Goal: Register for event/course: Register for event/course

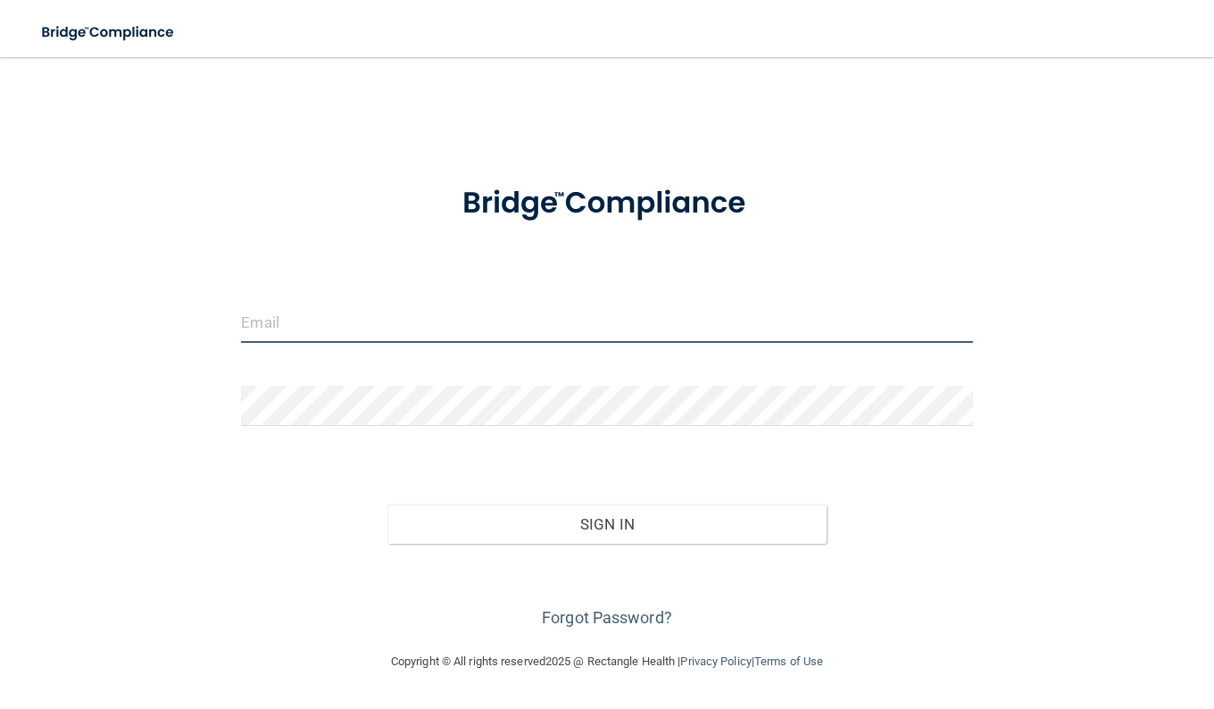
click at [339, 318] on input "email" at bounding box center [606, 323] width 731 height 40
type input "[EMAIL_ADDRESS][DOMAIN_NAME]"
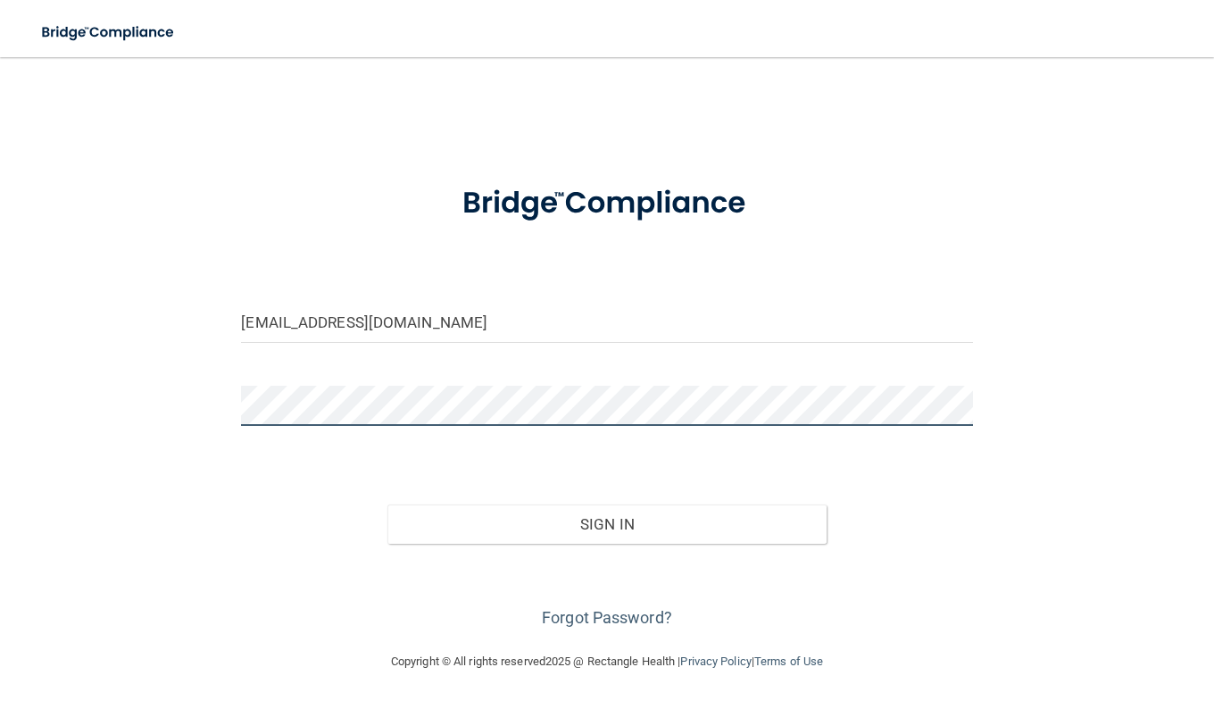
click at [387, 504] on button "Sign In" at bounding box center [606, 523] width 439 height 39
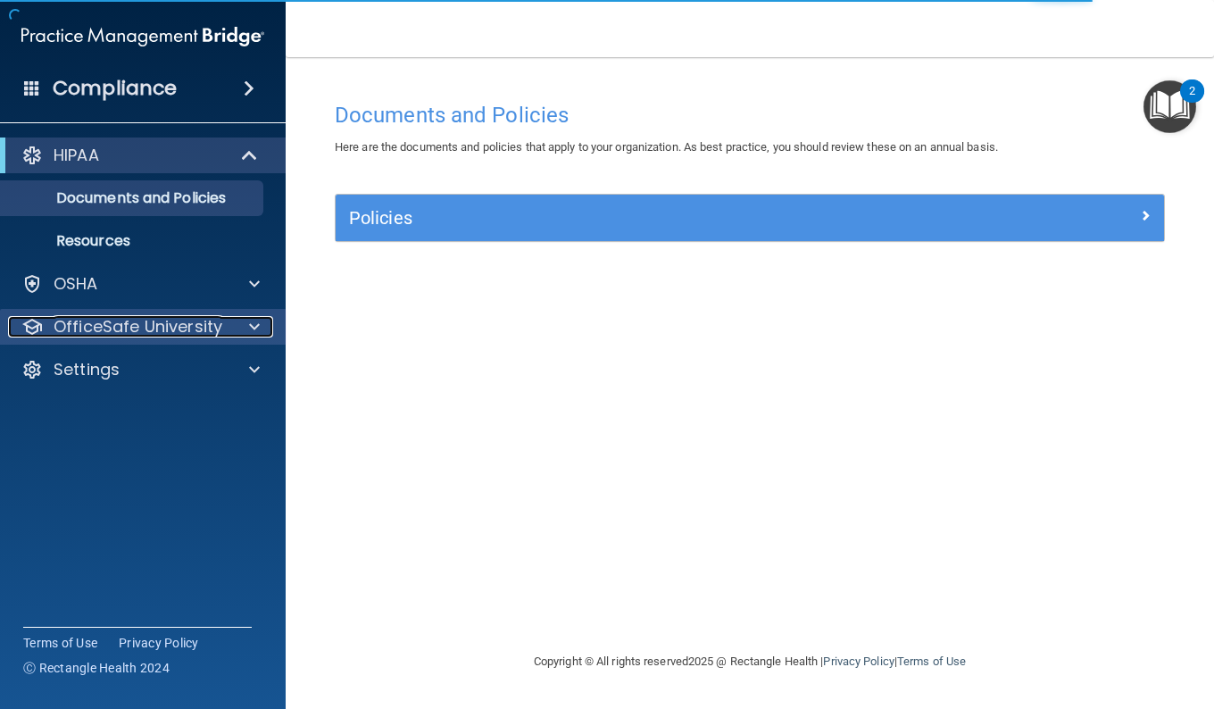
click at [256, 326] on span at bounding box center [254, 326] width 11 height 21
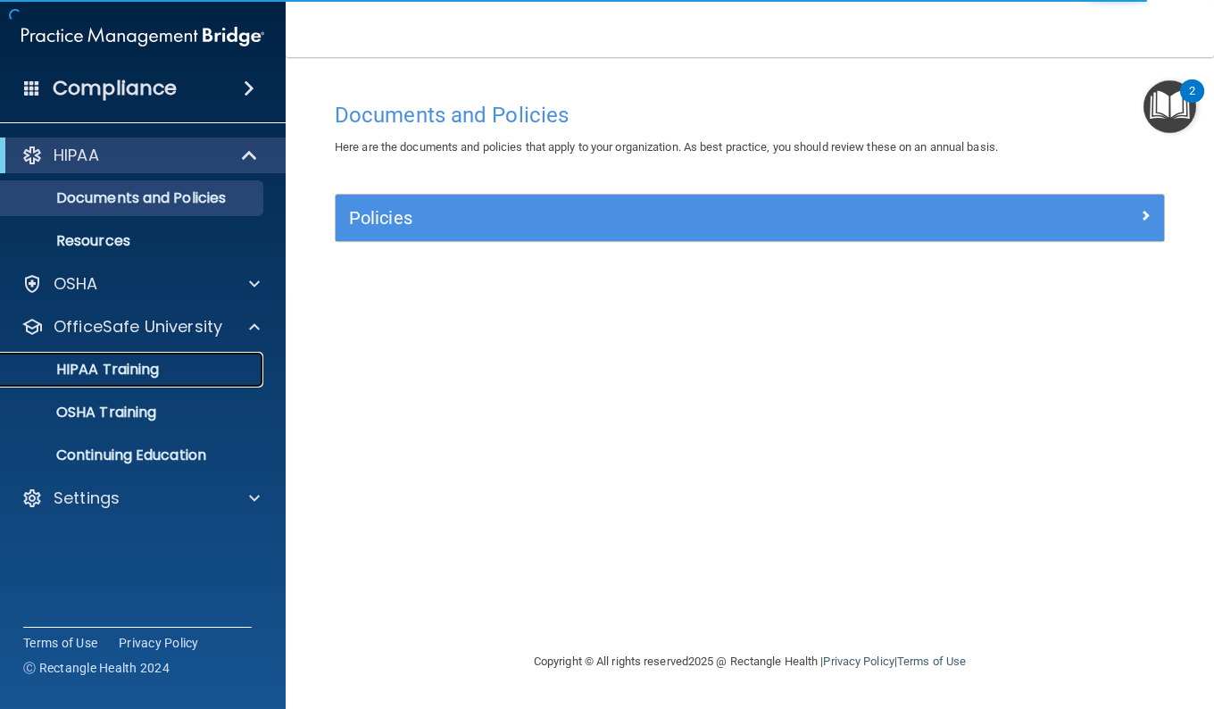
click at [138, 379] on link "HIPAA Training" at bounding box center [122, 370] width 281 height 36
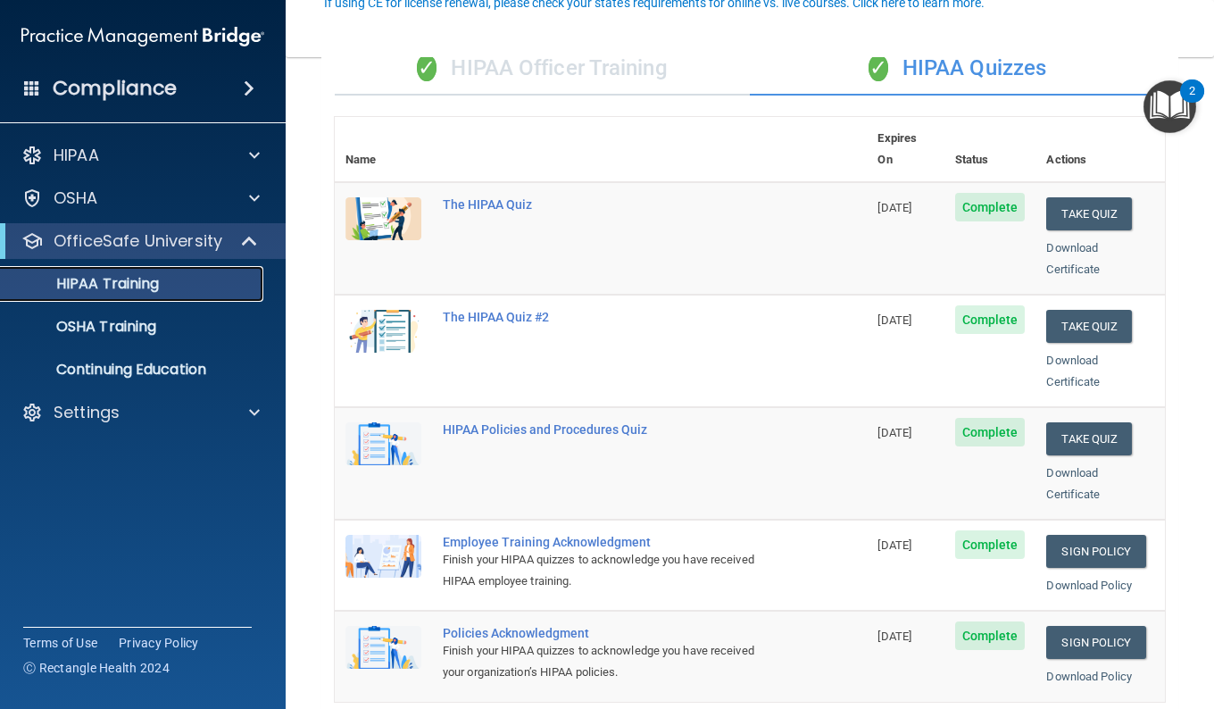
scroll to position [179, 0]
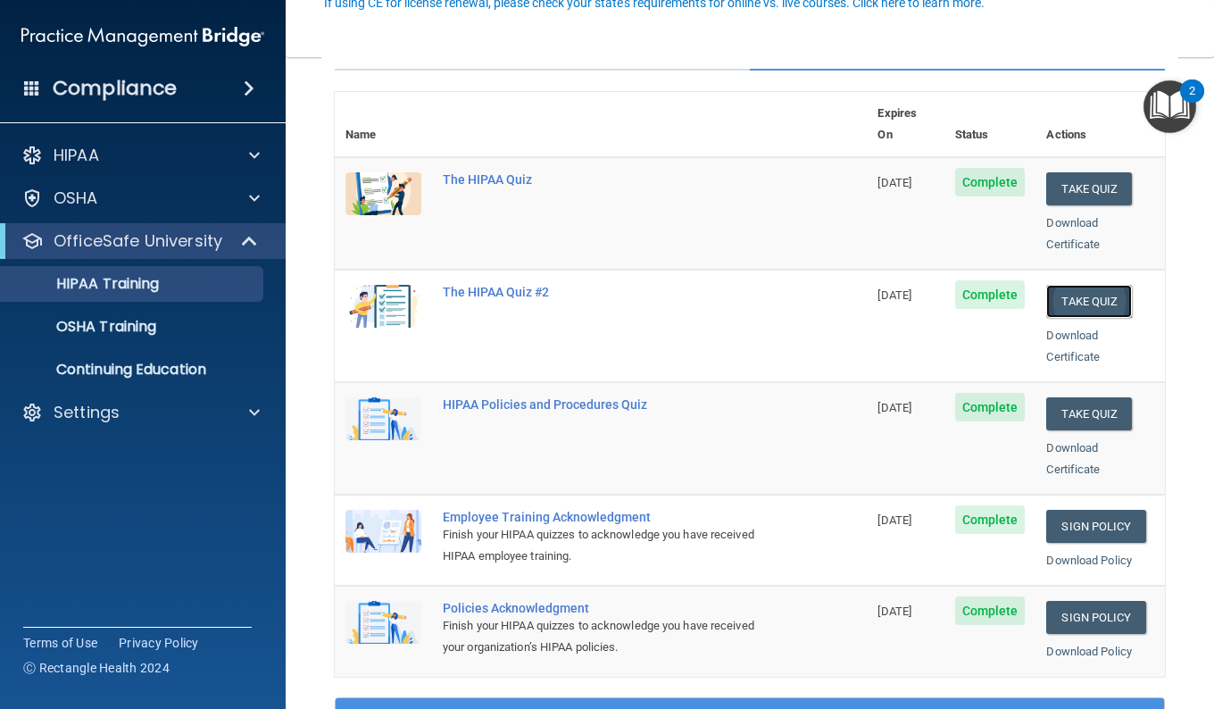
click at [1046, 285] on button "Take Quiz" at bounding box center [1089, 301] width 86 height 33
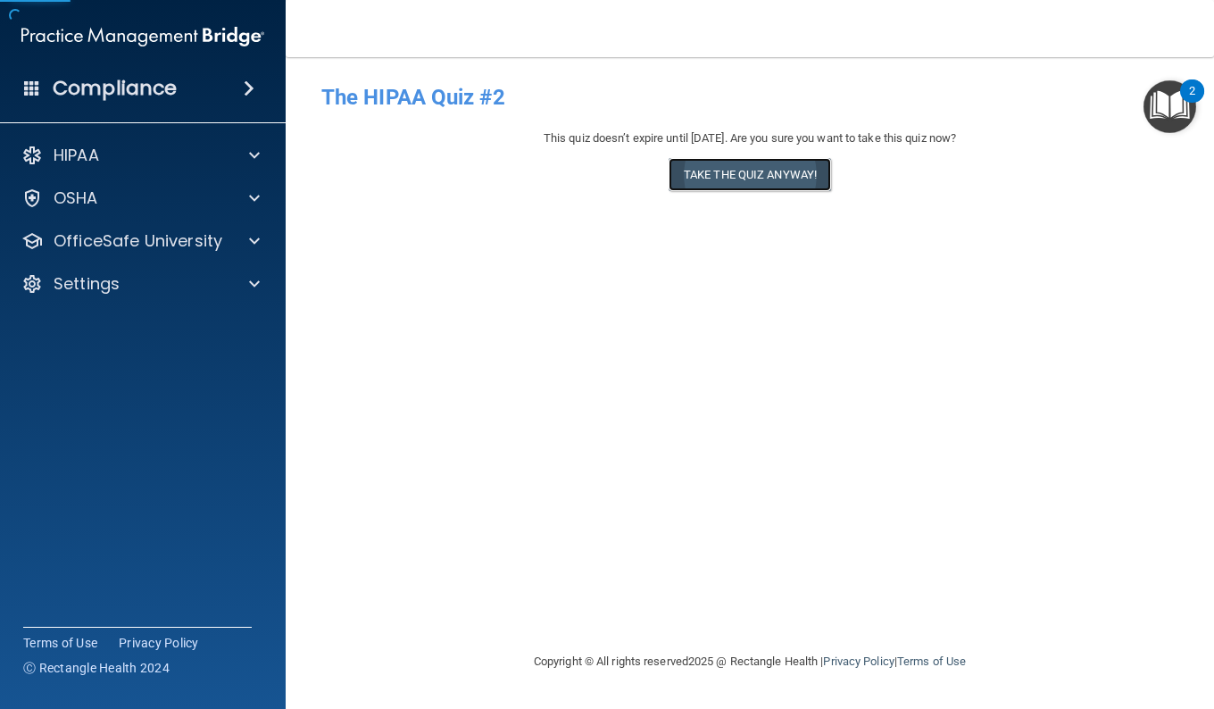
click at [789, 177] on button "Take the quiz anyway!" at bounding box center [750, 174] width 162 height 33
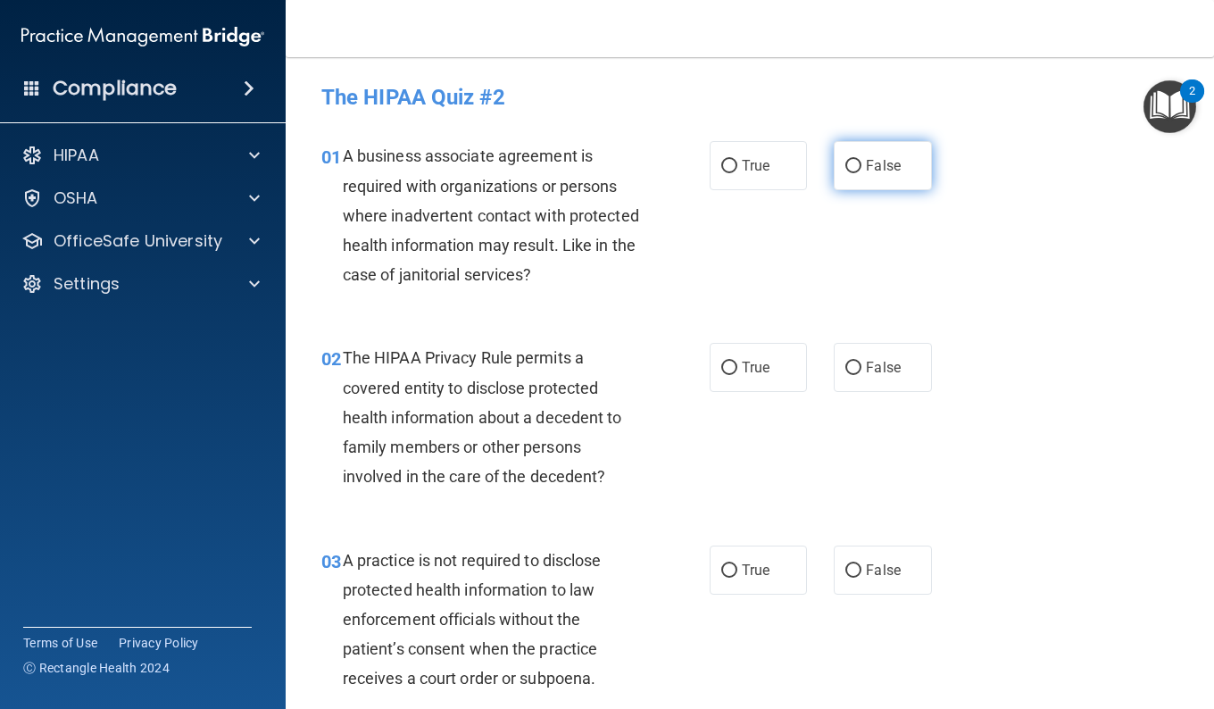
click at [901, 173] on label "False" at bounding box center [882, 165] width 97 height 49
click at [861, 173] on input "False" at bounding box center [853, 166] width 16 height 13
radio input "true"
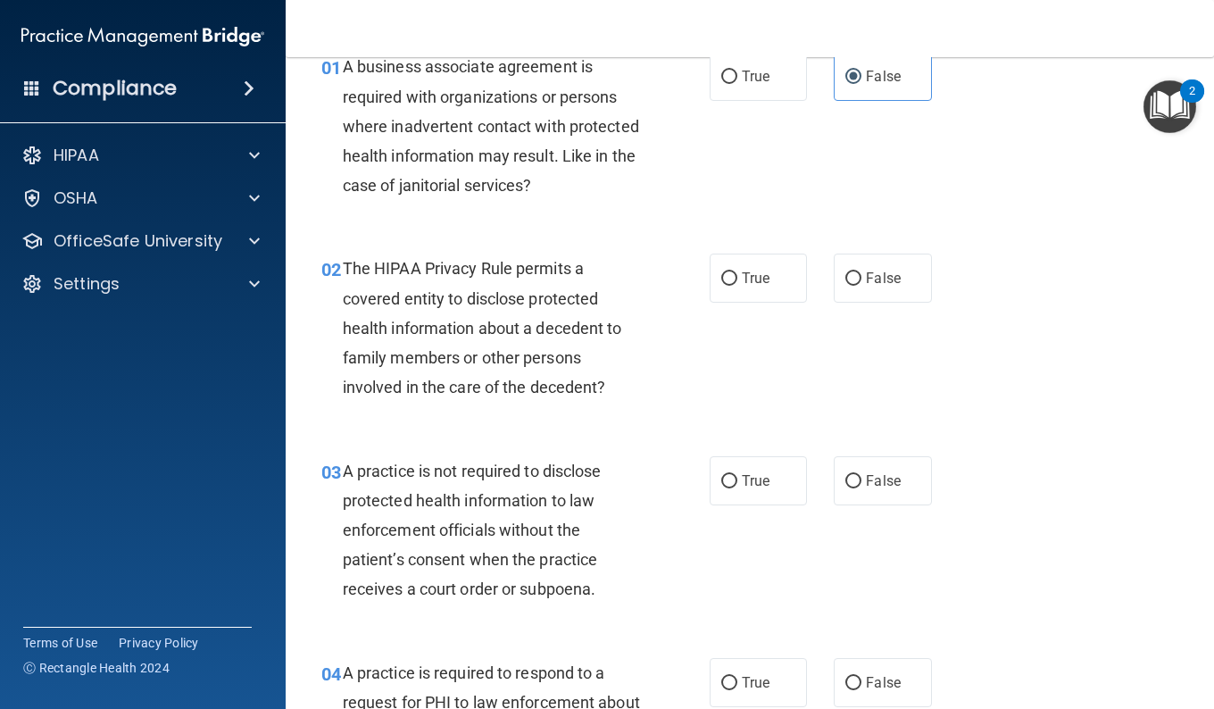
scroll to position [179, 0]
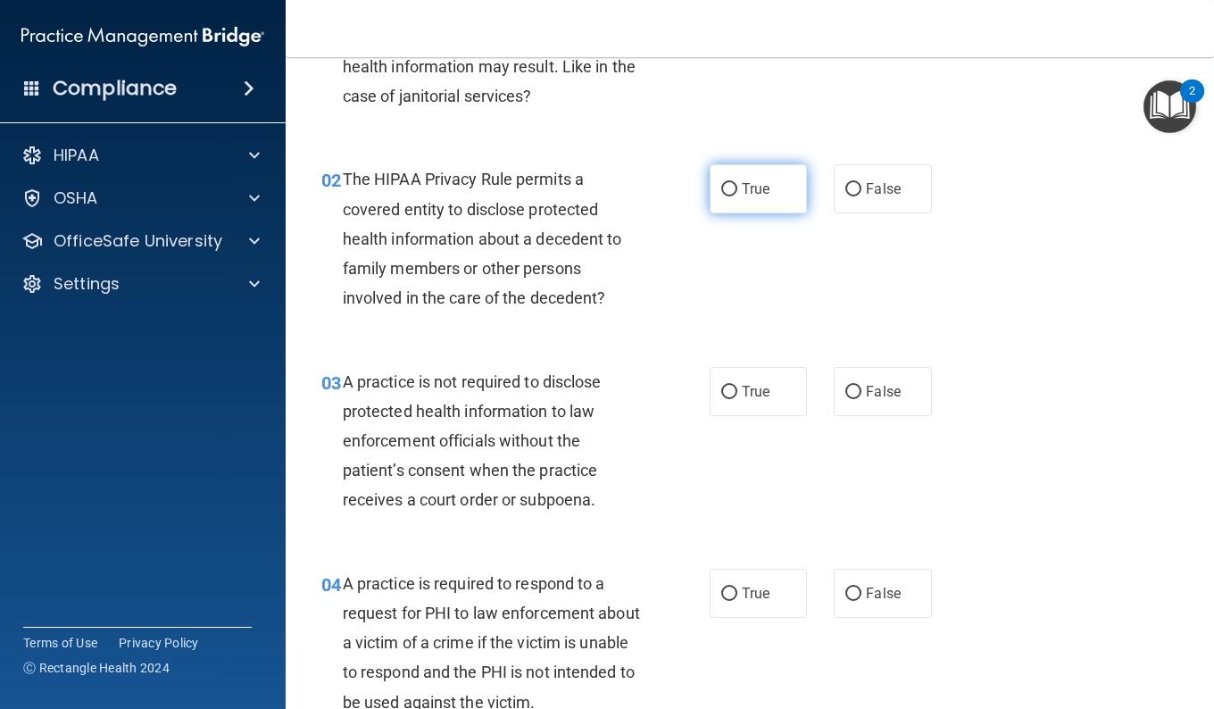
click at [718, 206] on label "True" at bounding box center [758, 188] width 97 height 49
click at [721, 196] on input "True" at bounding box center [729, 189] width 16 height 13
radio input "true"
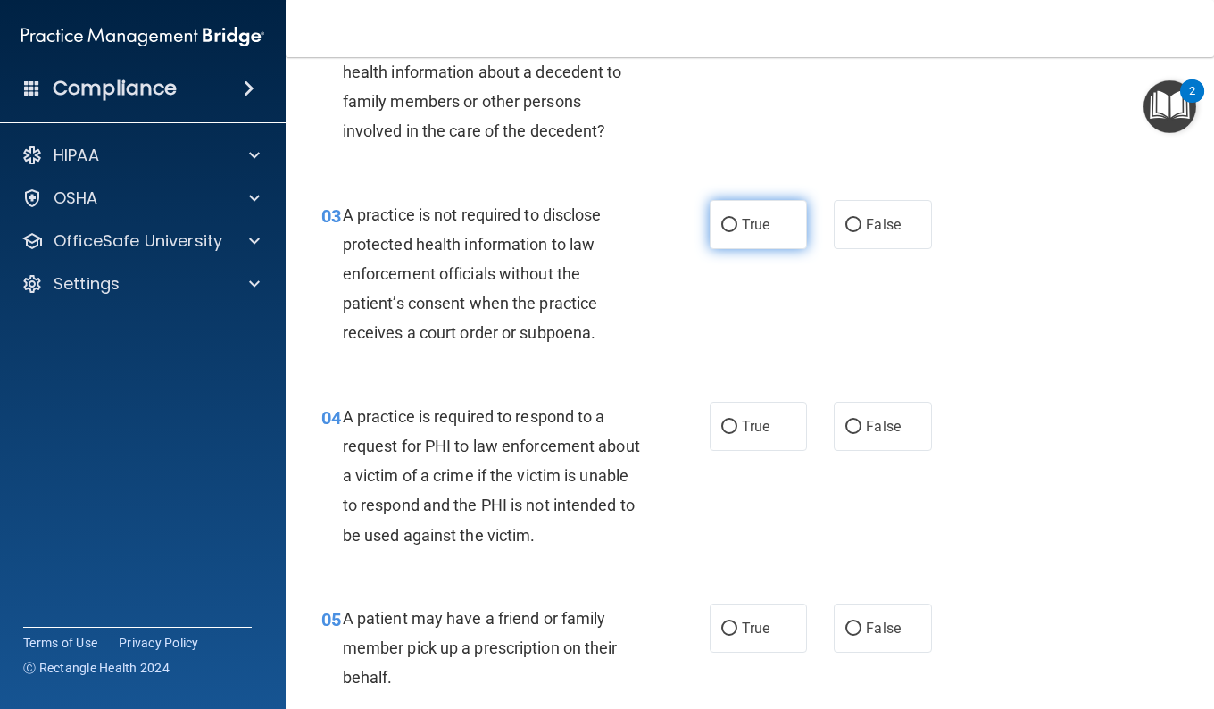
scroll to position [357, 0]
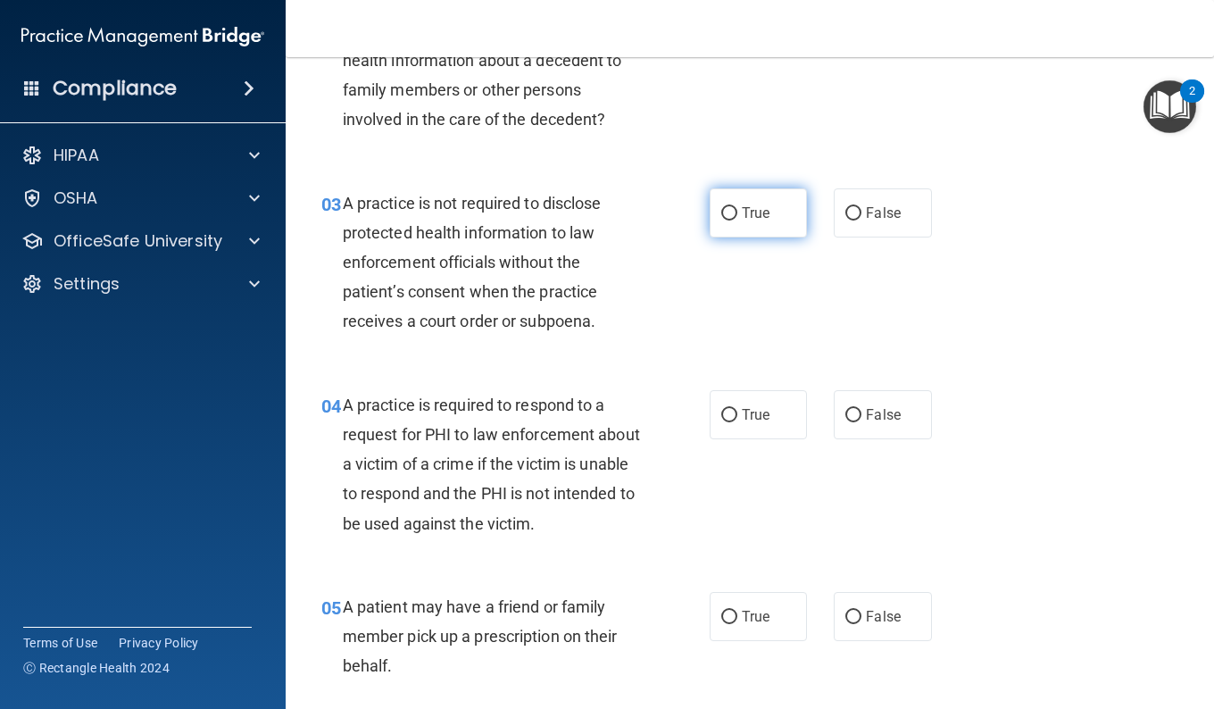
click at [754, 232] on label "True" at bounding box center [758, 212] width 97 height 49
click at [737, 220] on input "True" at bounding box center [729, 213] width 16 height 13
radio input "true"
click at [856, 235] on label "False" at bounding box center [882, 212] width 97 height 49
click at [856, 220] on input "False" at bounding box center [853, 213] width 16 height 13
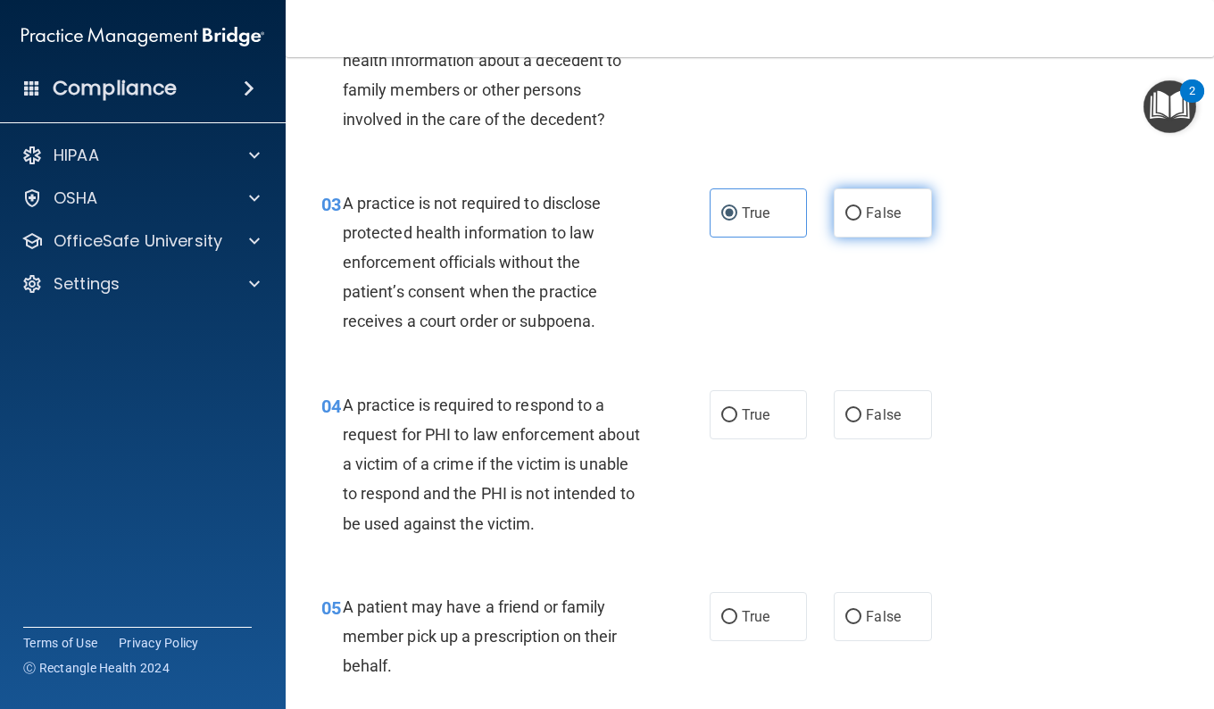
radio input "true"
radio input "false"
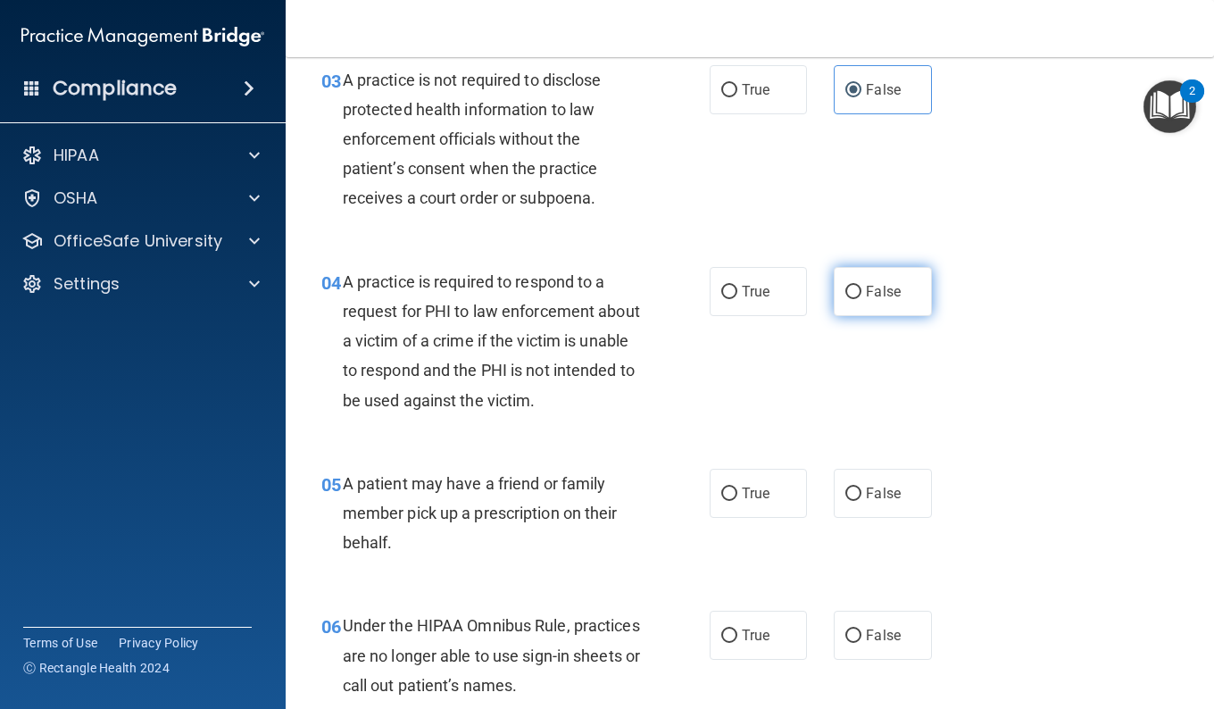
scroll to position [536, 0]
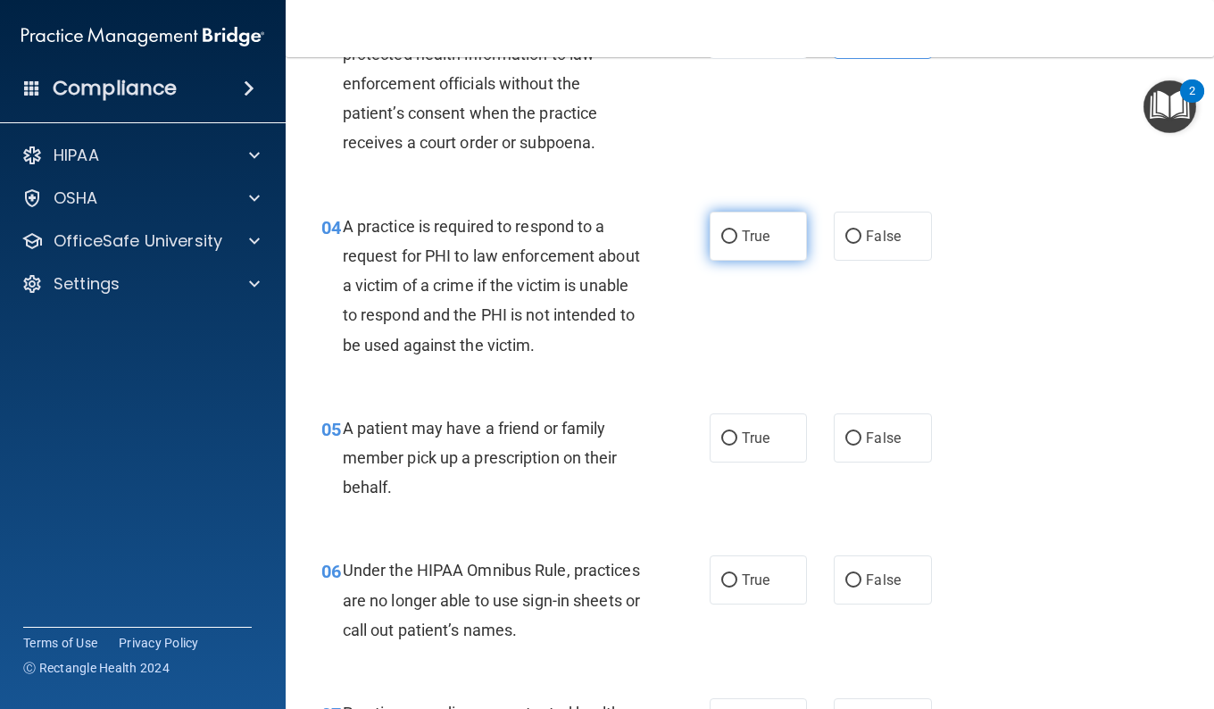
click at [728, 242] on input "True" at bounding box center [729, 236] width 16 height 13
radio input "true"
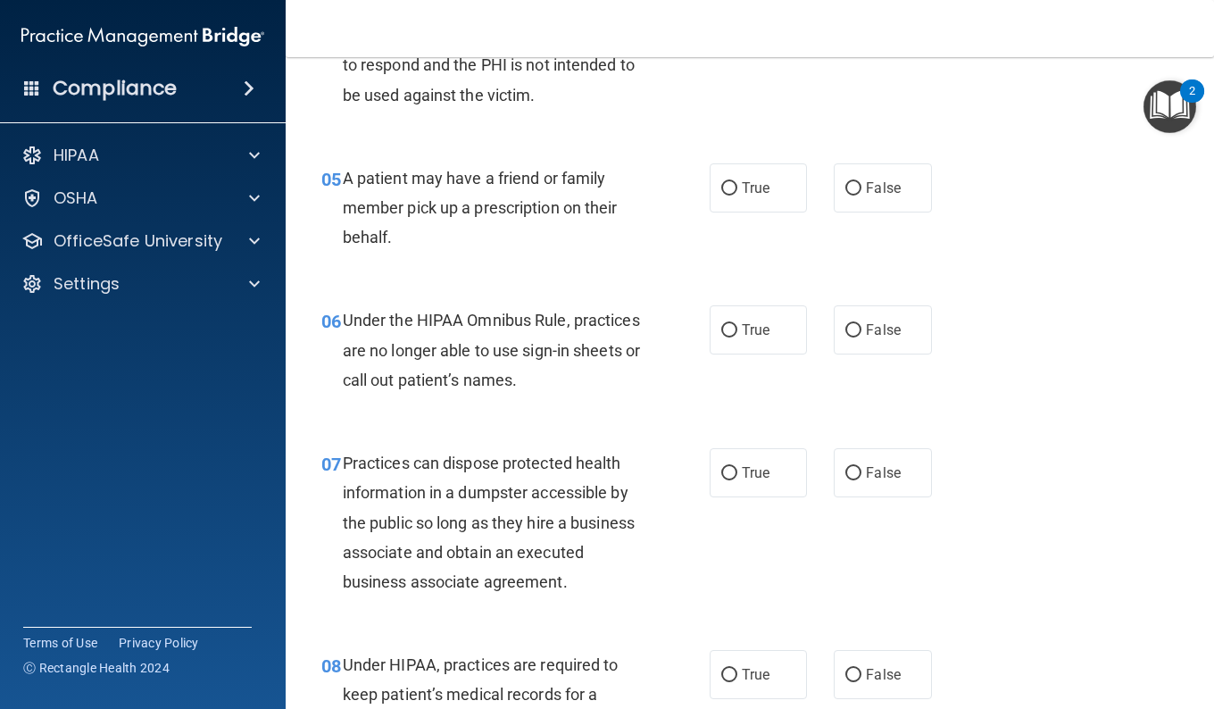
scroll to position [803, 0]
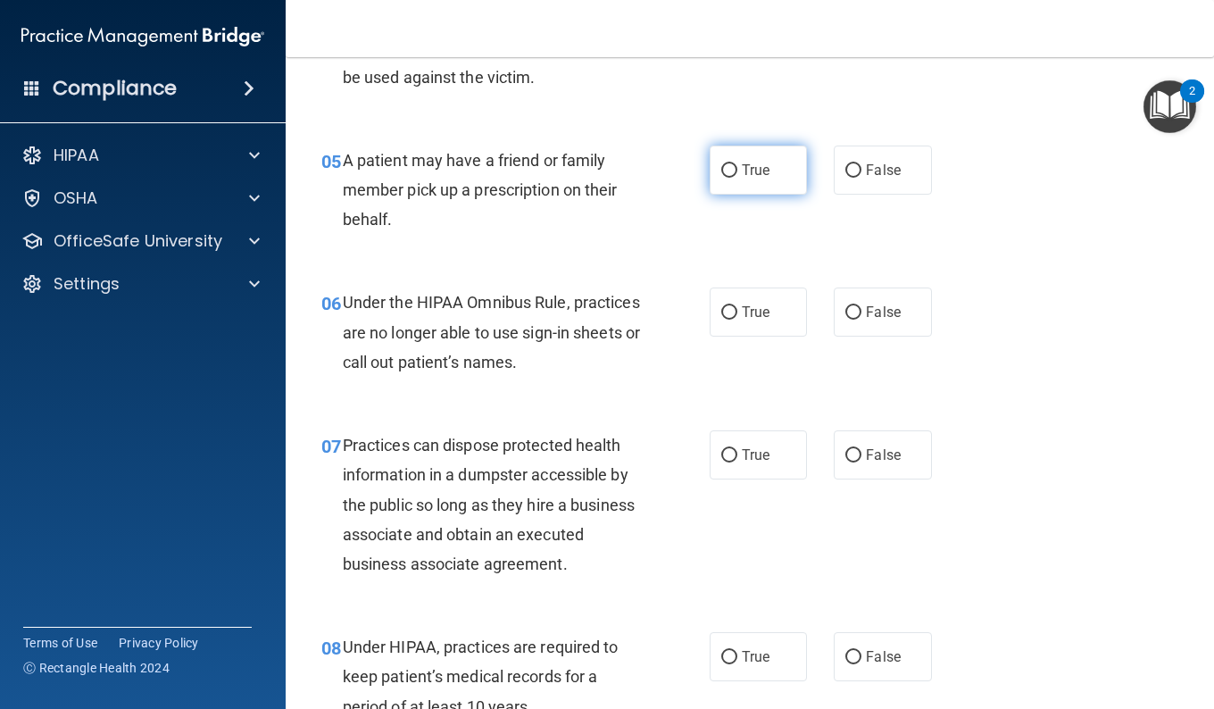
click at [736, 183] on label "True" at bounding box center [758, 169] width 97 height 49
click at [736, 178] on input "True" at bounding box center [729, 170] width 16 height 13
radio input "true"
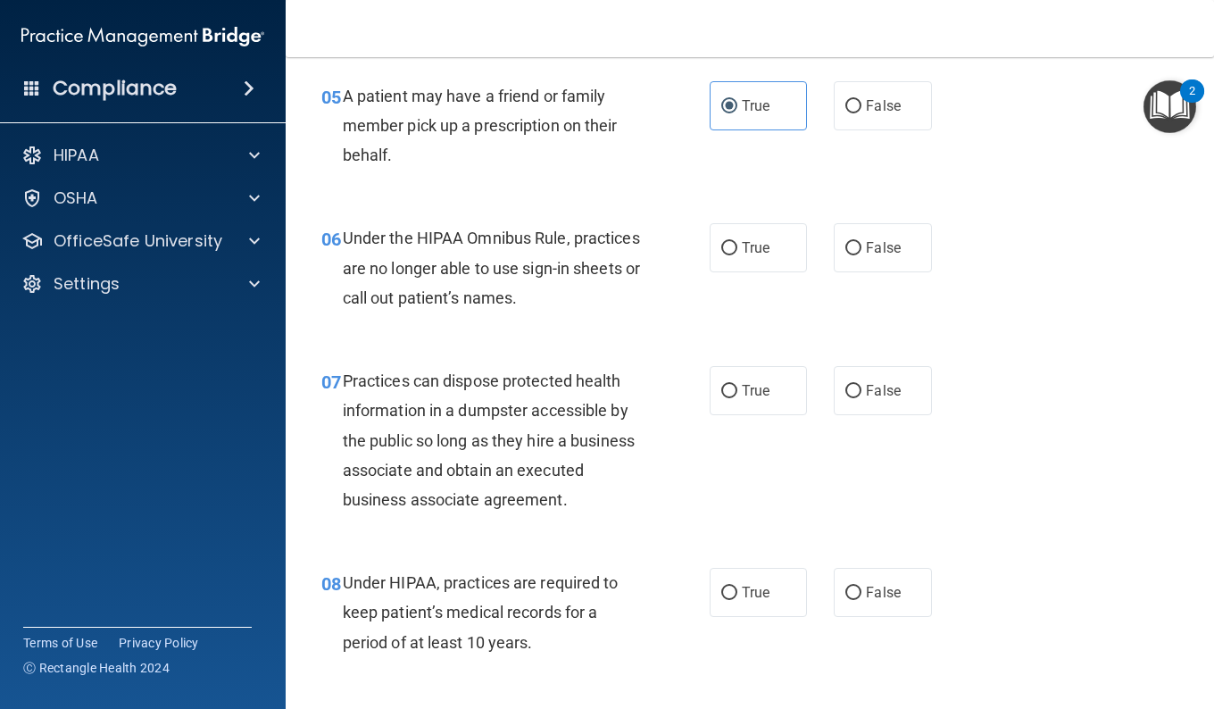
scroll to position [982, 0]
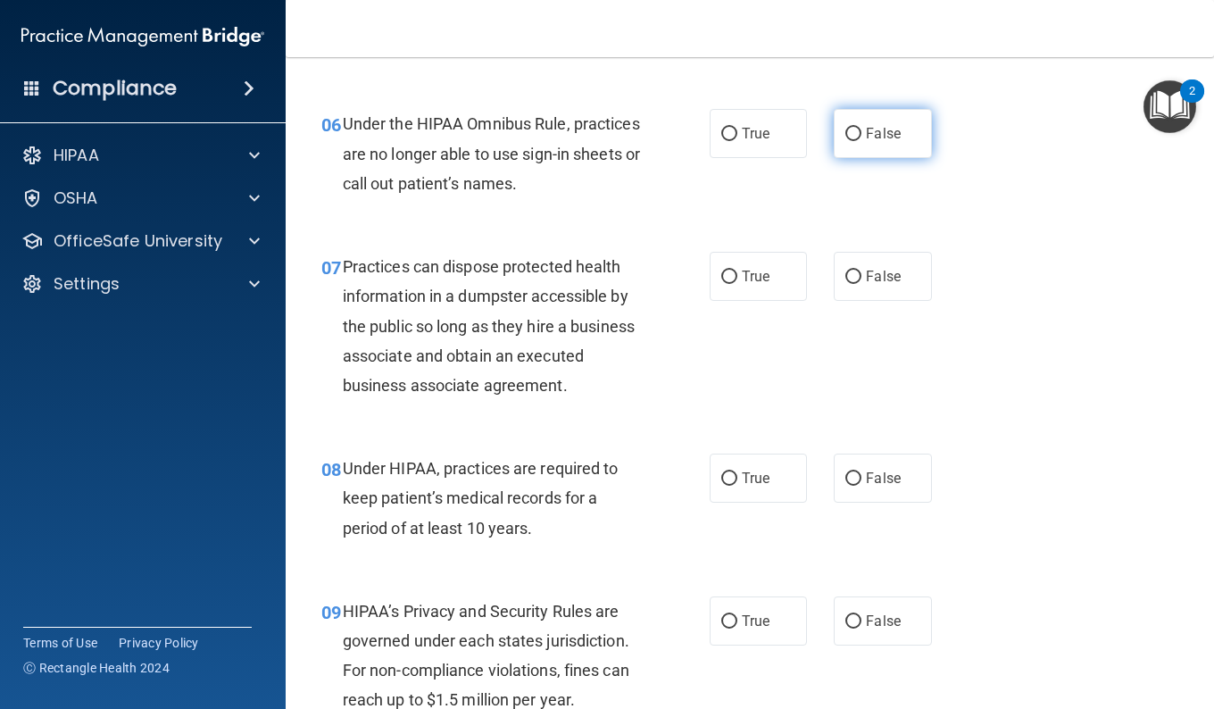
click at [834, 147] on label "False" at bounding box center [882, 133] width 97 height 49
click at [845, 141] on input "False" at bounding box center [853, 134] width 16 height 13
radio input "true"
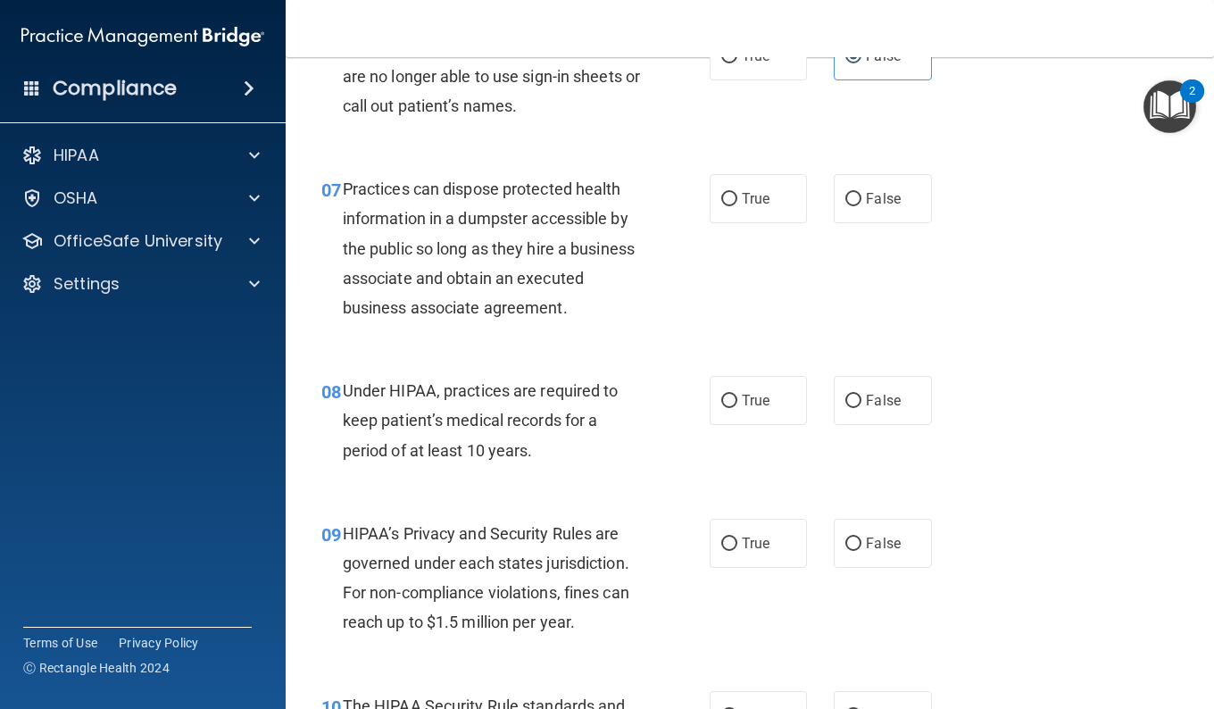
scroll to position [1071, 0]
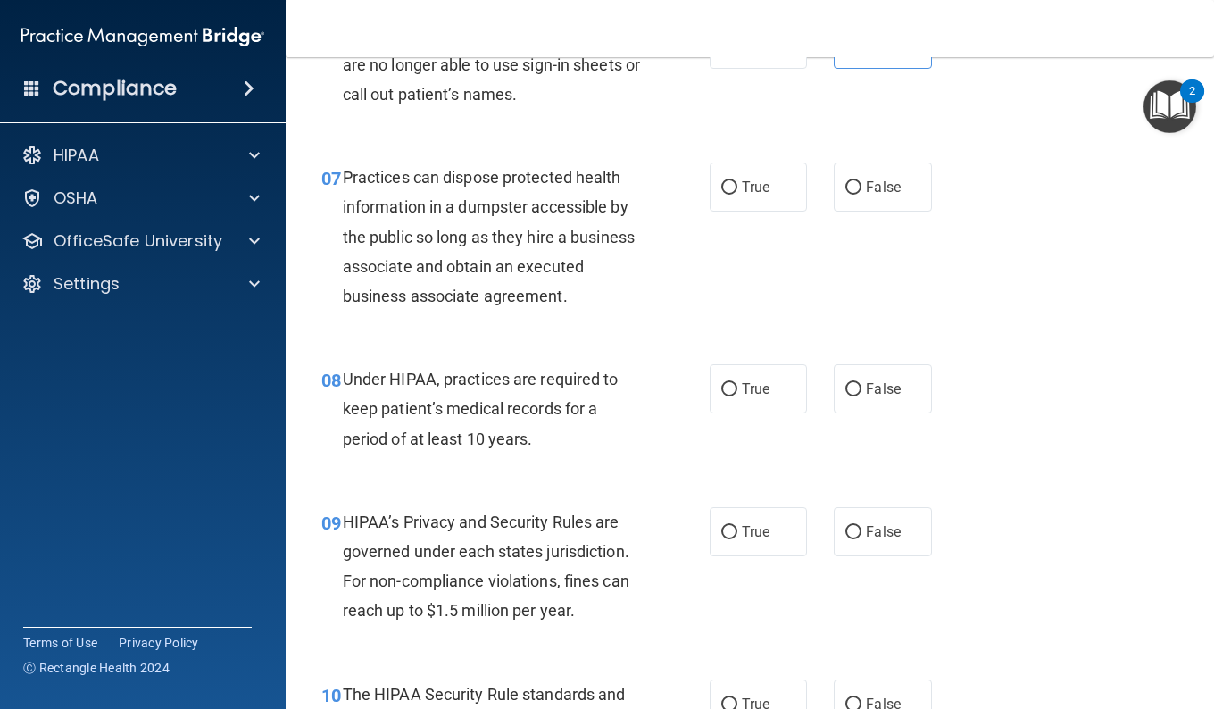
drag, startPoint x: 834, startPoint y: 176, endPoint x: 850, endPoint y: 153, distance: 28.2
click at [850, 153] on div "07 Practices can dispose protected health information in a dumpster accessible …" at bounding box center [750, 241] width 884 height 202
click at [852, 177] on label "False" at bounding box center [882, 186] width 97 height 49
click at [852, 181] on input "False" at bounding box center [853, 187] width 16 height 13
radio input "true"
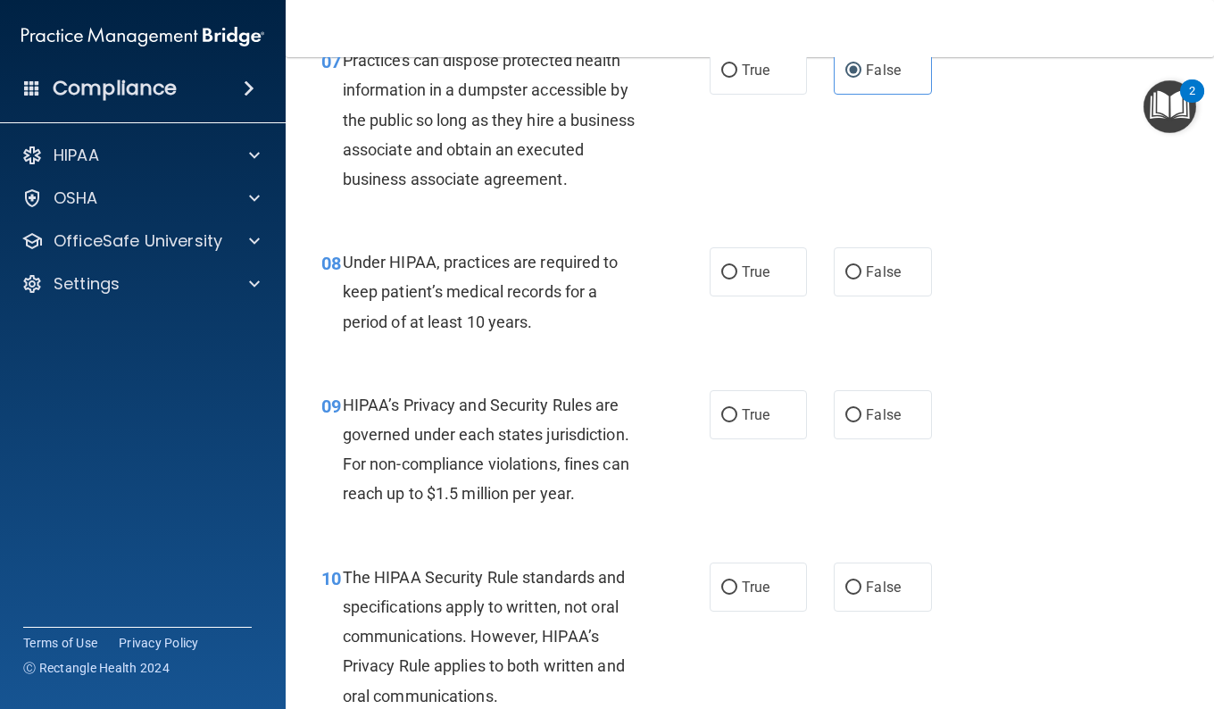
scroll to position [1250, 0]
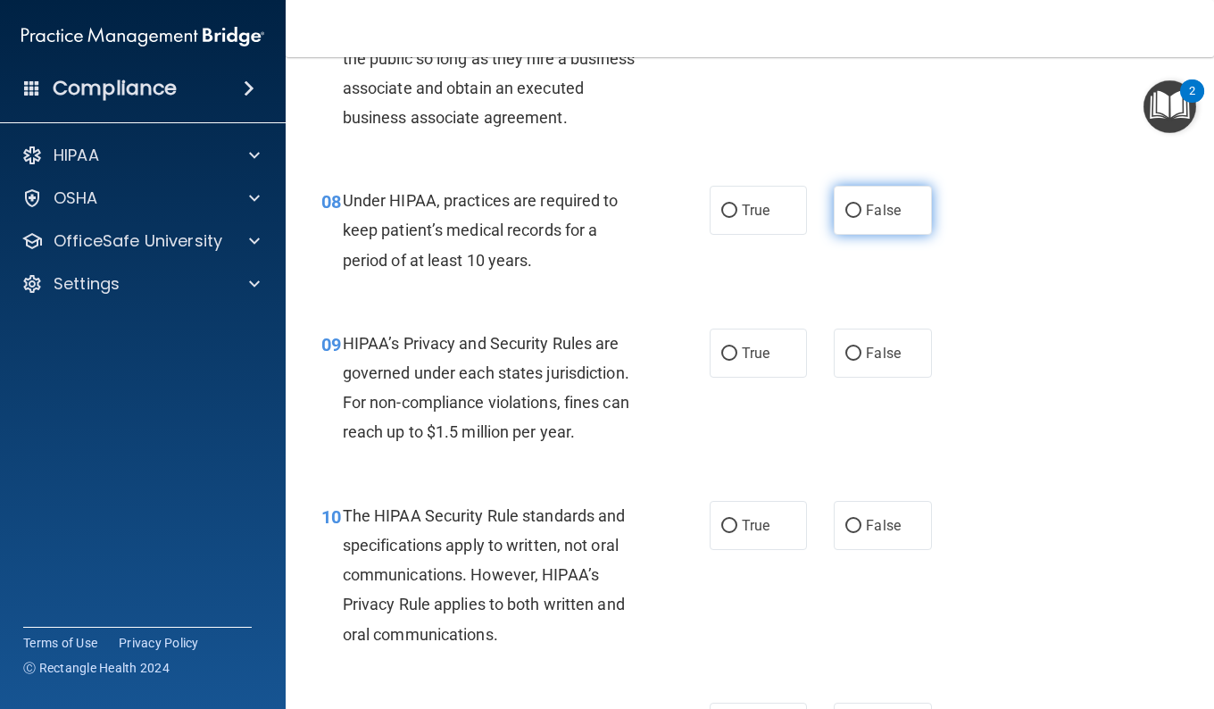
click at [847, 218] on input "False" at bounding box center [853, 210] width 16 height 13
radio input "true"
click at [847, 218] on input "False" at bounding box center [853, 210] width 16 height 13
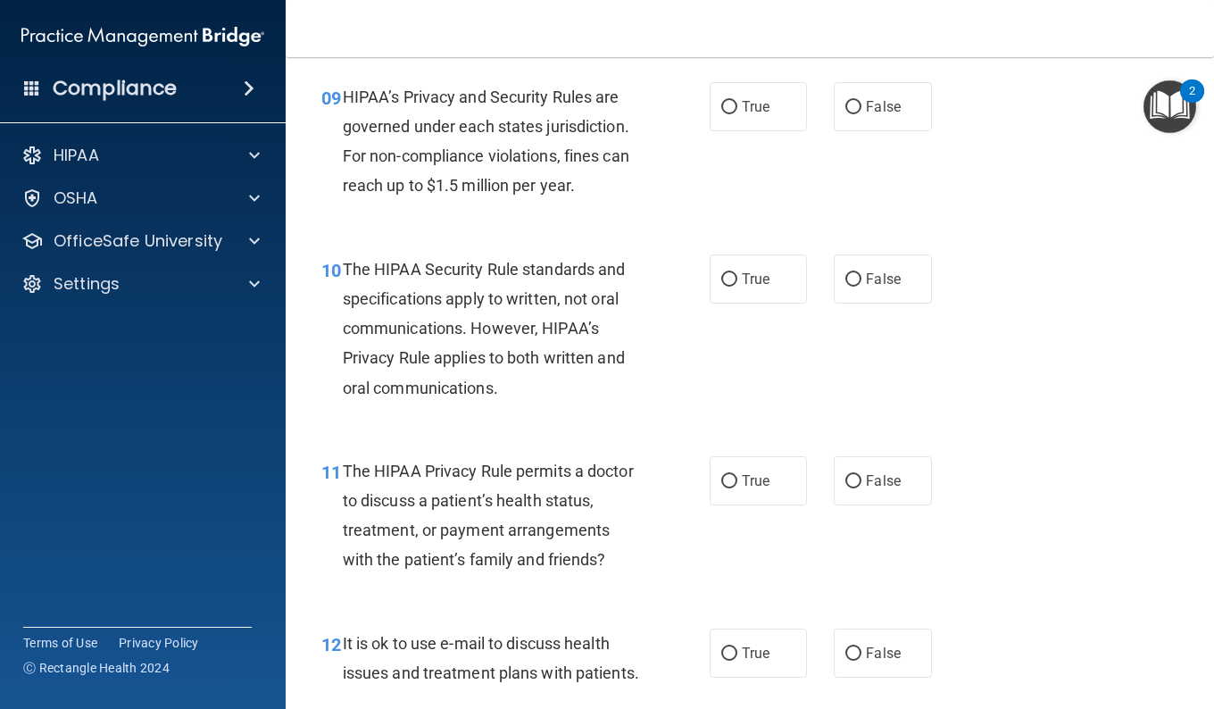
scroll to position [1517, 0]
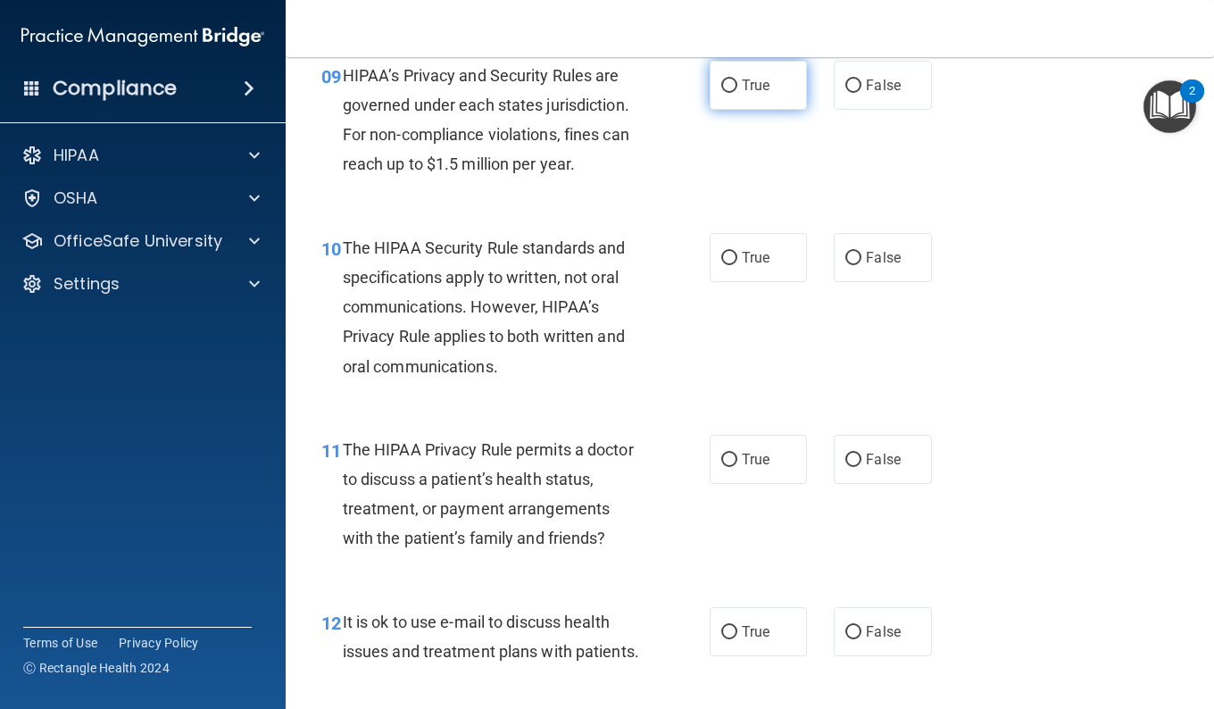
click at [785, 104] on label "True" at bounding box center [758, 85] width 97 height 49
click at [737, 93] on input "True" at bounding box center [729, 85] width 16 height 13
radio input "true"
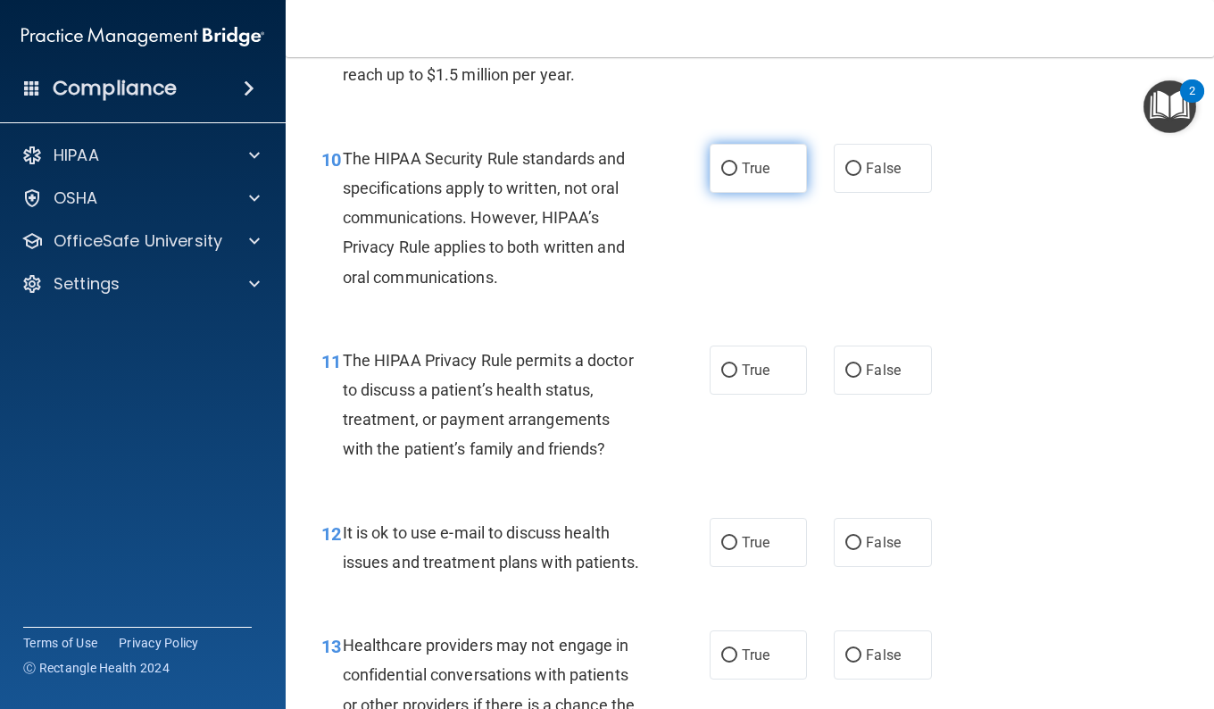
click at [731, 193] on label "True" at bounding box center [758, 168] width 97 height 49
click at [731, 176] on input "True" at bounding box center [729, 168] width 16 height 13
radio input "true"
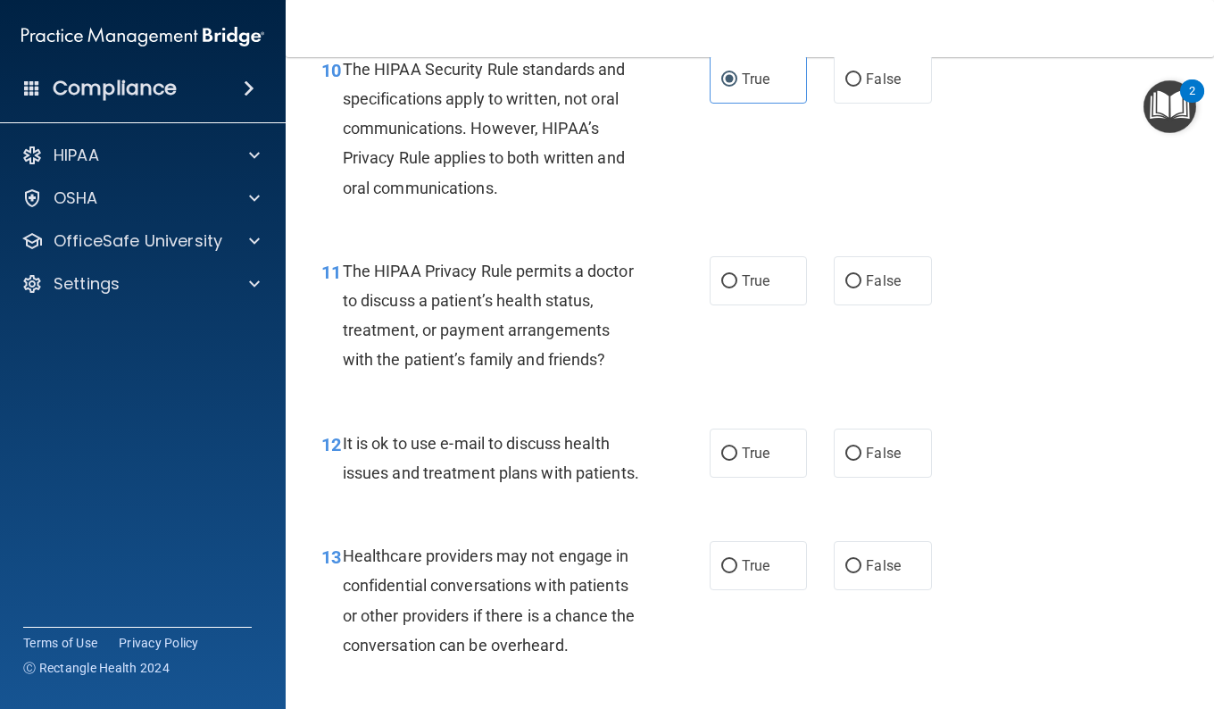
scroll to position [1785, 0]
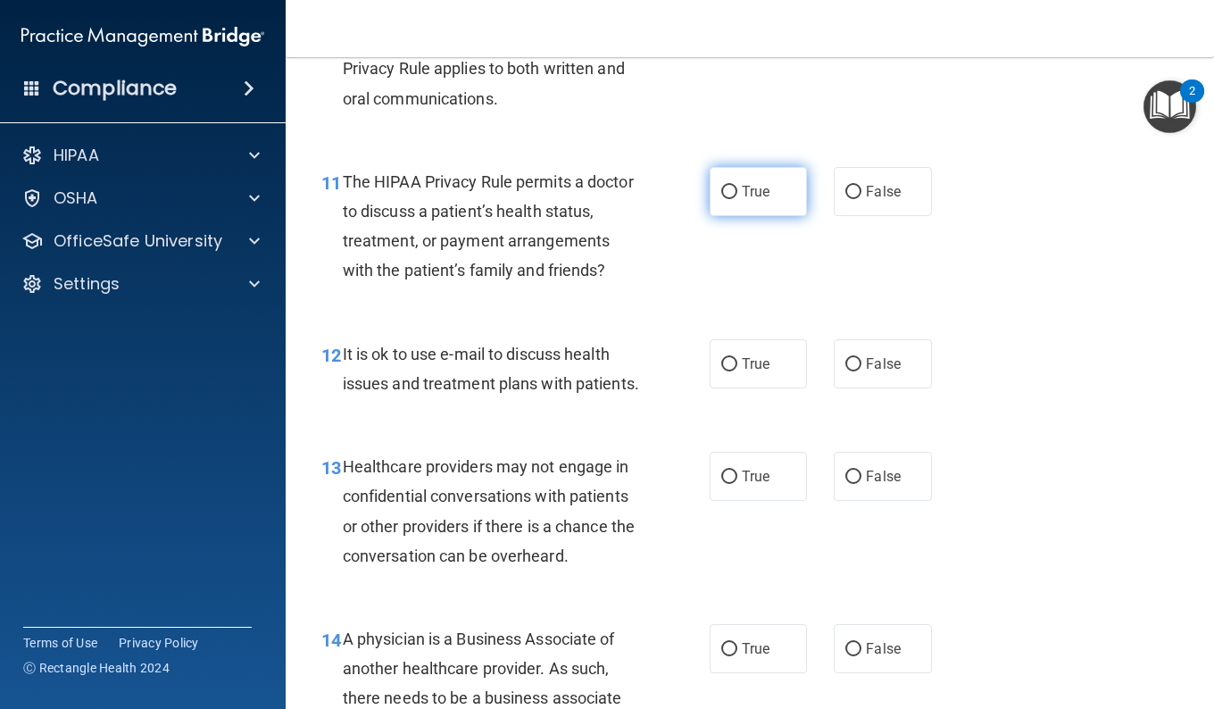
click at [733, 216] on label "True" at bounding box center [758, 191] width 97 height 49
click at [733, 199] on input "True" at bounding box center [729, 192] width 16 height 13
radio input "true"
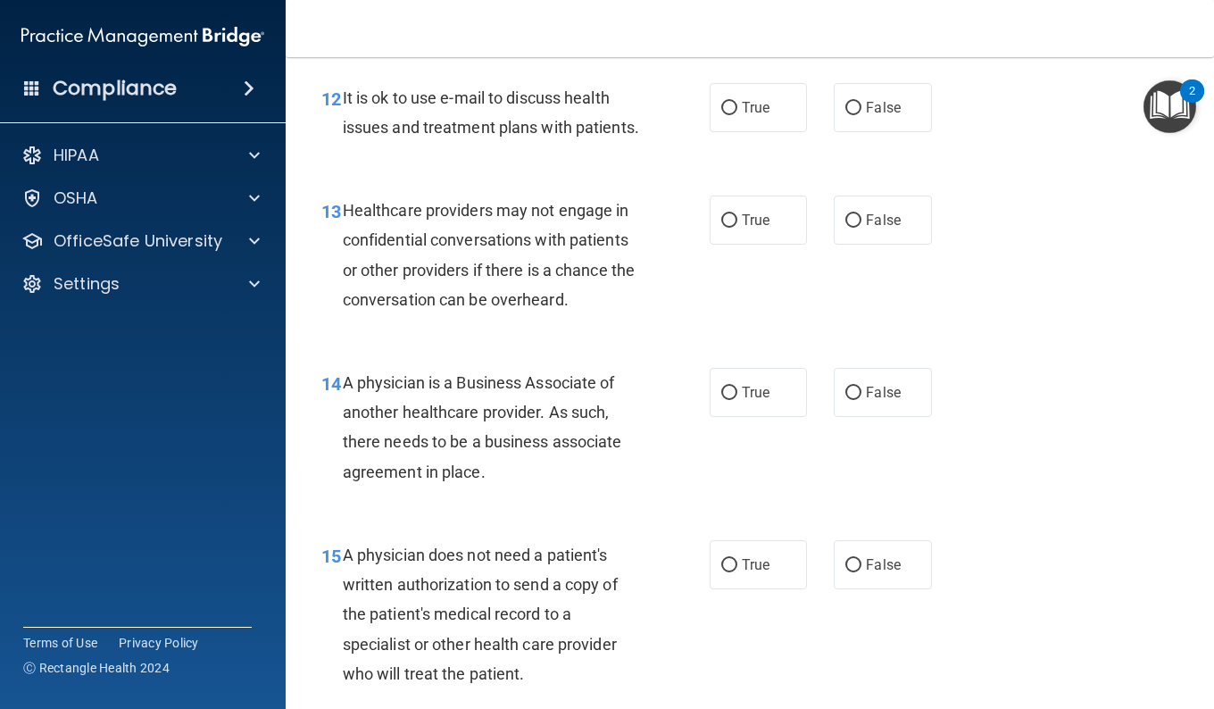
scroll to position [2053, 0]
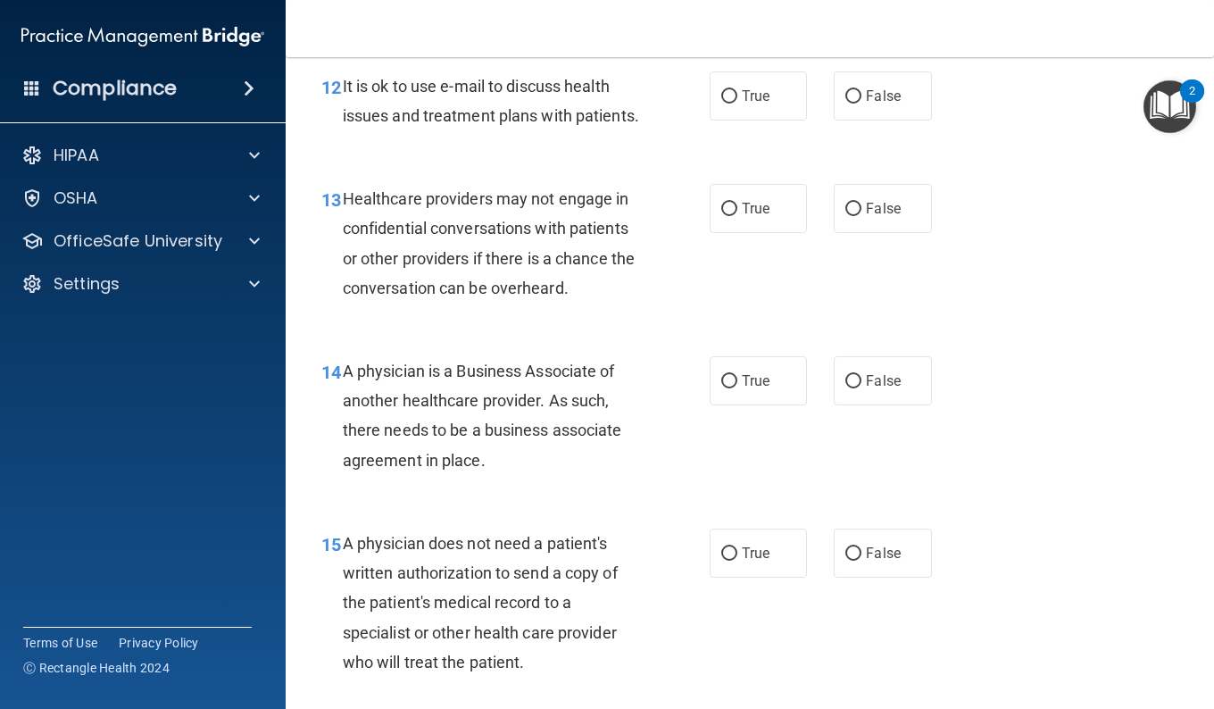
click at [825, 120] on div "True False" at bounding box center [827, 95] width 235 height 49
click at [852, 104] on input "False" at bounding box center [853, 96] width 16 height 13
radio input "true"
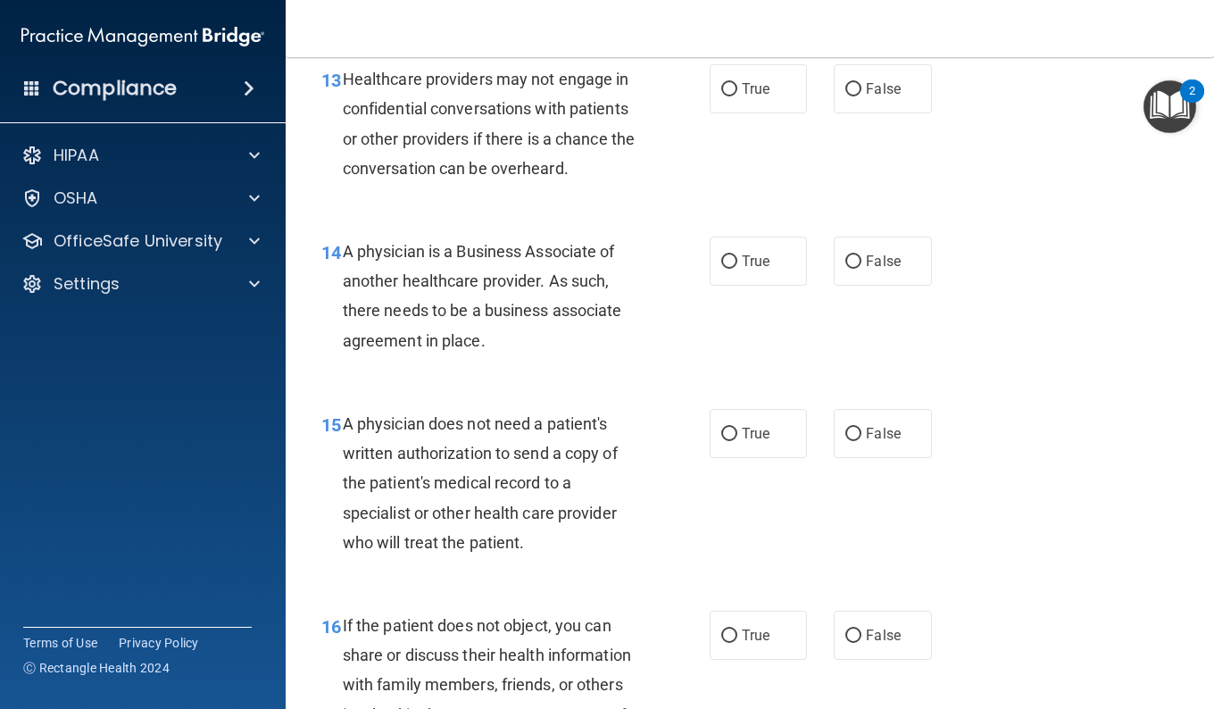
scroll to position [2231, 0]
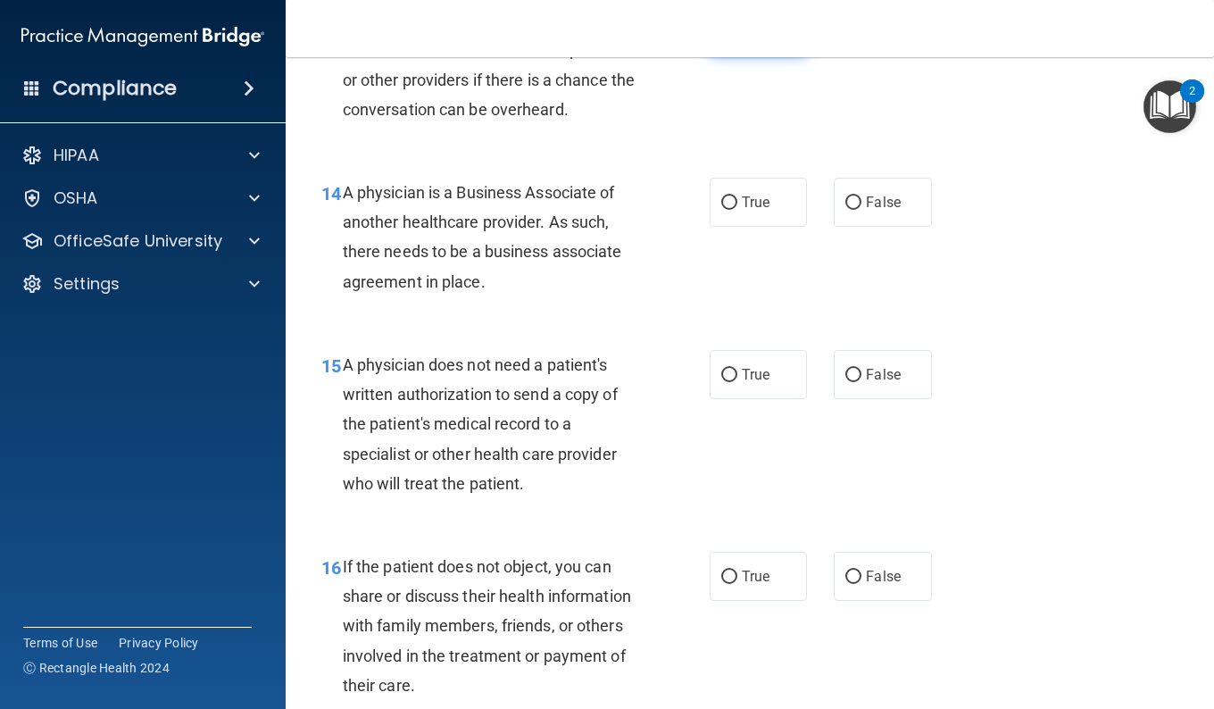
click at [710, 54] on label "True" at bounding box center [758, 29] width 97 height 49
click at [721, 37] on input "True" at bounding box center [729, 30] width 16 height 13
radio input "true"
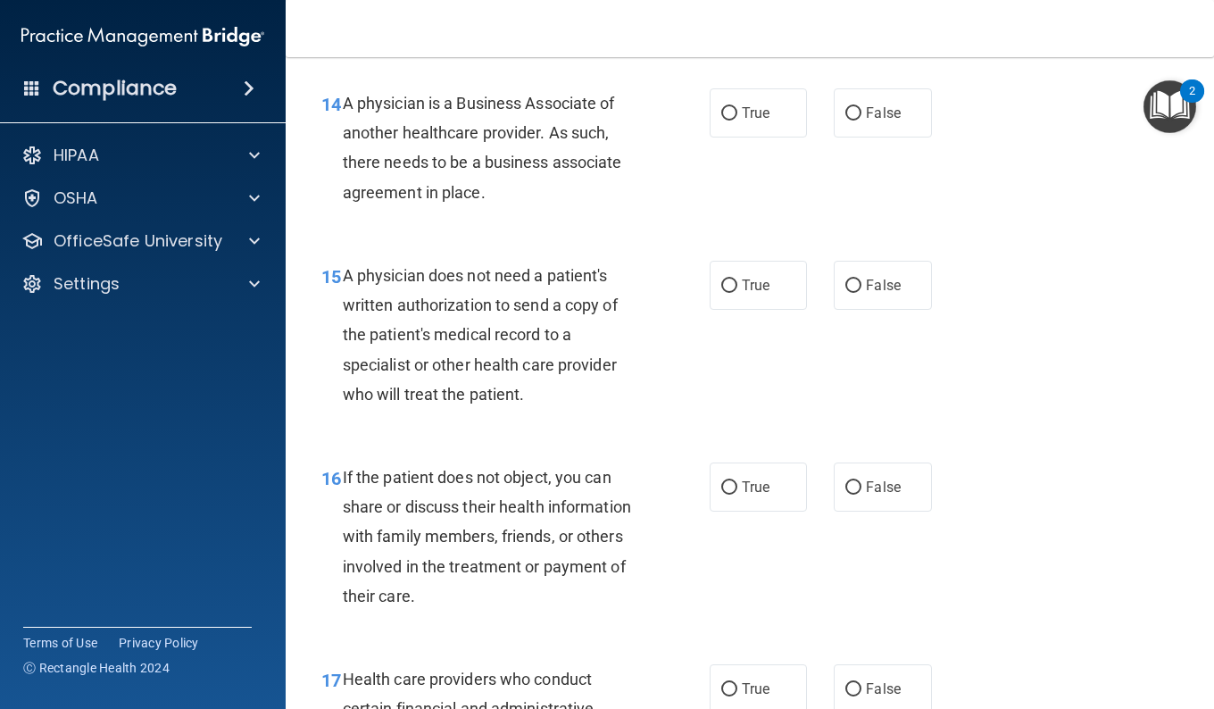
drag, startPoint x: 834, startPoint y: 192, endPoint x: 887, endPoint y: 172, distance: 57.0
click at [887, 172] on div "14 A physician is a Business Associate of another healthcare provider. As such,…" at bounding box center [750, 152] width 884 height 172
click at [869, 121] on span "False" at bounding box center [883, 112] width 35 height 17
click at [861, 120] on input "False" at bounding box center [853, 113] width 16 height 13
radio input "true"
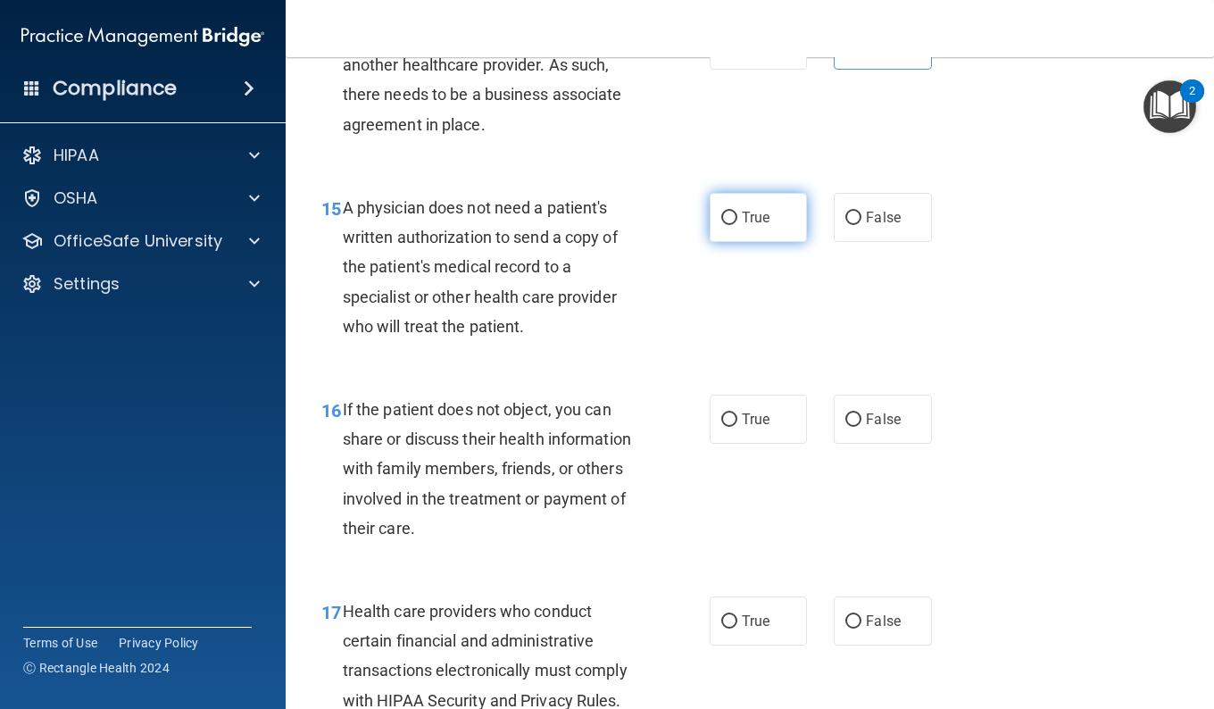
scroll to position [2410, 0]
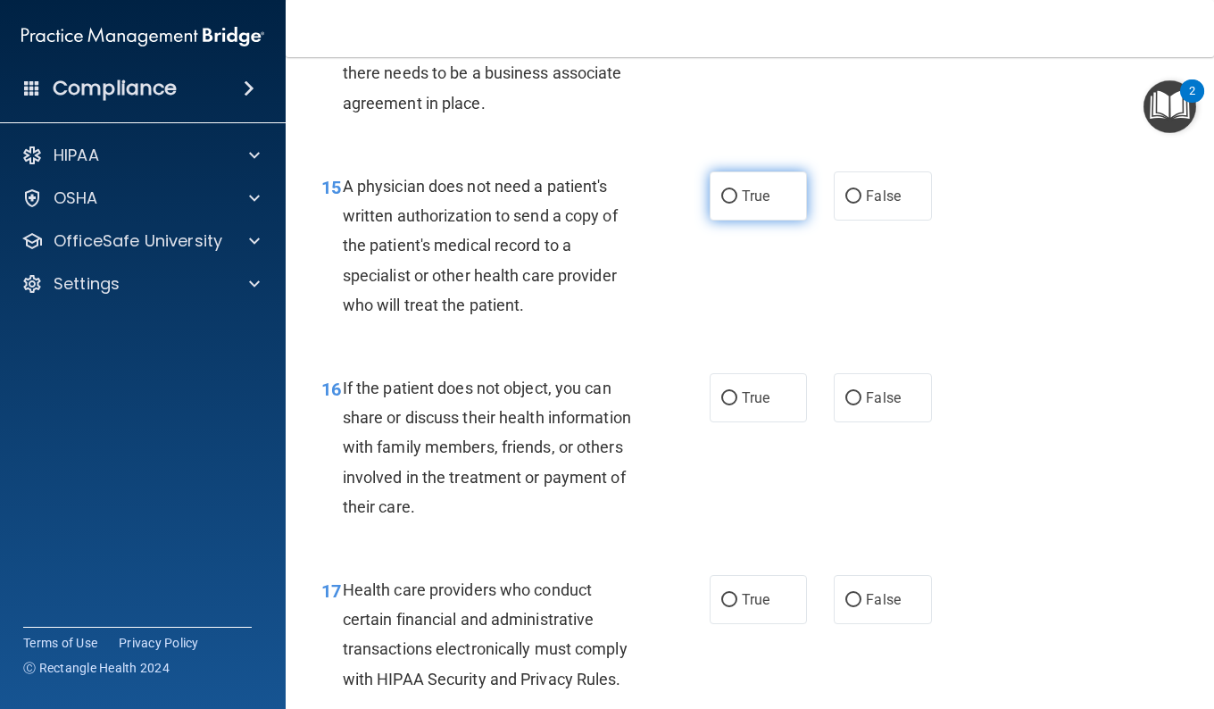
click at [735, 220] on label "True" at bounding box center [758, 195] width 97 height 49
click at [735, 204] on input "True" at bounding box center [729, 196] width 16 height 13
radio input "true"
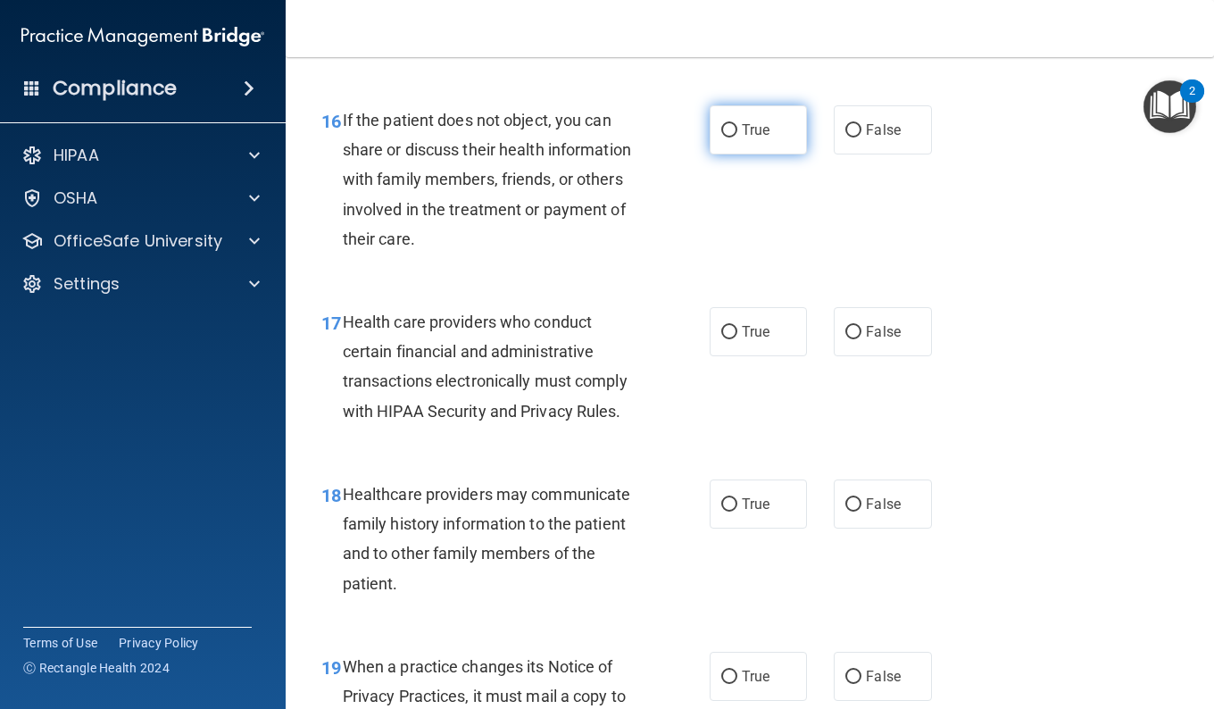
click at [732, 154] on label "True" at bounding box center [758, 129] width 97 height 49
click at [732, 137] on input "True" at bounding box center [729, 130] width 16 height 13
radio input "true"
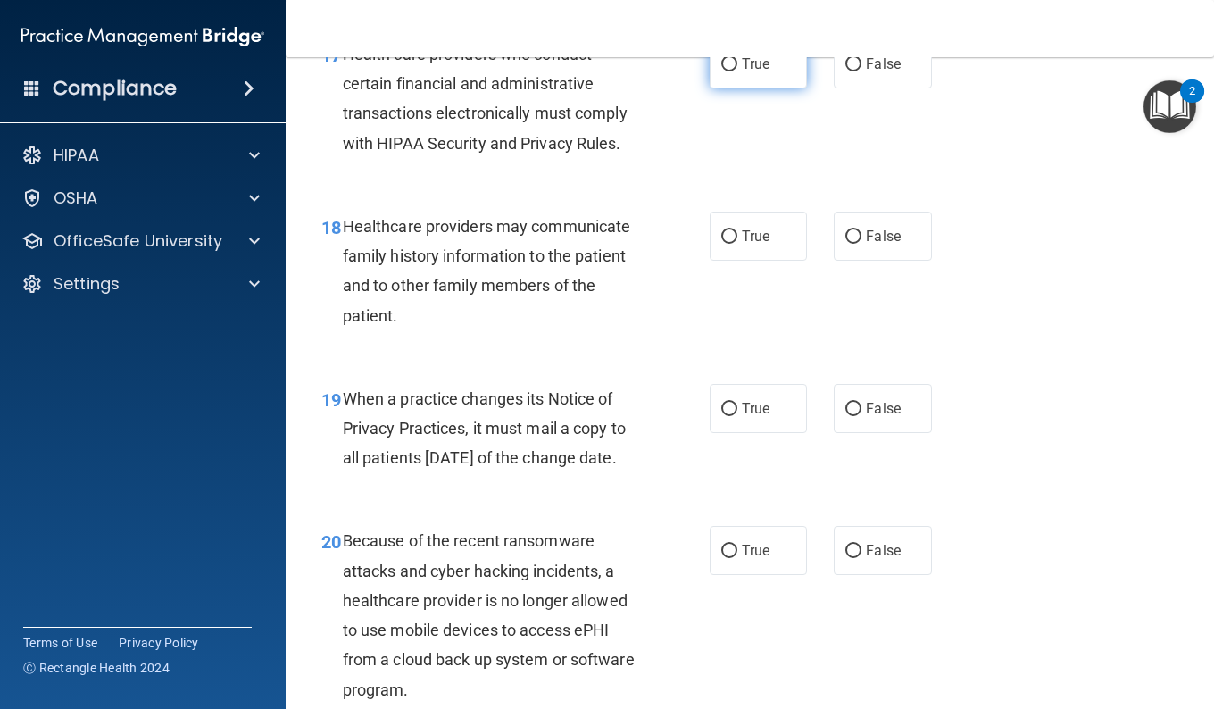
click at [721, 88] on label "True" at bounding box center [758, 63] width 97 height 49
click at [721, 71] on input "True" at bounding box center [729, 64] width 16 height 13
radio input "true"
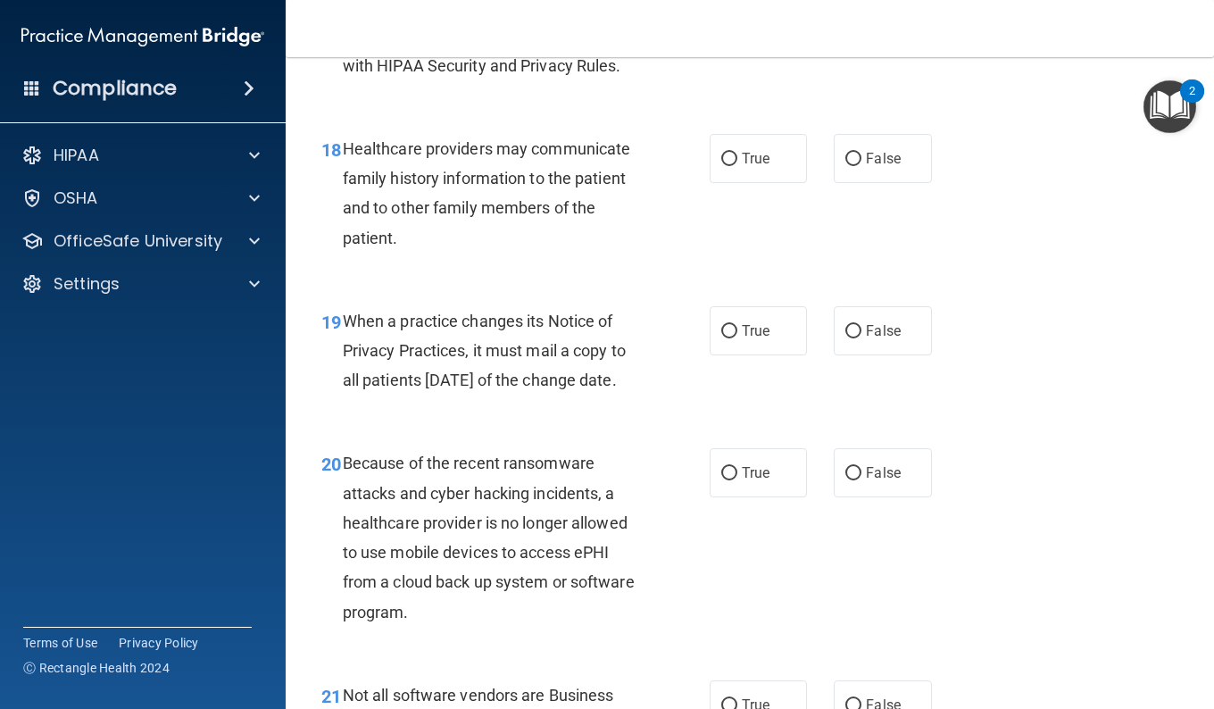
scroll to position [3035, 0]
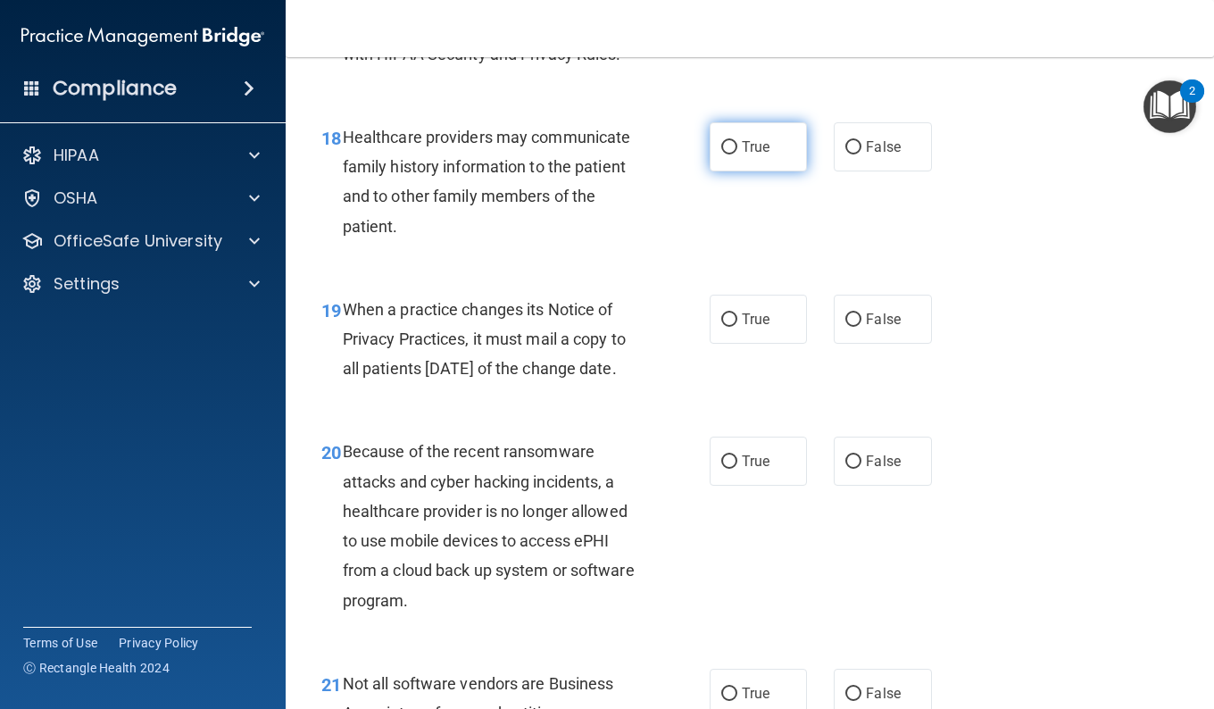
click at [727, 154] on input "True" at bounding box center [729, 147] width 16 height 13
radio input "true"
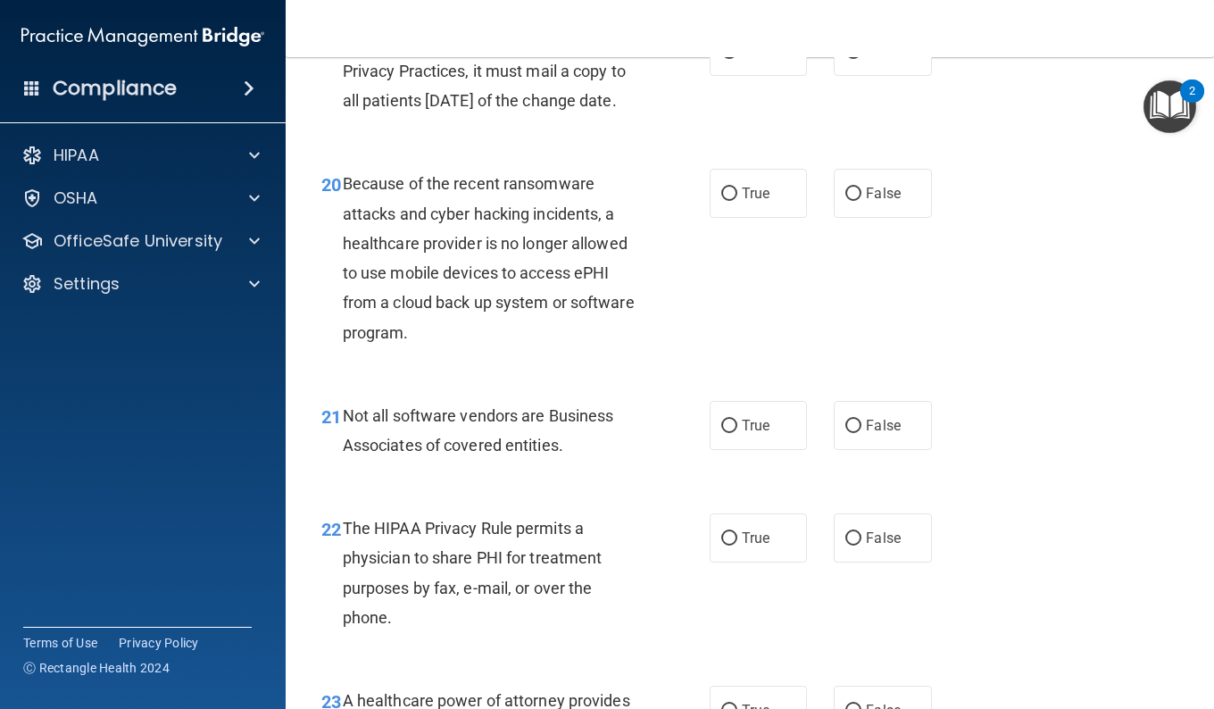
scroll to position [3124, 0]
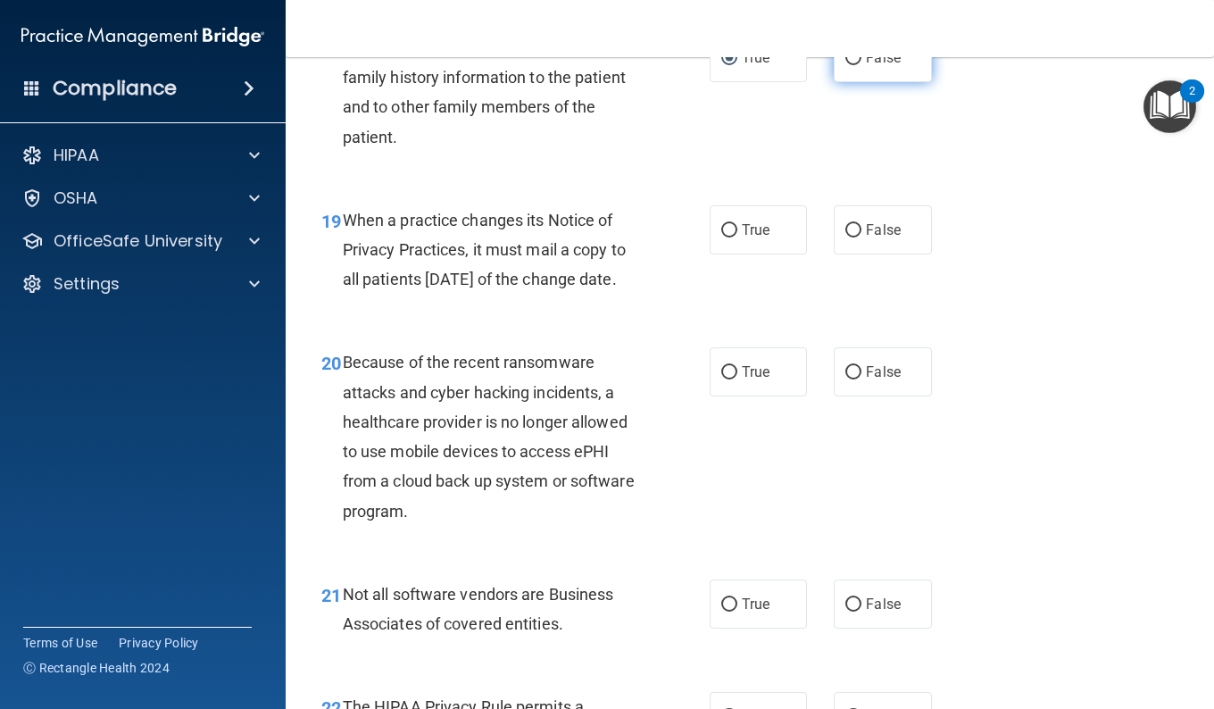
click at [834, 82] on label "False" at bounding box center [882, 57] width 97 height 49
click at [845, 65] on input "False" at bounding box center [853, 58] width 16 height 13
radio input "true"
radio input "false"
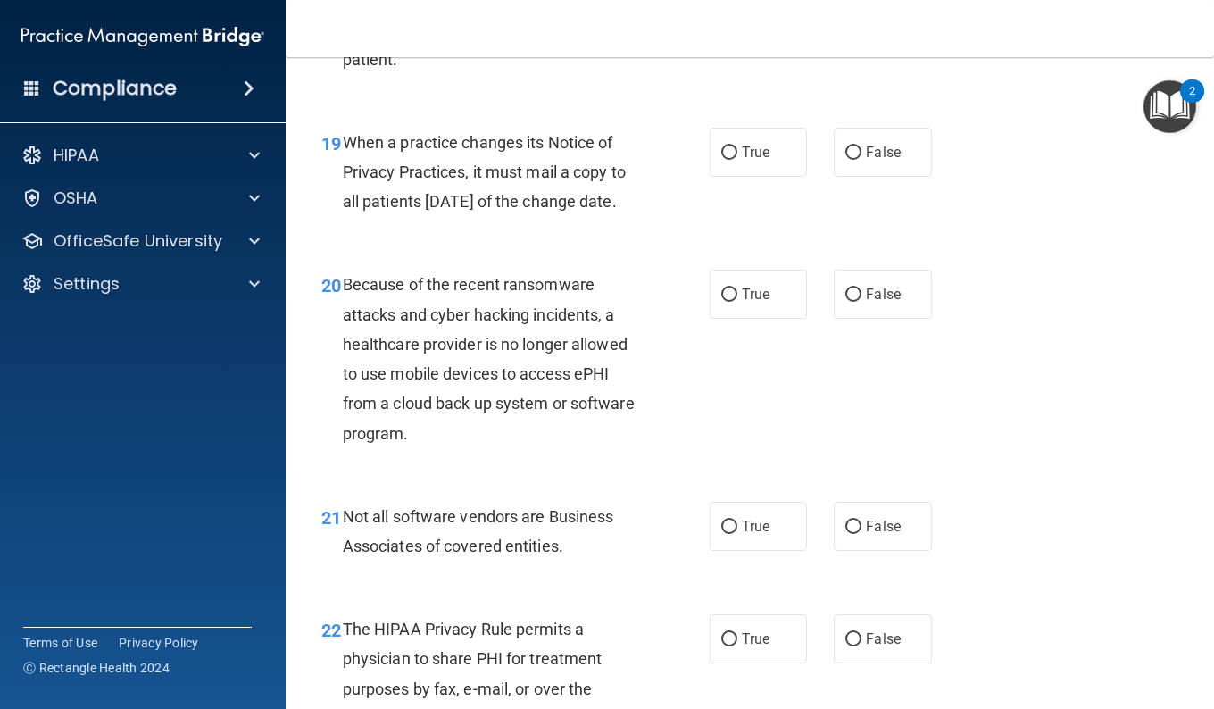
scroll to position [3213, 0]
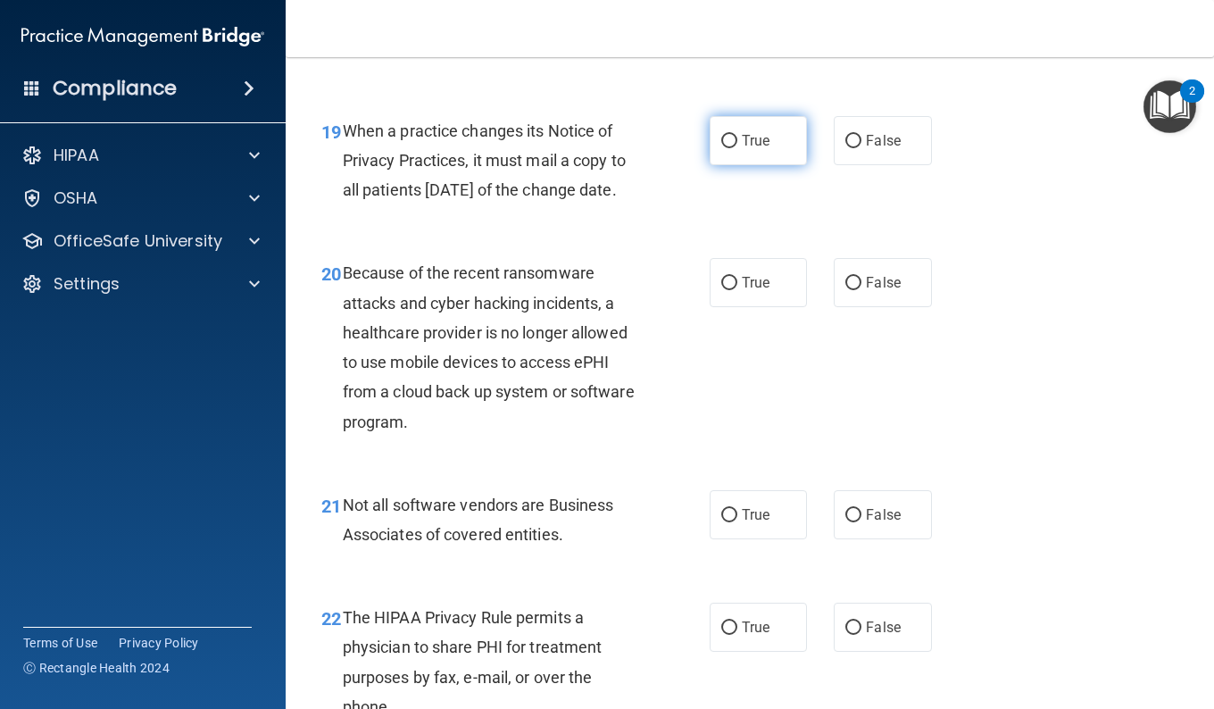
click at [744, 165] on label "True" at bounding box center [758, 140] width 97 height 49
click at [737, 148] on input "True" at bounding box center [729, 141] width 16 height 13
radio input "true"
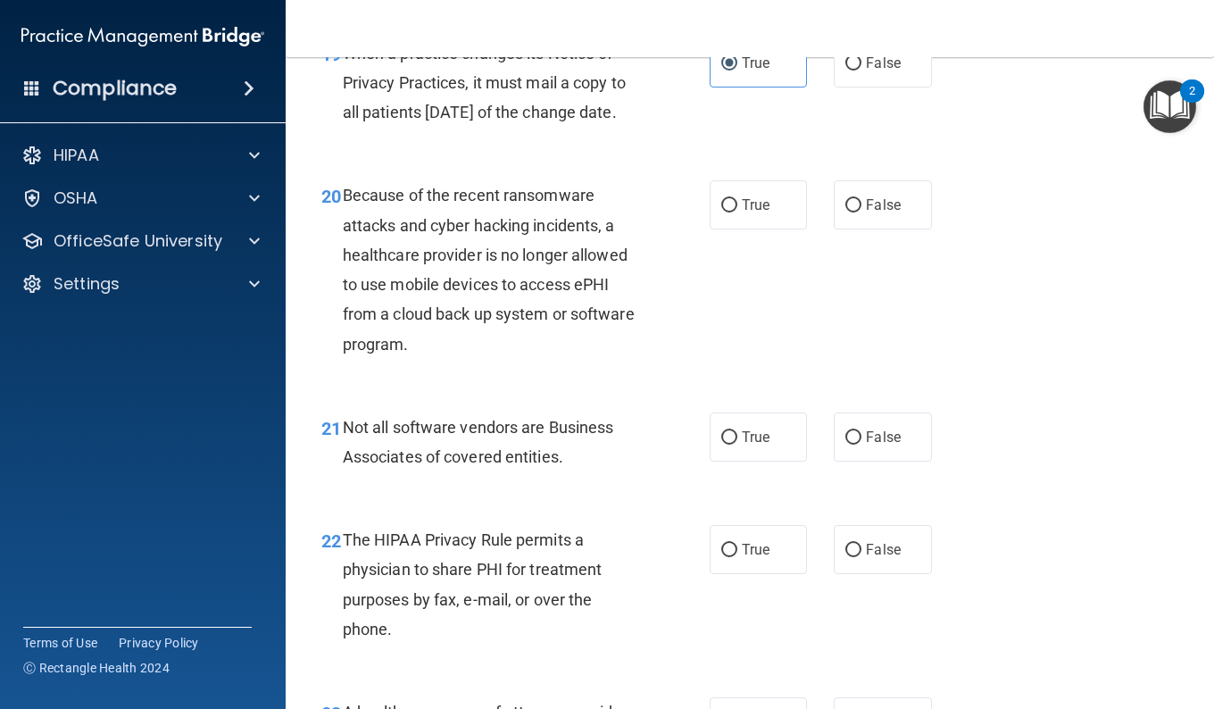
scroll to position [3302, 0]
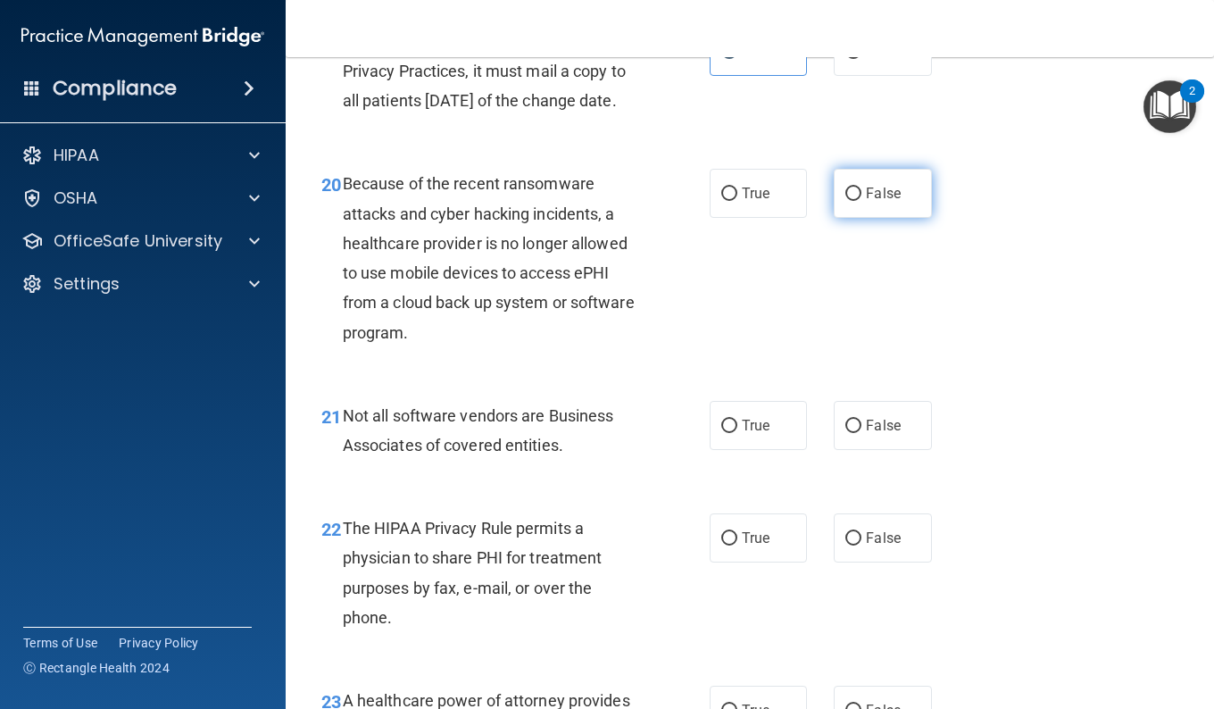
click at [862, 218] on label "False" at bounding box center [882, 193] width 97 height 49
click at [861, 201] on input "False" at bounding box center [853, 193] width 16 height 13
radio input "true"
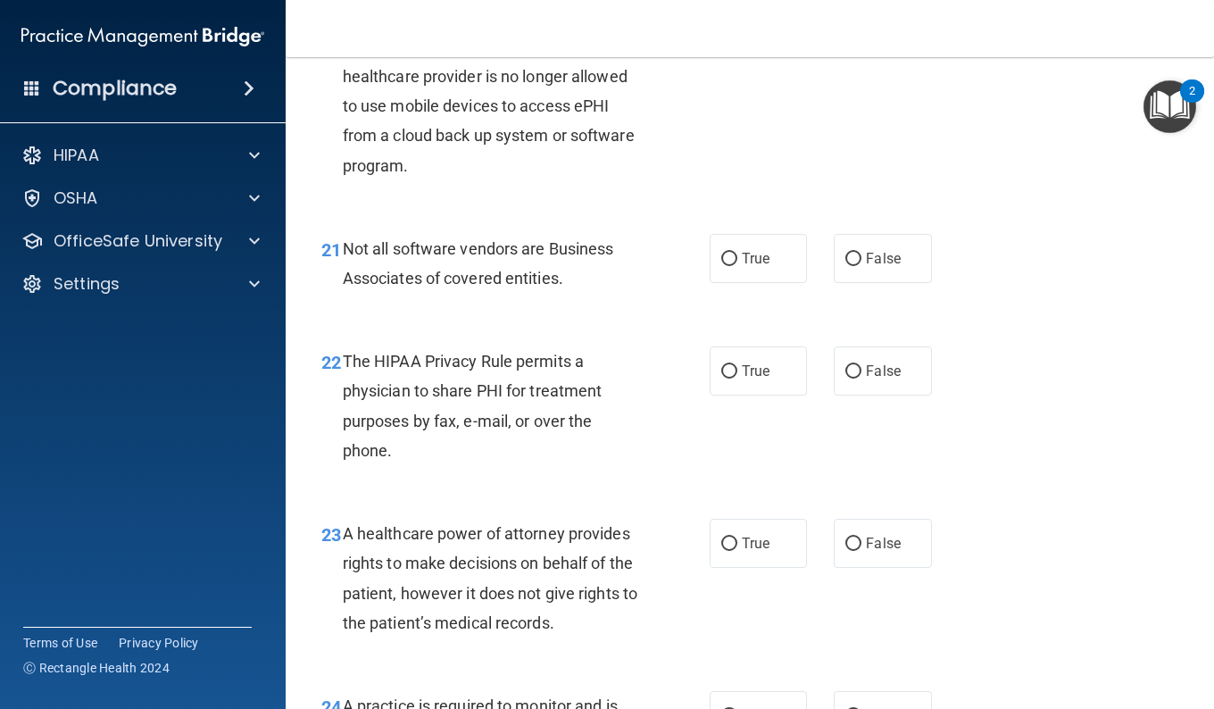
scroll to position [3481, 0]
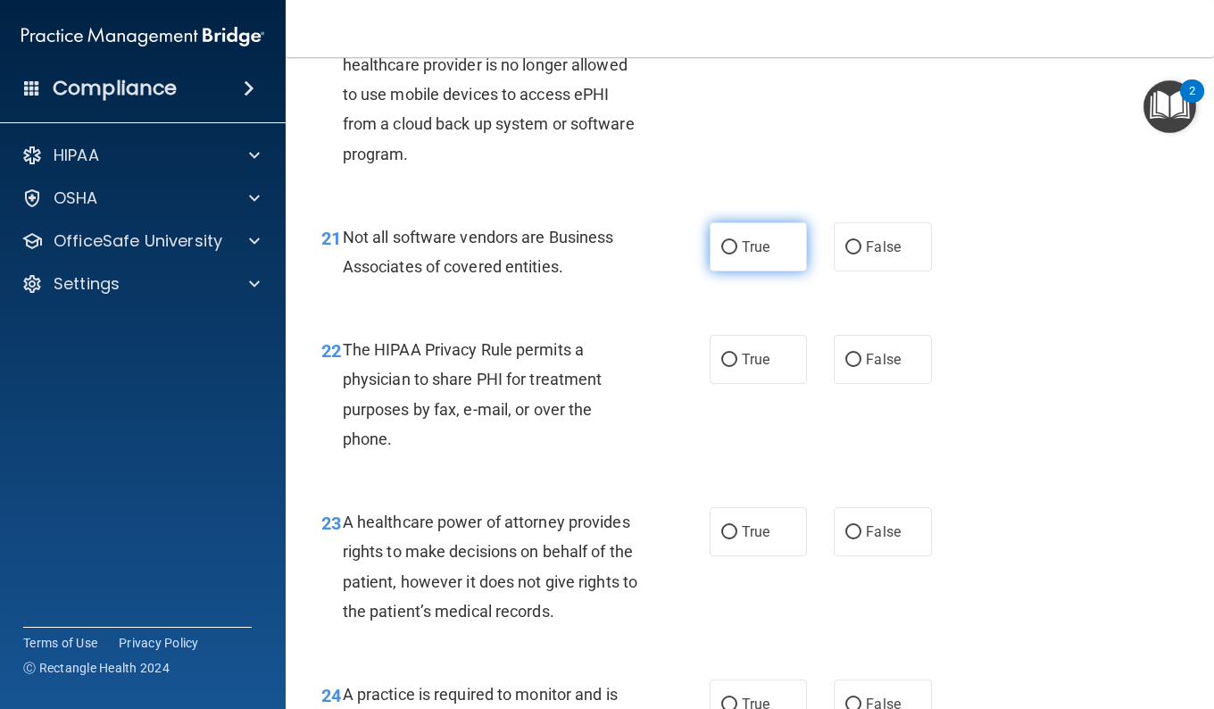
click at [728, 271] on label "True" at bounding box center [758, 246] width 97 height 49
click at [728, 254] on input "True" at bounding box center [729, 247] width 16 height 13
radio input "true"
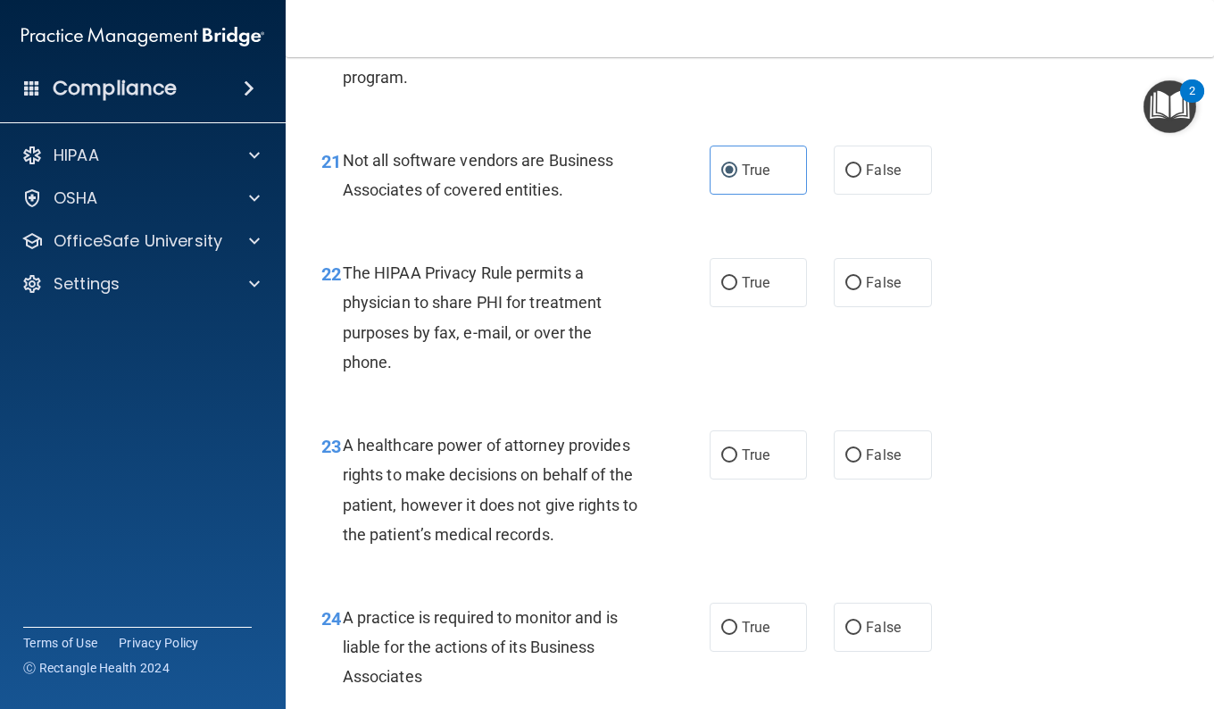
scroll to position [3660, 0]
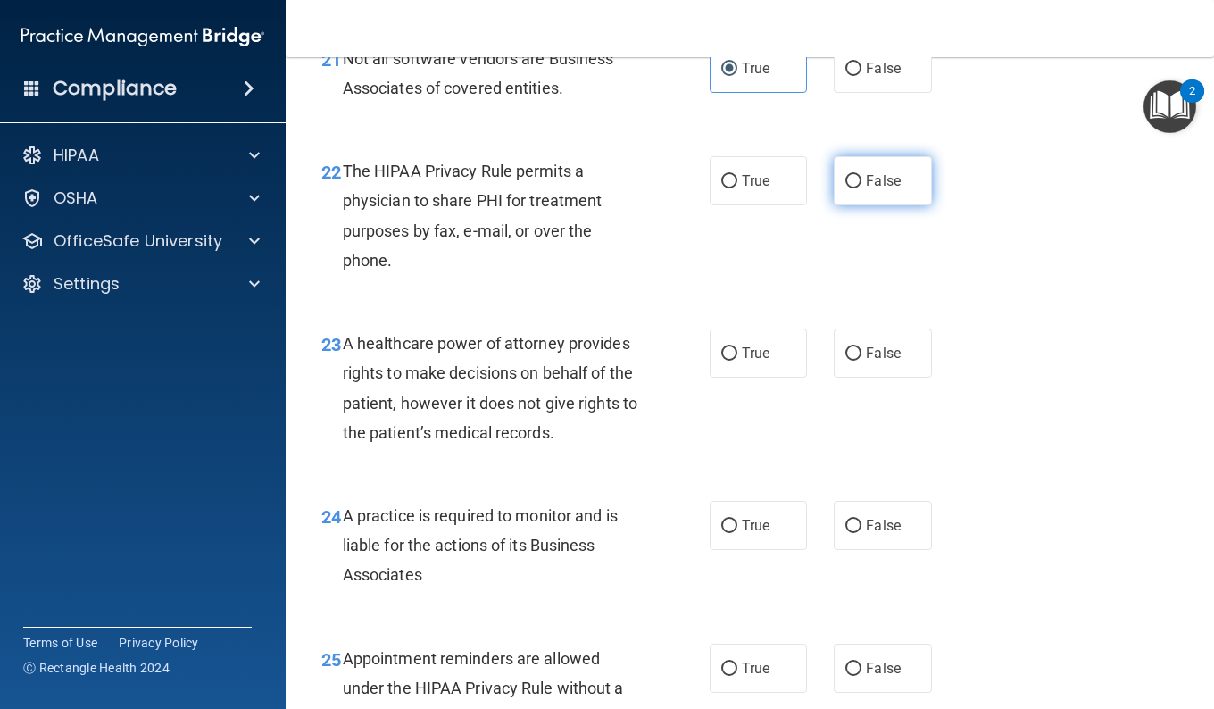
click at [866, 205] on label "False" at bounding box center [882, 180] width 97 height 49
click at [861, 188] on input "False" at bounding box center [853, 181] width 16 height 13
radio input "true"
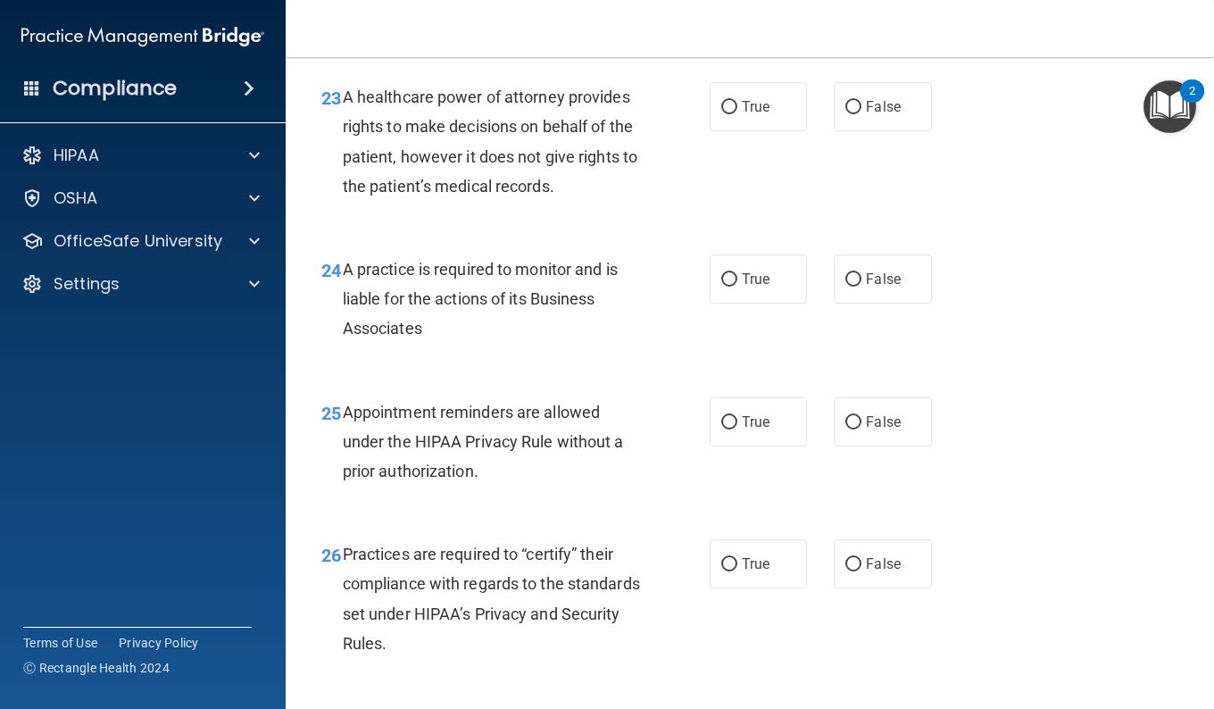
scroll to position [3927, 0]
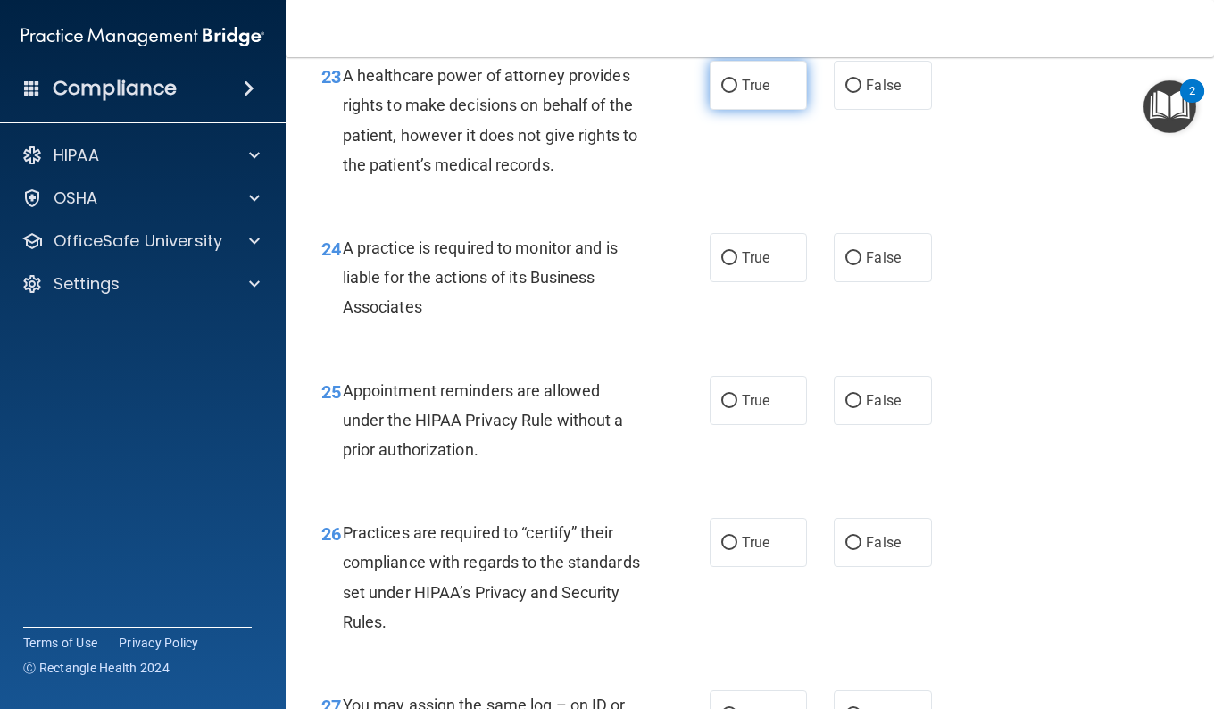
click at [711, 110] on label "True" at bounding box center [758, 85] width 97 height 49
click at [721, 93] on input "True" at bounding box center [729, 85] width 16 height 13
radio input "true"
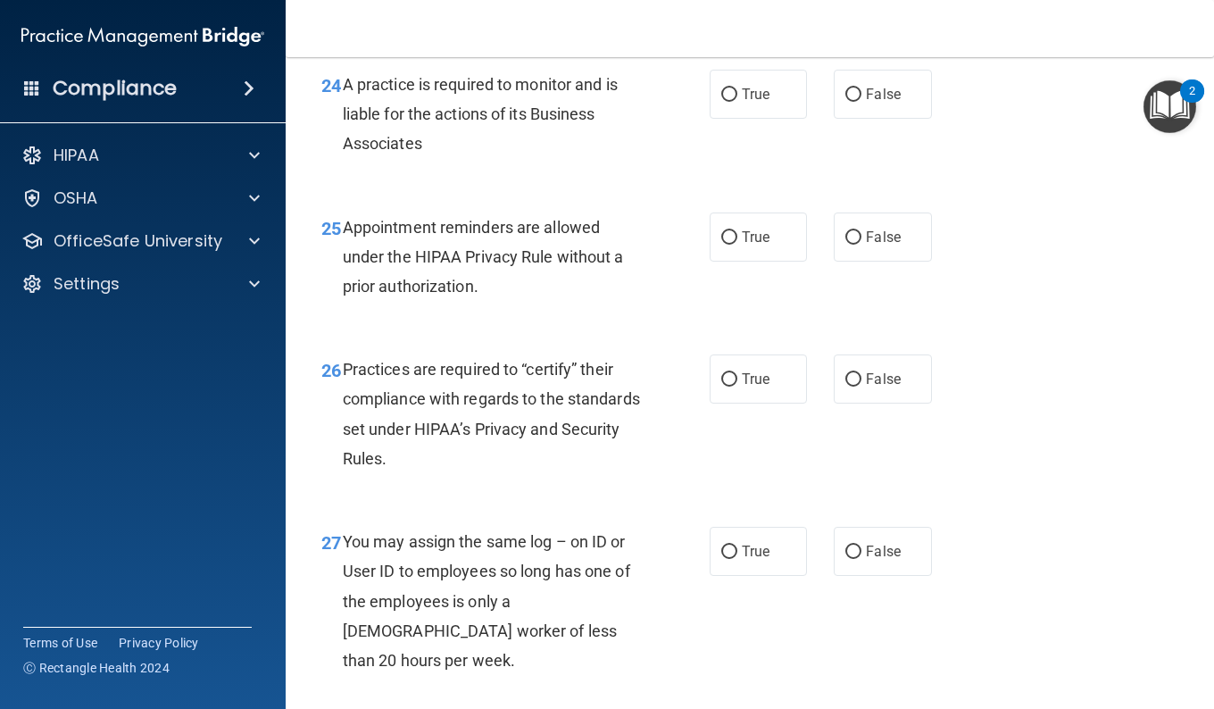
scroll to position [4106, 0]
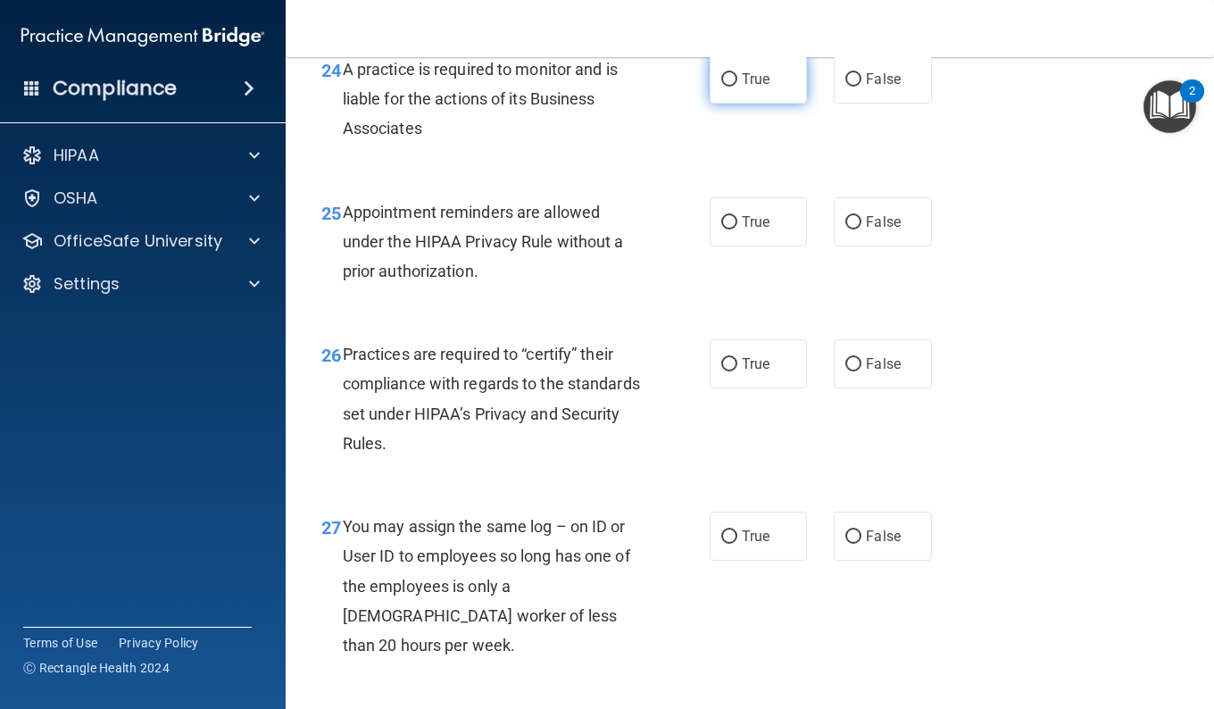
click at [728, 104] on label "True" at bounding box center [758, 78] width 97 height 49
click at [728, 87] on input "True" at bounding box center [729, 79] width 16 height 13
radio input "true"
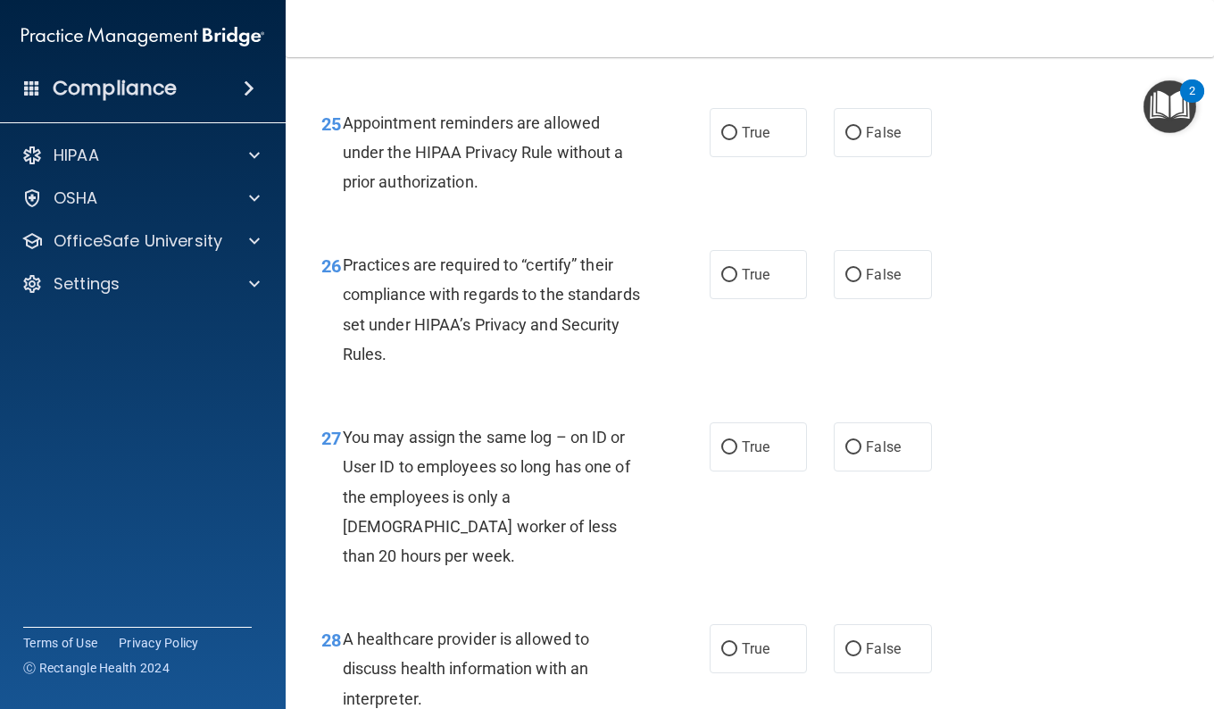
scroll to position [4284, 0]
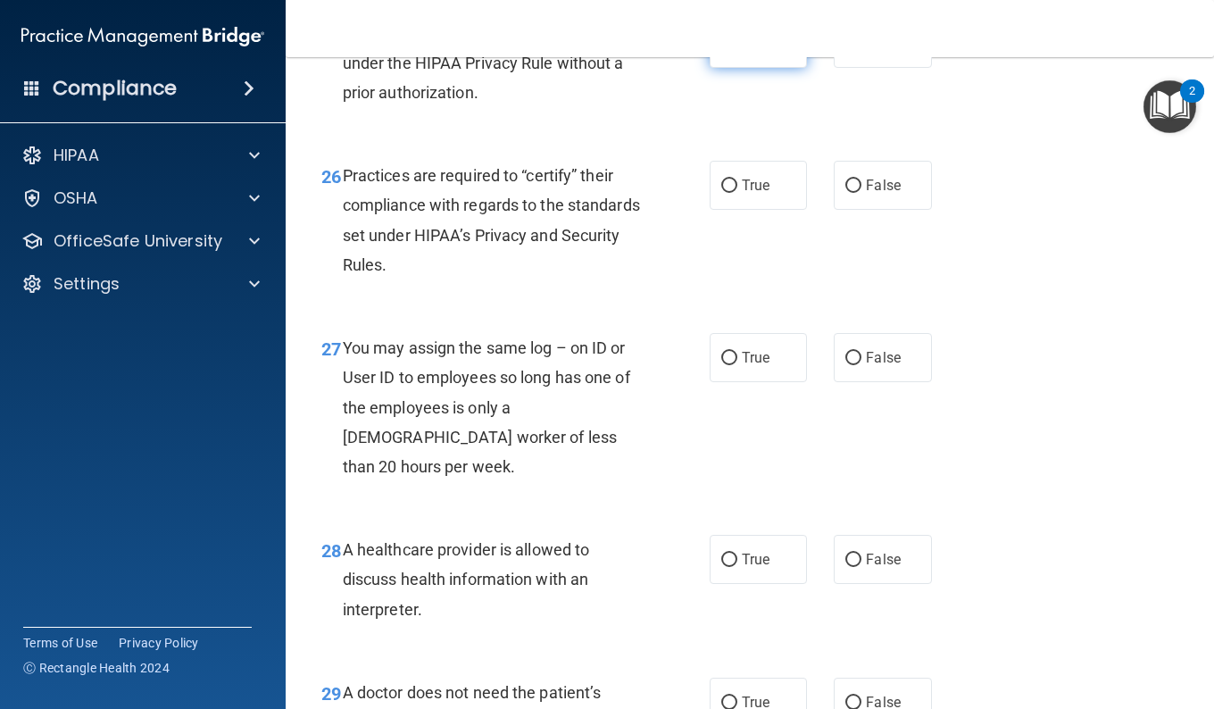
click at [721, 51] on input "True" at bounding box center [729, 43] width 16 height 13
radio input "true"
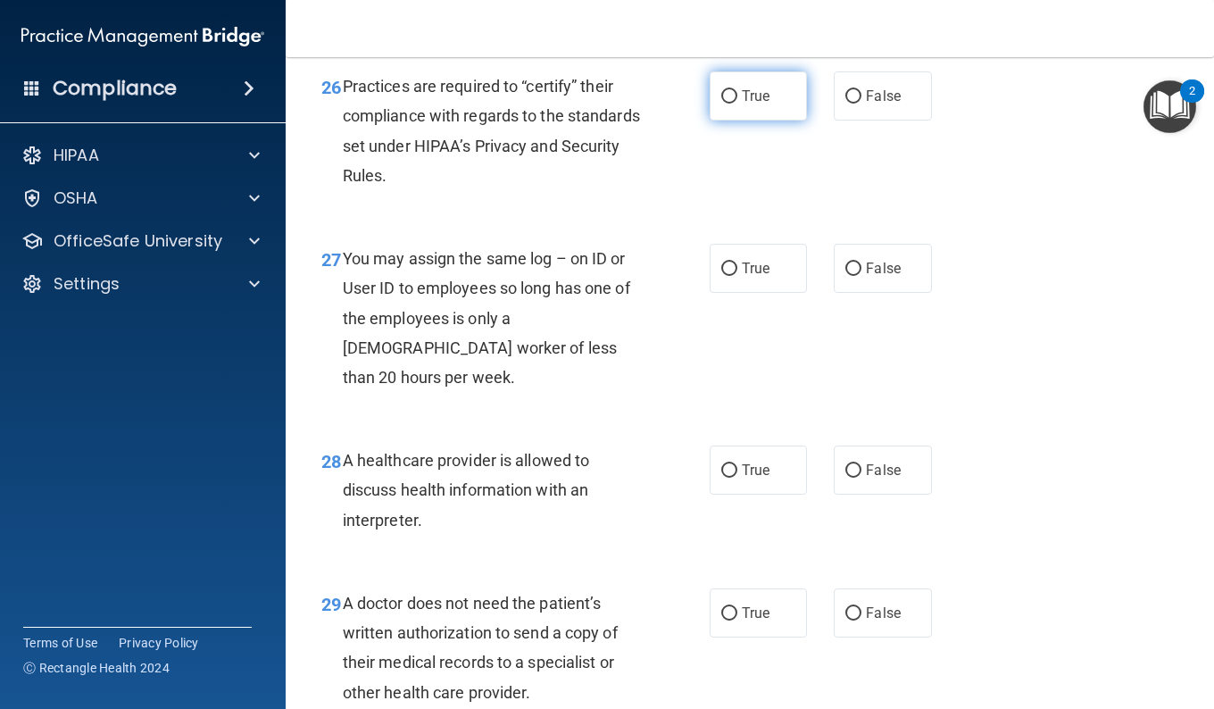
click at [773, 120] on label "True" at bounding box center [758, 95] width 97 height 49
click at [737, 104] on input "True" at bounding box center [729, 96] width 16 height 13
radio input "true"
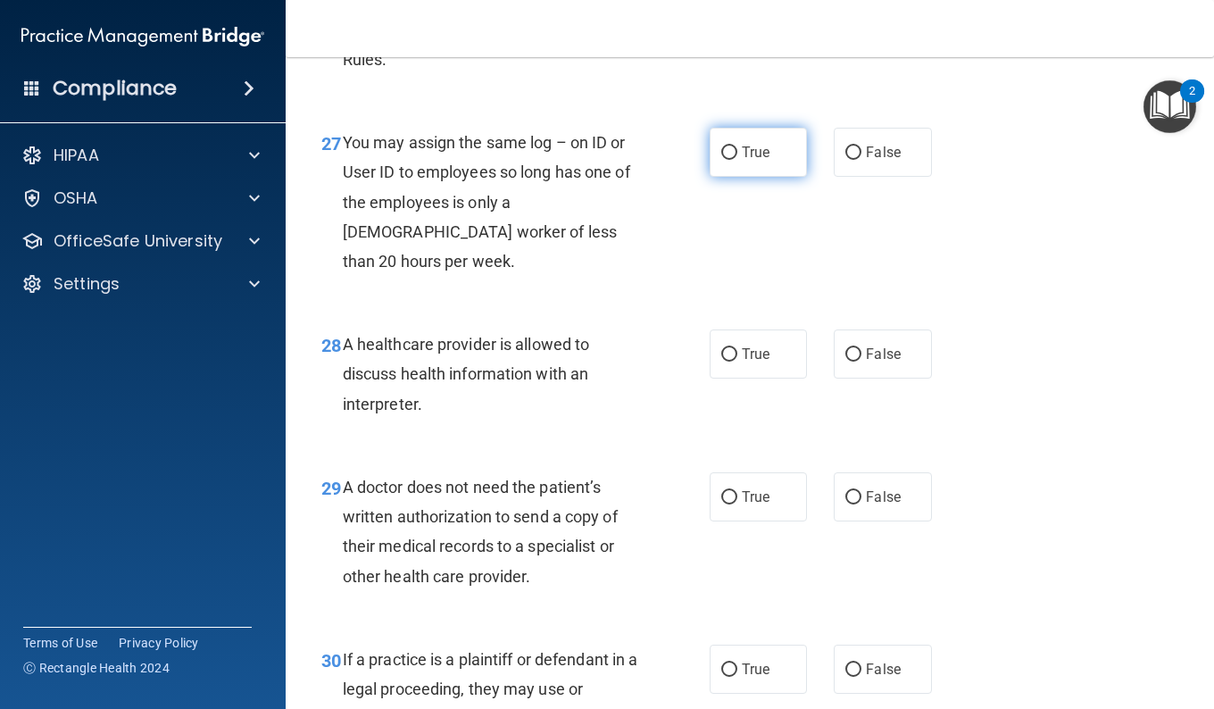
scroll to position [4552, 0]
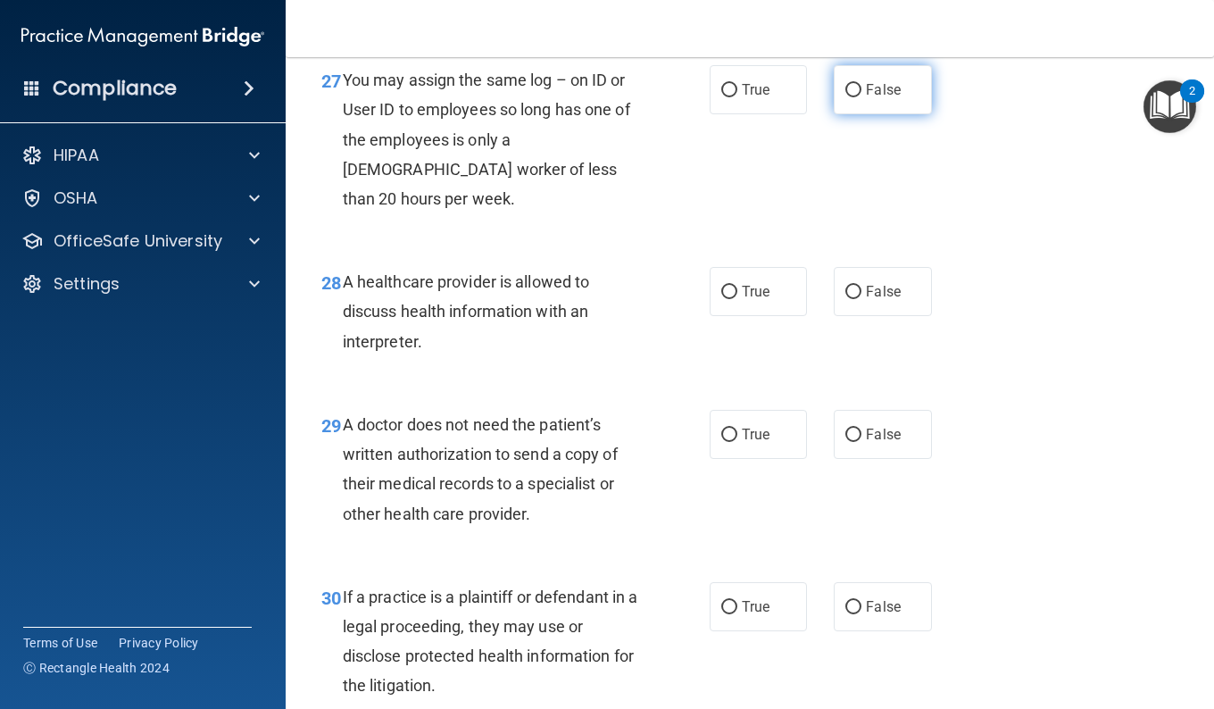
click at [870, 114] on label "False" at bounding box center [882, 89] width 97 height 49
click at [861, 97] on input "False" at bounding box center [853, 90] width 16 height 13
radio input "true"
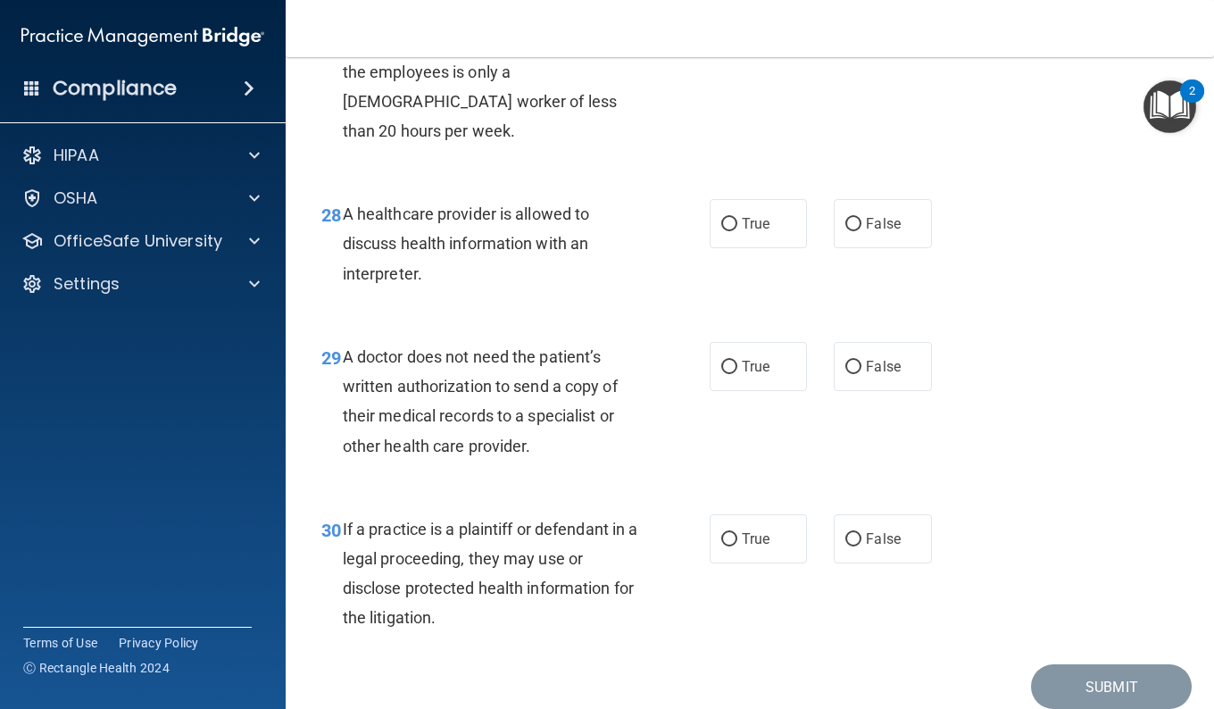
scroll to position [4641, 0]
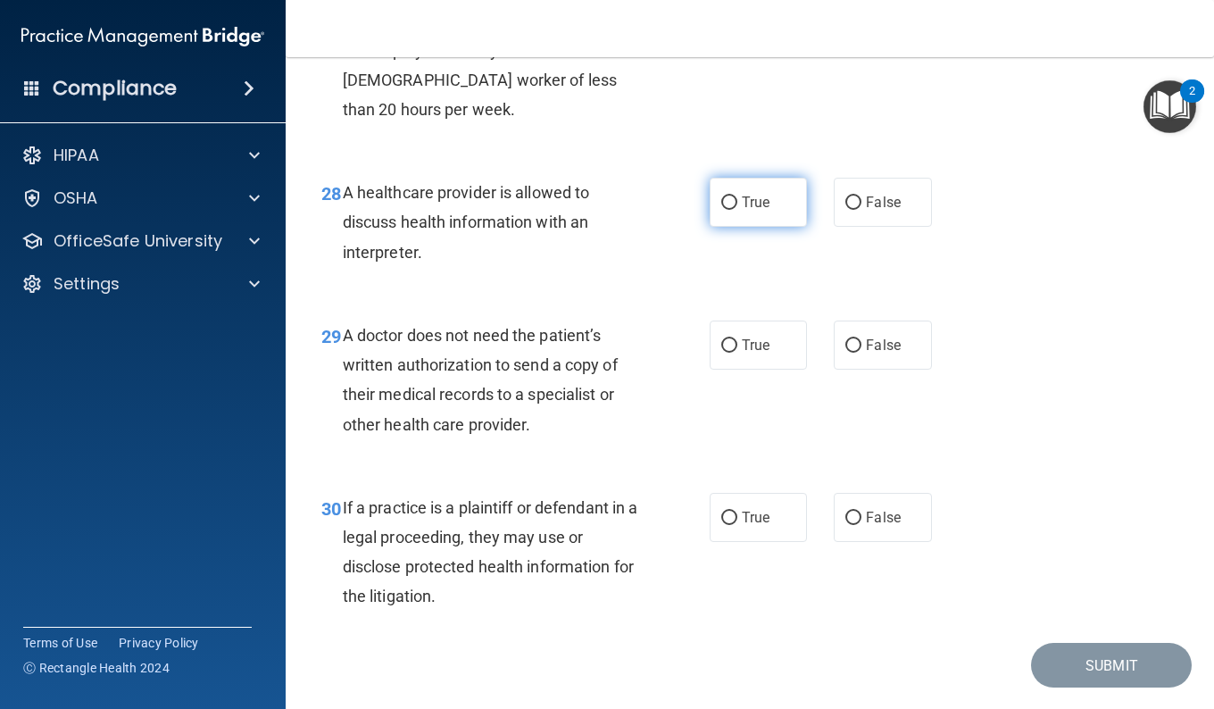
click at [742, 211] on span "True" at bounding box center [756, 202] width 28 height 17
click at [737, 210] on input "True" at bounding box center [729, 202] width 16 height 13
radio input "true"
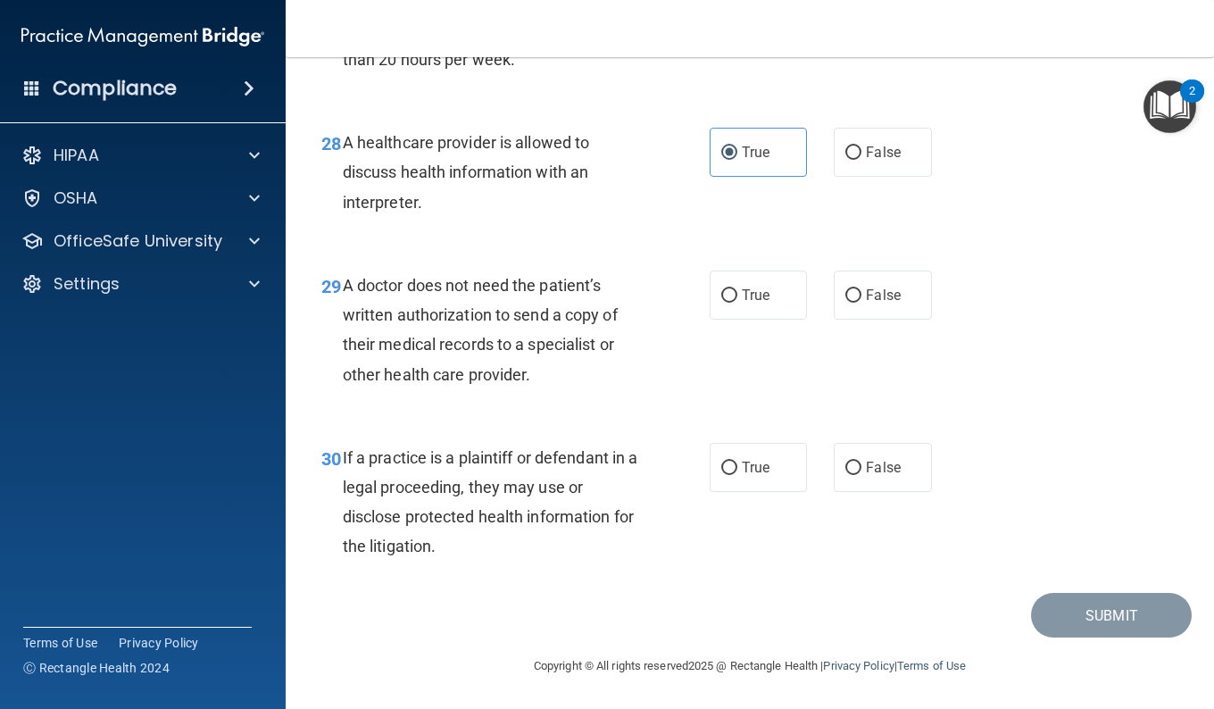
scroll to position [4781, 0]
click at [725, 309] on label "True" at bounding box center [758, 294] width 97 height 49
click at [725, 303] on input "True" at bounding box center [729, 295] width 16 height 13
radio input "true"
click at [742, 475] on span "True" at bounding box center [756, 467] width 28 height 17
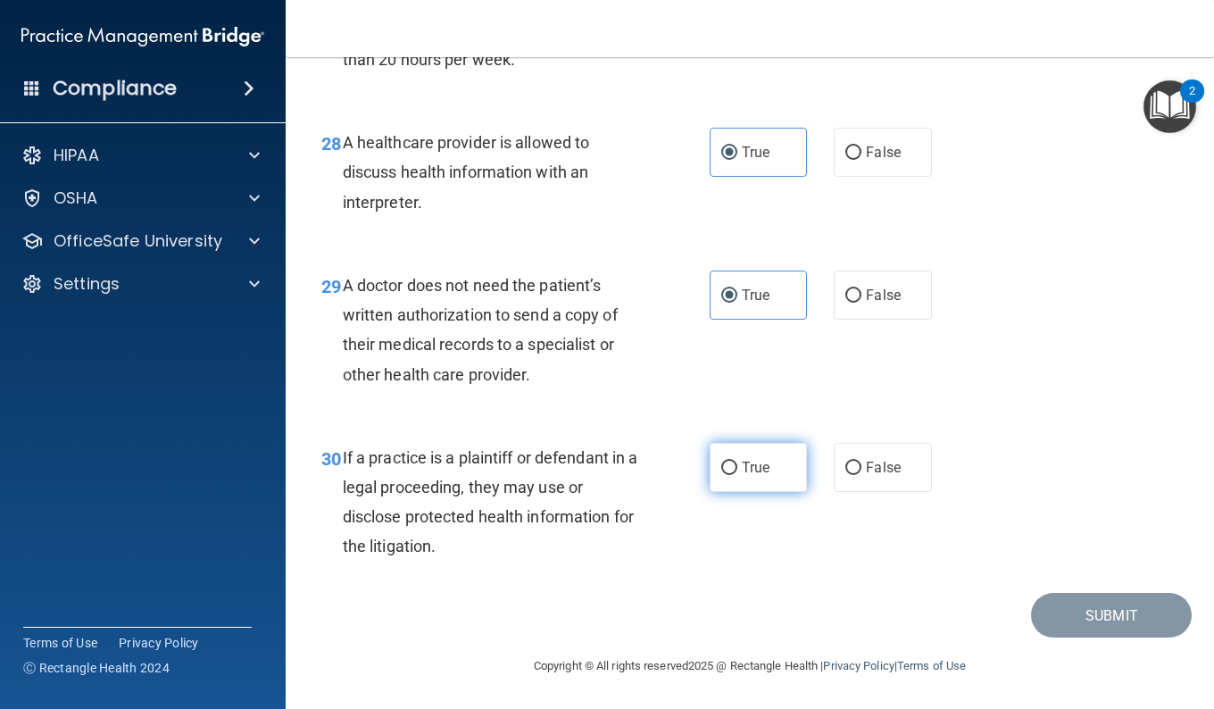
click at [737, 475] on input "True" at bounding box center [729, 467] width 16 height 13
radio input "true"
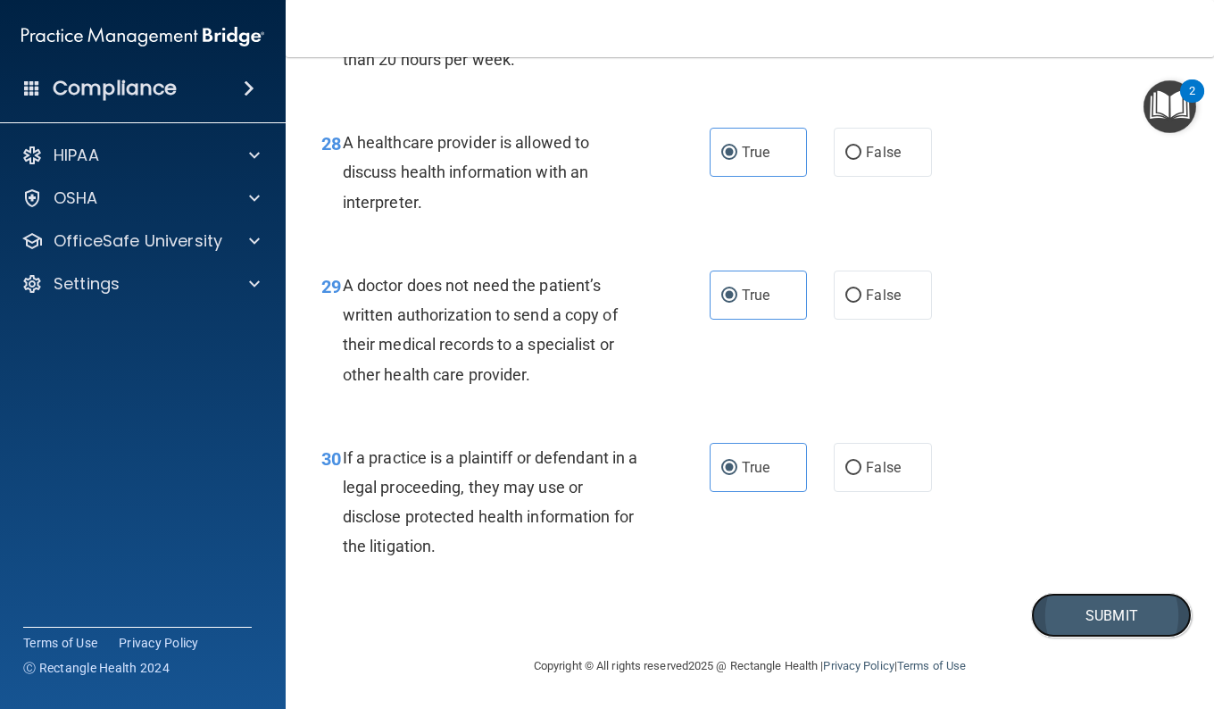
click at [1059, 611] on button "Submit" at bounding box center [1111, 616] width 161 height 46
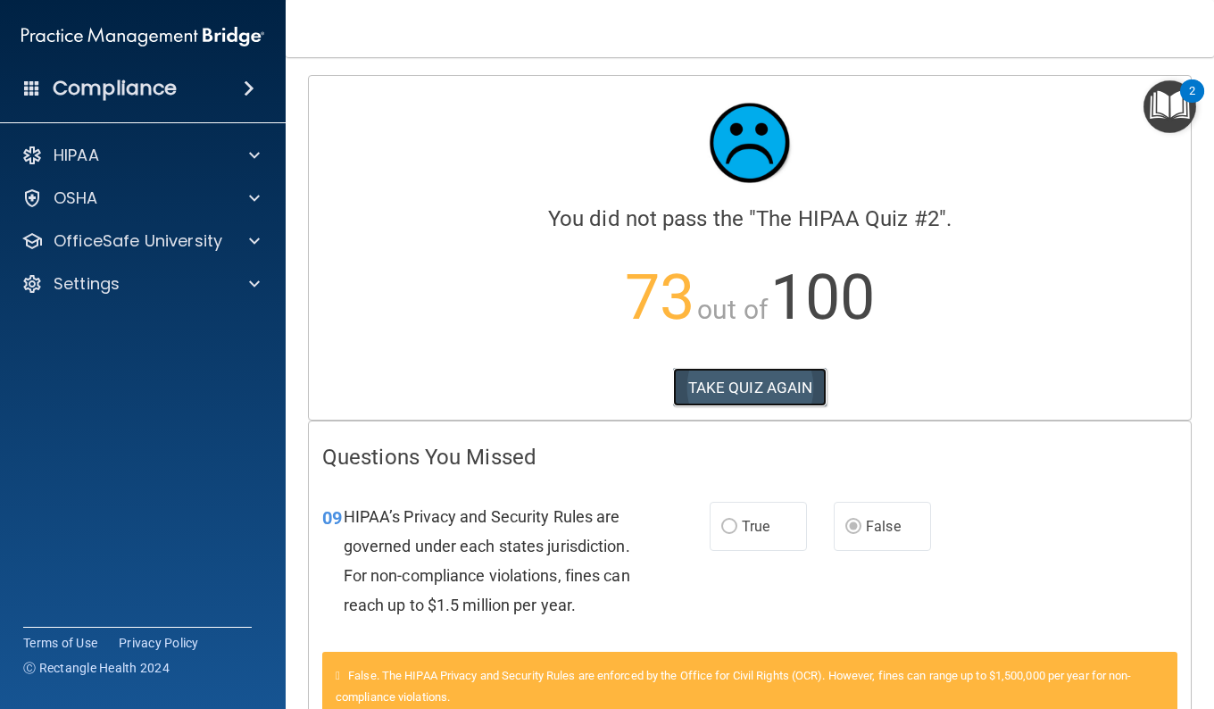
click at [811, 378] on button "TAKE QUIZ AGAIN" at bounding box center [750, 387] width 154 height 39
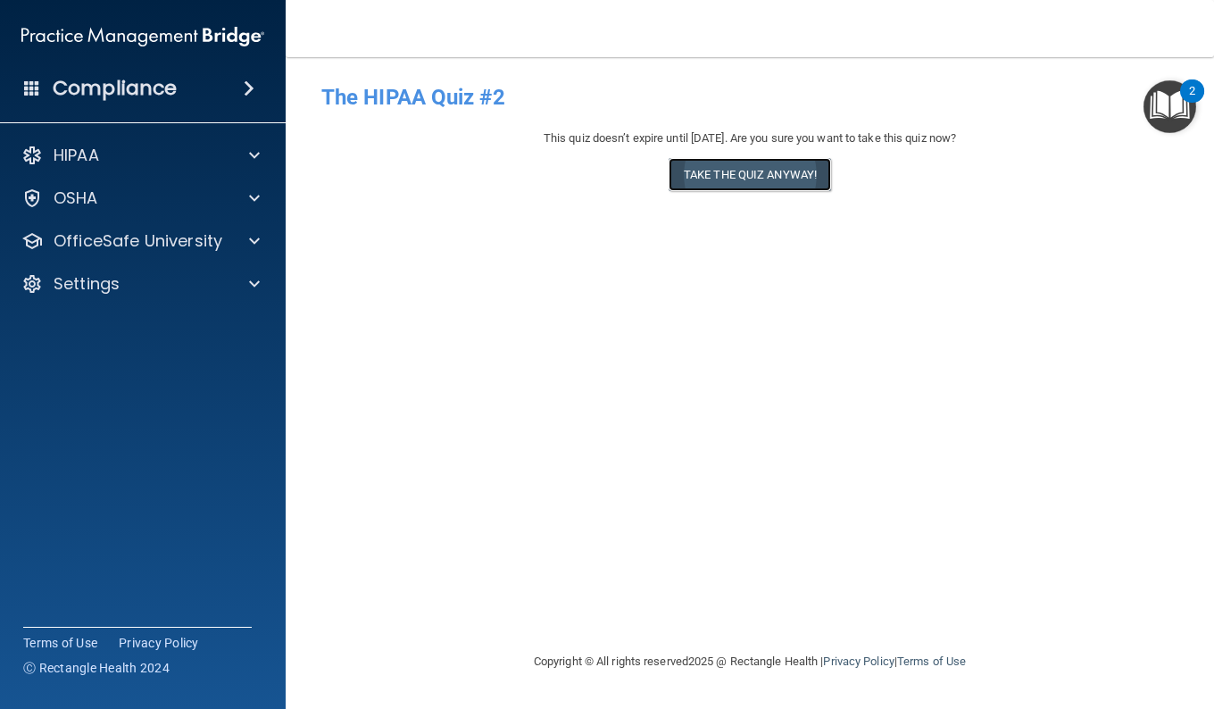
click at [736, 187] on button "Take the quiz anyway!" at bounding box center [750, 174] width 162 height 33
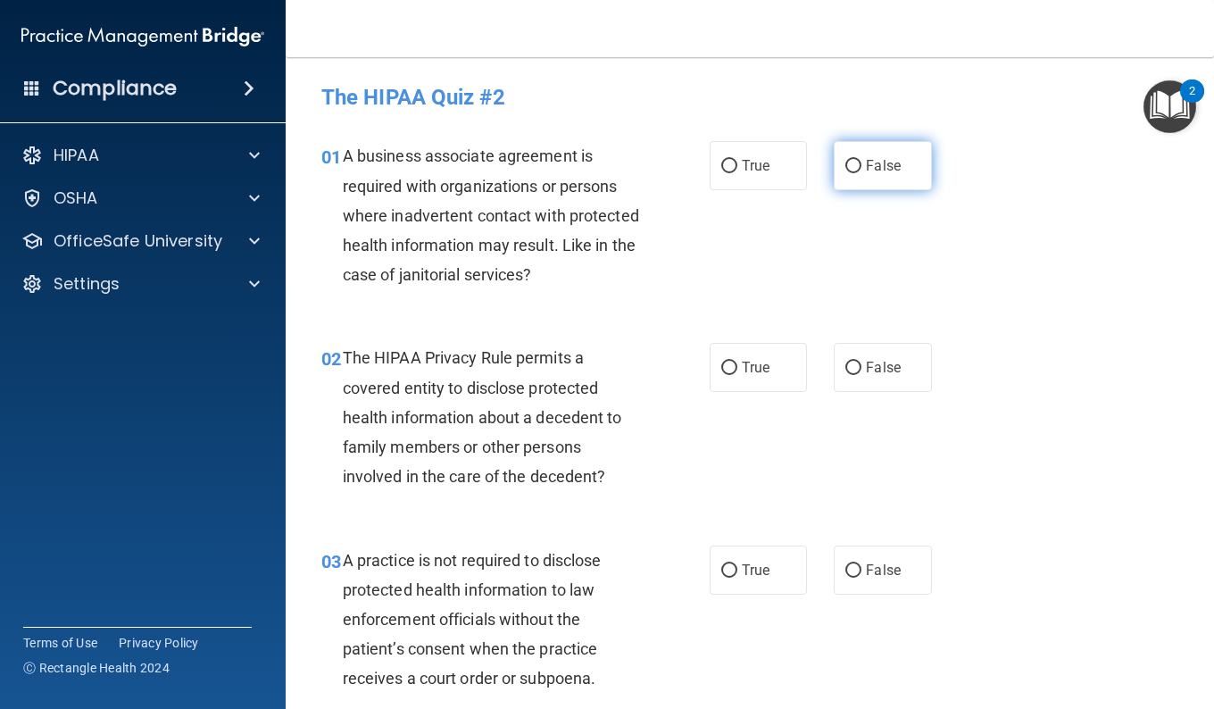
click at [858, 172] on label "False" at bounding box center [882, 165] width 97 height 49
click at [858, 172] on input "False" at bounding box center [853, 166] width 16 height 13
radio input "true"
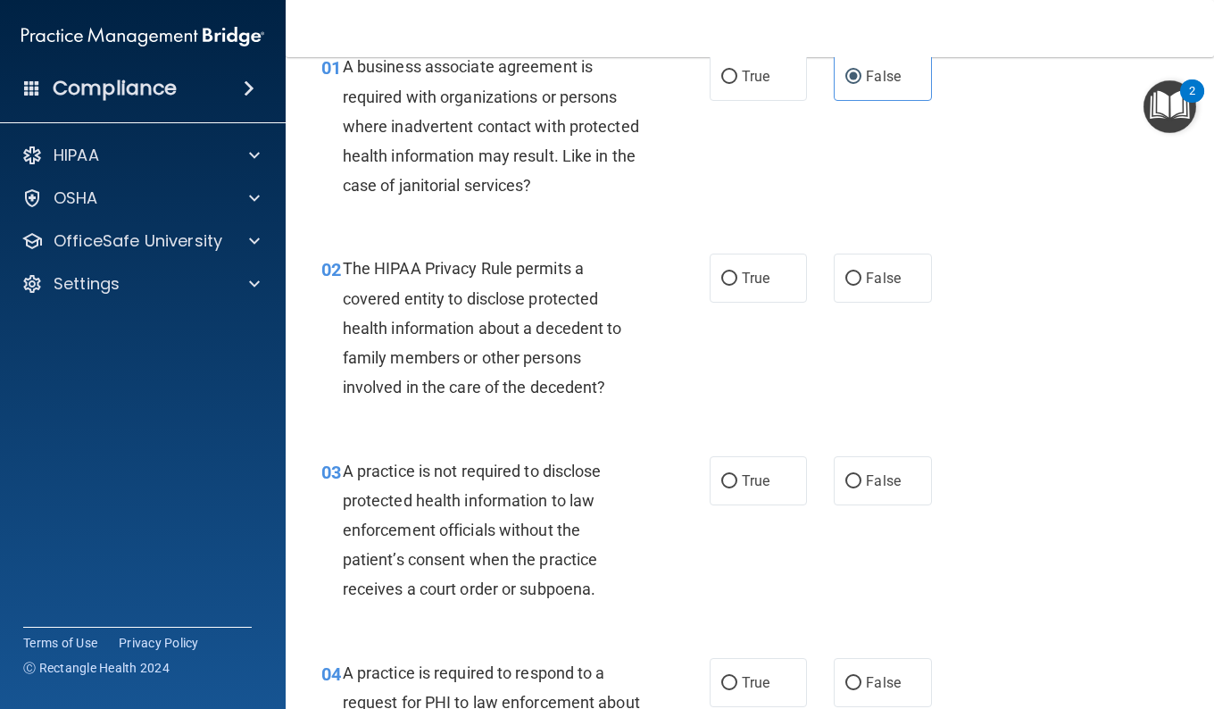
scroll to position [179, 0]
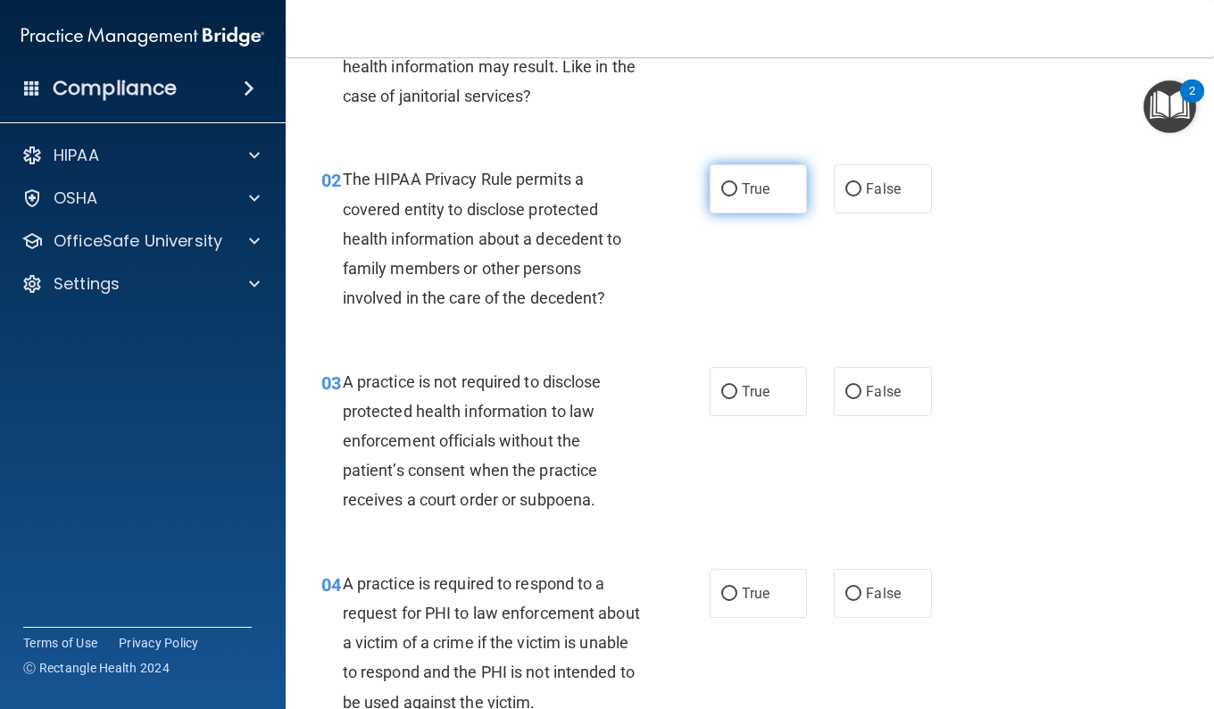
click at [733, 171] on label "True" at bounding box center [758, 188] width 97 height 49
click at [733, 183] on input "True" at bounding box center [729, 189] width 16 height 13
radio input "true"
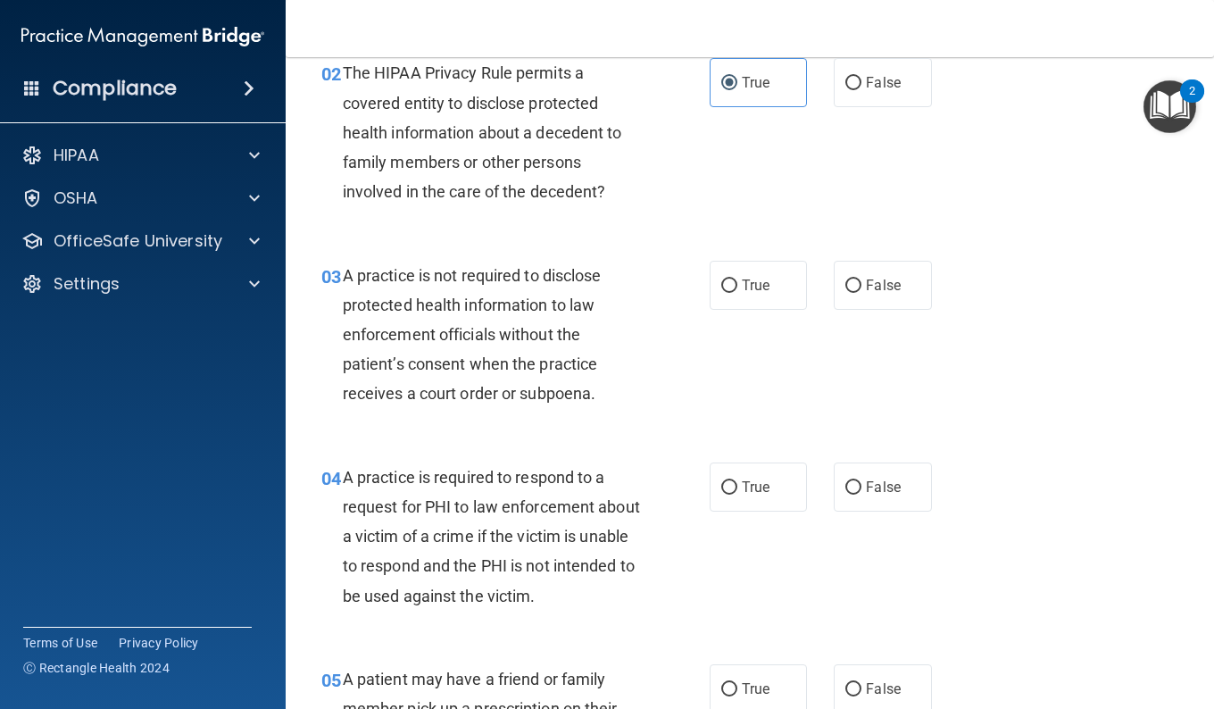
scroll to position [357, 0]
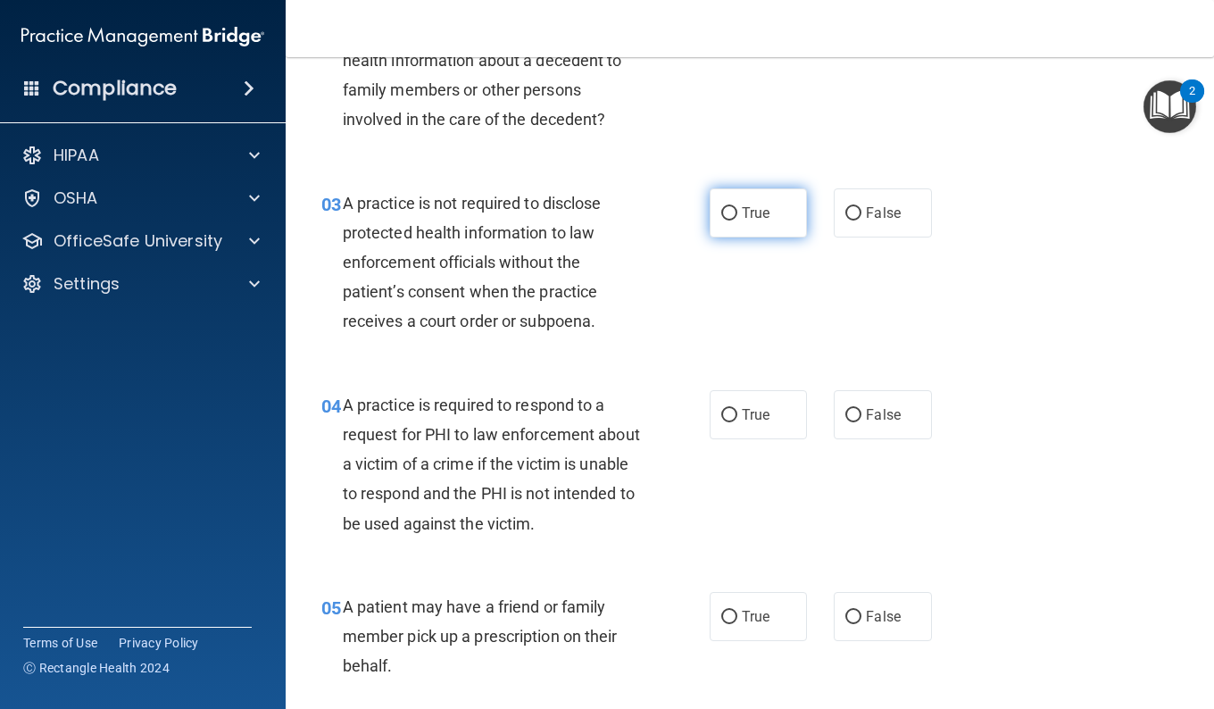
click at [760, 218] on span "True" at bounding box center [756, 212] width 28 height 17
click at [737, 218] on input "True" at bounding box center [729, 213] width 16 height 13
radio input "true"
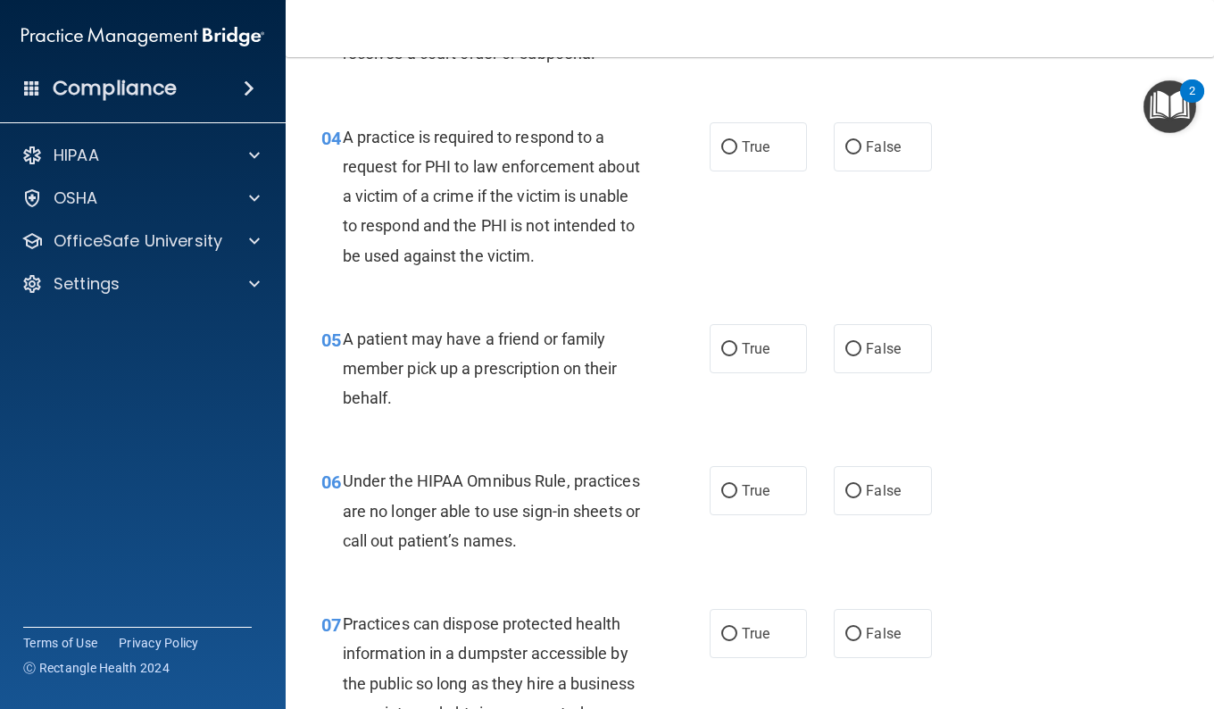
scroll to position [536, 0]
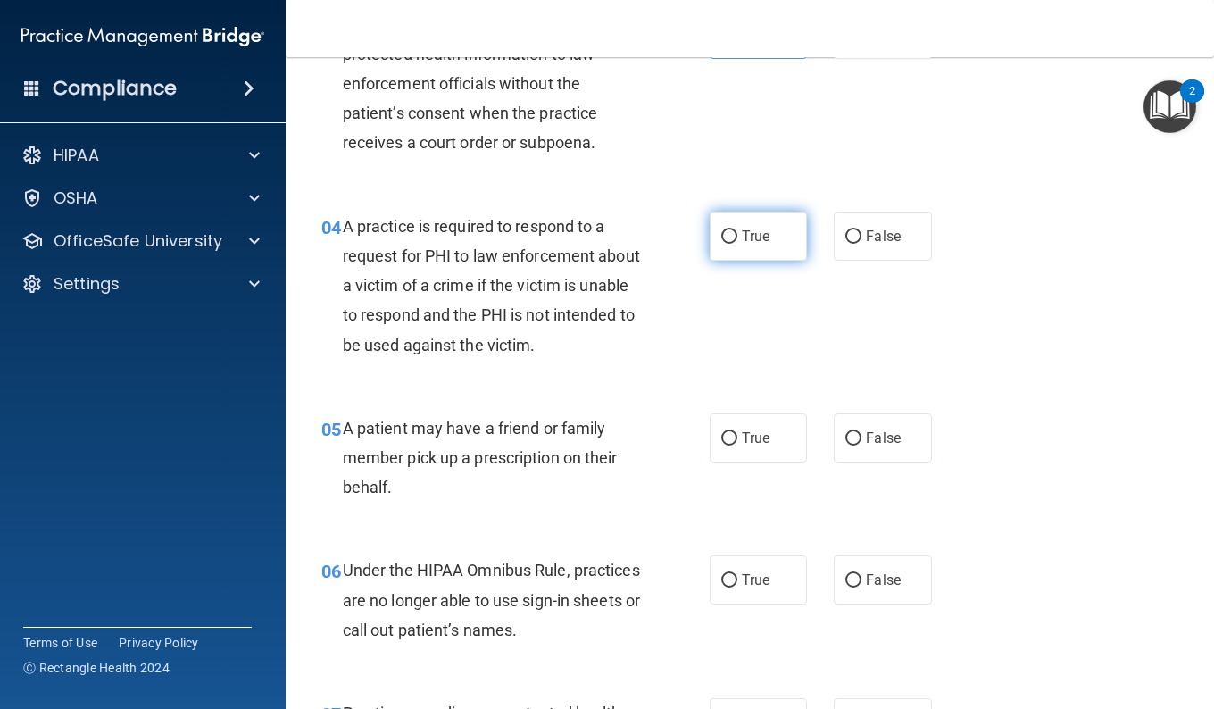
click at [732, 239] on label "True" at bounding box center [758, 236] width 97 height 49
click at [732, 239] on input "True" at bounding box center [729, 236] width 16 height 13
radio input "true"
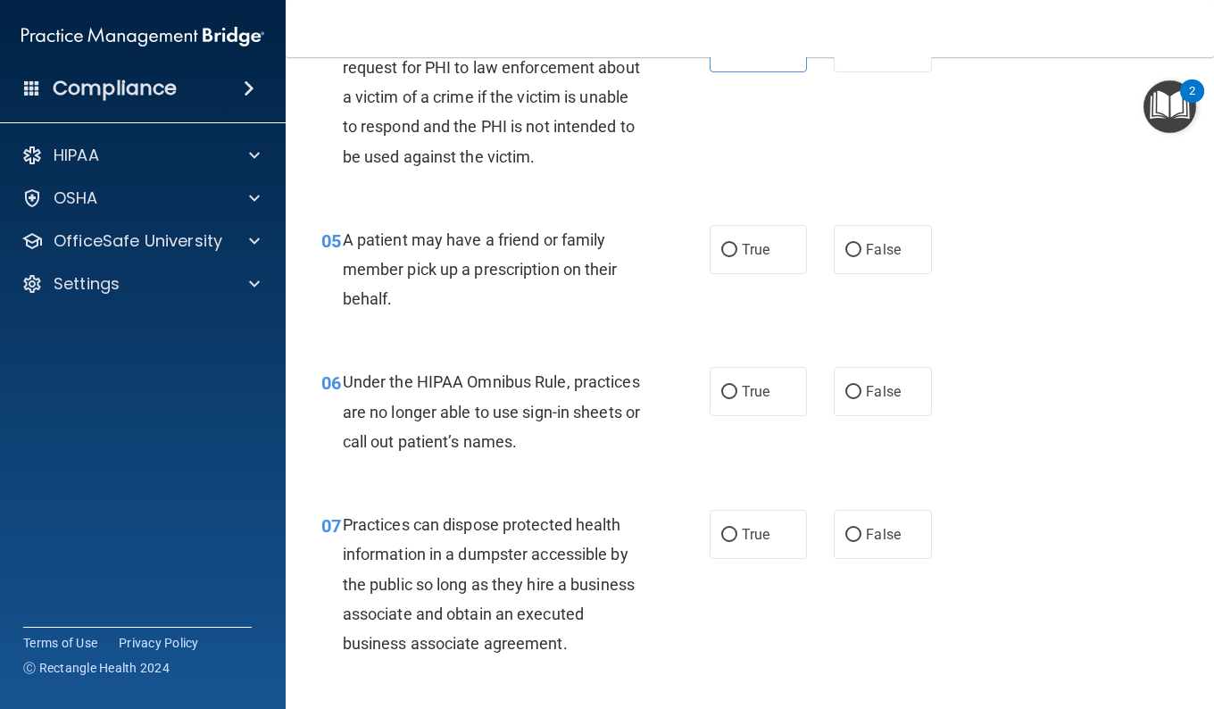
scroll to position [725, 0]
click at [742, 253] on span "True" at bounding box center [756, 248] width 28 height 17
click at [737, 253] on input "True" at bounding box center [729, 249] width 16 height 13
radio input "true"
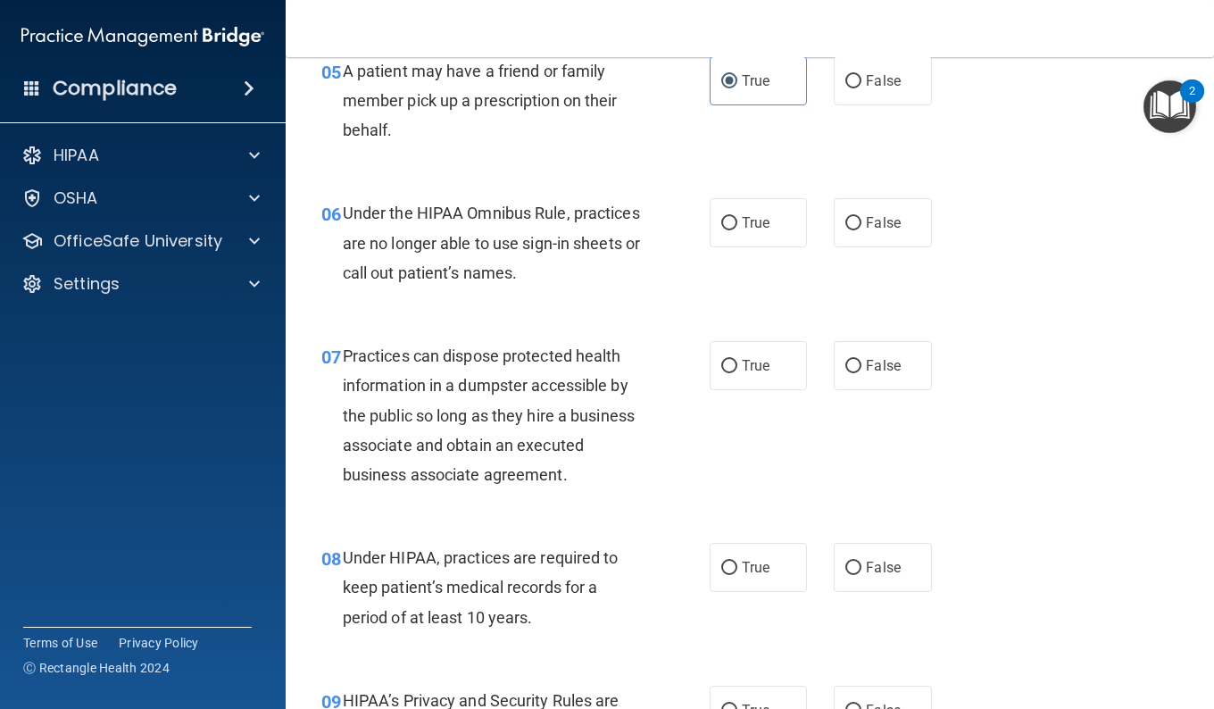
scroll to position [903, 0]
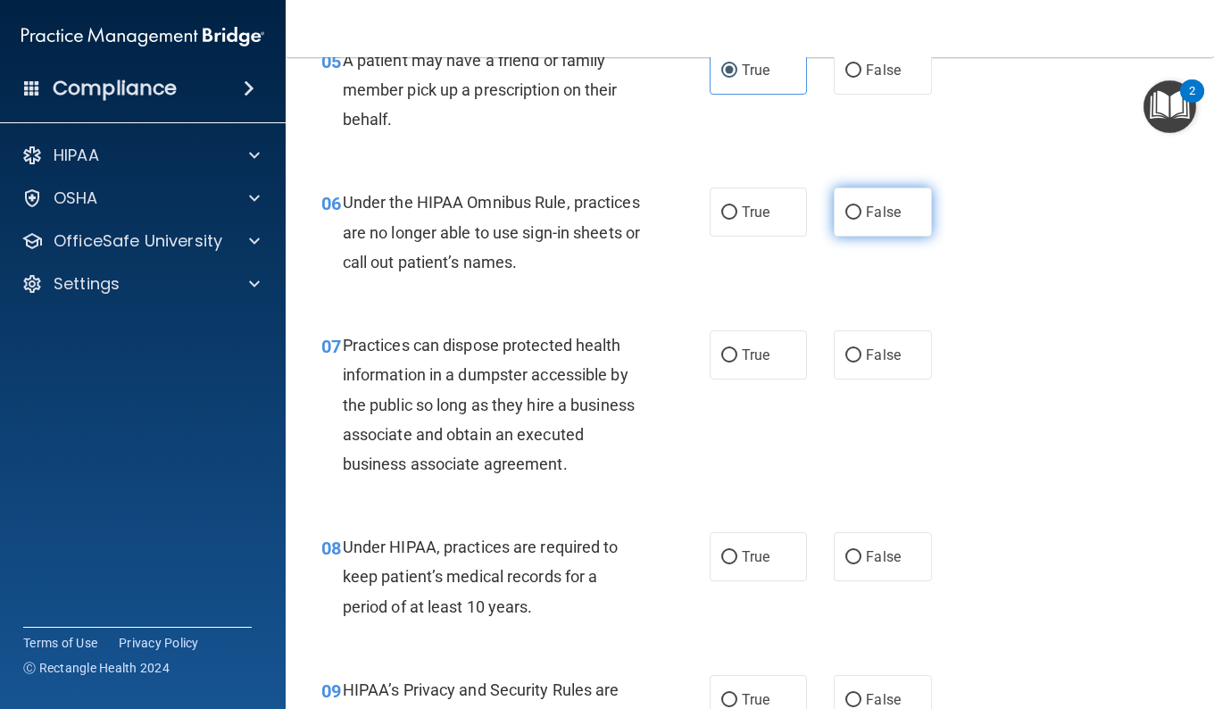
click at [845, 214] on input "False" at bounding box center [853, 212] width 16 height 13
radio input "true"
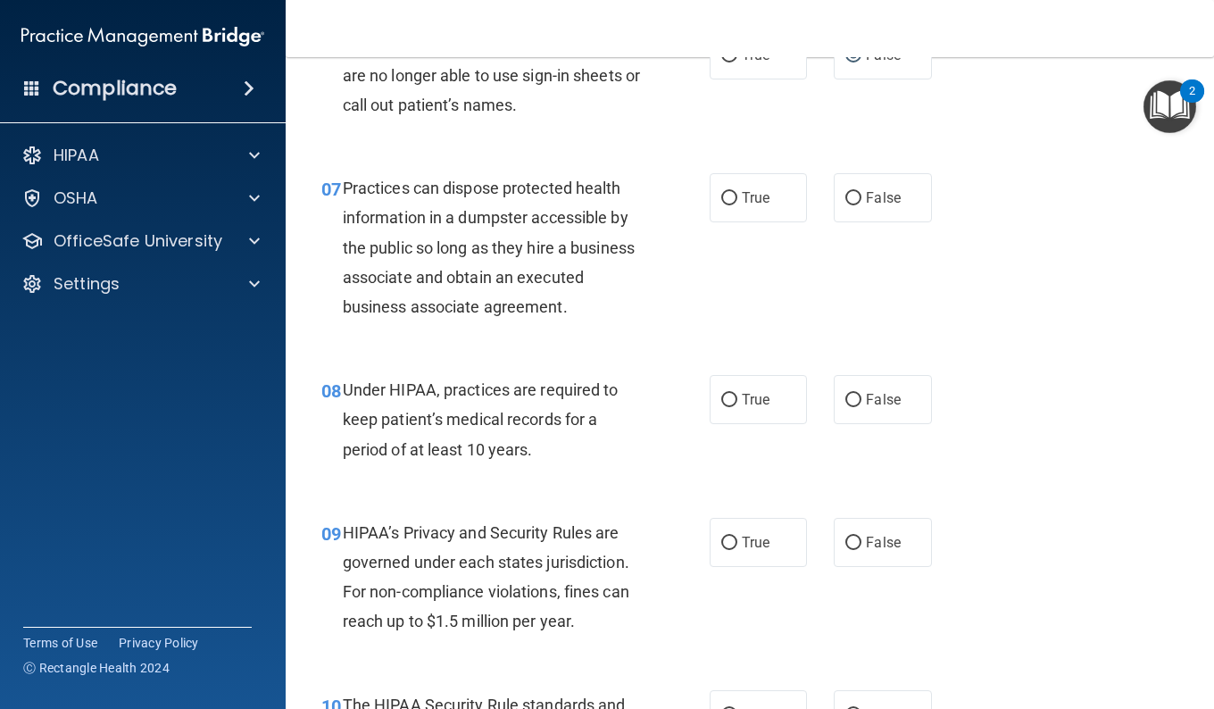
scroll to position [1082, 0]
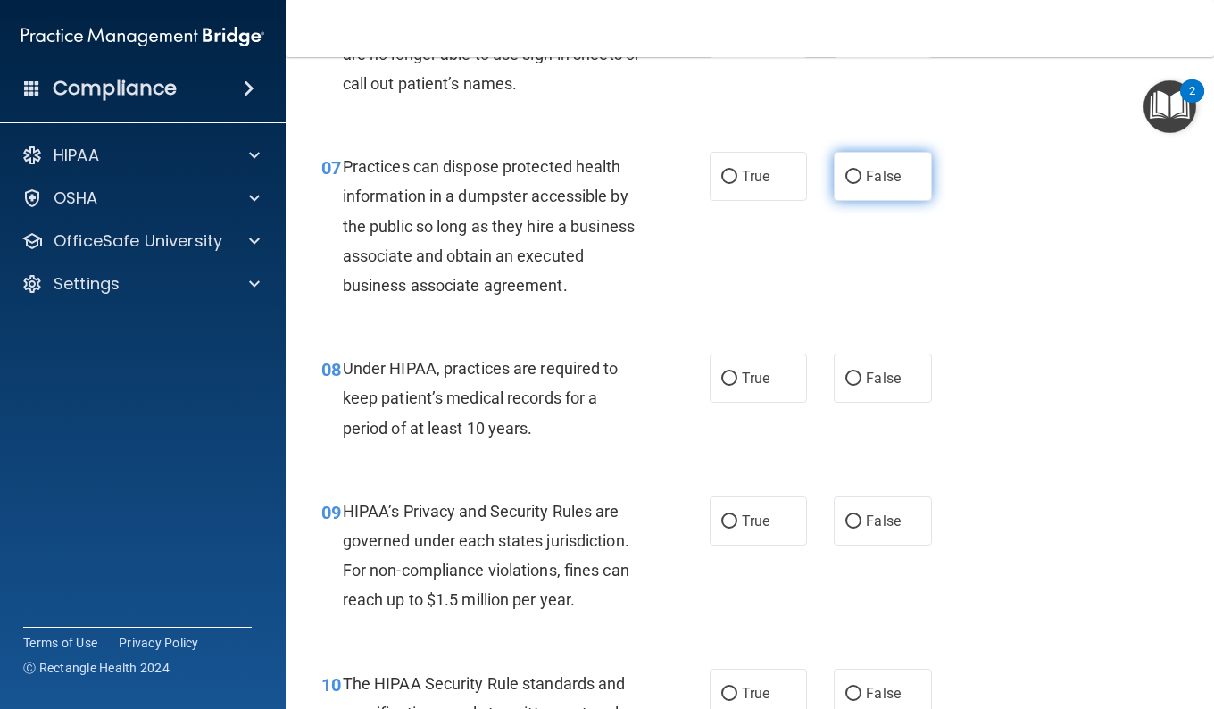
click at [856, 179] on label "False" at bounding box center [882, 176] width 97 height 49
click at [856, 179] on input "False" at bounding box center [853, 176] width 16 height 13
radio input "true"
click at [895, 403] on label "False" at bounding box center [882, 377] width 97 height 49
click at [861, 386] on input "False" at bounding box center [853, 378] width 16 height 13
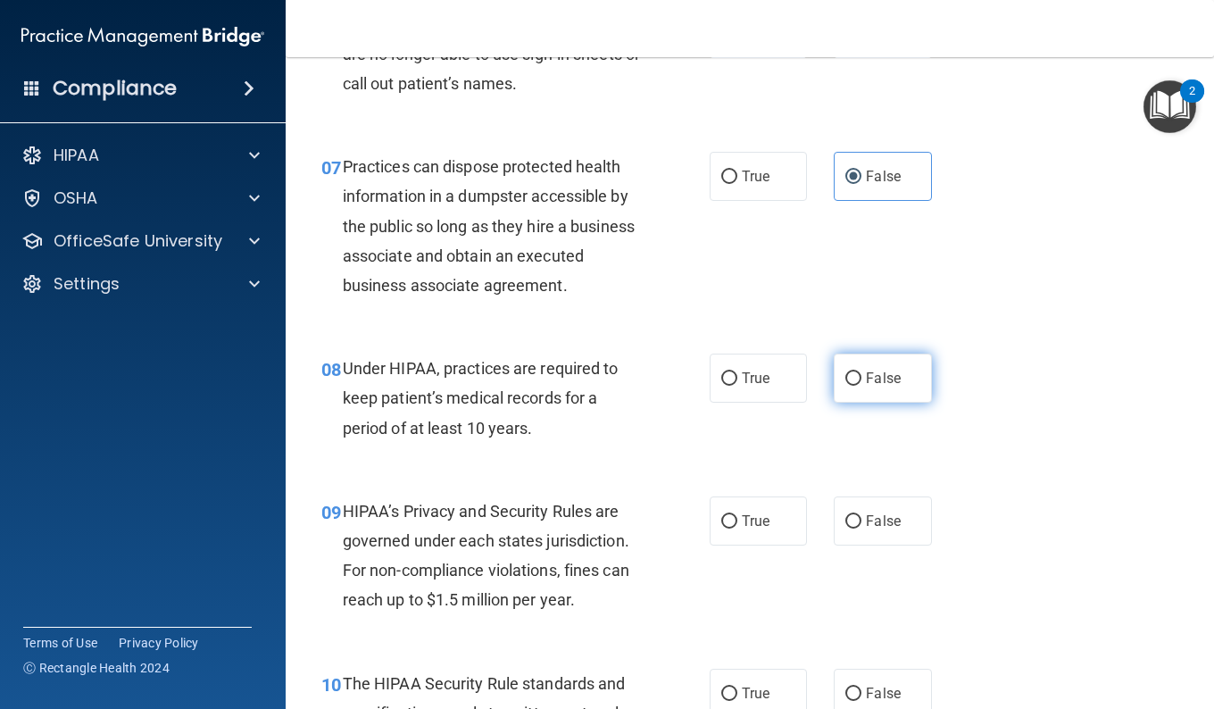
radio input "true"
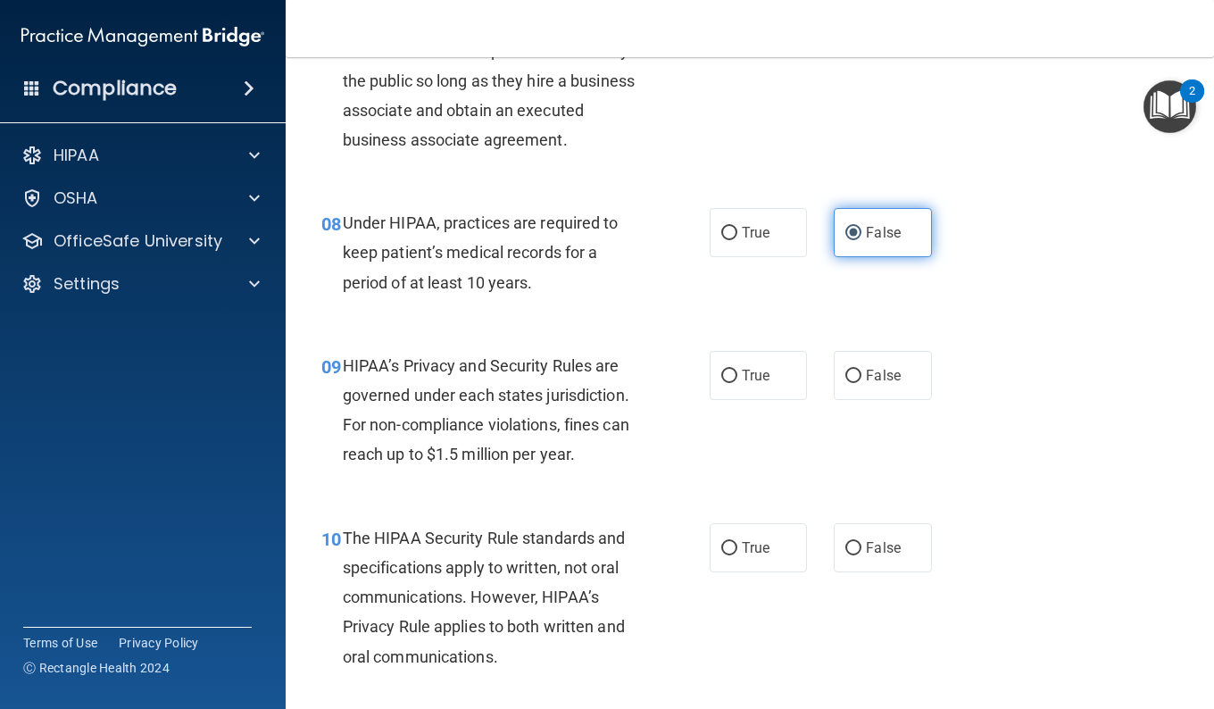
scroll to position [1260, 0]
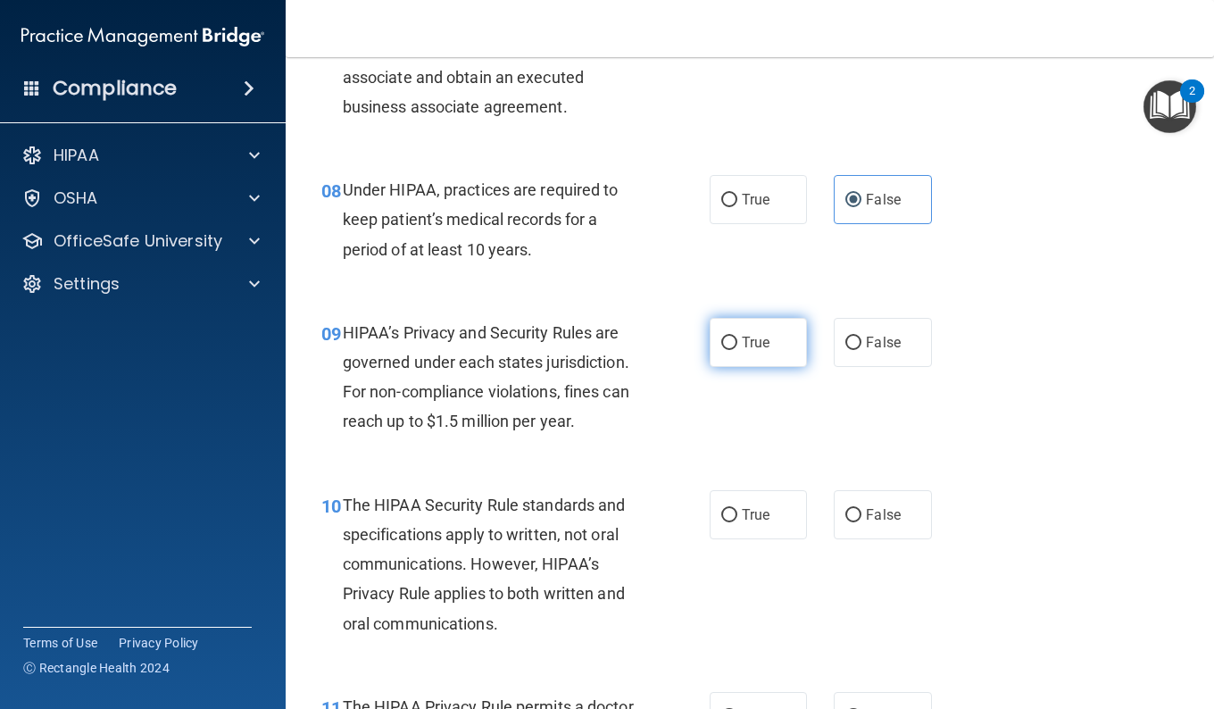
click at [730, 367] on label "True" at bounding box center [758, 342] width 97 height 49
click at [730, 350] on input "True" at bounding box center [729, 342] width 16 height 13
radio input "true"
click at [887, 351] on span "False" at bounding box center [883, 342] width 35 height 17
click at [861, 350] on input "False" at bounding box center [853, 342] width 16 height 13
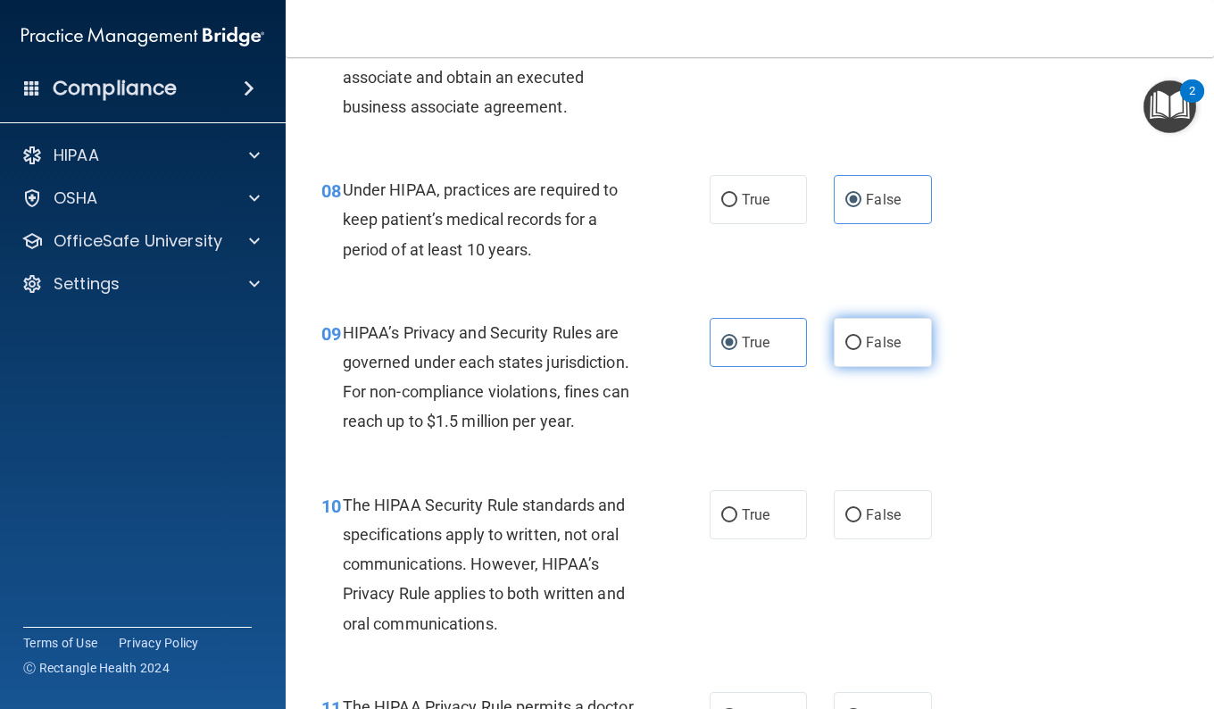
radio input "true"
radio input "false"
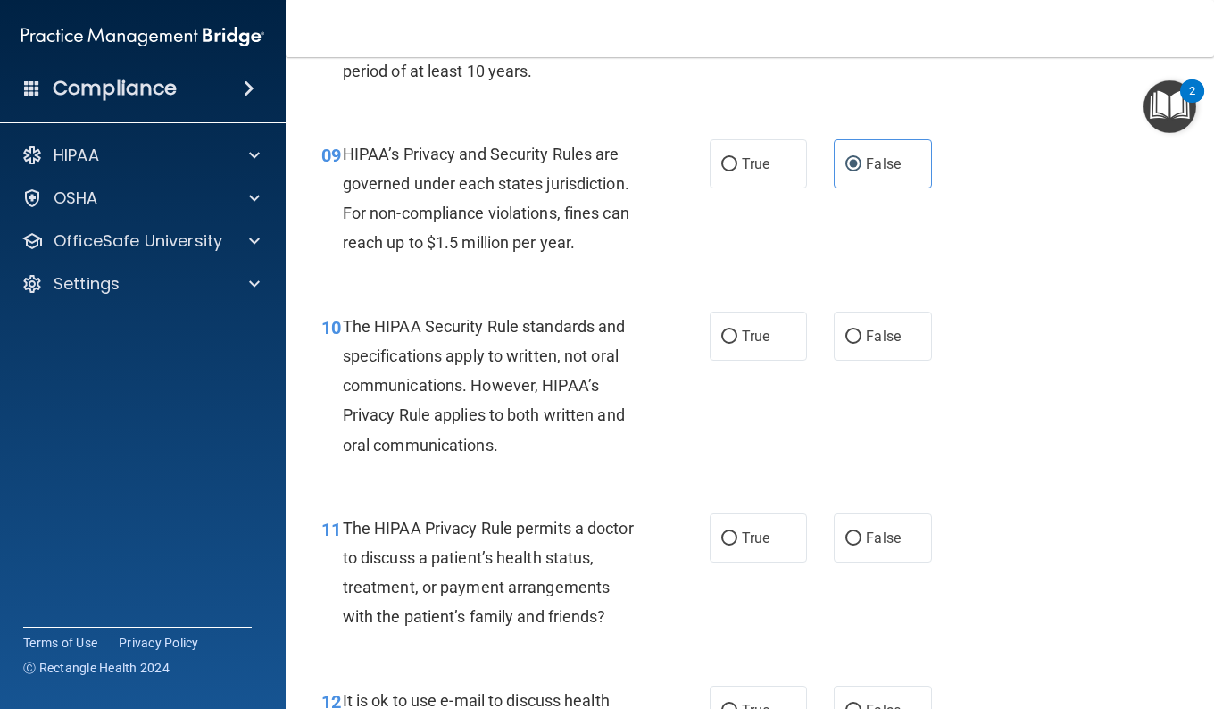
scroll to position [1528, 0]
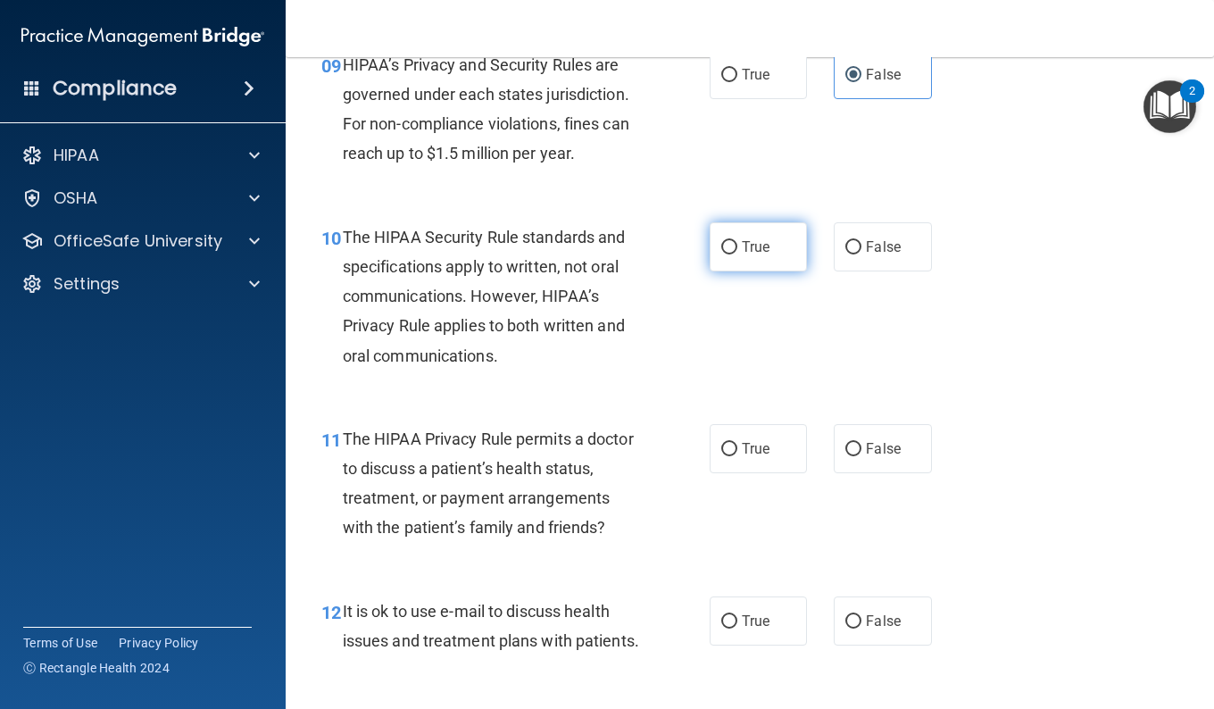
click at [747, 271] on label "True" at bounding box center [758, 246] width 97 height 49
click at [737, 254] on input "True" at bounding box center [729, 247] width 16 height 13
radio input "true"
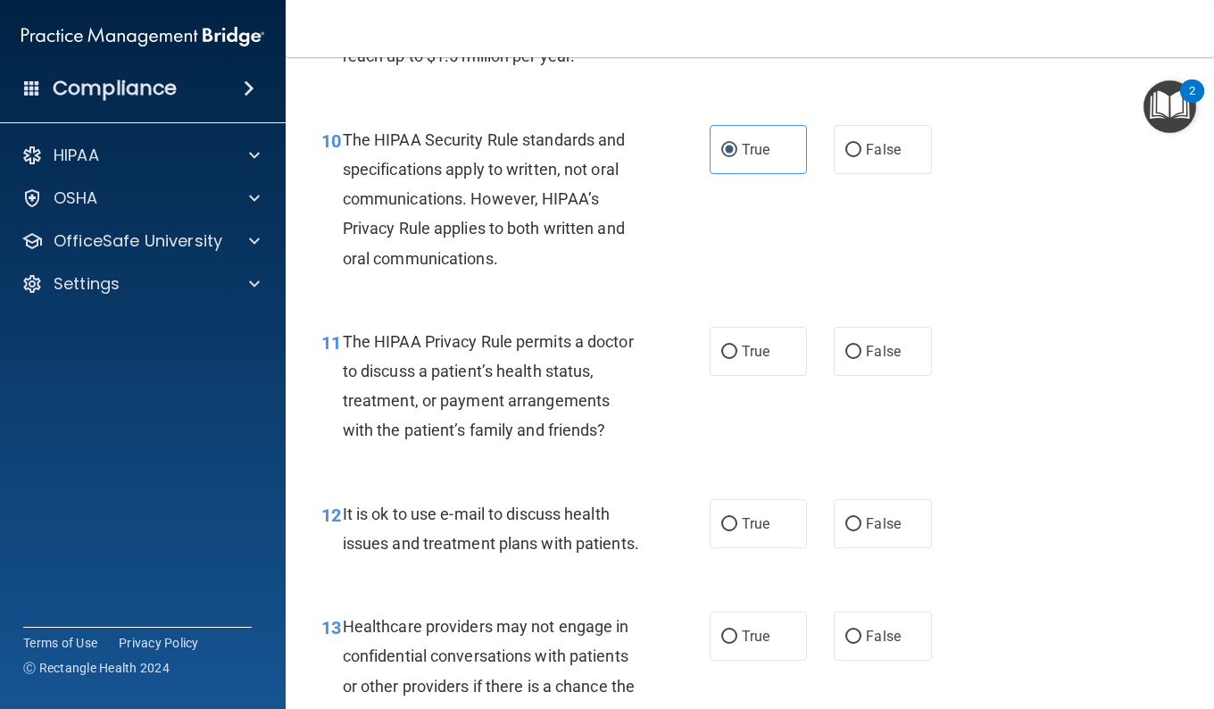
scroll to position [1707, 0]
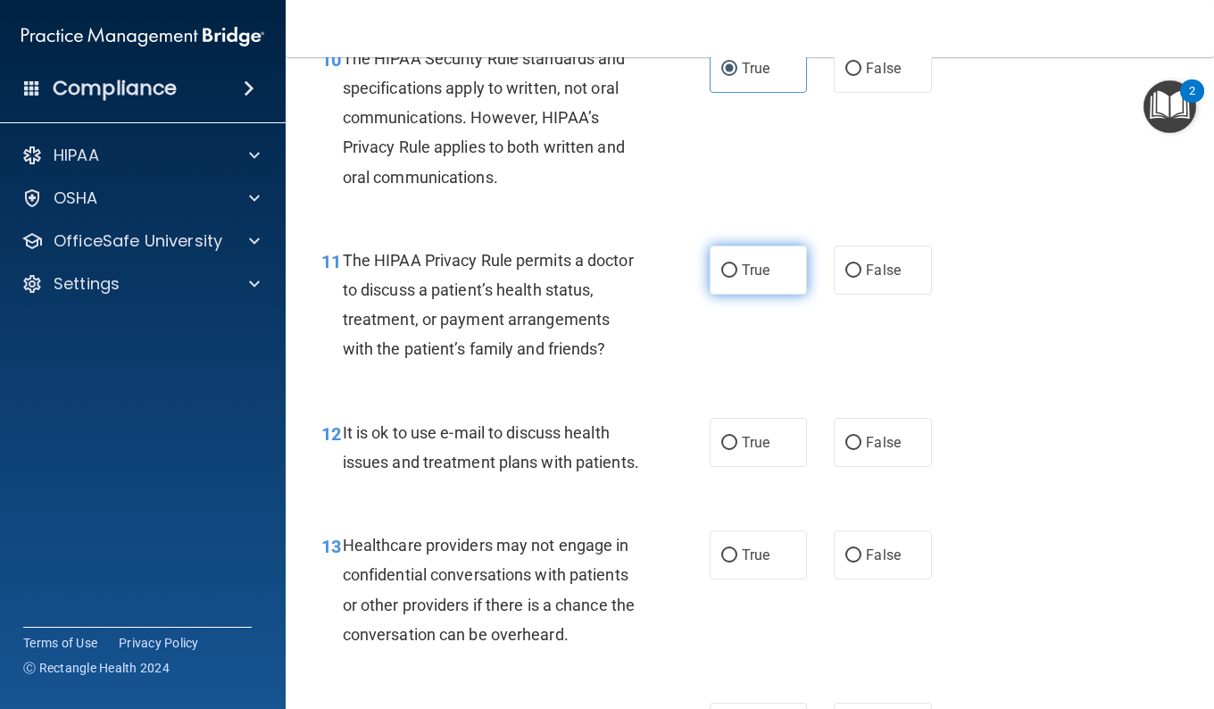
click at [753, 278] on span "True" at bounding box center [756, 270] width 28 height 17
click at [737, 278] on input "True" at bounding box center [729, 270] width 16 height 13
radio input "true"
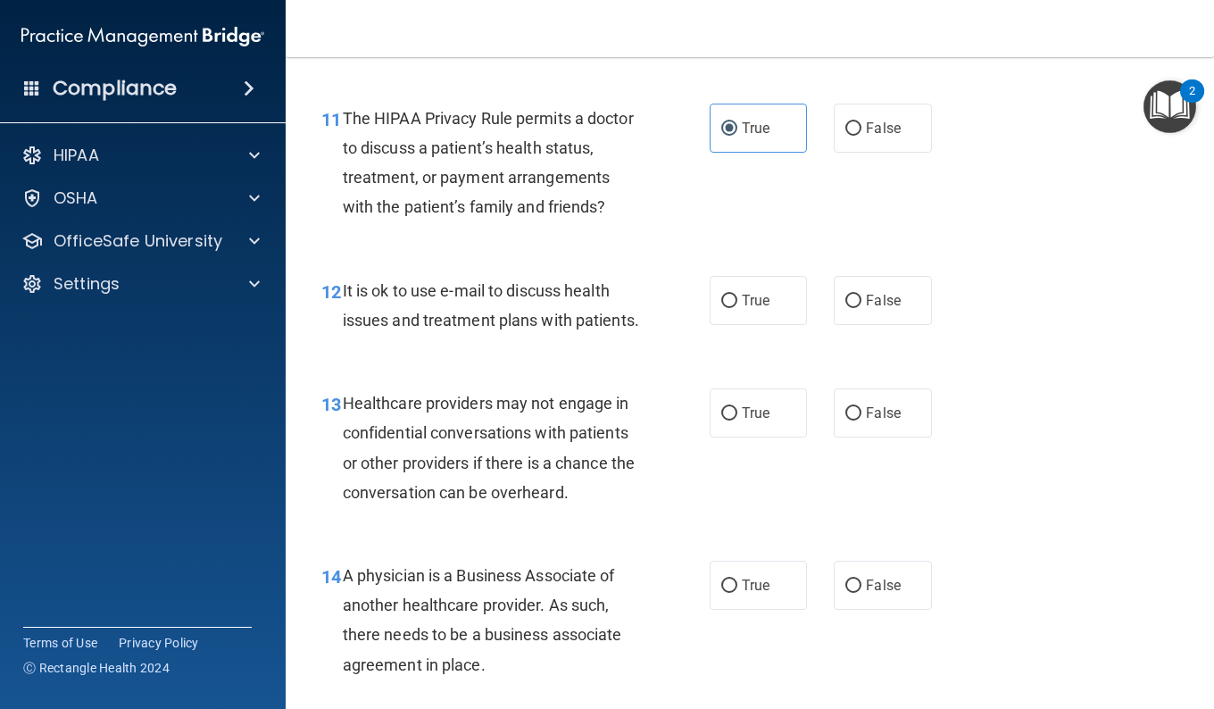
scroll to position [1885, 0]
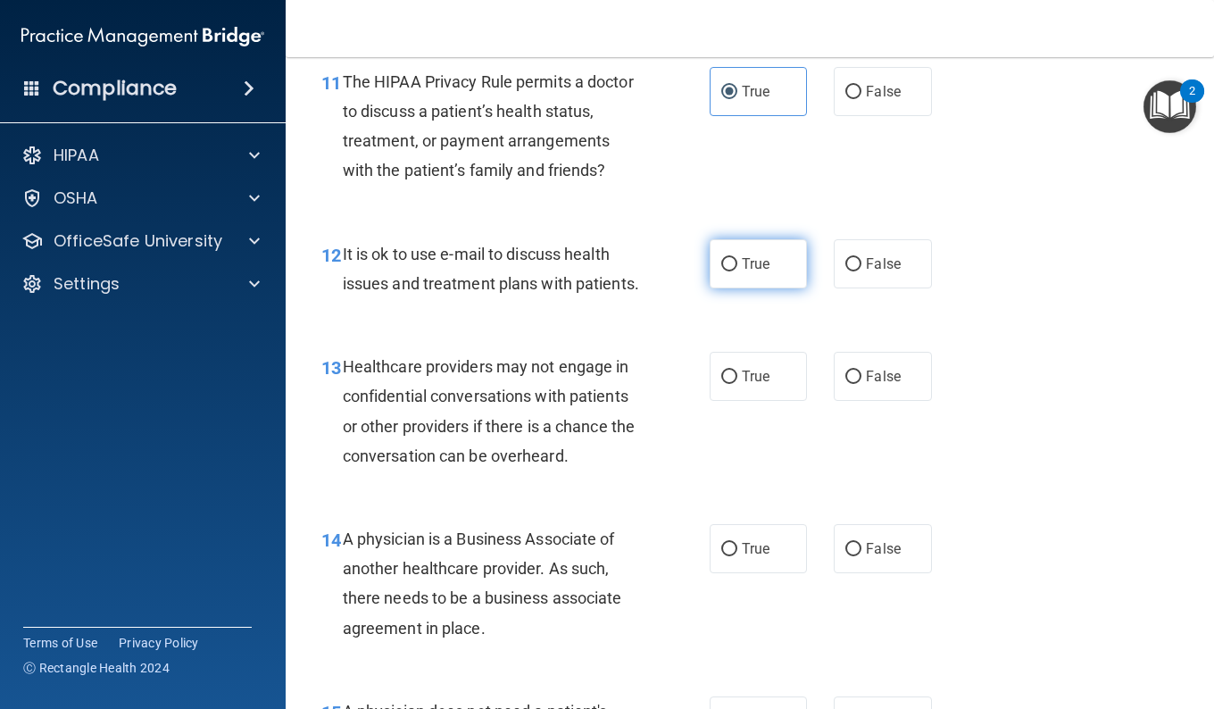
click at [729, 288] on label "True" at bounding box center [758, 263] width 97 height 49
click at [729, 271] on input "True" at bounding box center [729, 264] width 16 height 13
radio input "true"
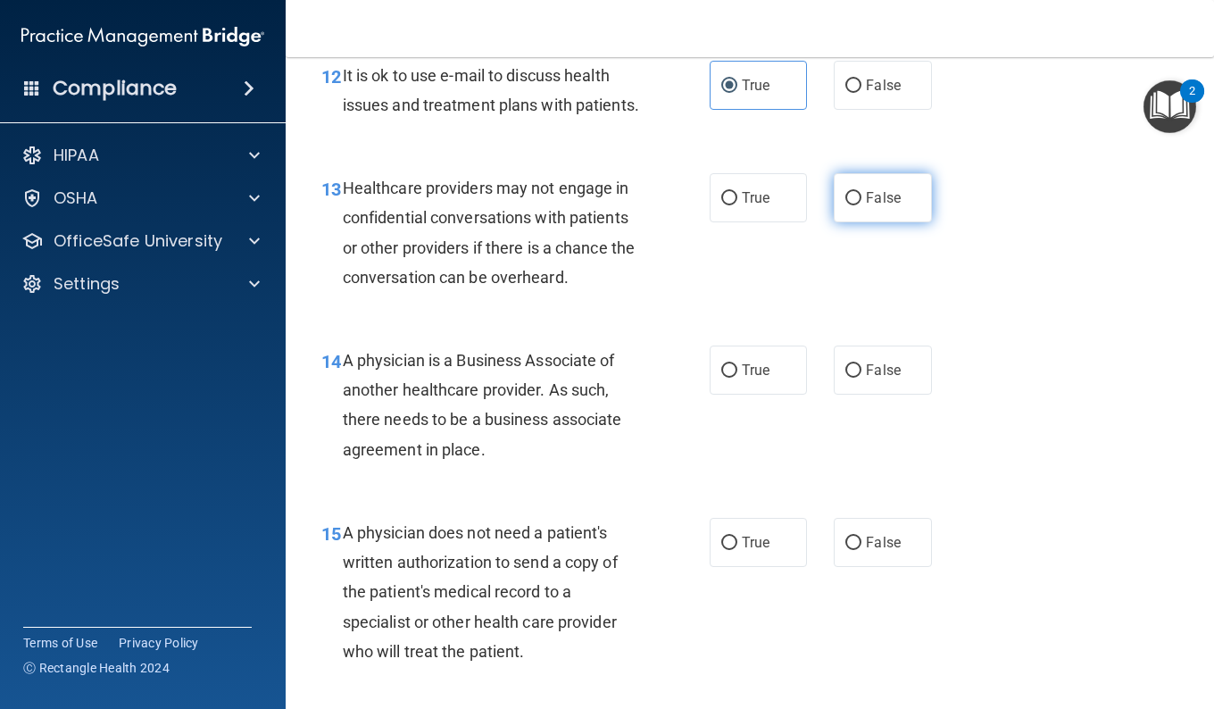
click at [871, 206] on span "False" at bounding box center [883, 197] width 35 height 17
click at [861, 205] on input "False" at bounding box center [853, 198] width 16 height 13
radio input "true"
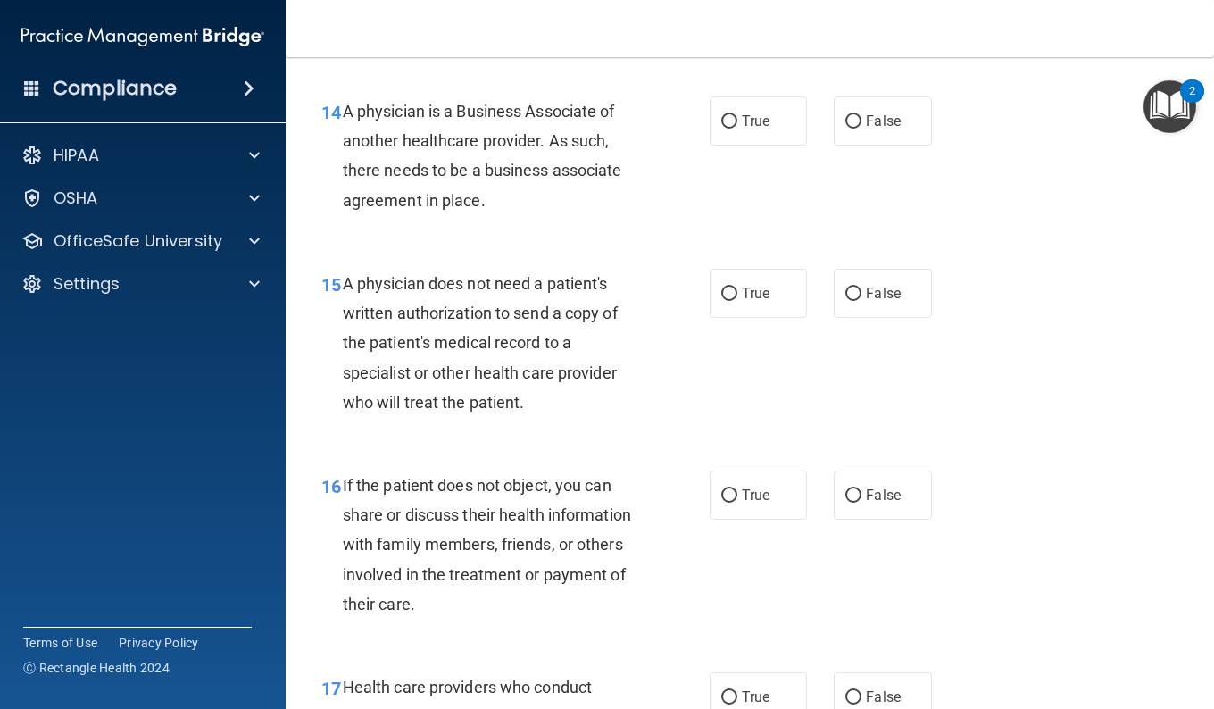
scroll to position [2331, 0]
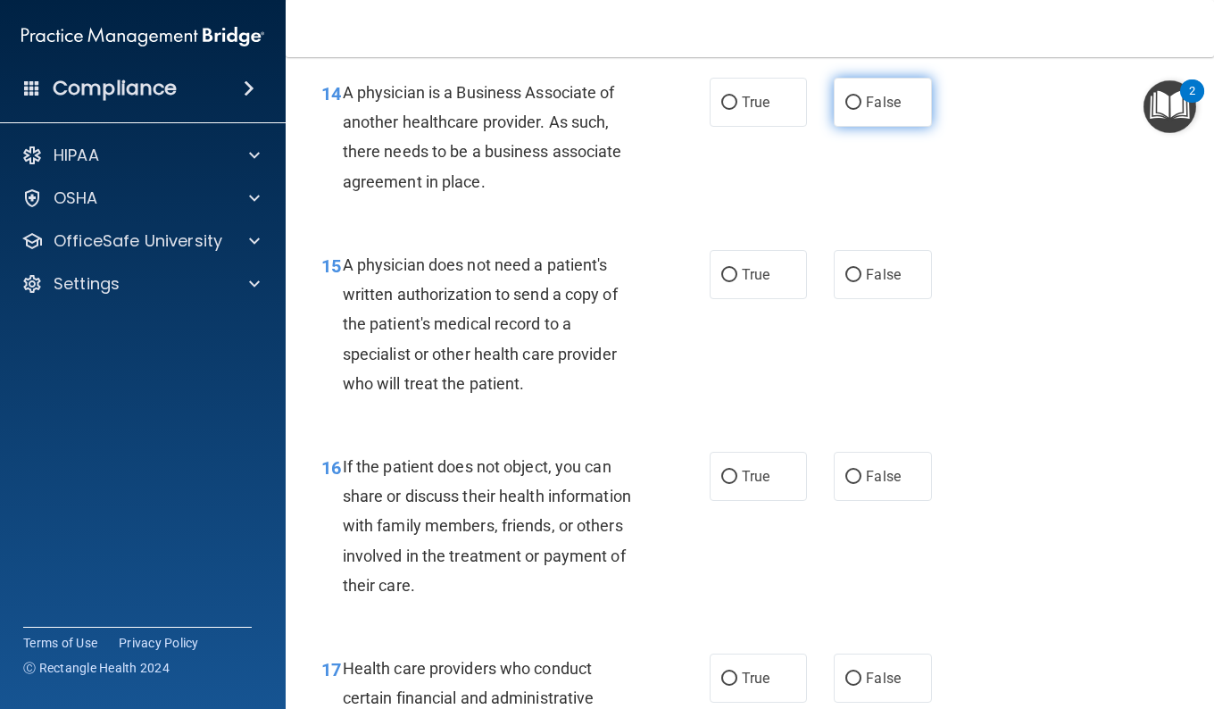
click at [888, 111] on span "False" at bounding box center [883, 102] width 35 height 17
click at [861, 110] on input "False" at bounding box center [853, 102] width 16 height 13
radio input "true"
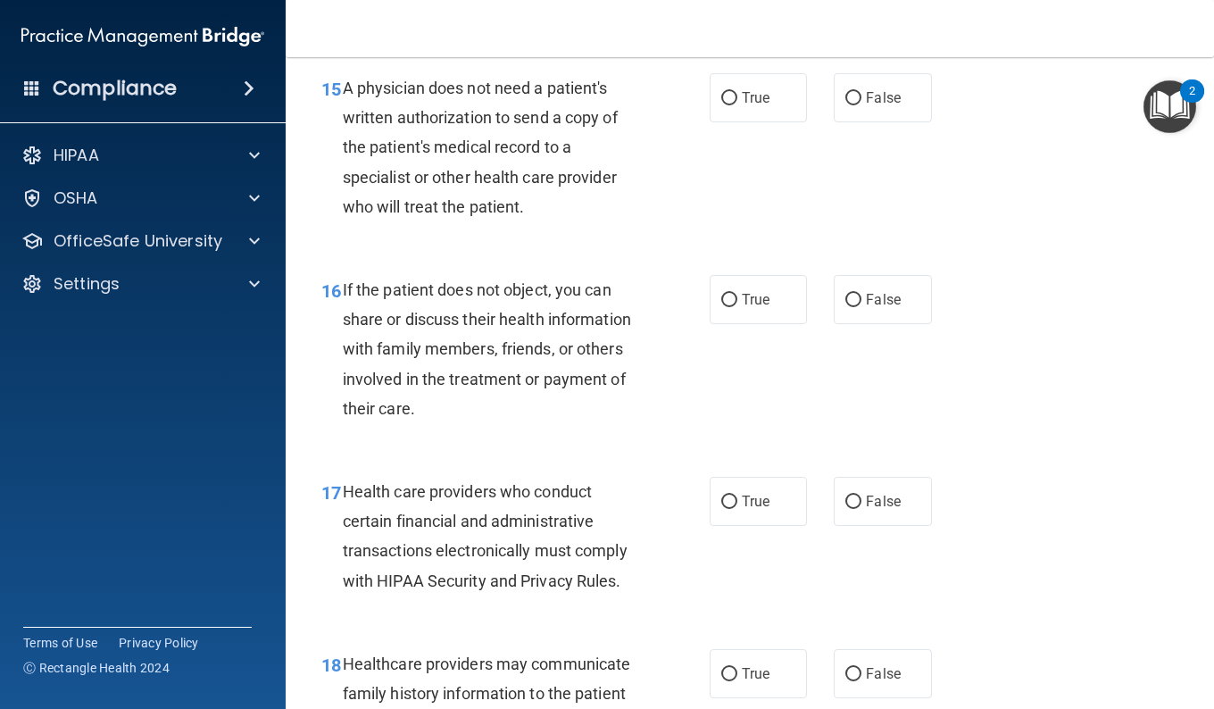
scroll to position [2510, 0]
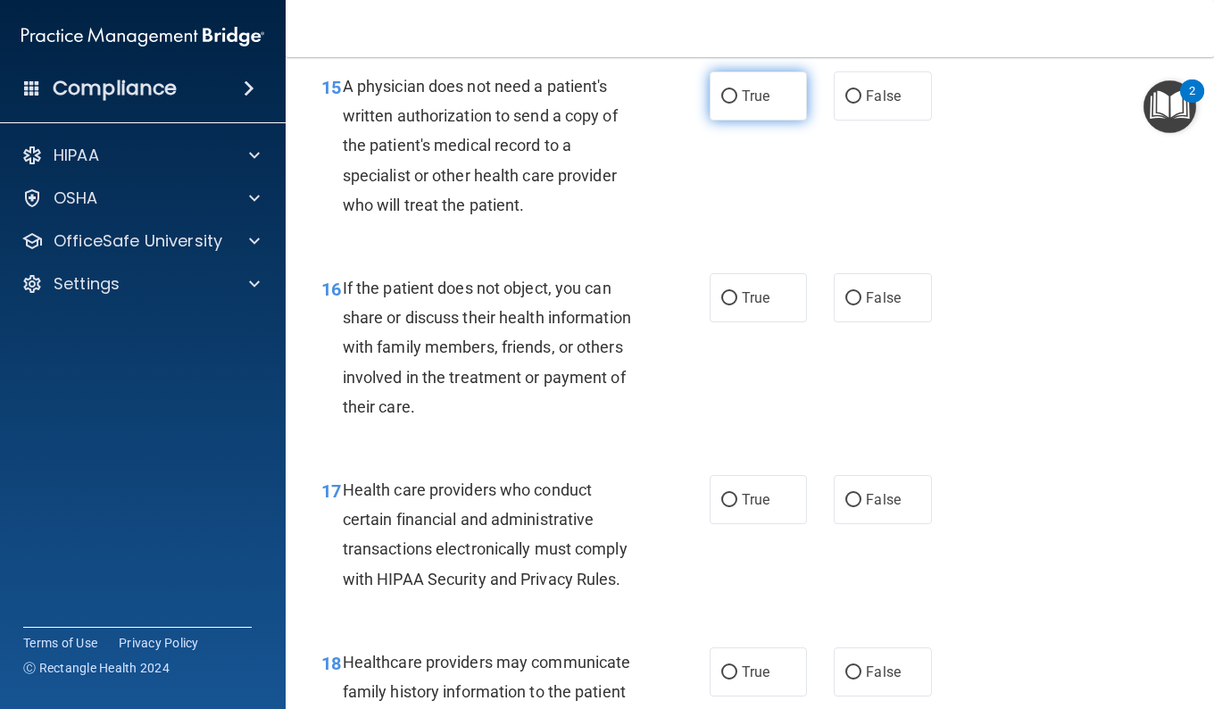
click at [722, 104] on input "True" at bounding box center [729, 96] width 16 height 13
radio input "true"
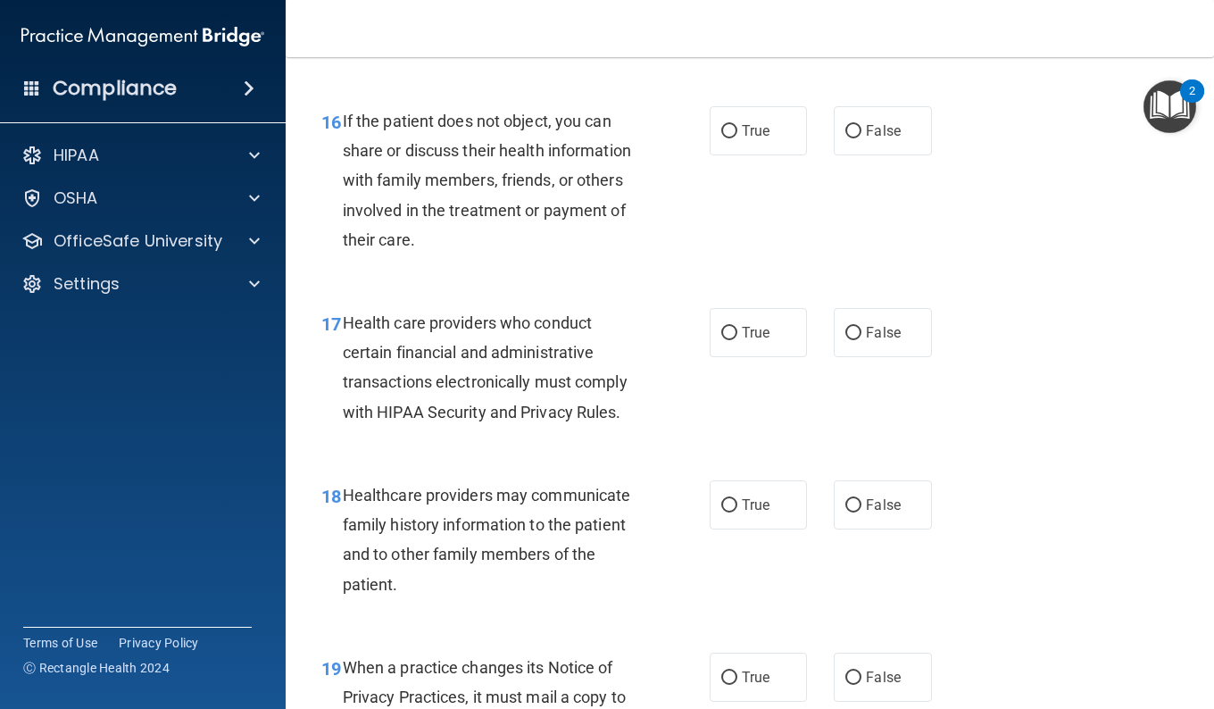
scroll to position [2688, 0]
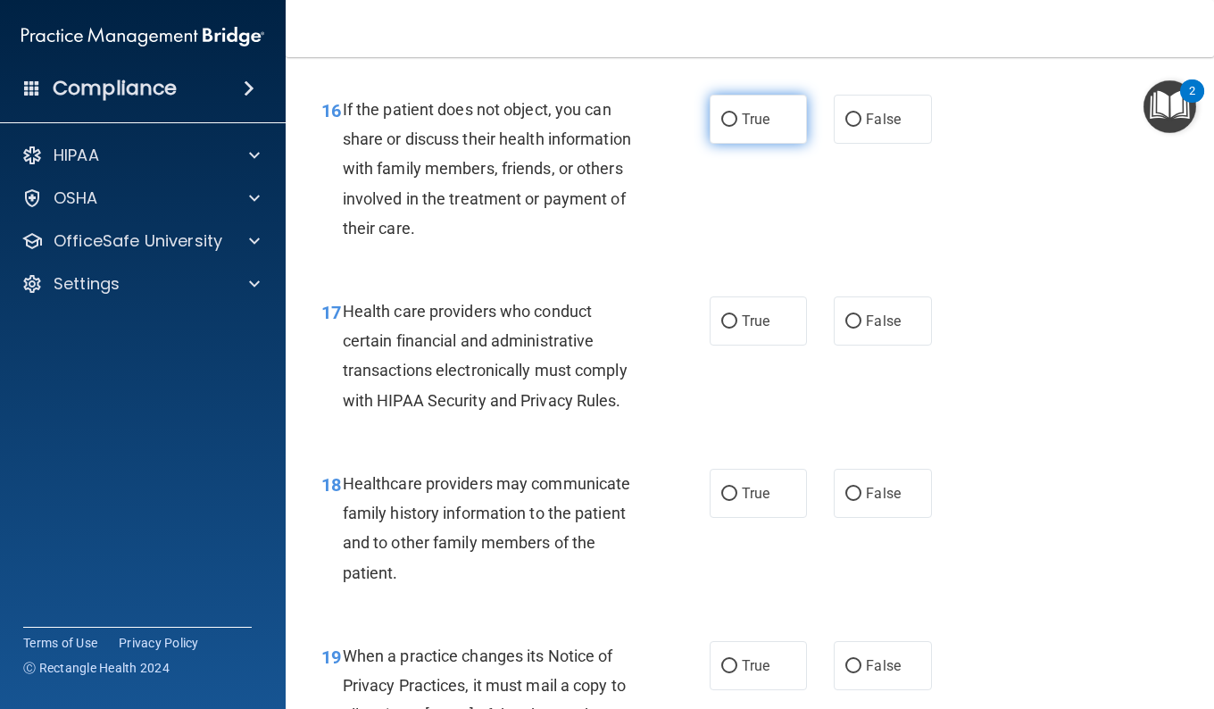
click at [760, 128] on span "True" at bounding box center [756, 119] width 28 height 17
click at [737, 127] on input "True" at bounding box center [729, 119] width 16 height 13
radio input "true"
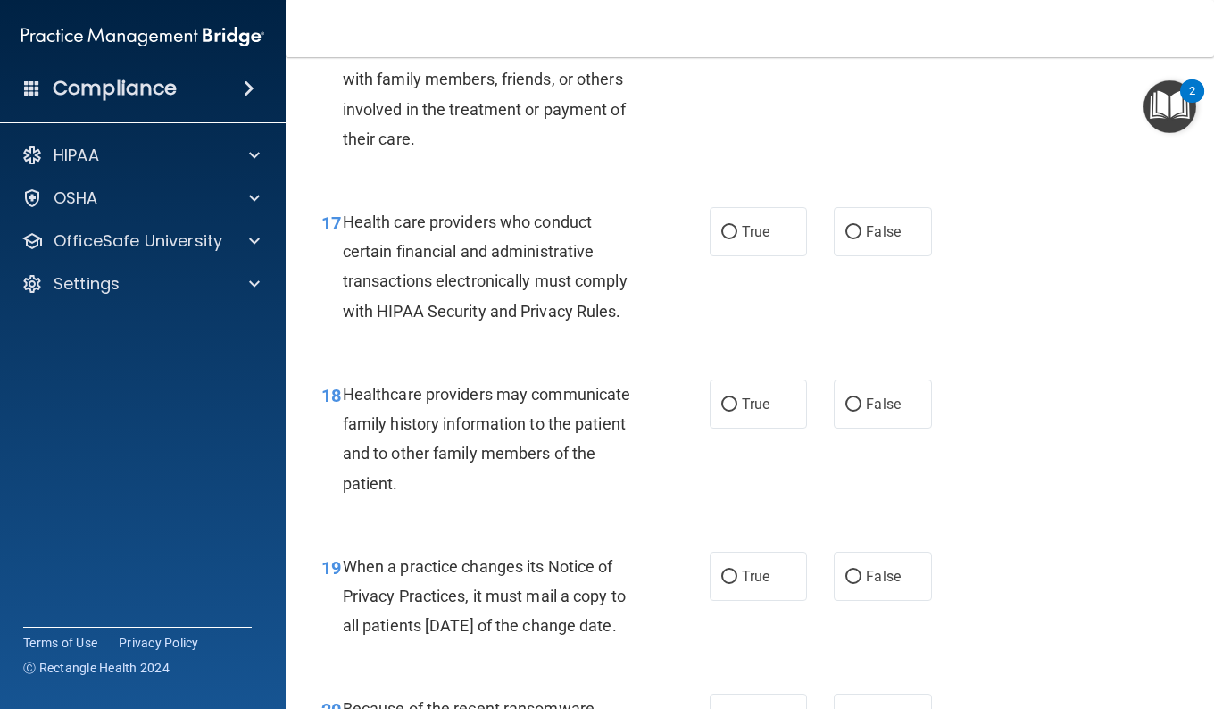
scroll to position [2867, 0]
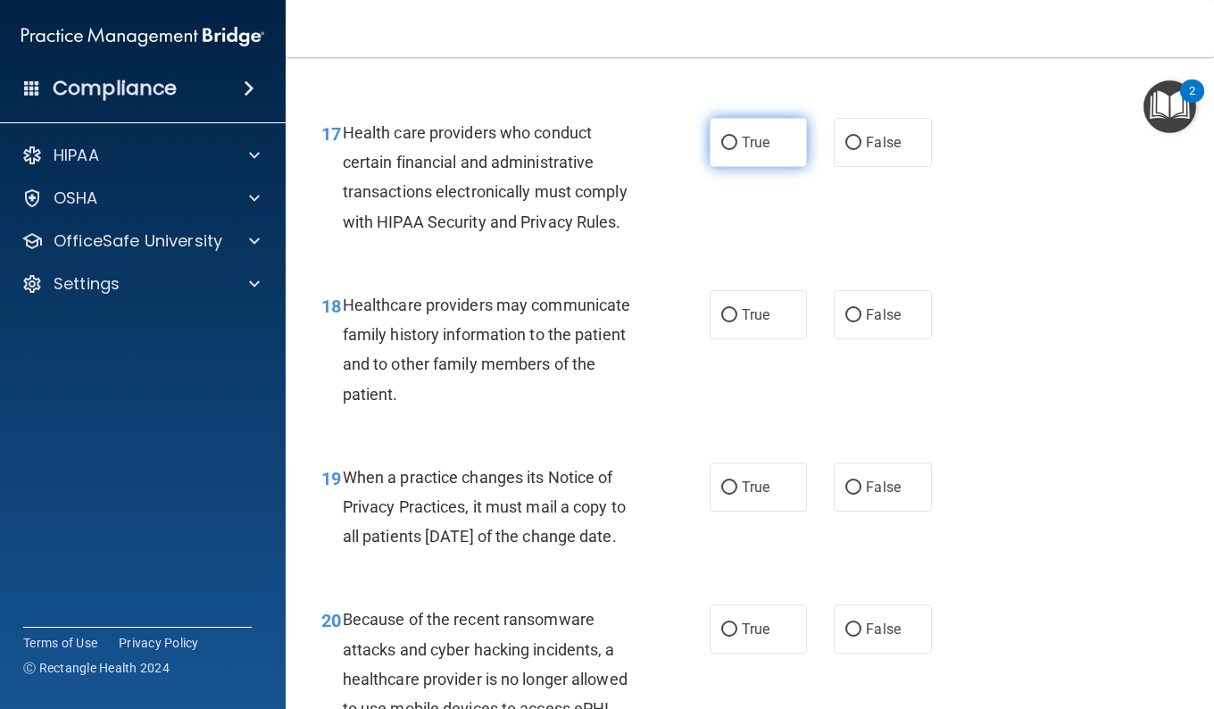
click at [728, 167] on label "True" at bounding box center [758, 142] width 97 height 49
click at [728, 150] on input "True" at bounding box center [729, 143] width 16 height 13
radio input "true"
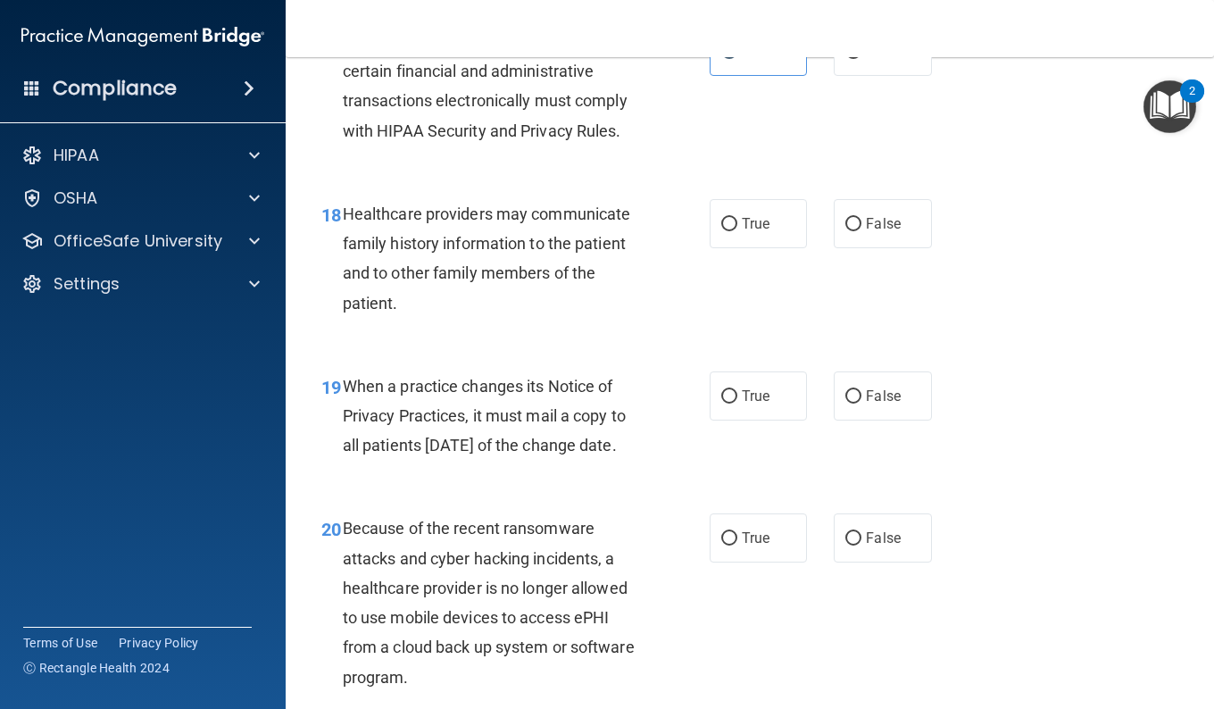
scroll to position [3045, 0]
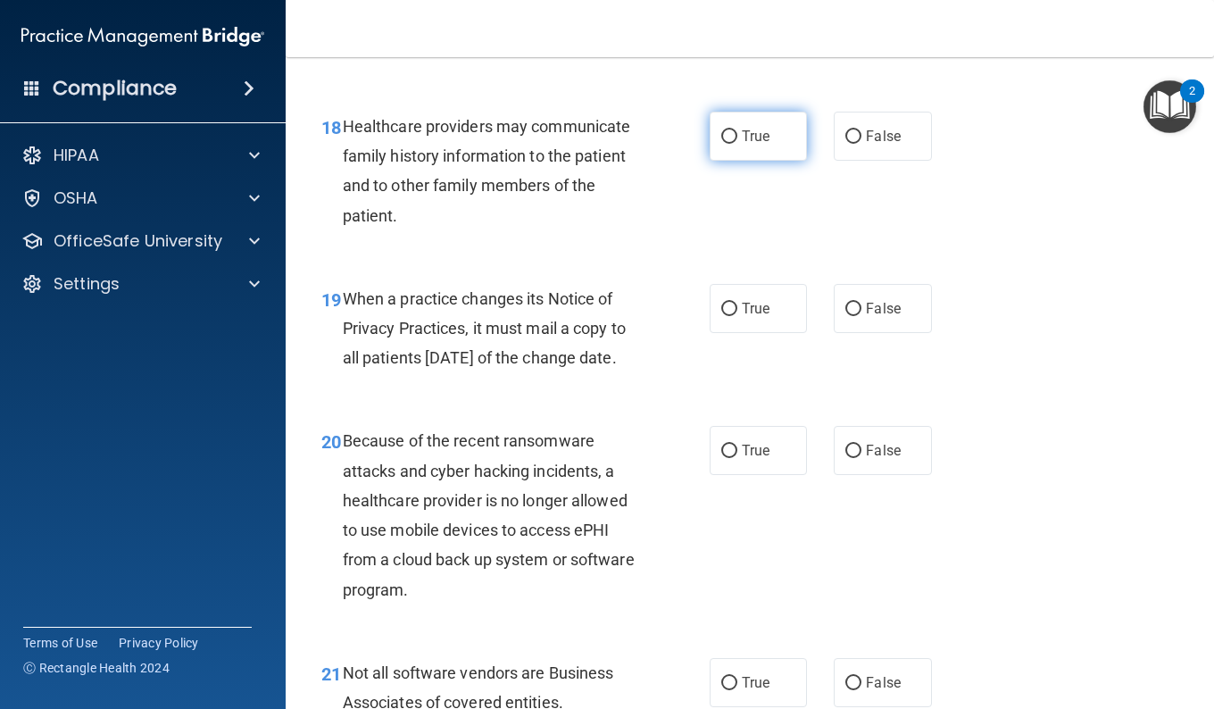
click at [714, 161] on label "True" at bounding box center [758, 136] width 97 height 49
click at [721, 144] on input "True" at bounding box center [729, 136] width 16 height 13
radio input "true"
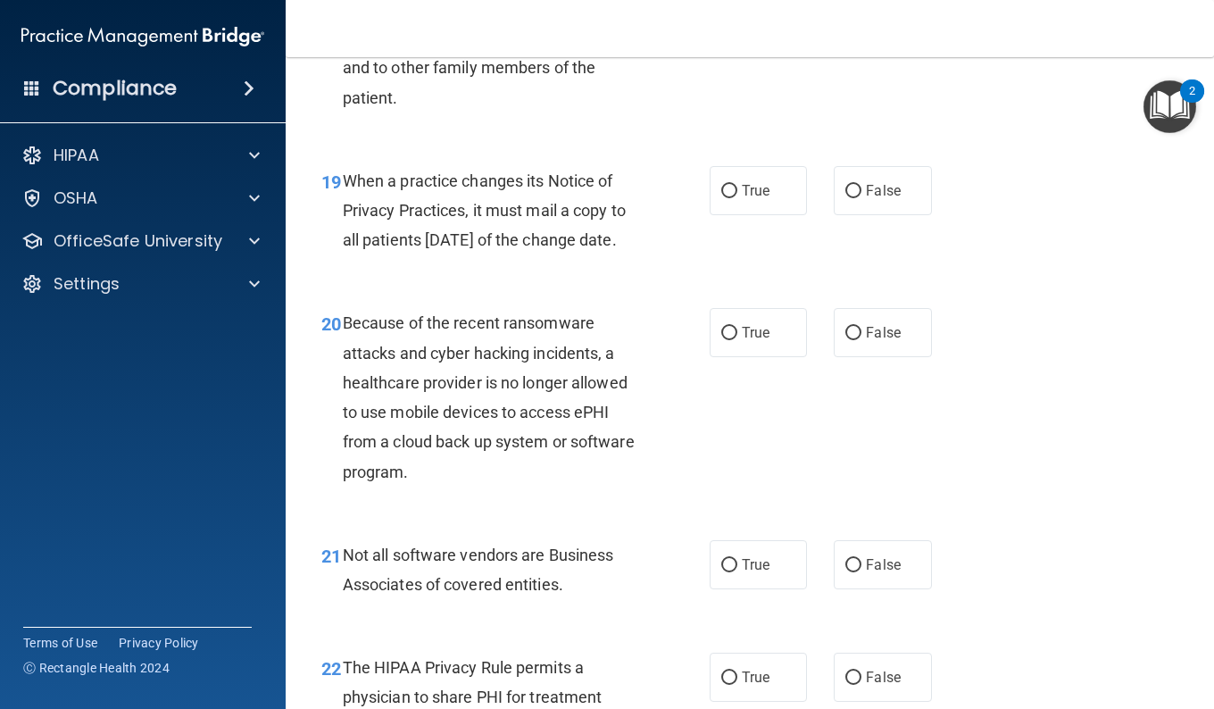
scroll to position [3224, 0]
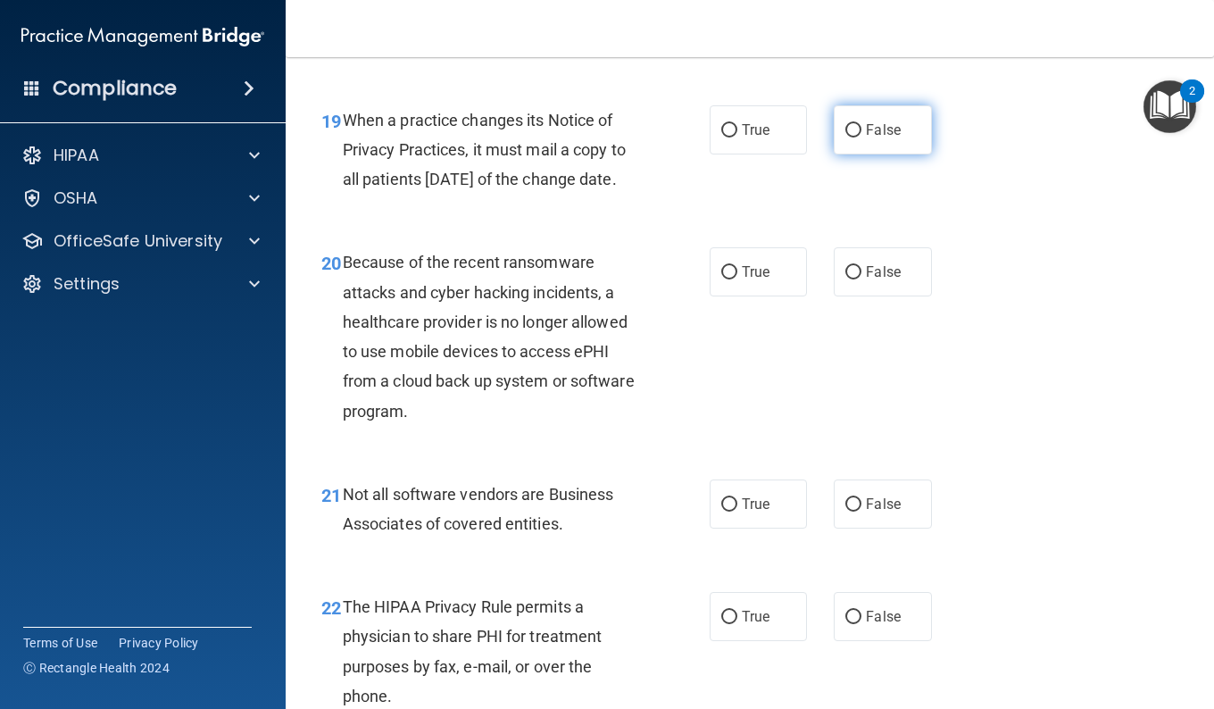
click at [858, 154] on label "False" at bounding box center [882, 129] width 97 height 49
click at [858, 137] on input "False" at bounding box center [853, 130] width 16 height 13
radio input "true"
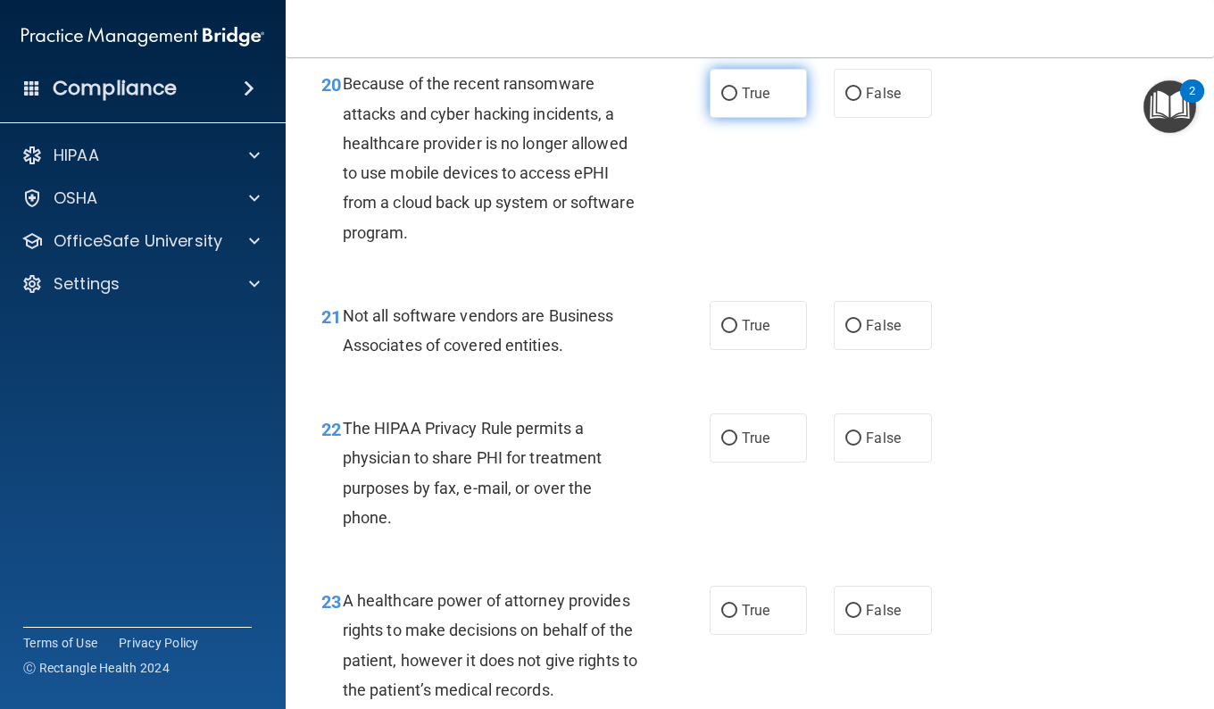
click at [761, 102] on span "True" at bounding box center [756, 93] width 28 height 17
click at [737, 101] on input "True" at bounding box center [729, 93] width 16 height 13
radio input "true"
click at [846, 118] on label "False" at bounding box center [882, 93] width 97 height 49
click at [846, 101] on input "False" at bounding box center [853, 93] width 16 height 13
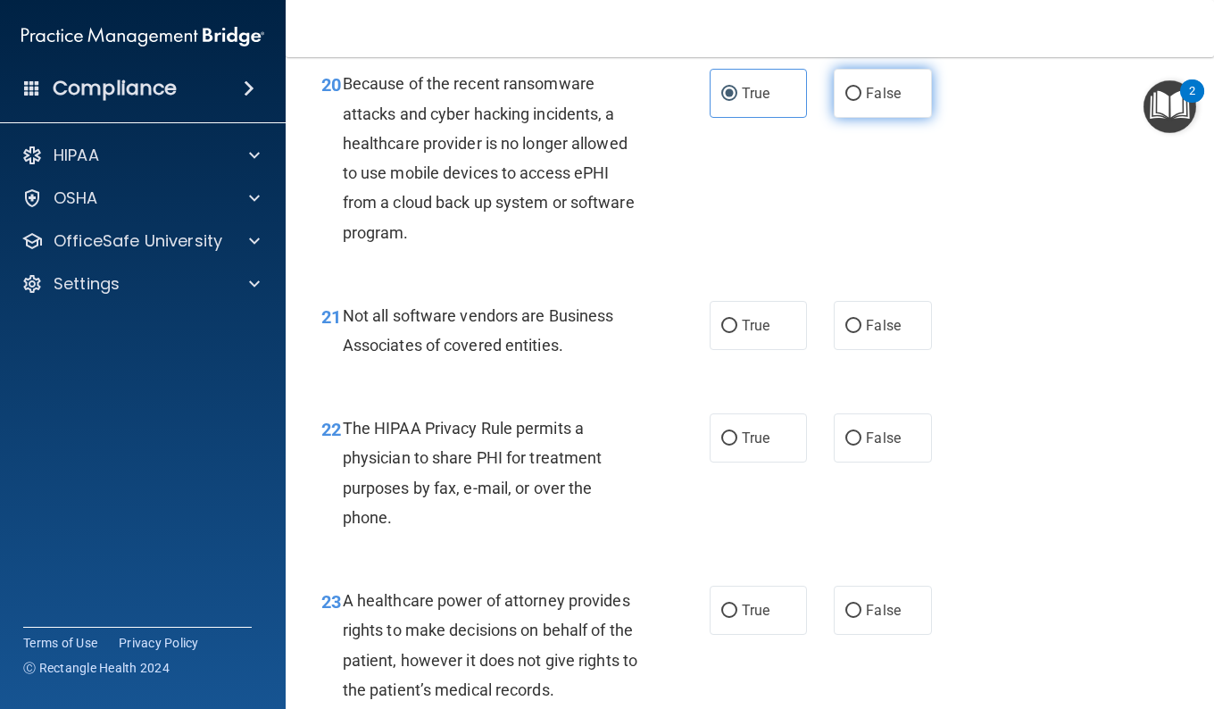
radio input "true"
radio input "false"
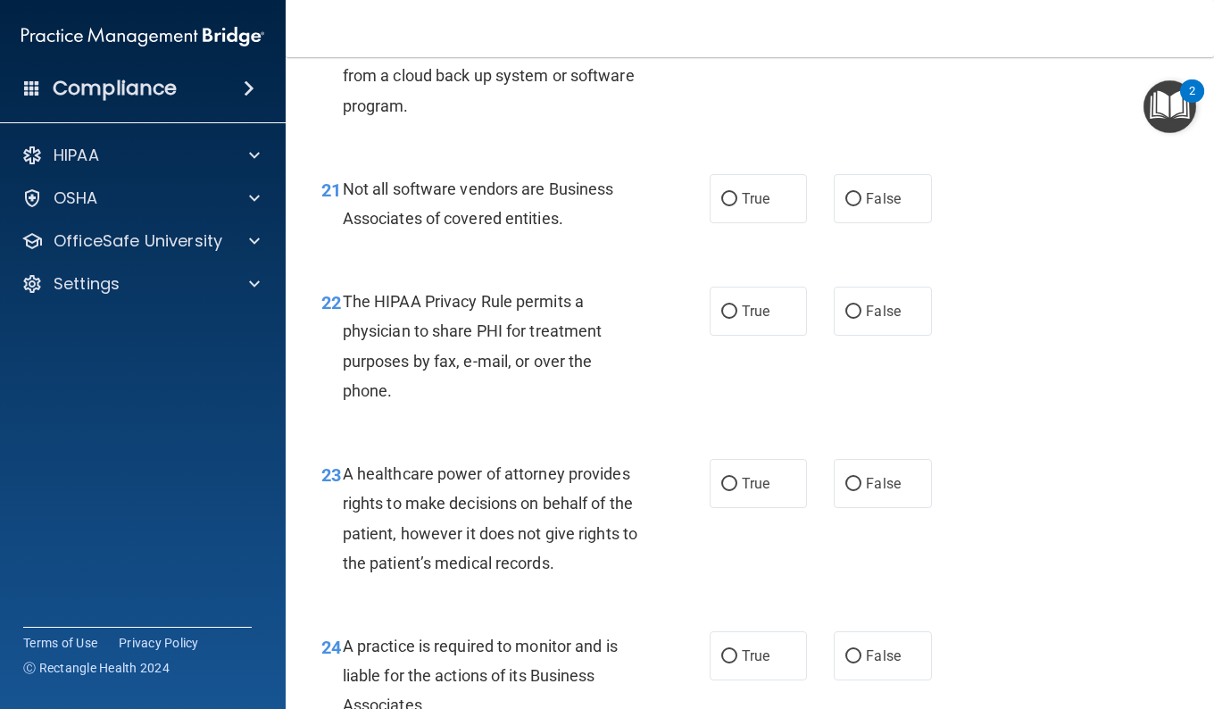
scroll to position [3581, 0]
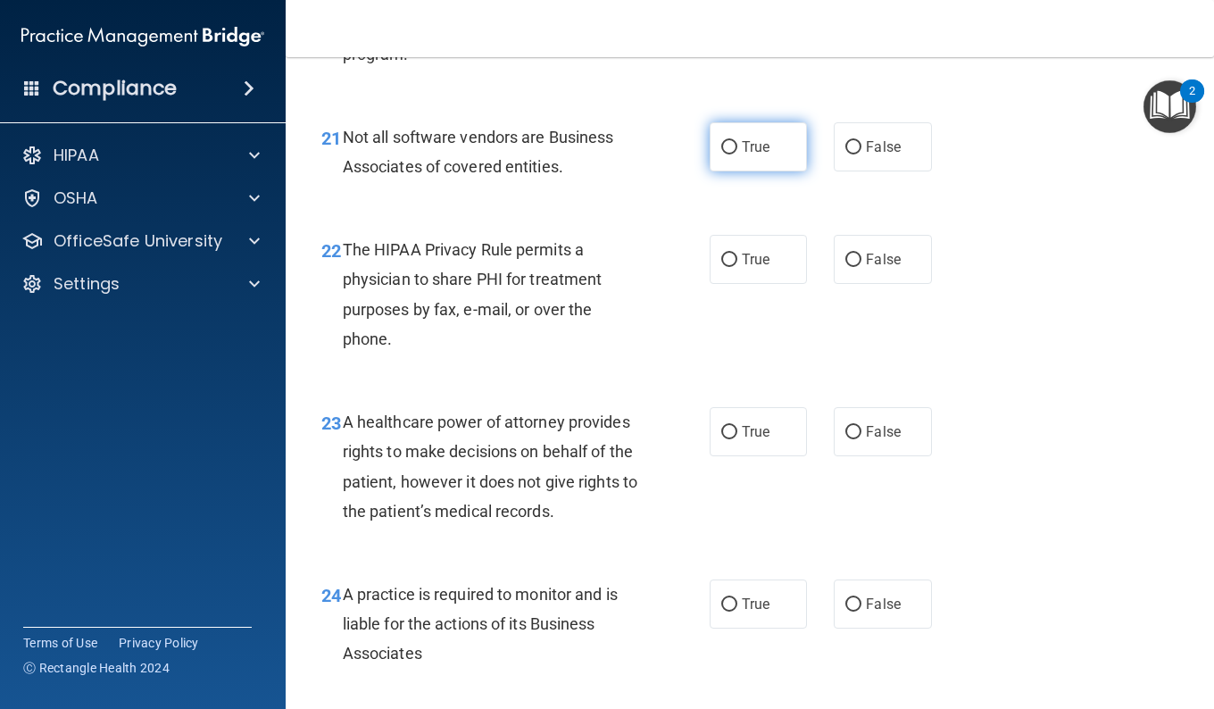
click at [734, 171] on label "True" at bounding box center [758, 146] width 97 height 49
click at [734, 154] on input "True" at bounding box center [729, 147] width 16 height 13
radio input "true"
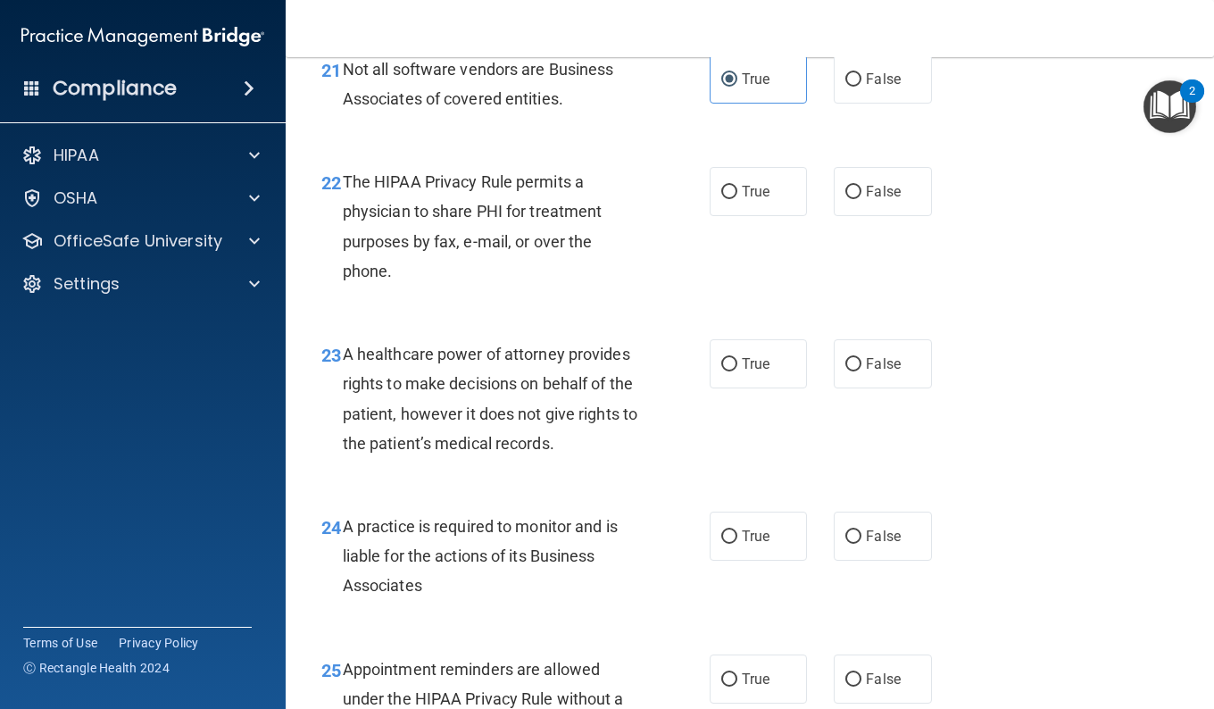
scroll to position [3670, 0]
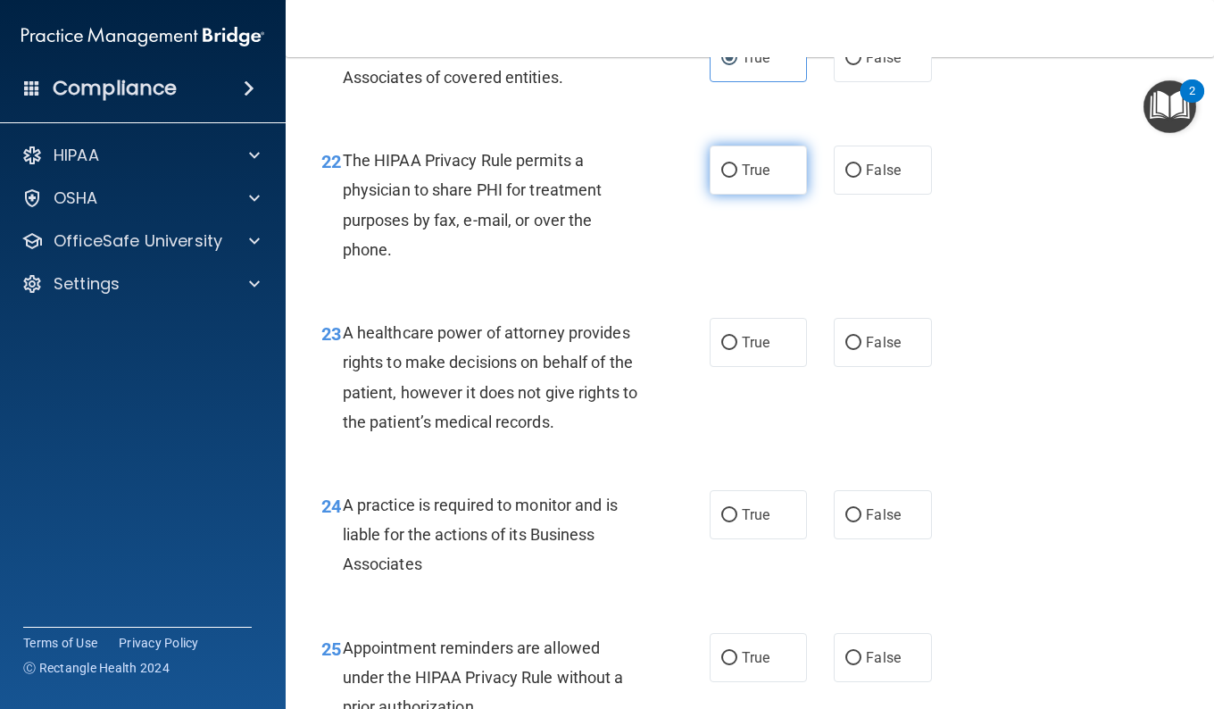
click at [742, 179] on span "True" at bounding box center [756, 170] width 28 height 17
click at [737, 178] on input "True" at bounding box center [729, 170] width 16 height 13
radio input "true"
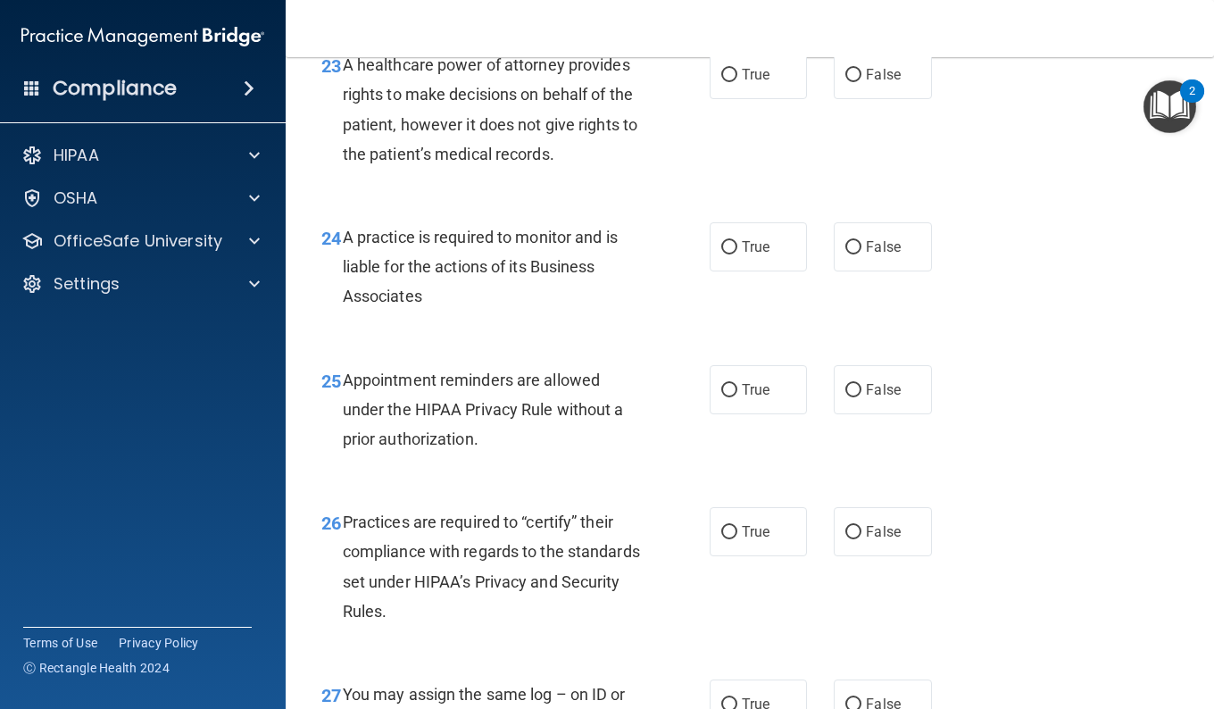
scroll to position [4027, 0]
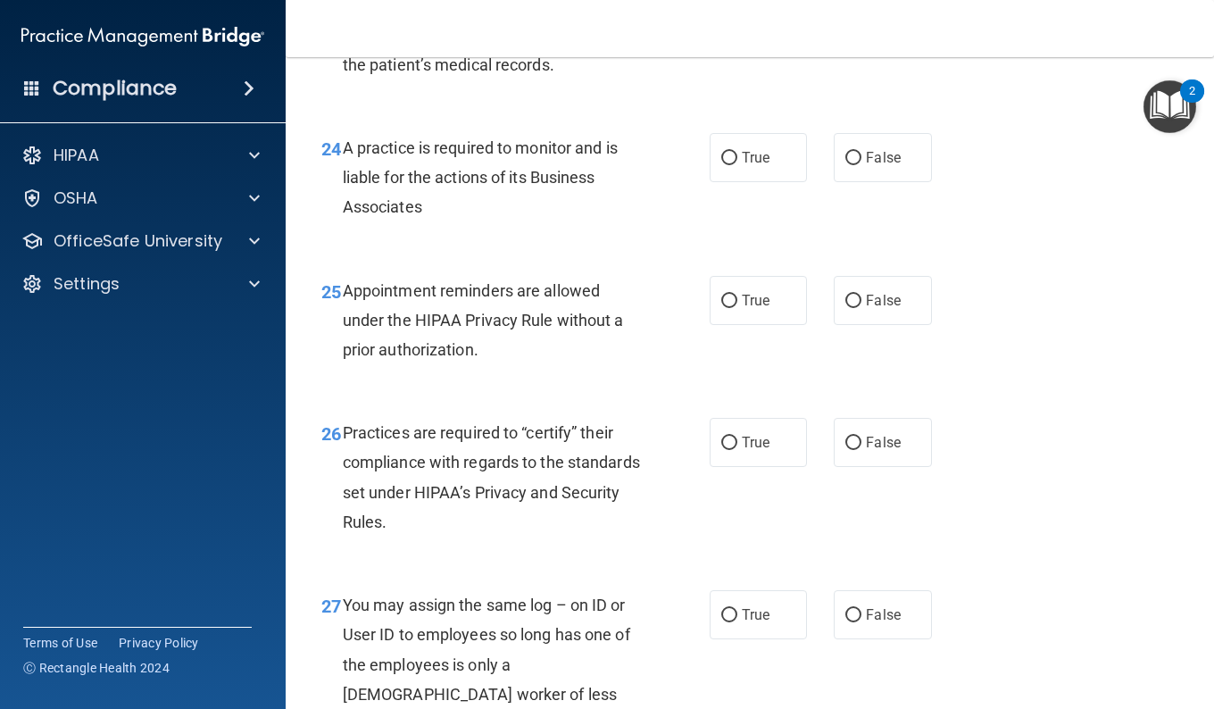
radio input "true"
click at [851, 165] on input "False" at bounding box center [853, 158] width 16 height 13
radio input "true"
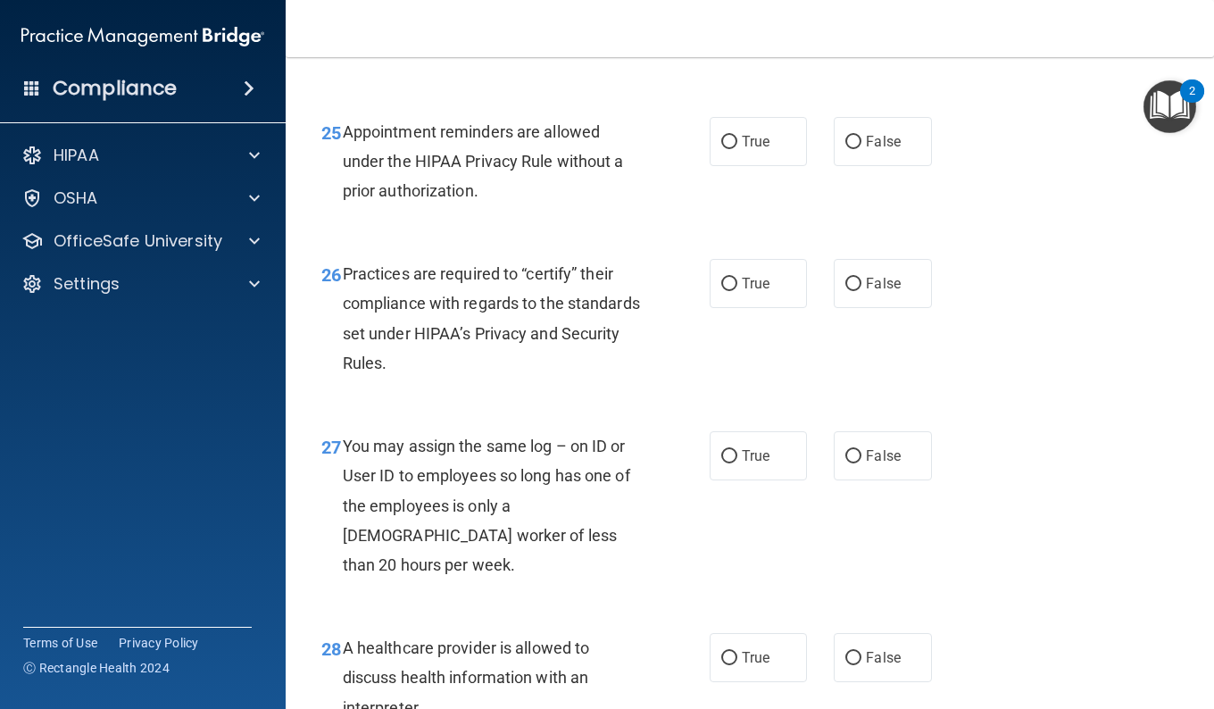
scroll to position [4206, 0]
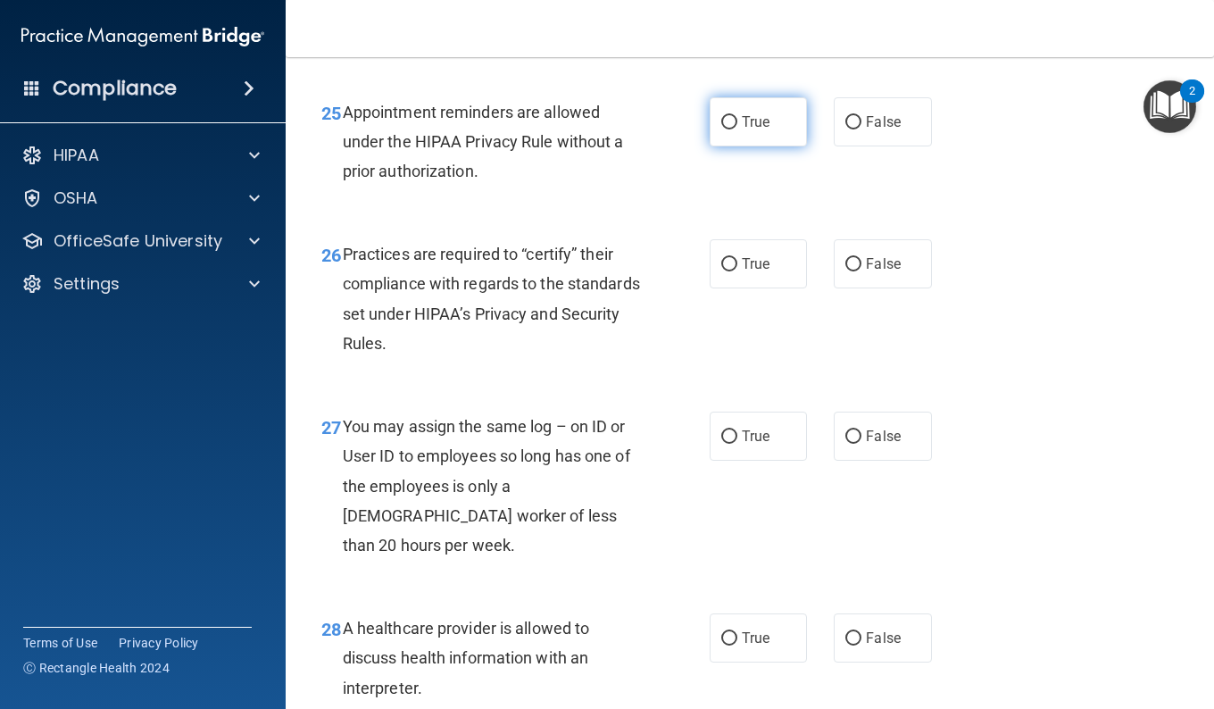
click at [769, 146] on label "True" at bounding box center [758, 121] width 97 height 49
click at [737, 129] on input "True" at bounding box center [729, 122] width 16 height 13
radio input "true"
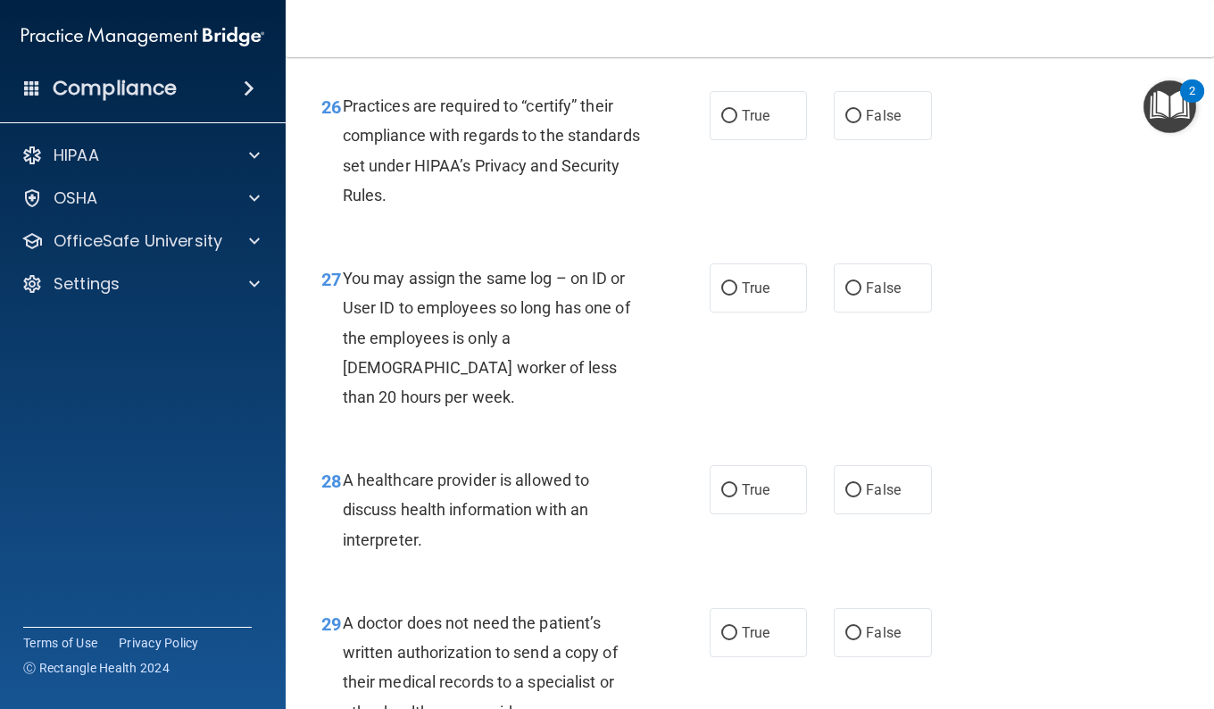
scroll to position [4384, 0]
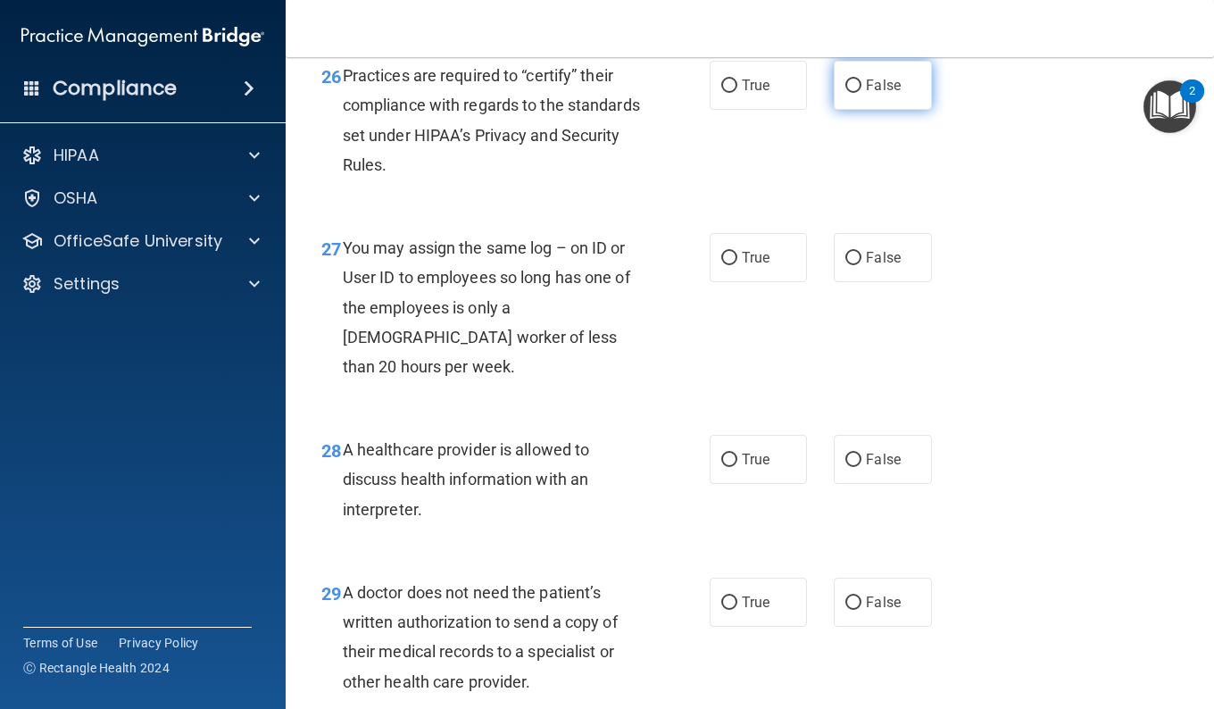
click at [838, 110] on label "False" at bounding box center [882, 85] width 97 height 49
click at [845, 93] on input "False" at bounding box center [853, 85] width 16 height 13
radio input "true"
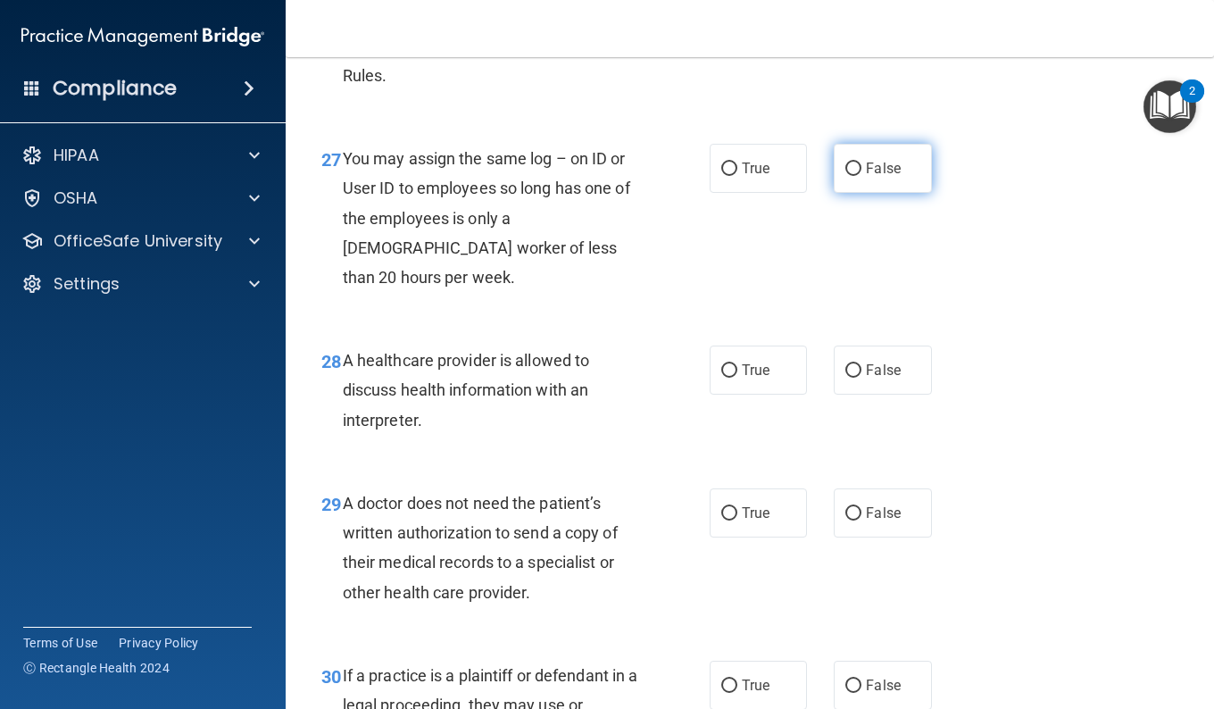
click at [845, 176] on input "False" at bounding box center [853, 168] width 16 height 13
radio input "true"
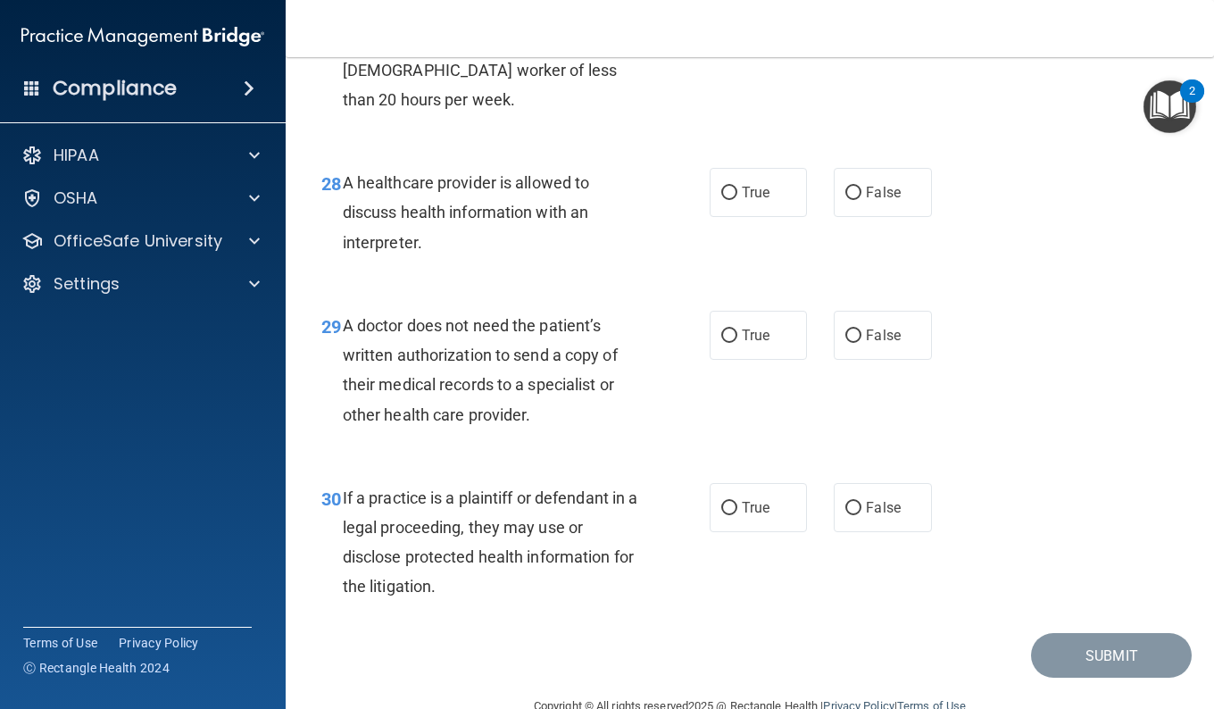
scroll to position [4652, 0]
click at [755, 200] on span "True" at bounding box center [756, 191] width 28 height 17
click at [737, 199] on input "True" at bounding box center [729, 192] width 16 height 13
radio input "true"
click at [738, 359] on label "True" at bounding box center [758, 334] width 97 height 49
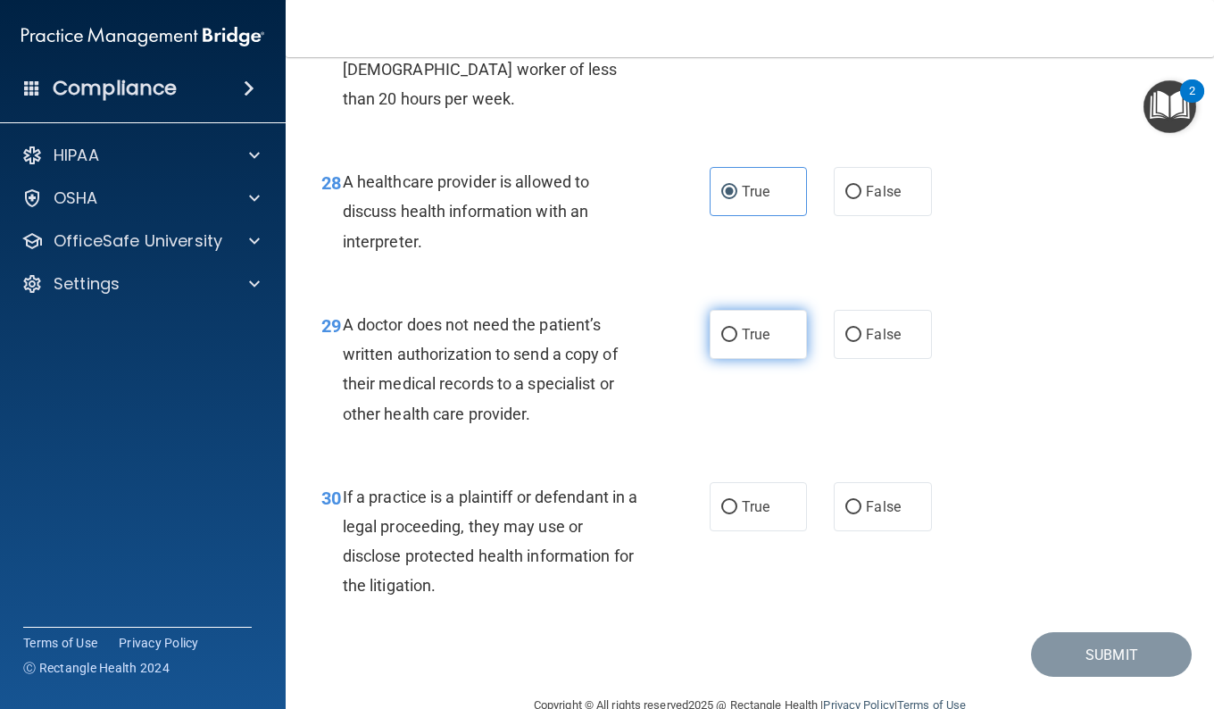
click at [737, 342] on input "True" at bounding box center [729, 334] width 16 height 13
radio input "true"
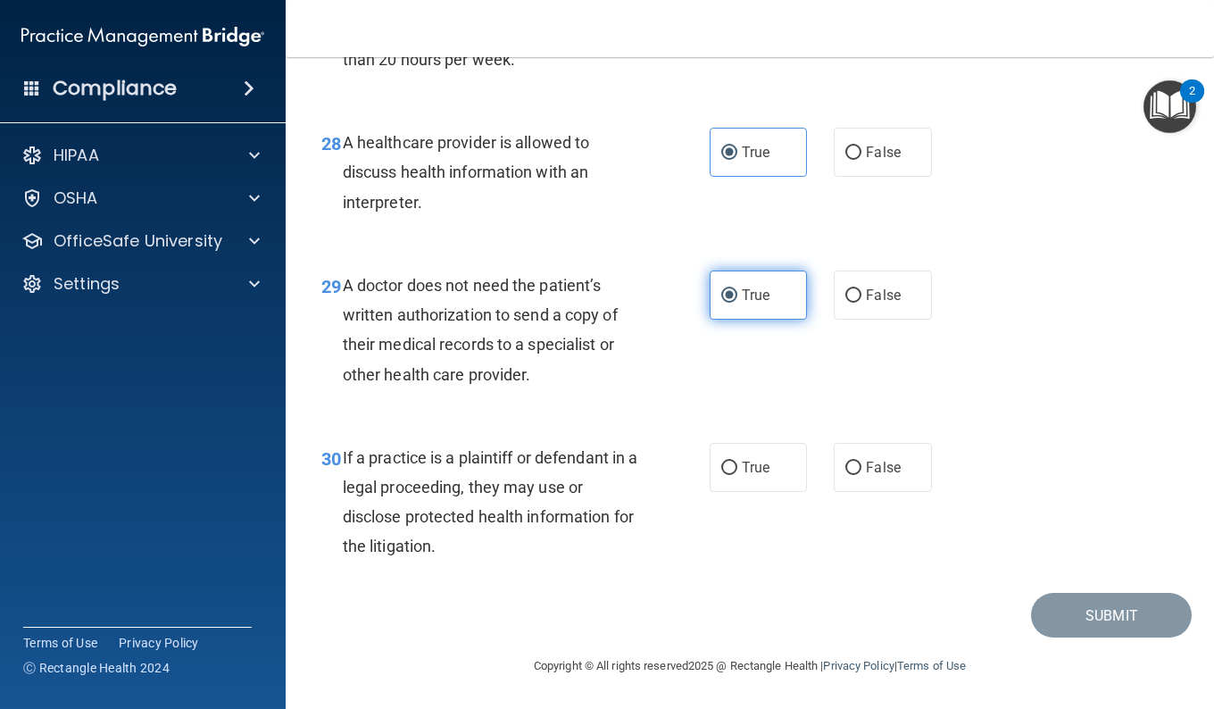
scroll to position [4781, 0]
click at [745, 459] on span "True" at bounding box center [756, 467] width 28 height 17
click at [737, 461] on input "True" at bounding box center [729, 467] width 16 height 13
radio input "true"
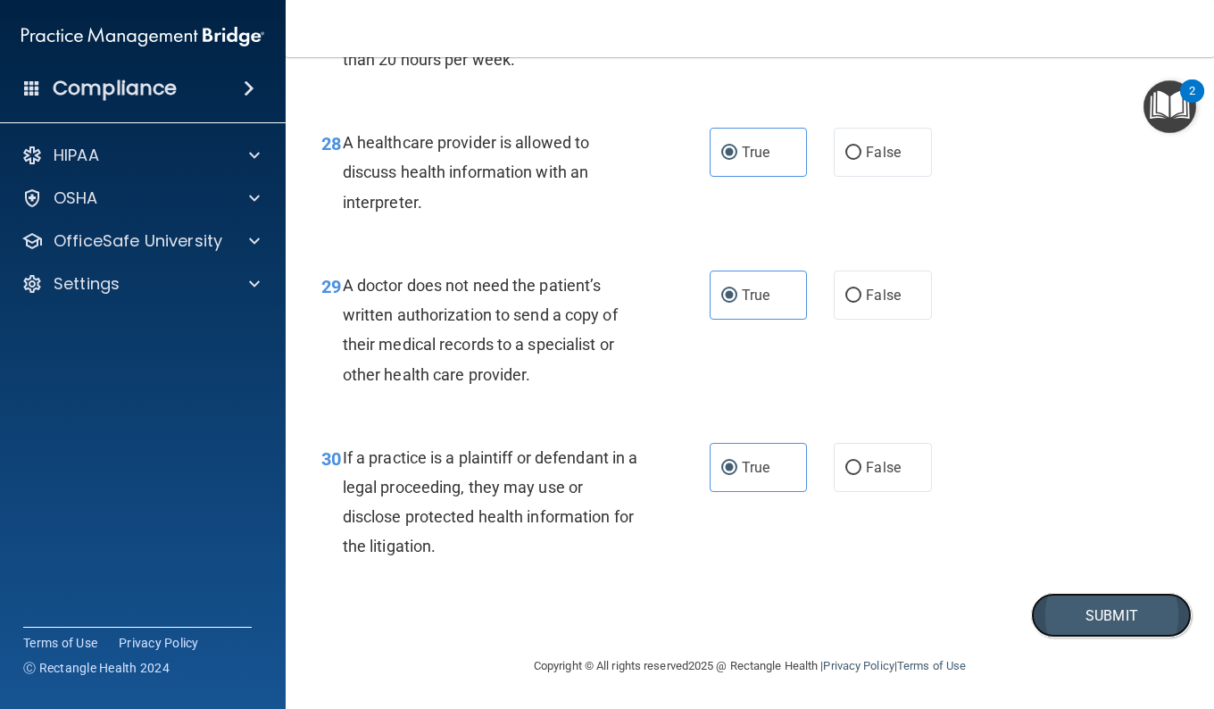
click at [1076, 602] on button "Submit" at bounding box center [1111, 616] width 161 height 46
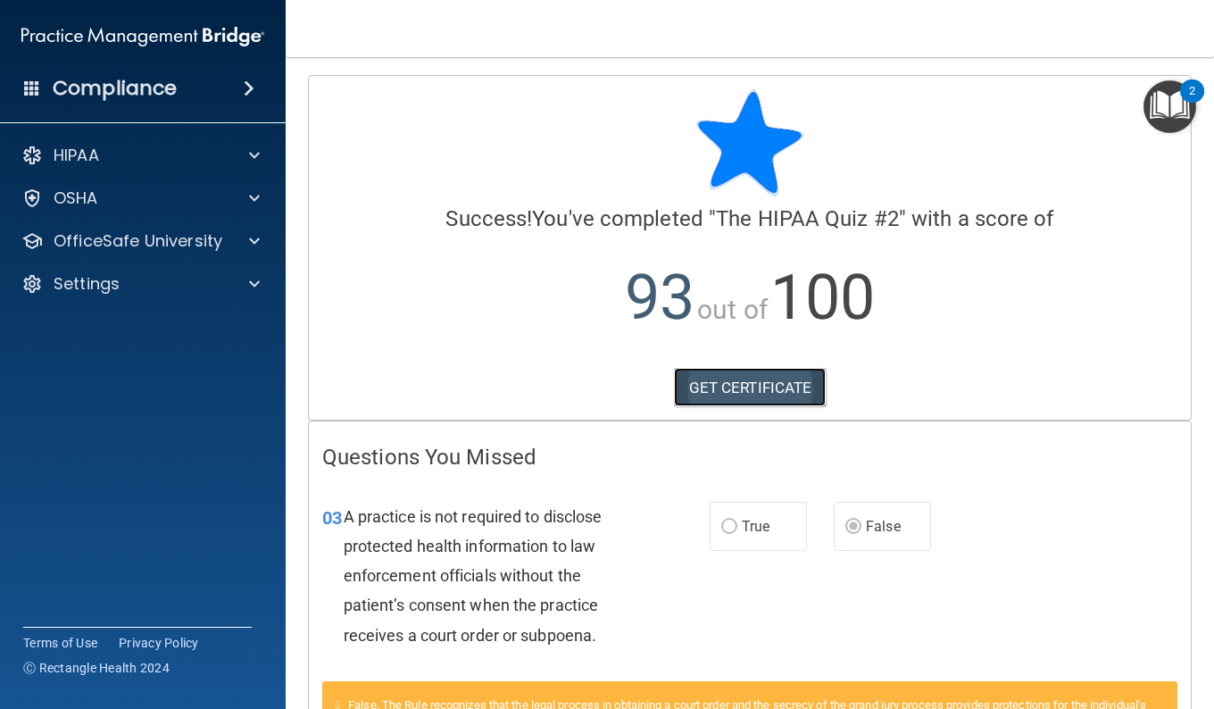
click at [772, 398] on link "GET CERTIFICATE" at bounding box center [750, 387] width 153 height 39
click at [253, 200] on span at bounding box center [254, 197] width 11 height 21
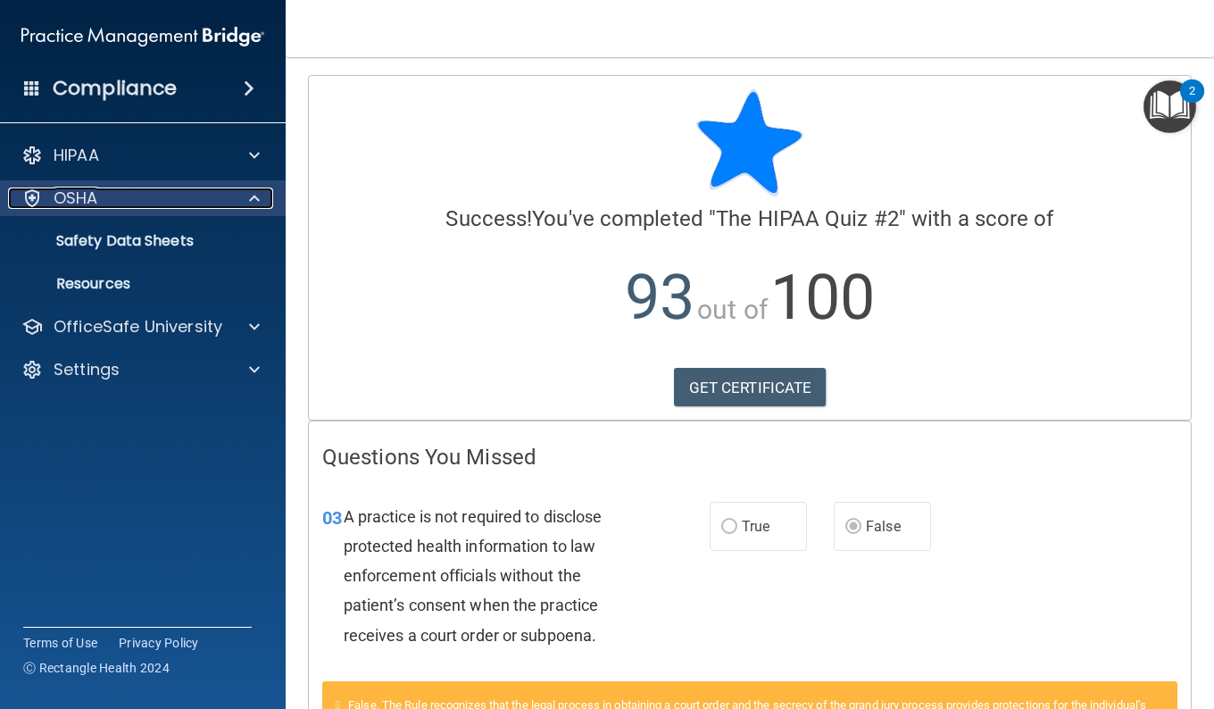
click at [253, 192] on span at bounding box center [254, 197] width 11 height 21
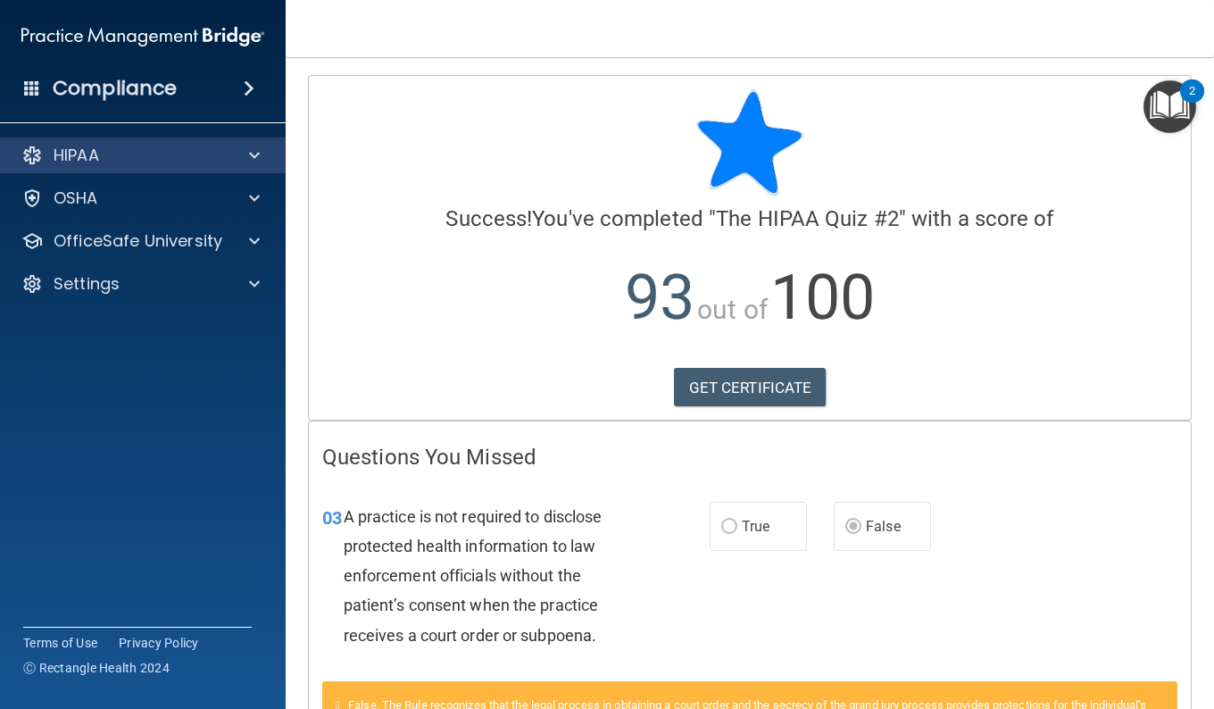
click at [251, 166] on div "HIPAA" at bounding box center [143, 155] width 287 height 36
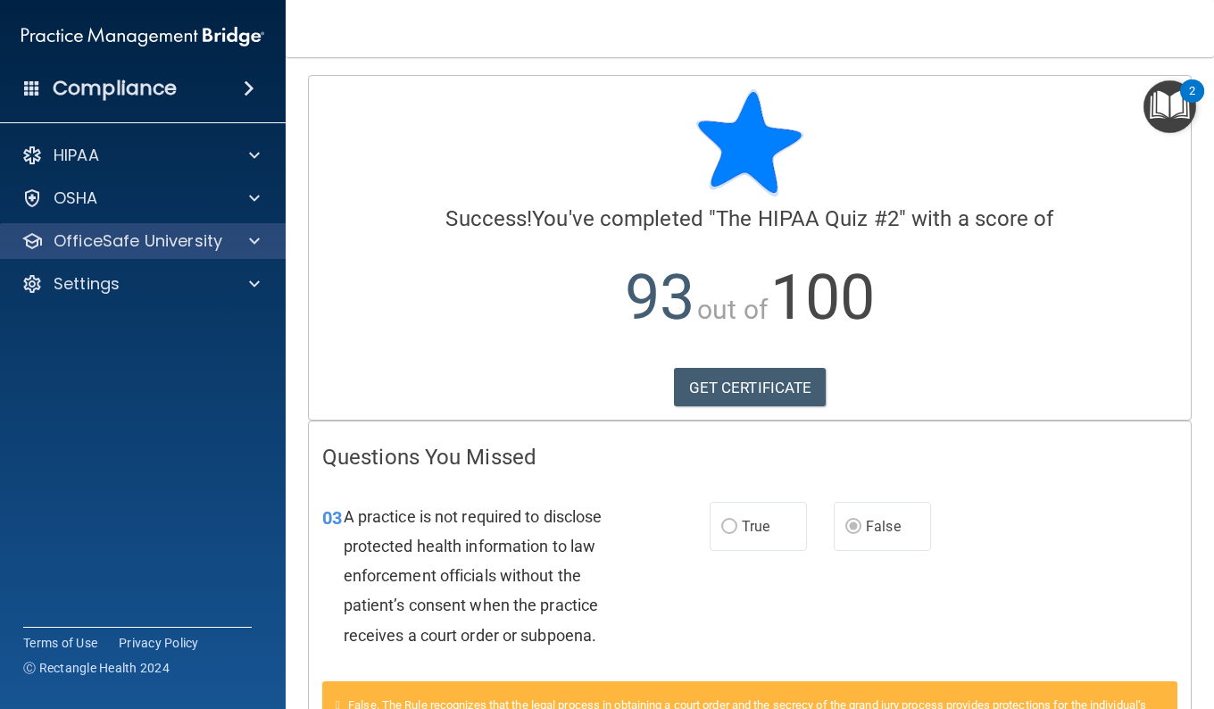
click at [252, 225] on div "OfficeSafe University" at bounding box center [143, 241] width 287 height 36
click at [237, 244] on div at bounding box center [251, 240] width 45 height 21
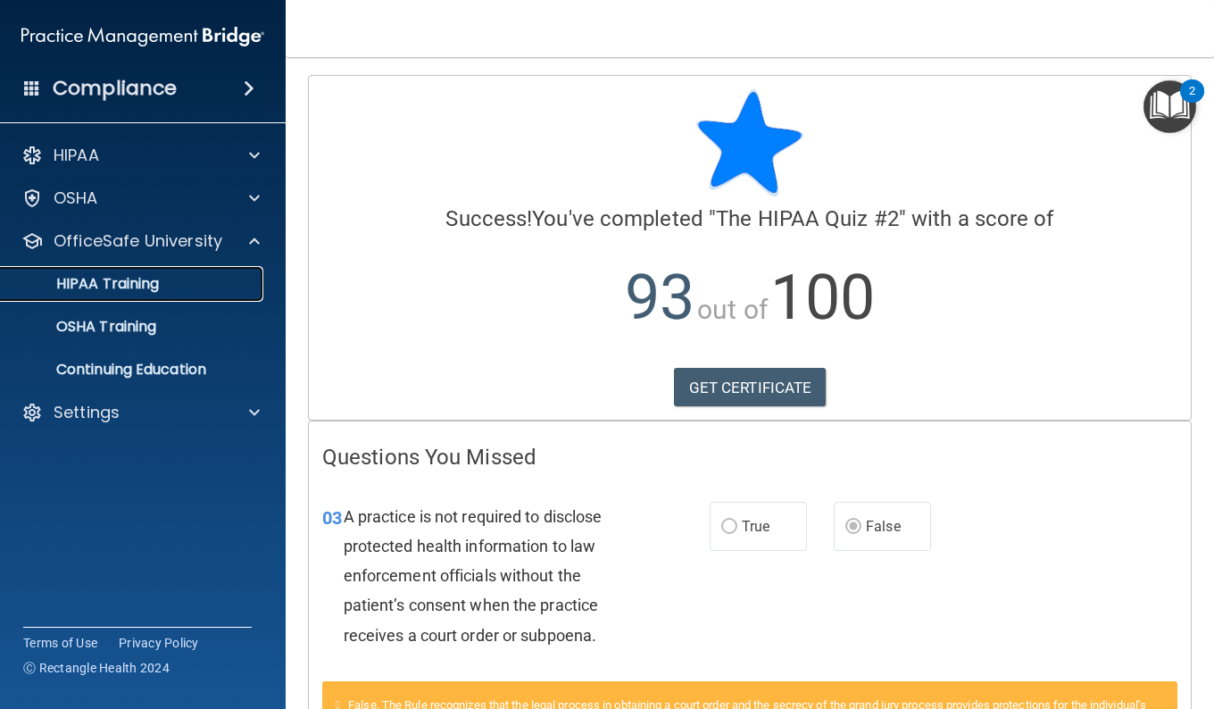
click at [147, 289] on p "HIPAA Training" at bounding box center [85, 284] width 147 height 18
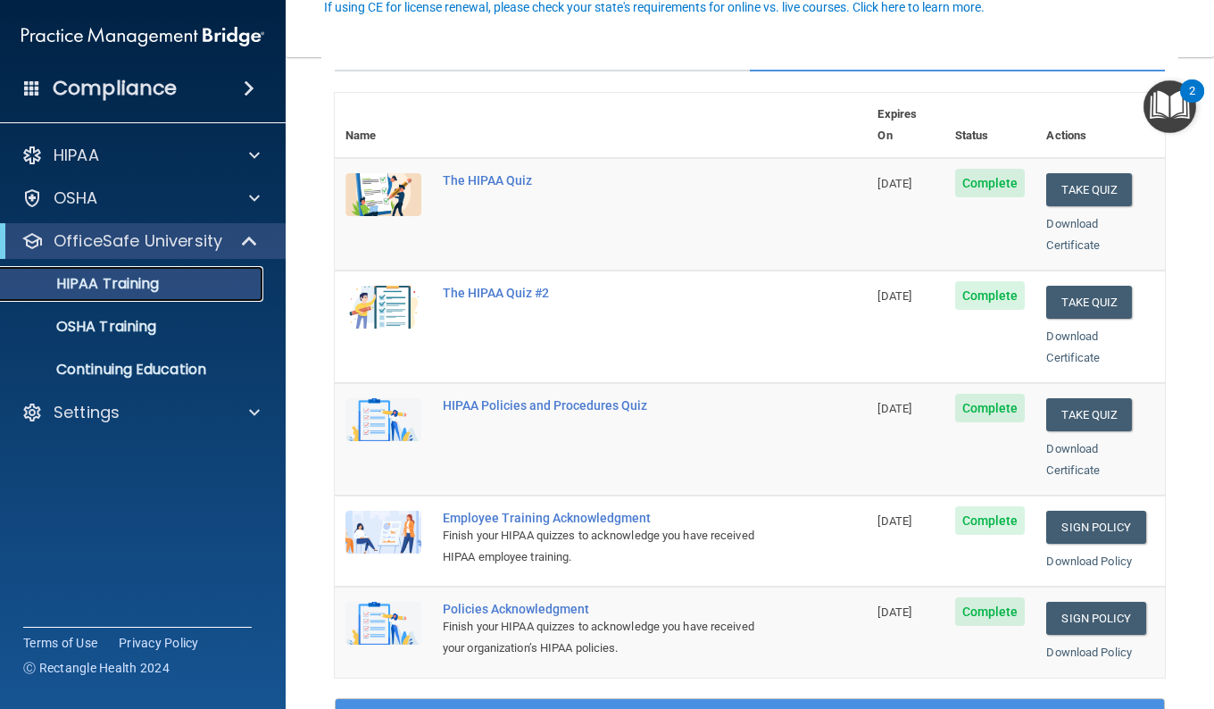
scroll to position [179, 0]
click at [1074, 397] on button "Take Quiz" at bounding box center [1089, 413] width 86 height 33
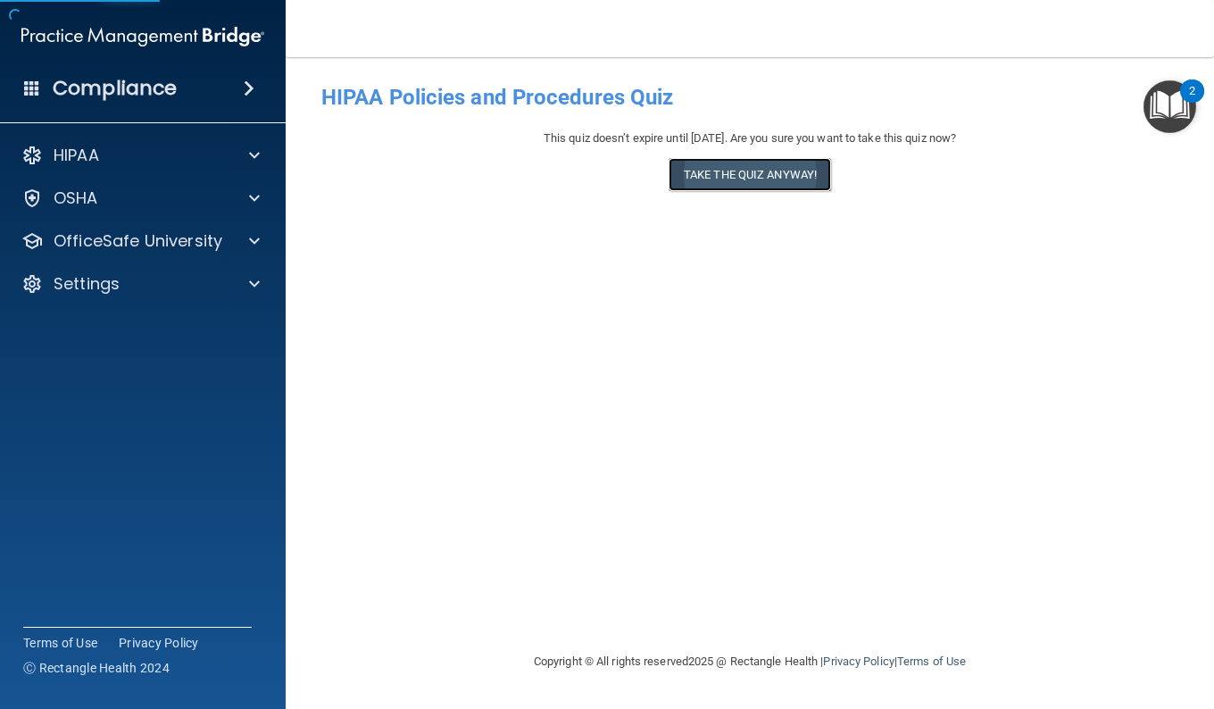
click at [783, 179] on button "Take the quiz anyway!" at bounding box center [750, 174] width 162 height 33
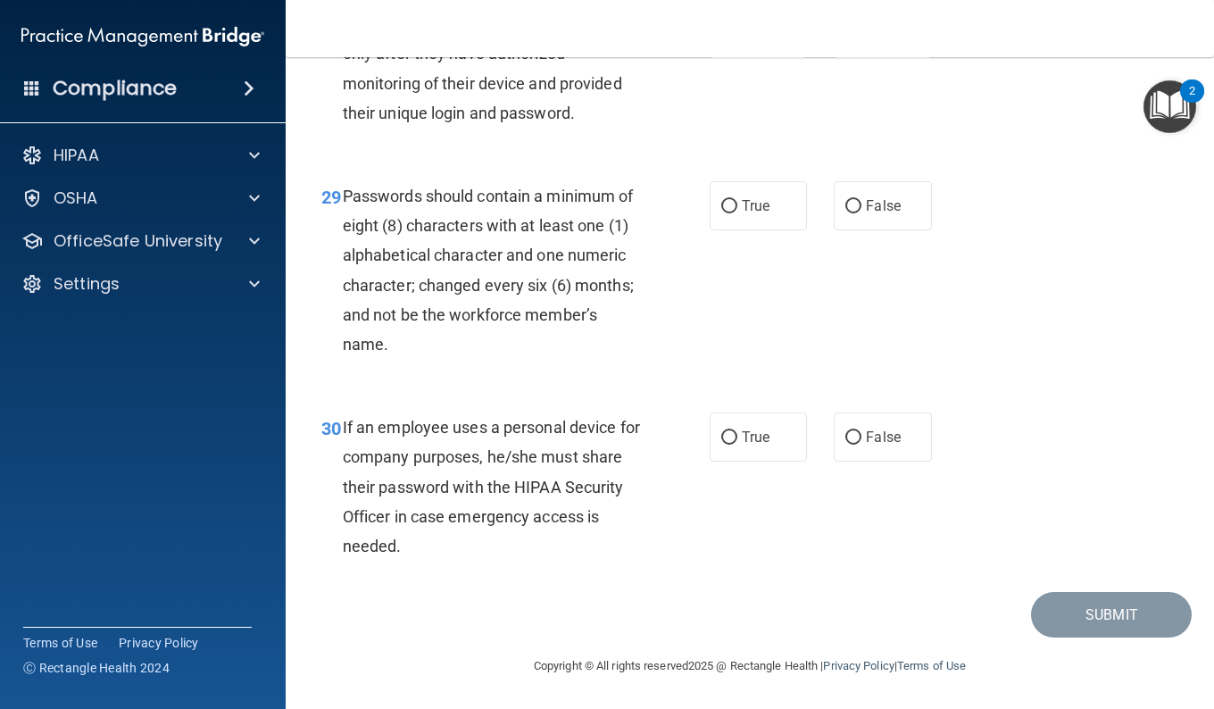
scroll to position [5315, 0]
click at [864, 443] on label "False" at bounding box center [882, 436] width 97 height 49
drag, startPoint x: 864, startPoint y: 443, endPoint x: 856, endPoint y: 436, distance: 10.2
click at [856, 436] on label "False" at bounding box center [882, 436] width 97 height 49
click at [856, 436] on input "False" at bounding box center [853, 437] width 16 height 13
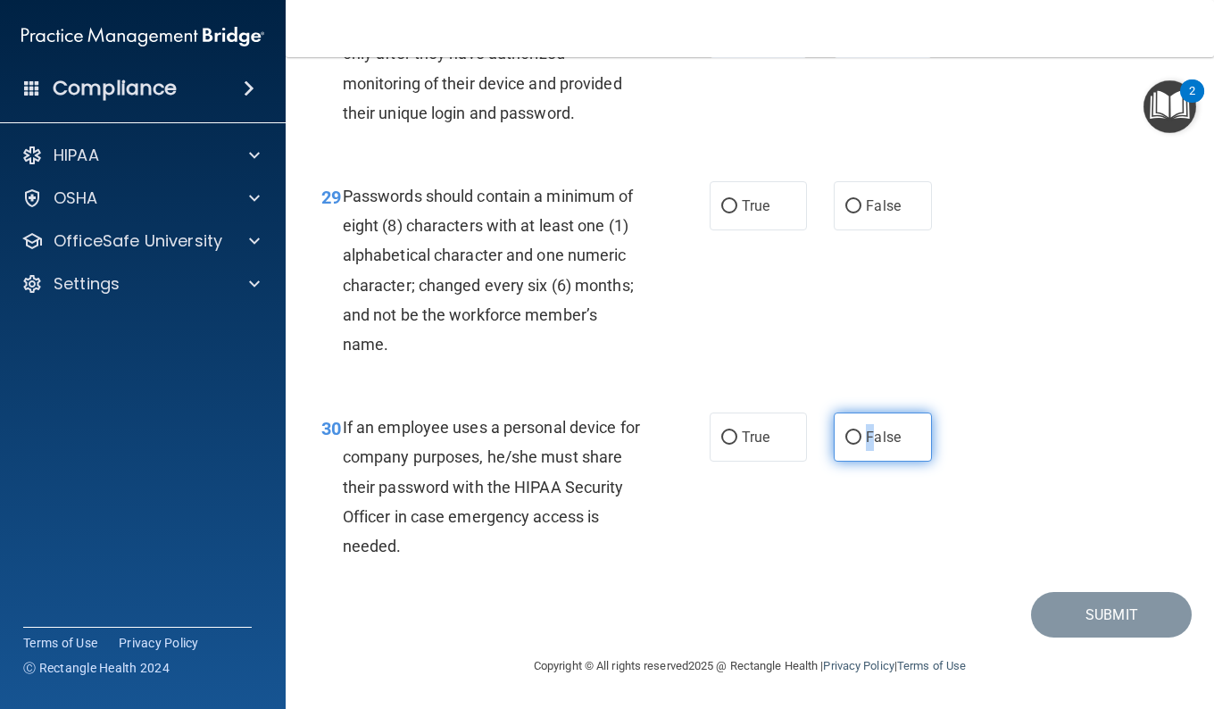
radio input "true"
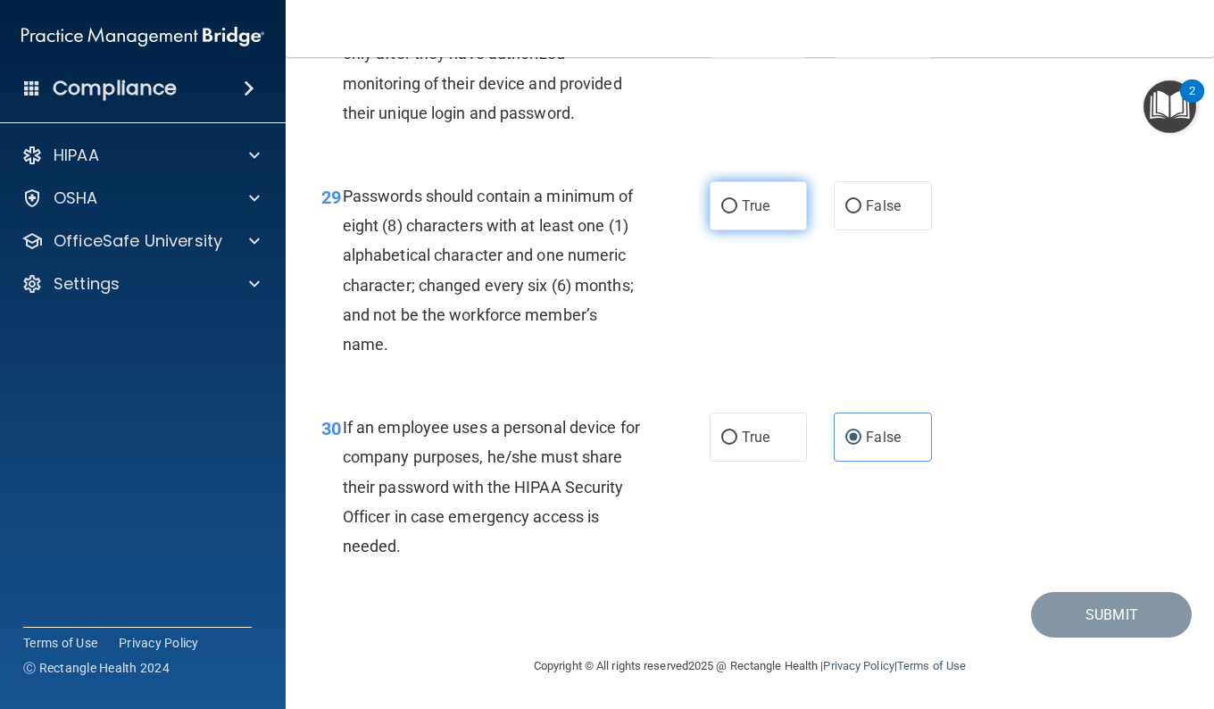
click at [742, 198] on span "True" at bounding box center [756, 205] width 28 height 17
click at [737, 200] on input "True" at bounding box center [729, 206] width 16 height 13
radio input "true"
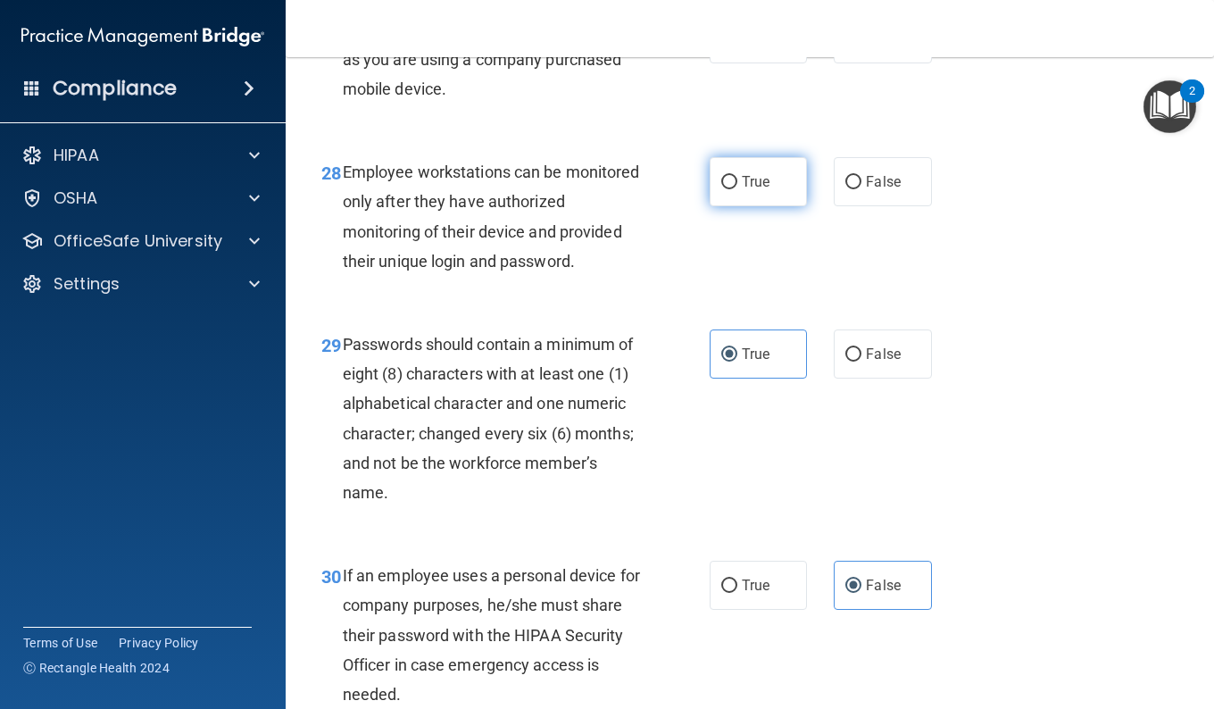
click at [754, 190] on span "True" at bounding box center [756, 181] width 28 height 17
click at [737, 189] on input "True" at bounding box center [729, 182] width 16 height 13
radio input "true"
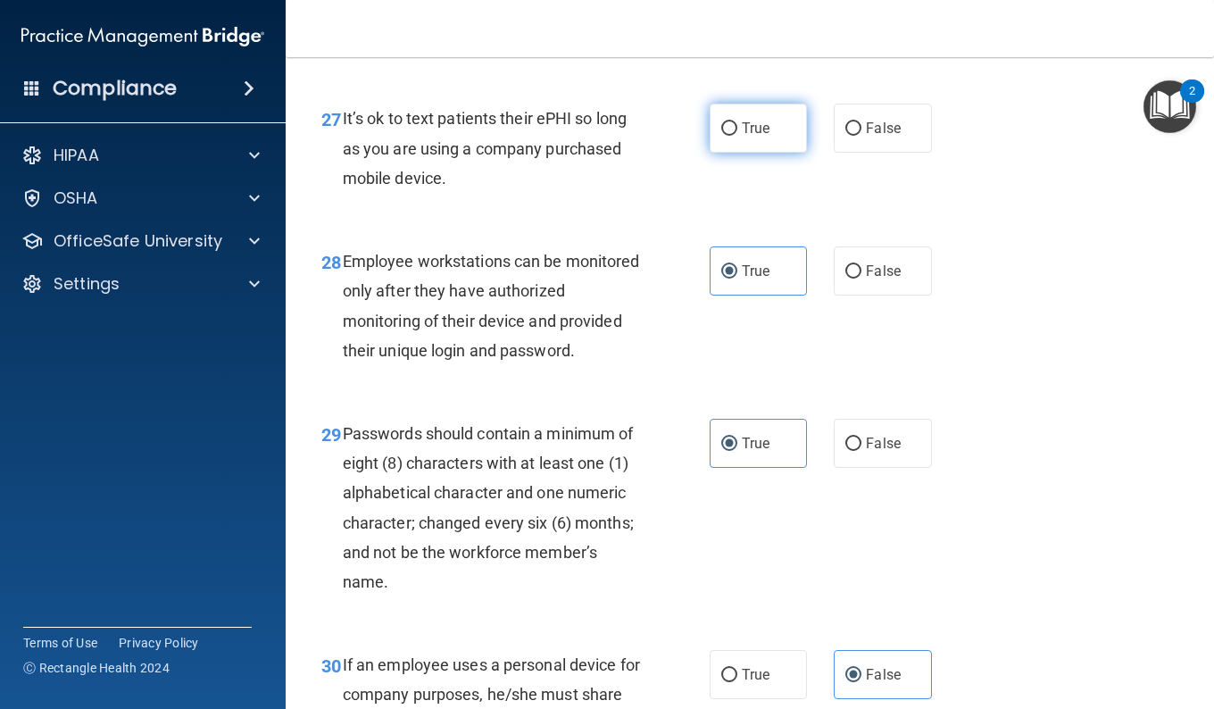
click at [710, 153] on label "True" at bounding box center [758, 128] width 97 height 49
click at [721, 136] on input "True" at bounding box center [729, 128] width 16 height 13
radio input "true"
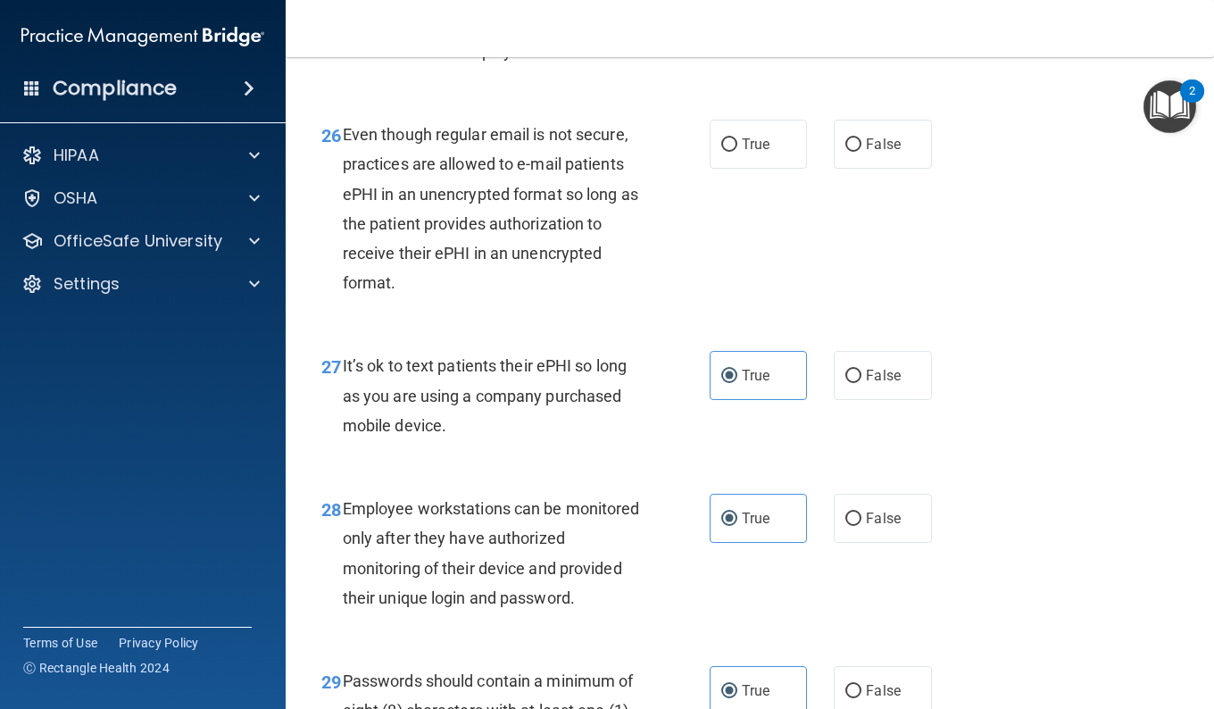
scroll to position [4690, 0]
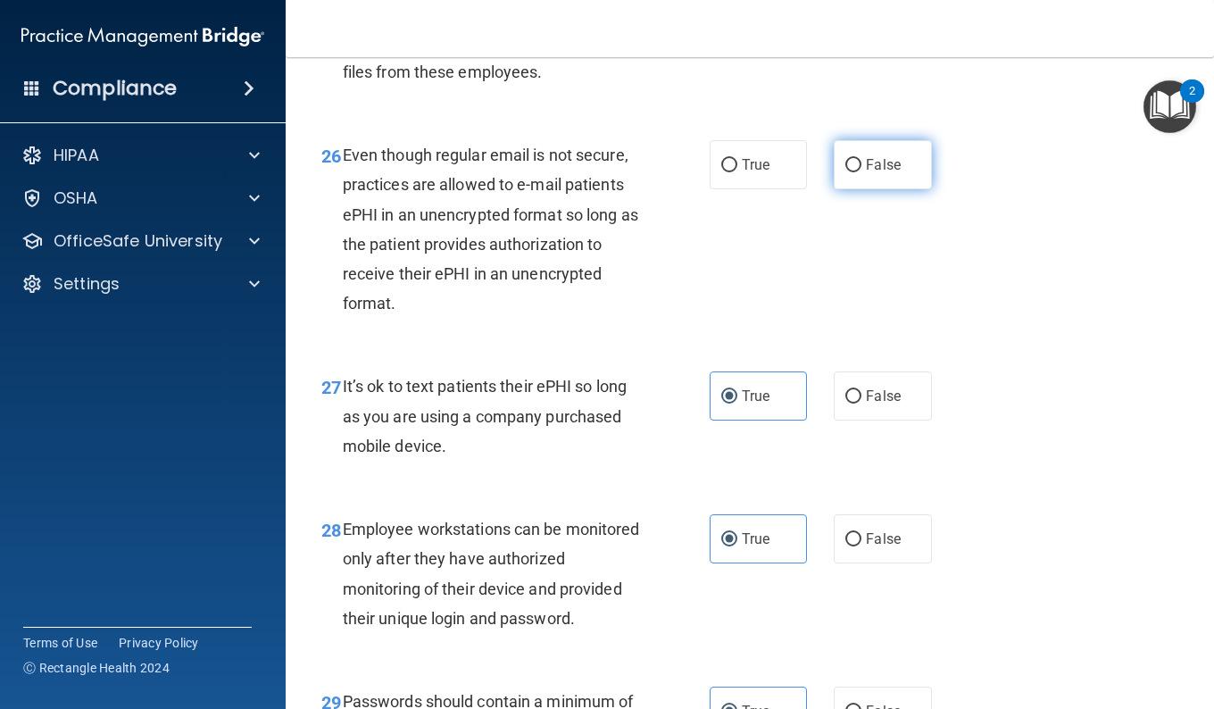
click at [853, 189] on label "False" at bounding box center [882, 164] width 97 height 49
click at [853, 172] on input "False" at bounding box center [853, 165] width 16 height 13
radio input "true"
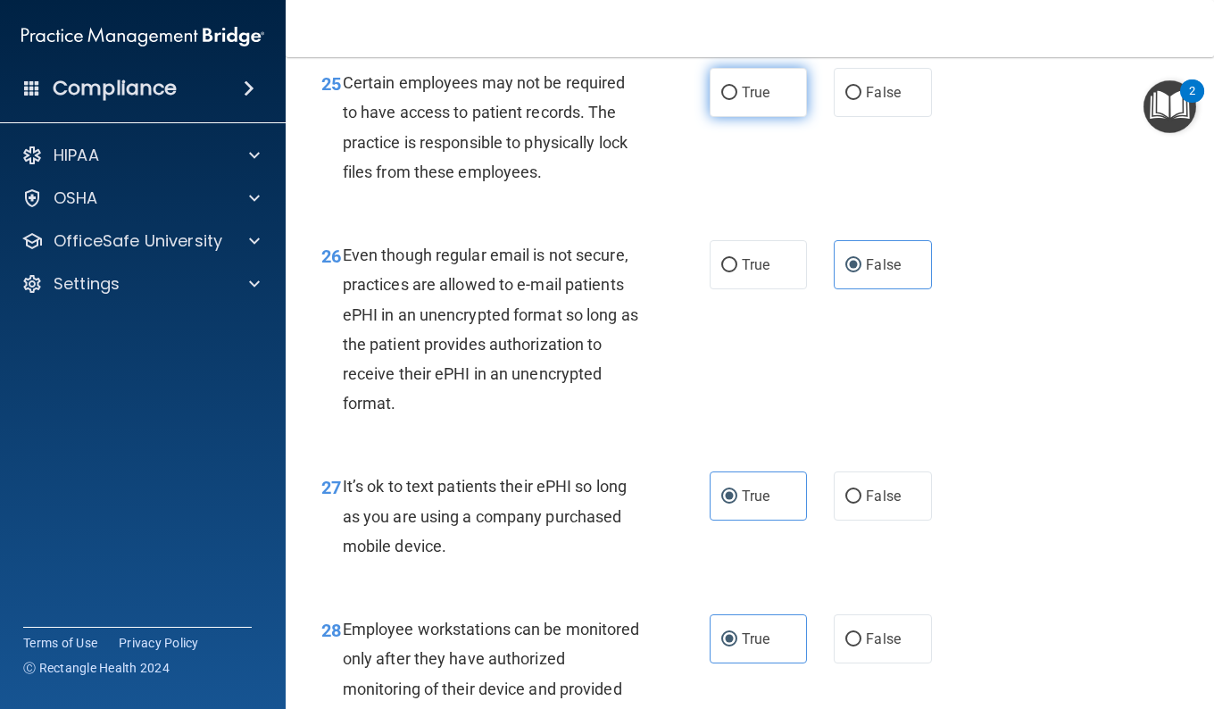
scroll to position [4512, 0]
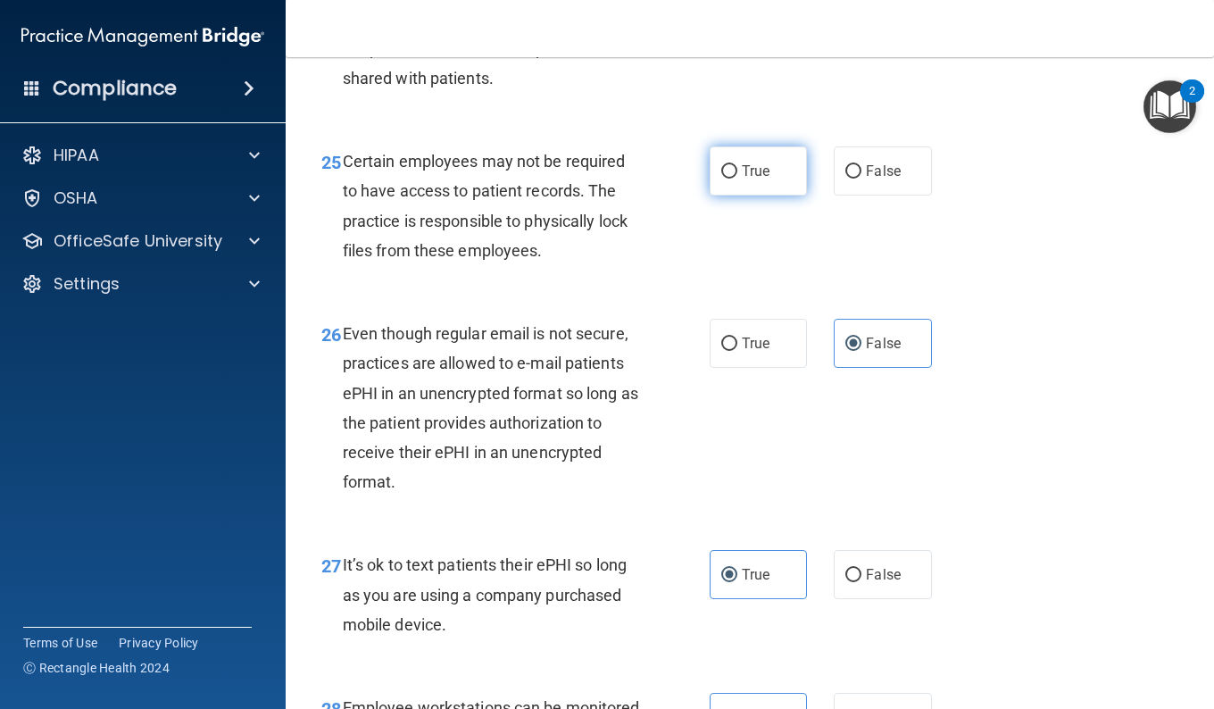
click at [727, 195] on label "True" at bounding box center [758, 170] width 97 height 49
click at [727, 179] on input "True" at bounding box center [729, 171] width 16 height 13
radio input "true"
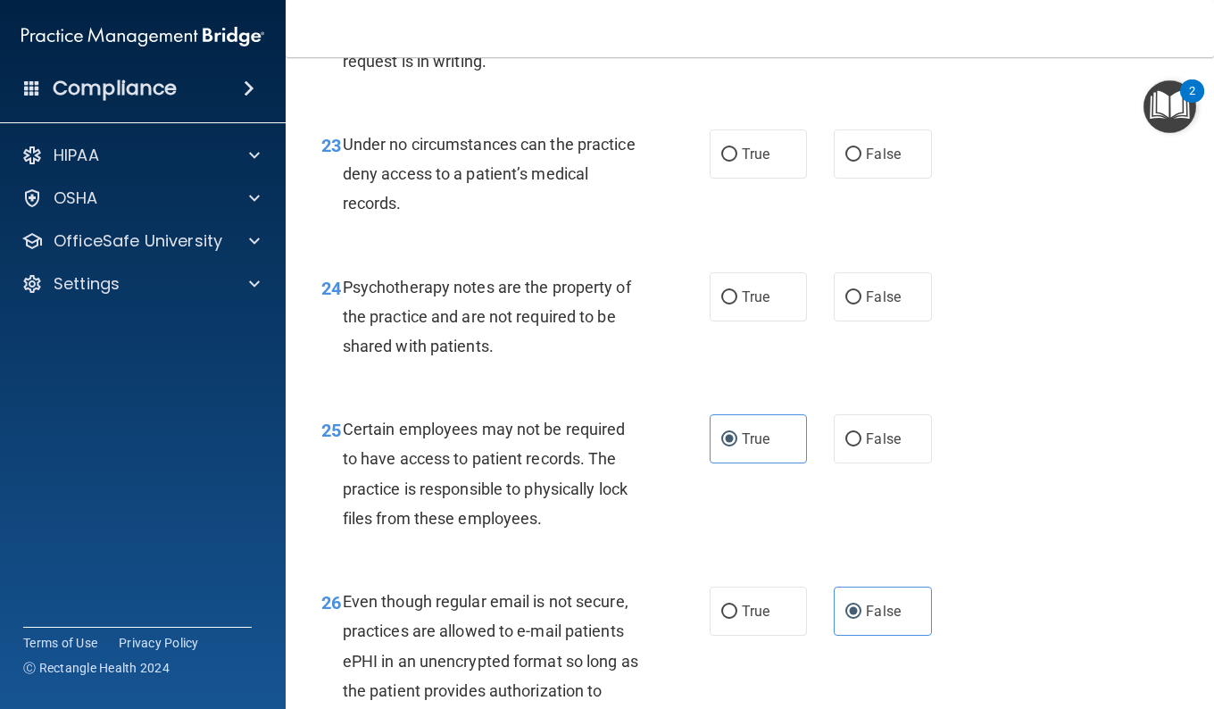
scroll to position [4333, 0]
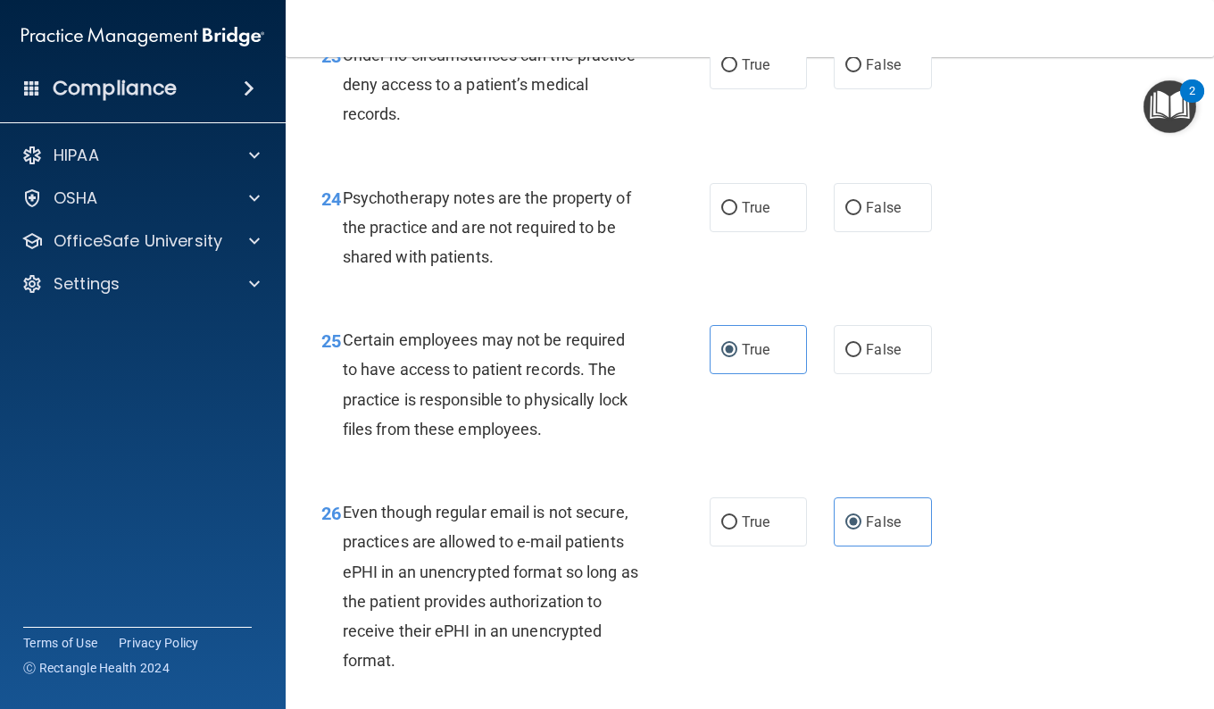
click at [660, 394] on div "25 Certain employees may not be required to have access to patient records. The…" at bounding box center [750, 389] width 884 height 172
drag, startPoint x: 660, startPoint y: 394, endPoint x: 452, endPoint y: 289, distance: 233.5
click at [451, 266] on span "Psychotherapy notes are the property of the practice and are not required to be…" at bounding box center [487, 227] width 288 height 78
click at [785, 232] on label "True" at bounding box center [758, 207] width 97 height 49
click at [737, 215] on input "True" at bounding box center [729, 208] width 16 height 13
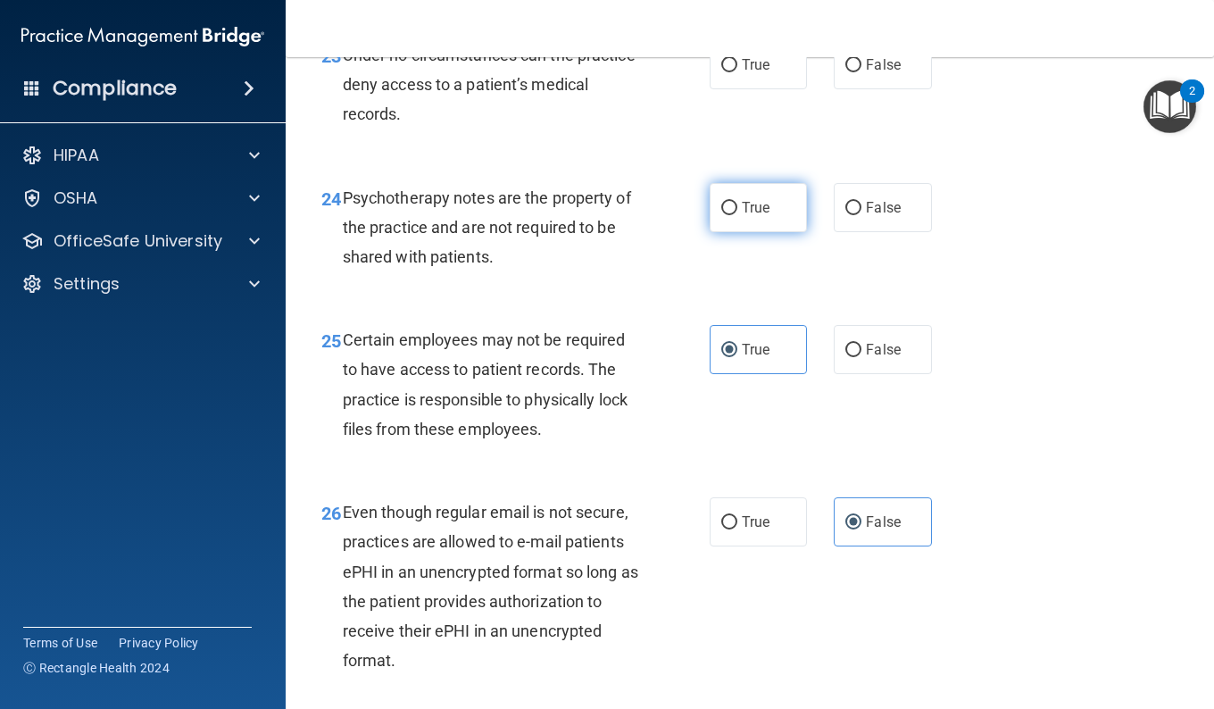
radio input "true"
click at [865, 232] on label "False" at bounding box center [882, 207] width 97 height 49
click at [861, 215] on input "False" at bounding box center [853, 208] width 16 height 13
radio input "true"
radio input "false"
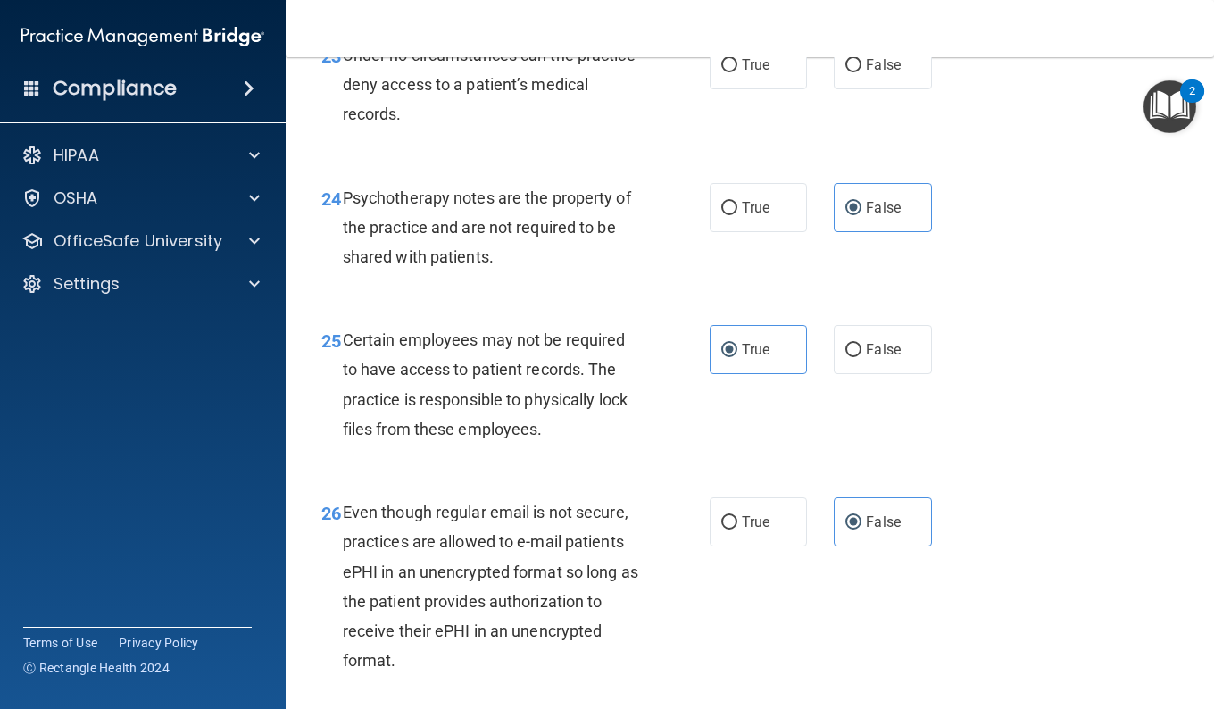
scroll to position [4244, 0]
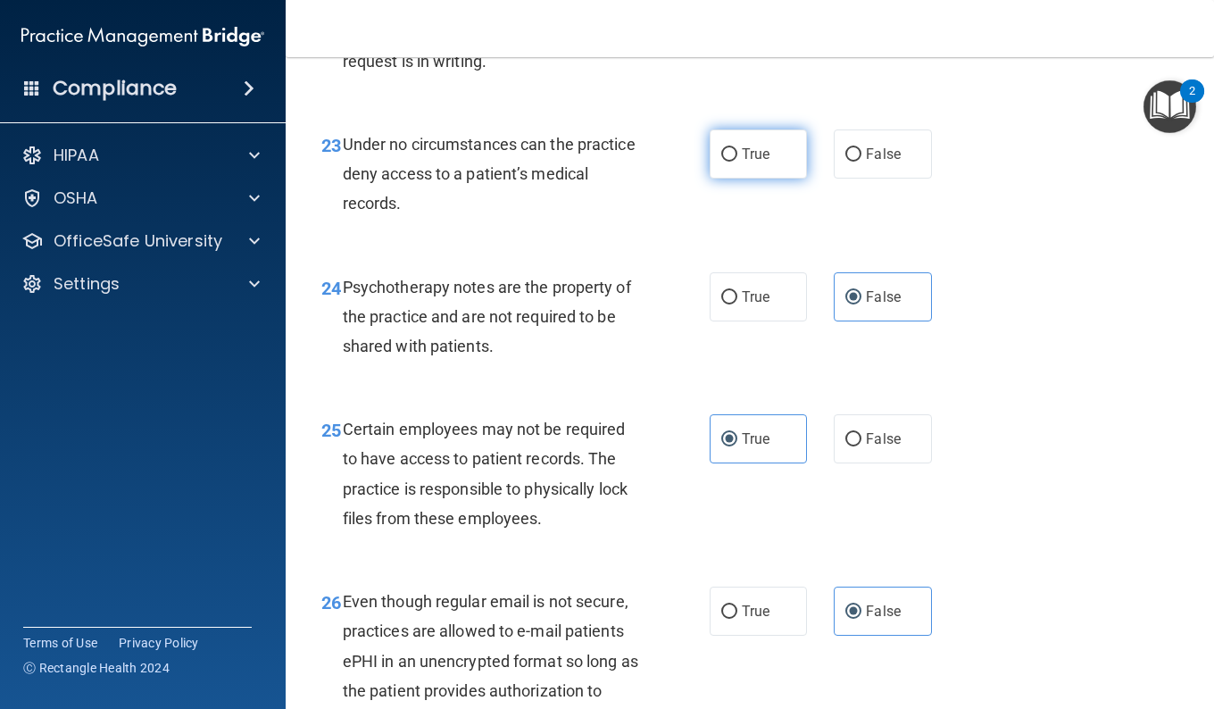
click at [748, 179] on label "True" at bounding box center [758, 153] width 97 height 49
click at [737, 162] on input "True" at bounding box center [729, 154] width 16 height 13
radio input "true"
click at [766, 36] on label "True" at bounding box center [758, 11] width 97 height 49
click at [737, 19] on input "True" at bounding box center [729, 11] width 16 height 13
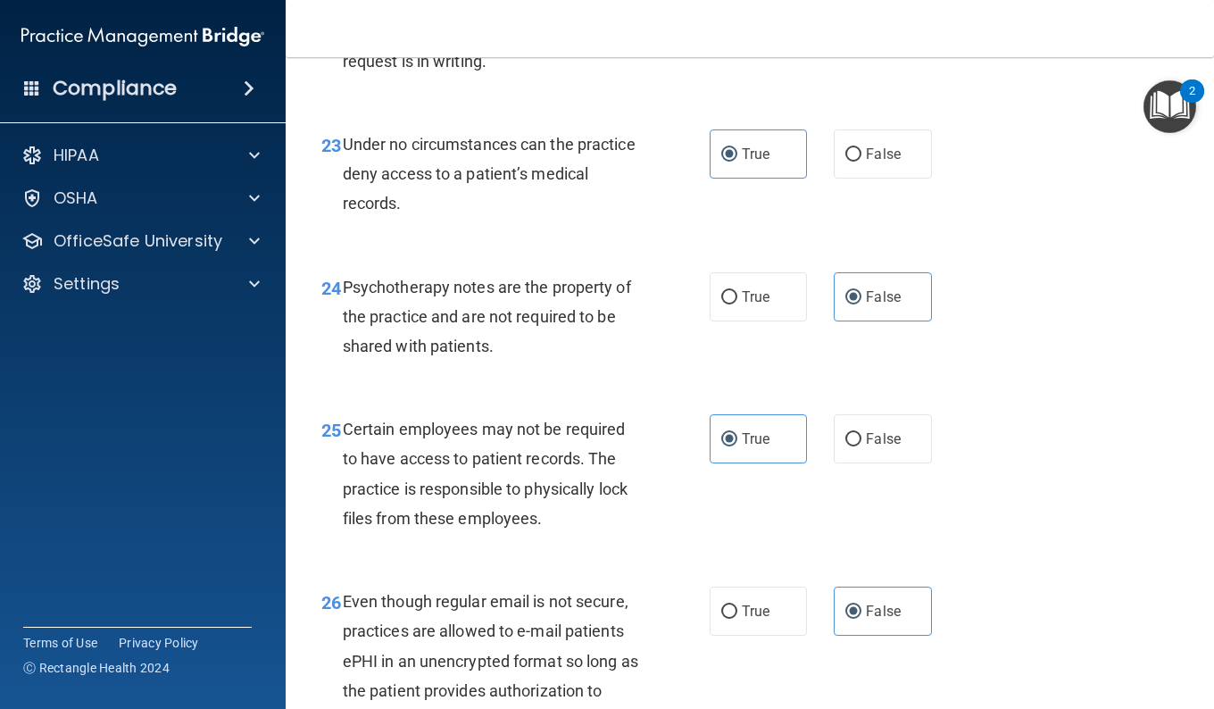
radio input "true"
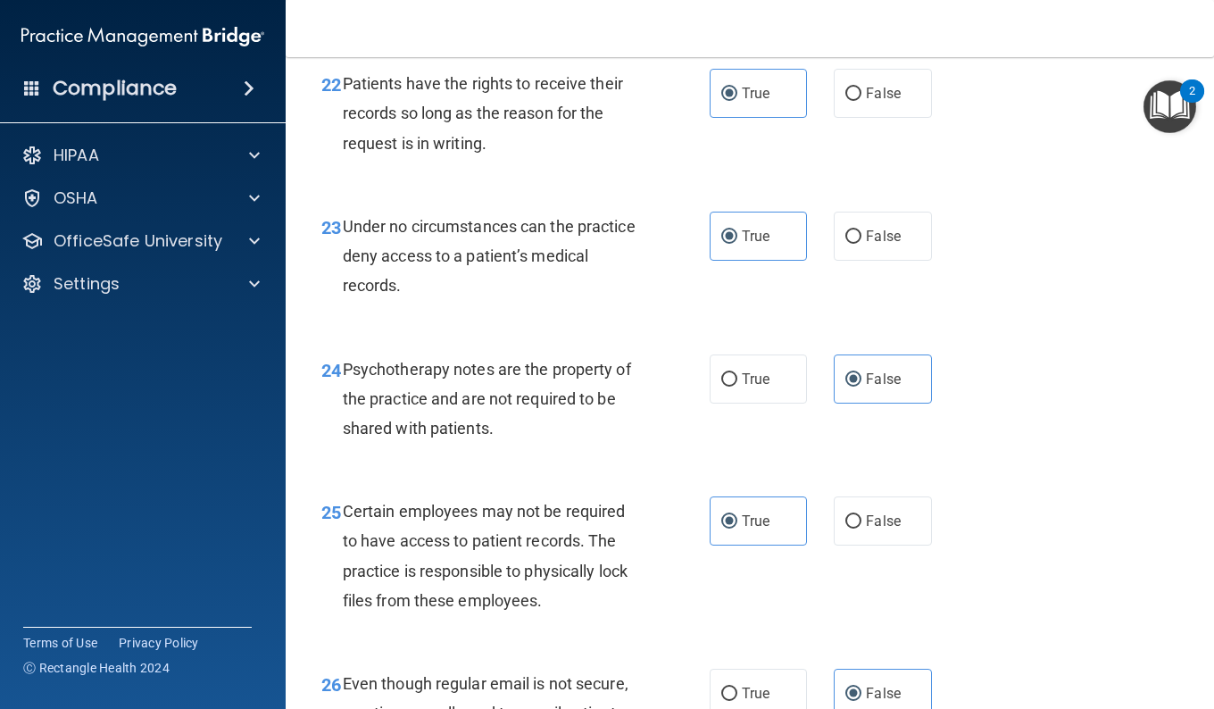
scroll to position [4066, 0]
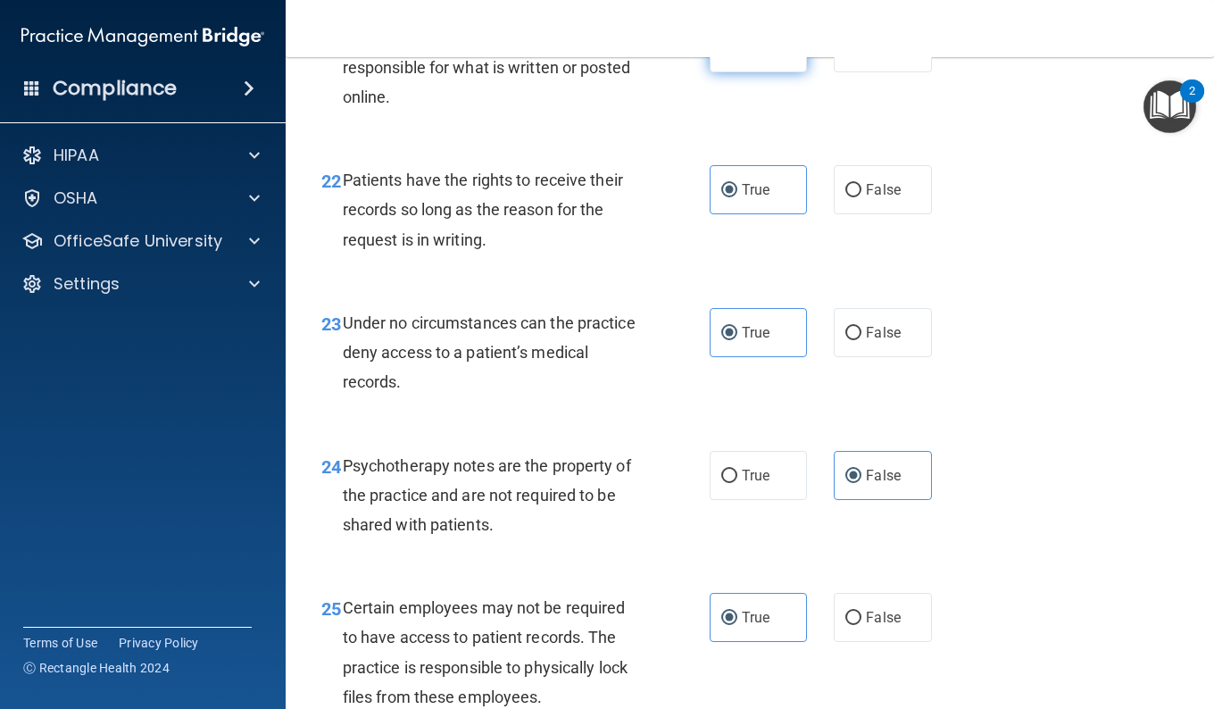
click at [750, 72] on label "True" at bounding box center [758, 47] width 97 height 49
click at [737, 55] on input "True" at bounding box center [729, 48] width 16 height 13
radio input "true"
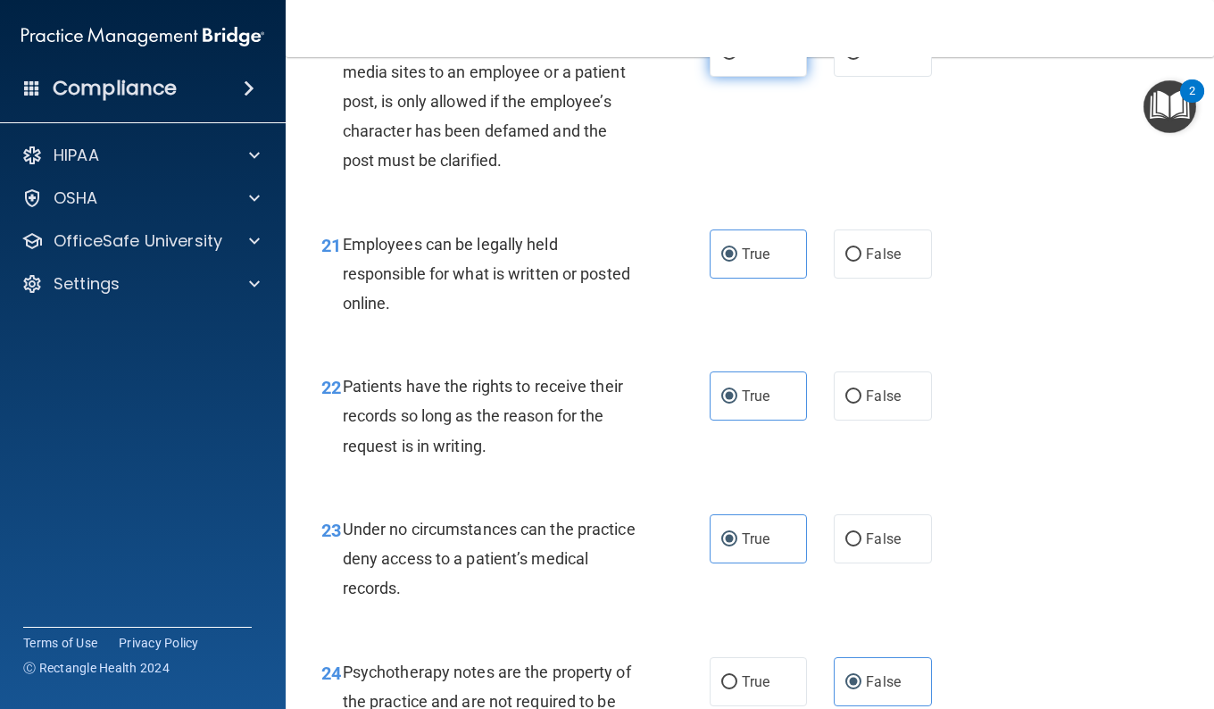
scroll to position [3798, 0]
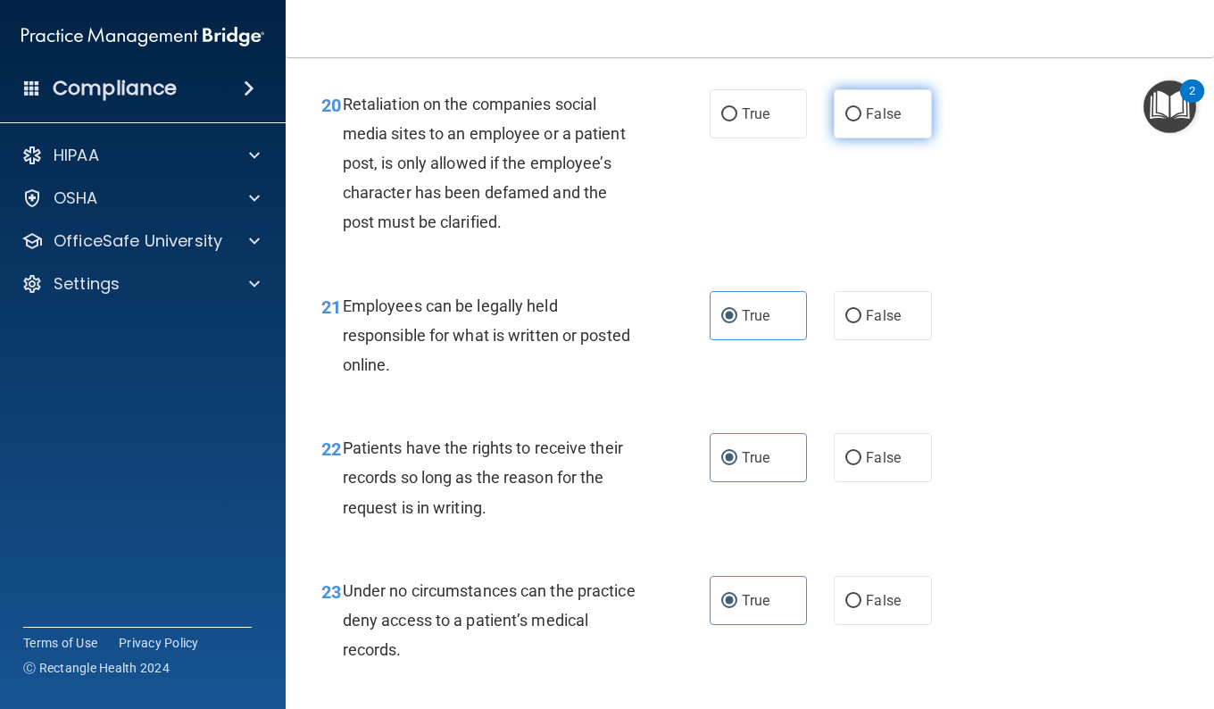
click at [852, 121] on input "False" at bounding box center [853, 114] width 16 height 13
radio input "true"
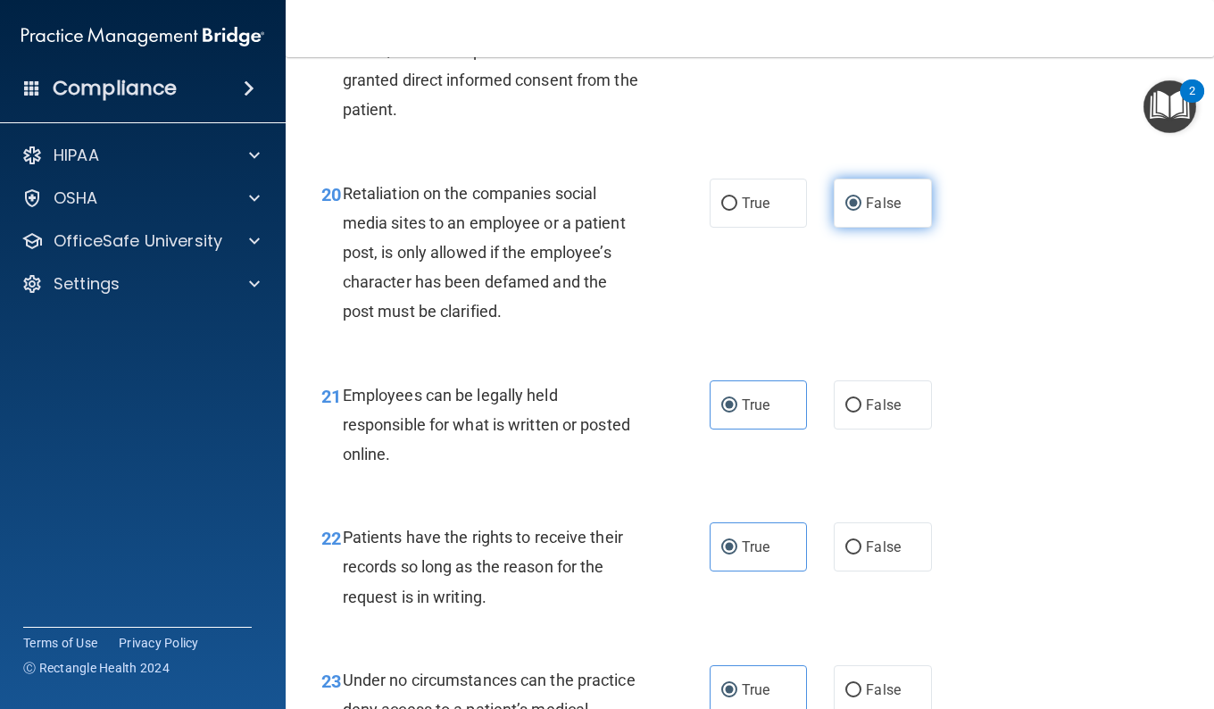
scroll to position [3619, 0]
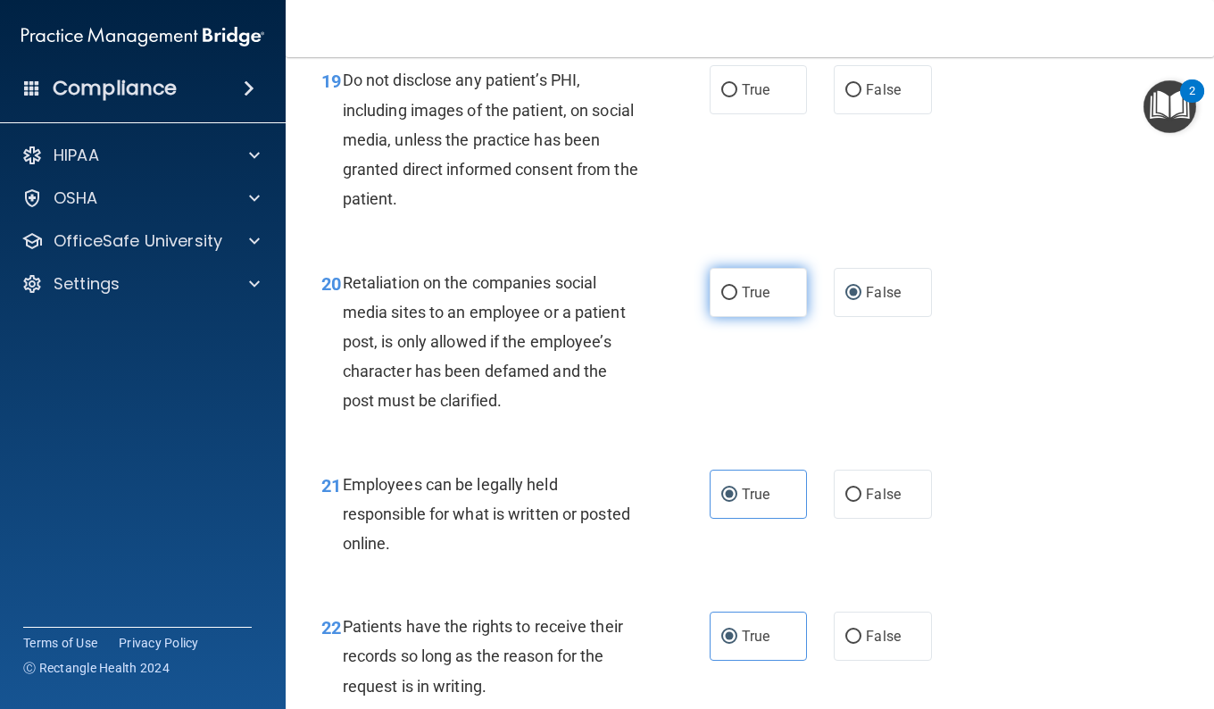
click at [719, 317] on label "True" at bounding box center [758, 292] width 97 height 49
click at [721, 300] on input "True" at bounding box center [729, 293] width 16 height 13
radio input "true"
radio input "false"
click at [712, 114] on label "True" at bounding box center [758, 89] width 97 height 49
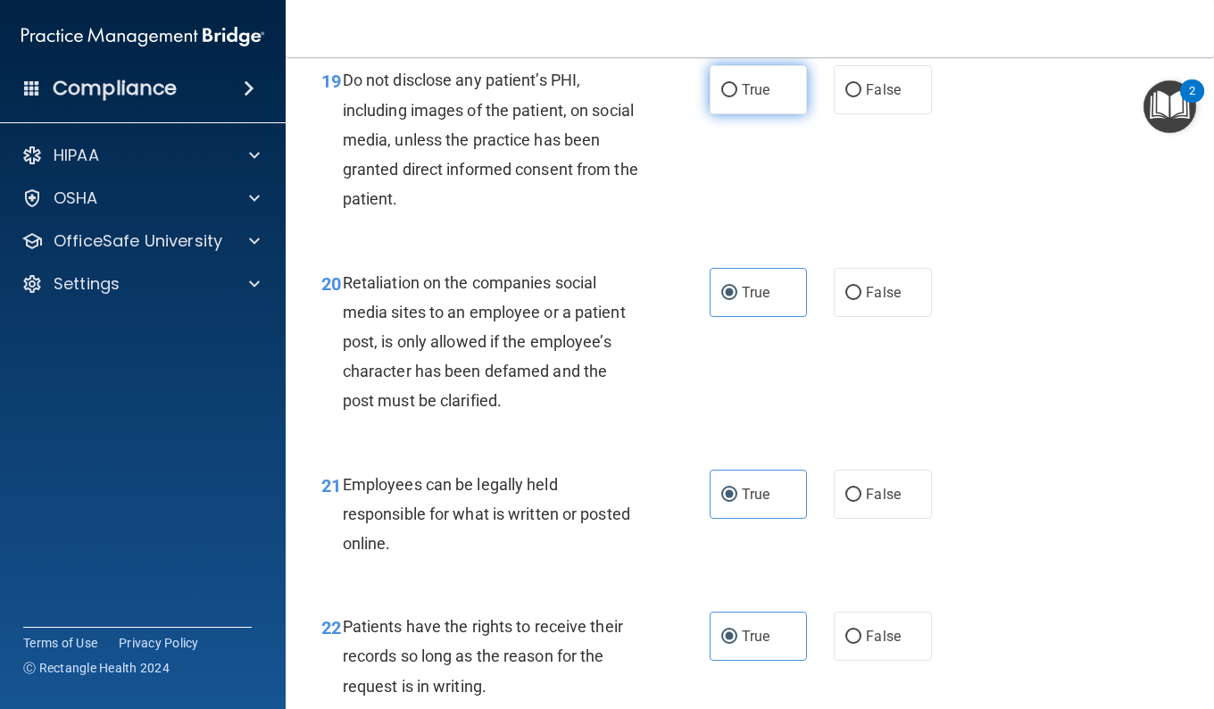
click at [721, 97] on input "True" at bounding box center [729, 90] width 16 height 13
radio input "true"
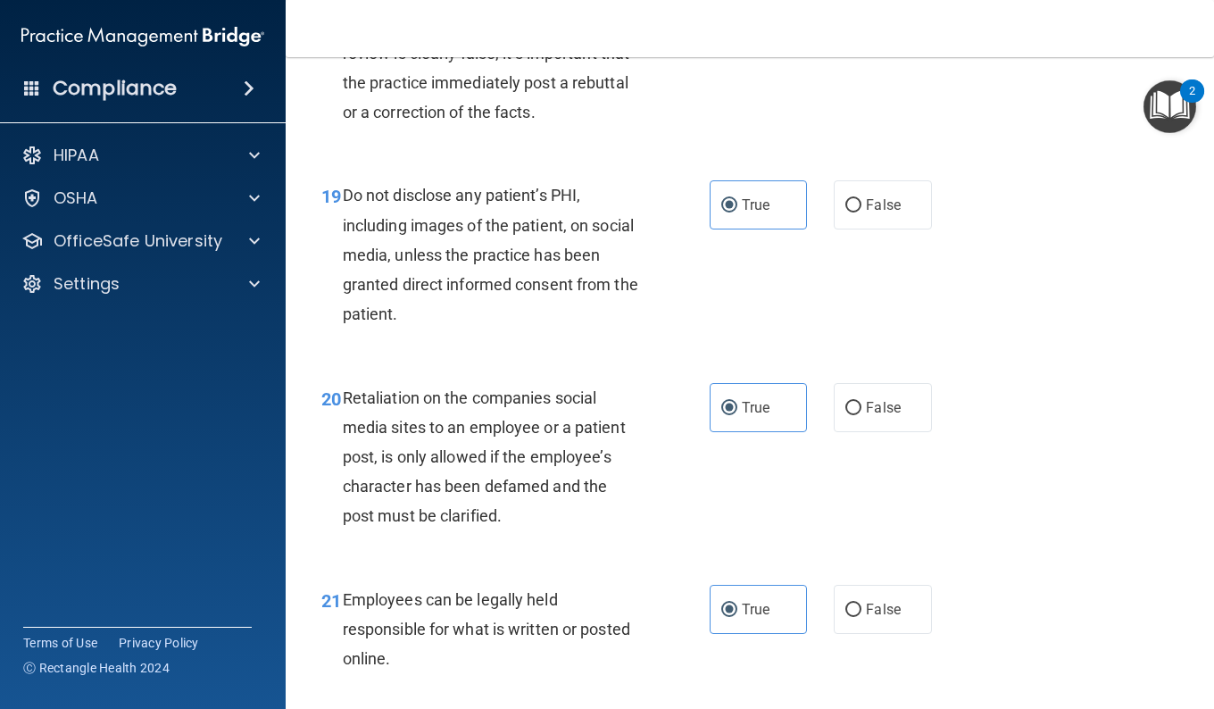
scroll to position [3441, 0]
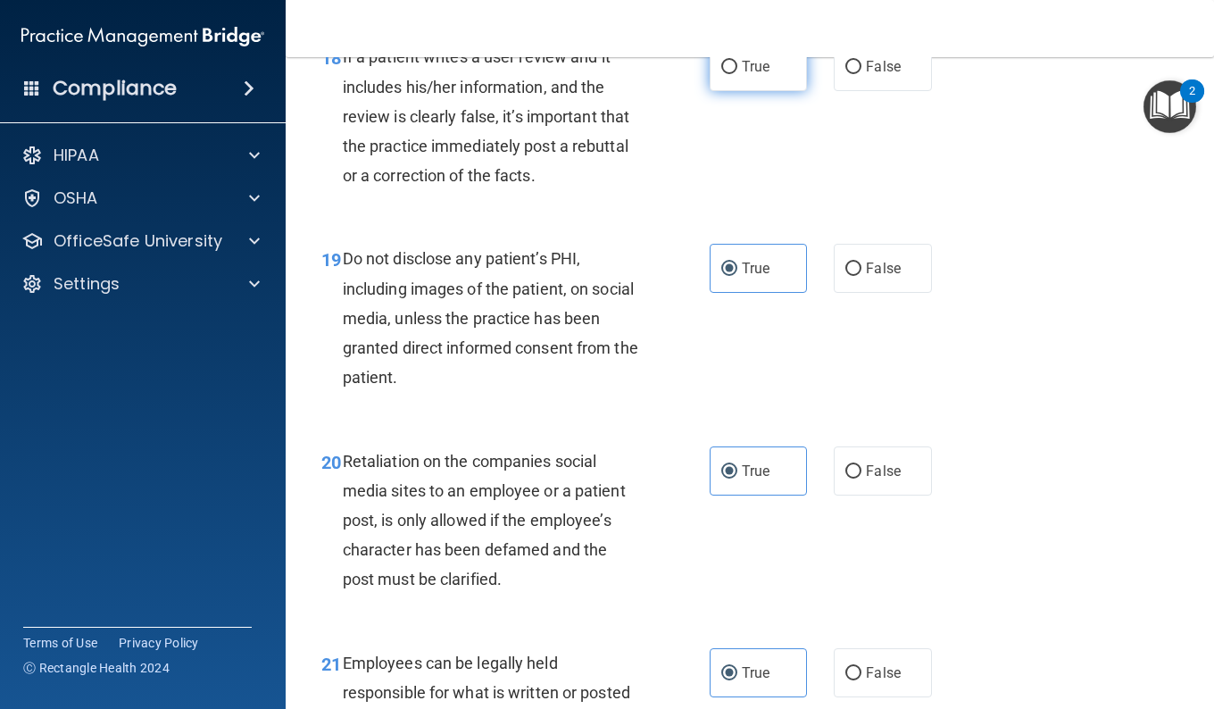
click at [746, 91] on label "True" at bounding box center [758, 66] width 97 height 49
click at [737, 74] on input "True" at bounding box center [729, 67] width 16 height 13
radio input "true"
click at [858, 91] on label "False" at bounding box center [882, 66] width 97 height 49
click at [858, 74] on input "False" at bounding box center [853, 67] width 16 height 13
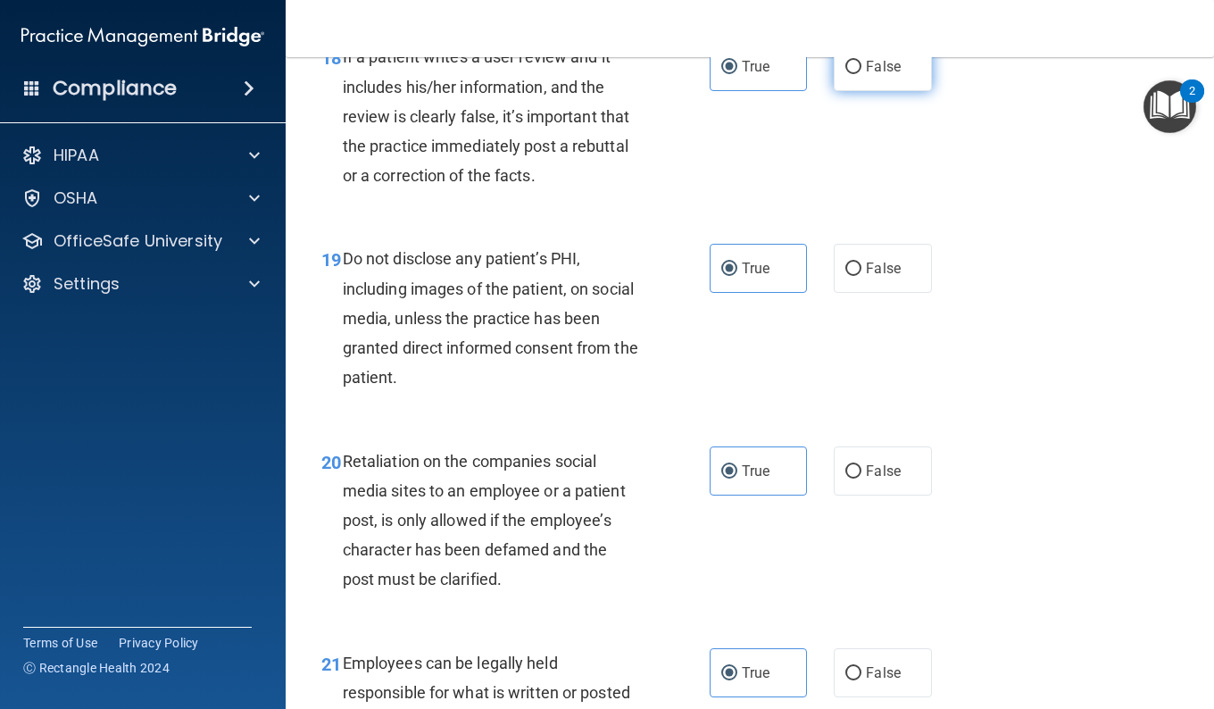
radio input "true"
radio input "false"
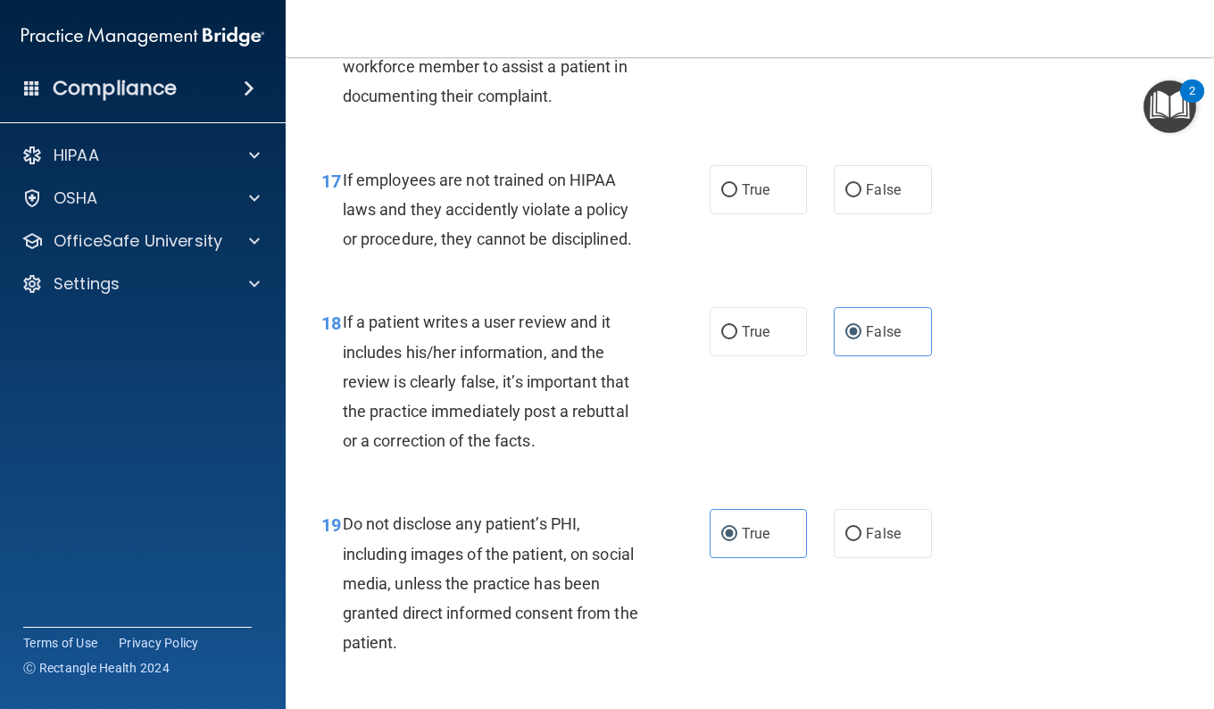
scroll to position [3173, 0]
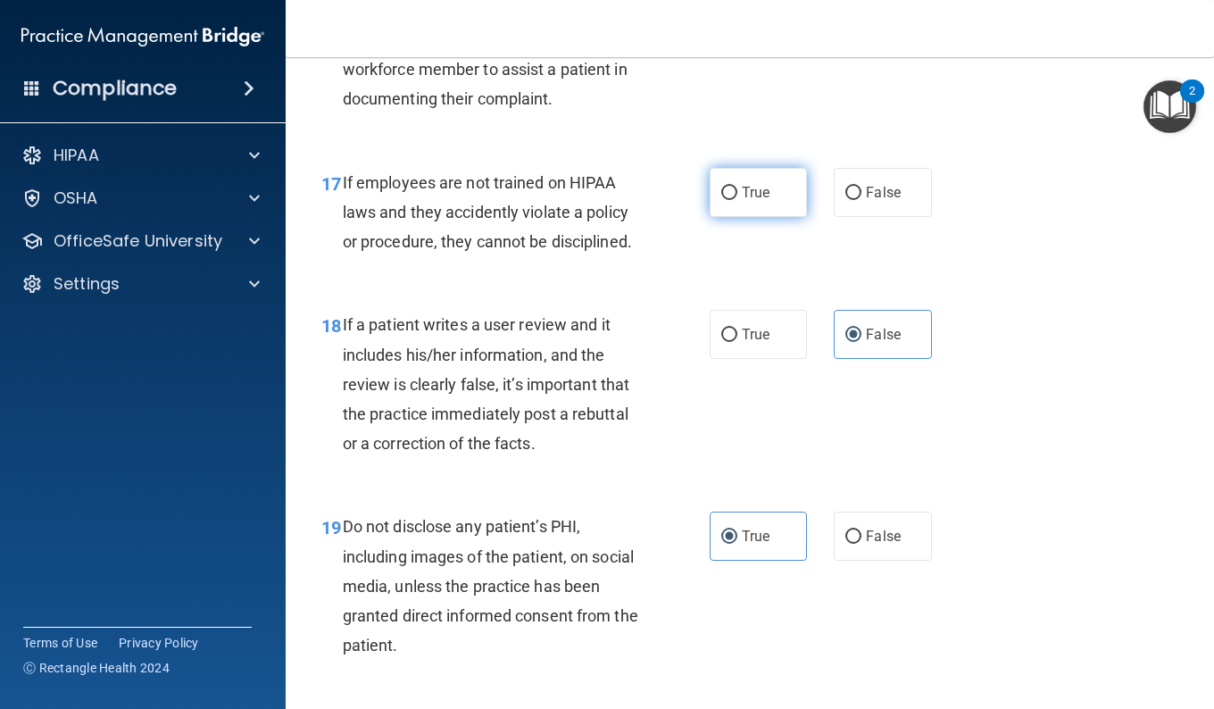
click at [742, 201] on span "True" at bounding box center [756, 192] width 28 height 17
click at [737, 200] on input "True" at bounding box center [729, 193] width 16 height 13
radio input "true"
click at [845, 200] on input "False" at bounding box center [853, 193] width 16 height 13
radio input "true"
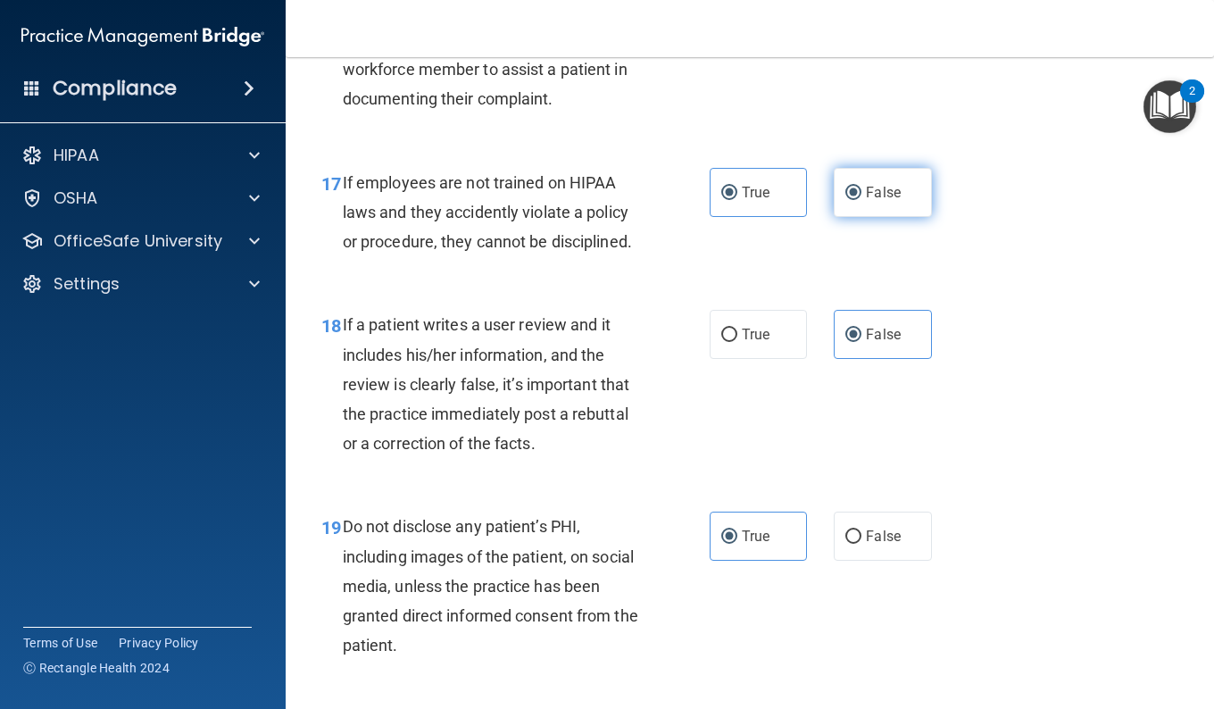
radio input "false"
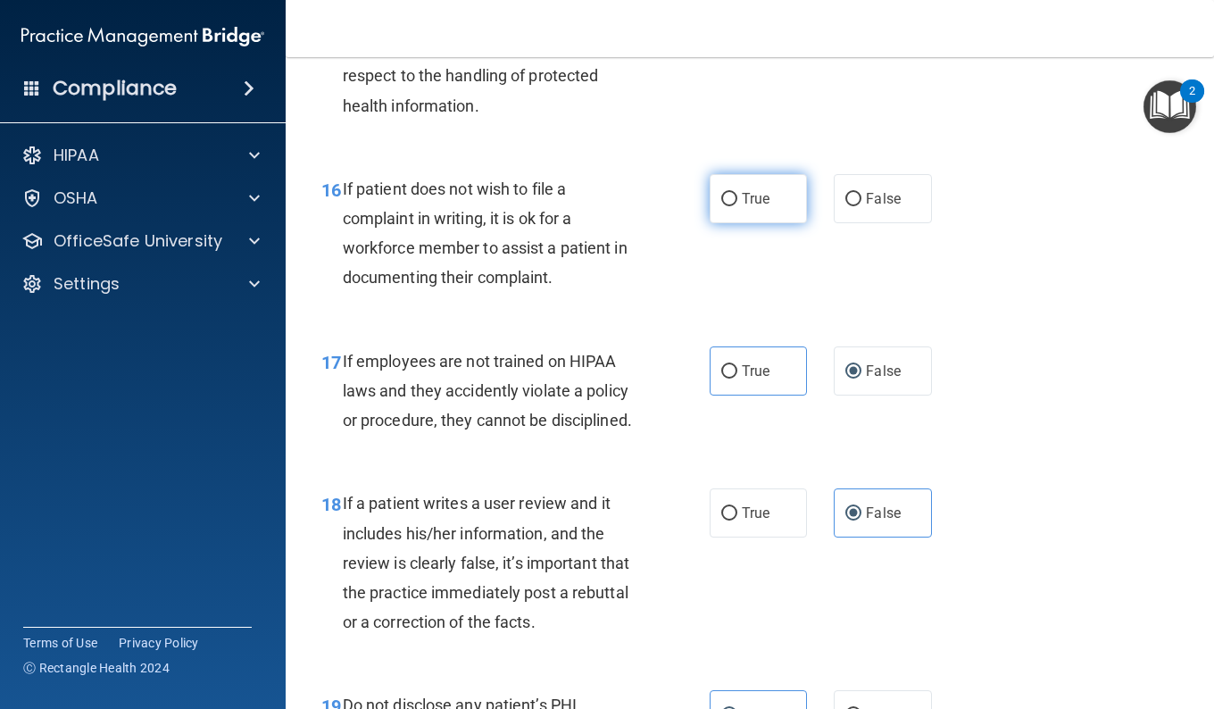
click at [797, 223] on label "True" at bounding box center [758, 198] width 97 height 49
click at [737, 206] on input "True" at bounding box center [729, 199] width 16 height 13
radio input "true"
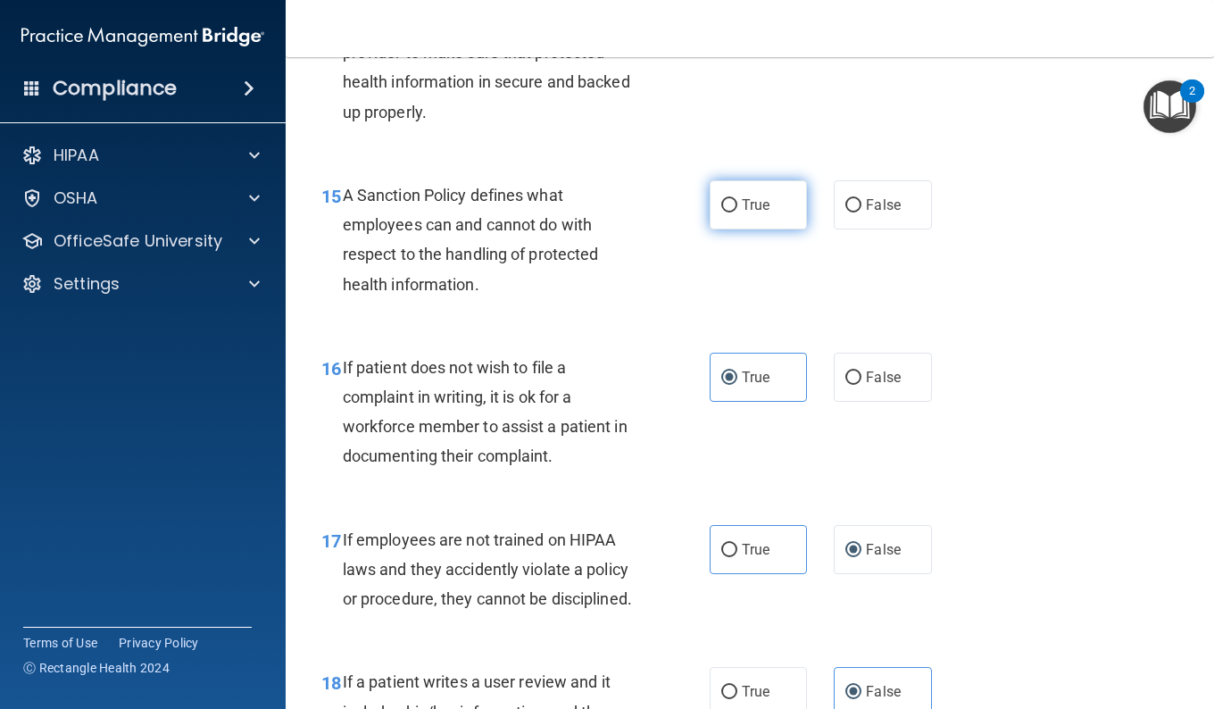
click at [756, 213] on span "True" at bounding box center [756, 204] width 28 height 17
click at [737, 212] on input "True" at bounding box center [729, 205] width 16 height 13
radio input "true"
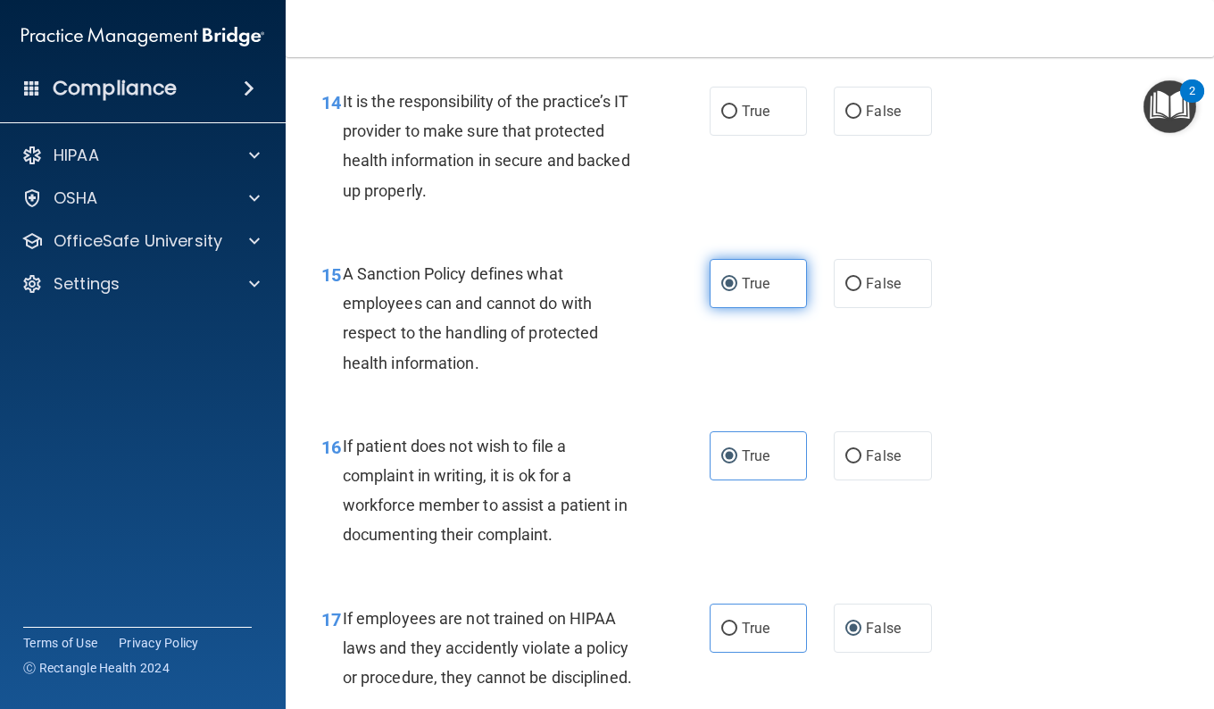
scroll to position [2727, 0]
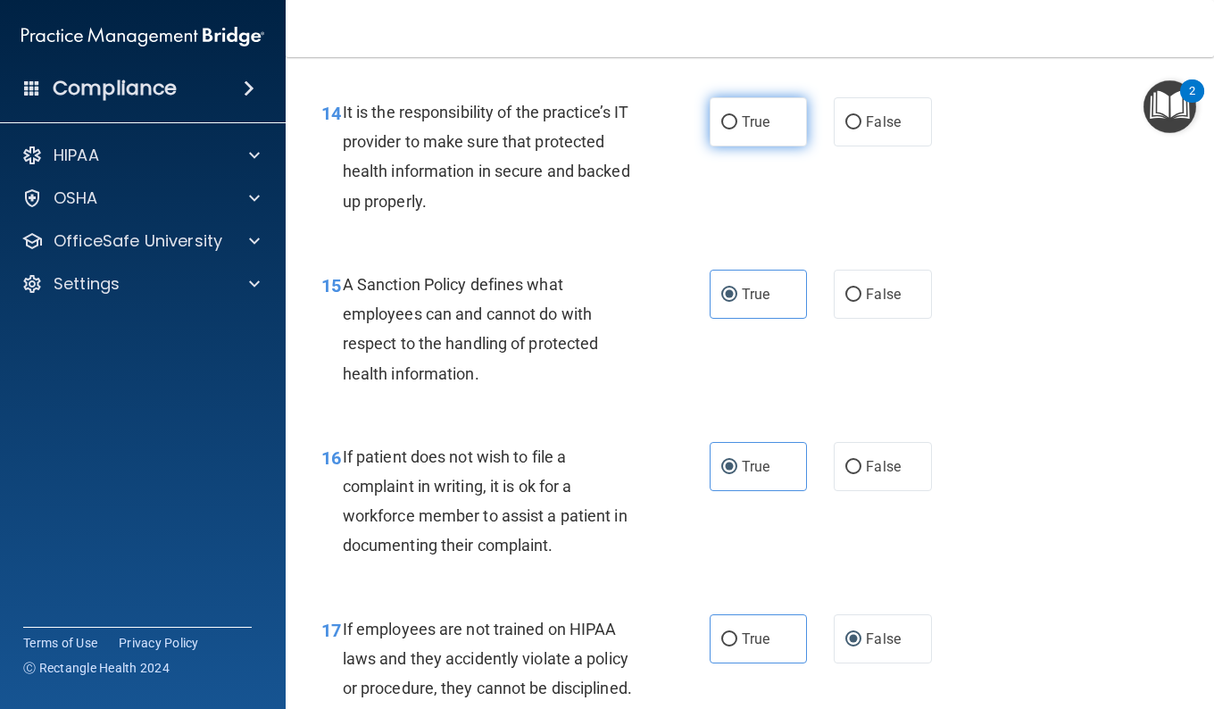
click at [764, 146] on label "True" at bounding box center [758, 121] width 97 height 49
click at [737, 129] on input "True" at bounding box center [729, 122] width 16 height 13
radio input "true"
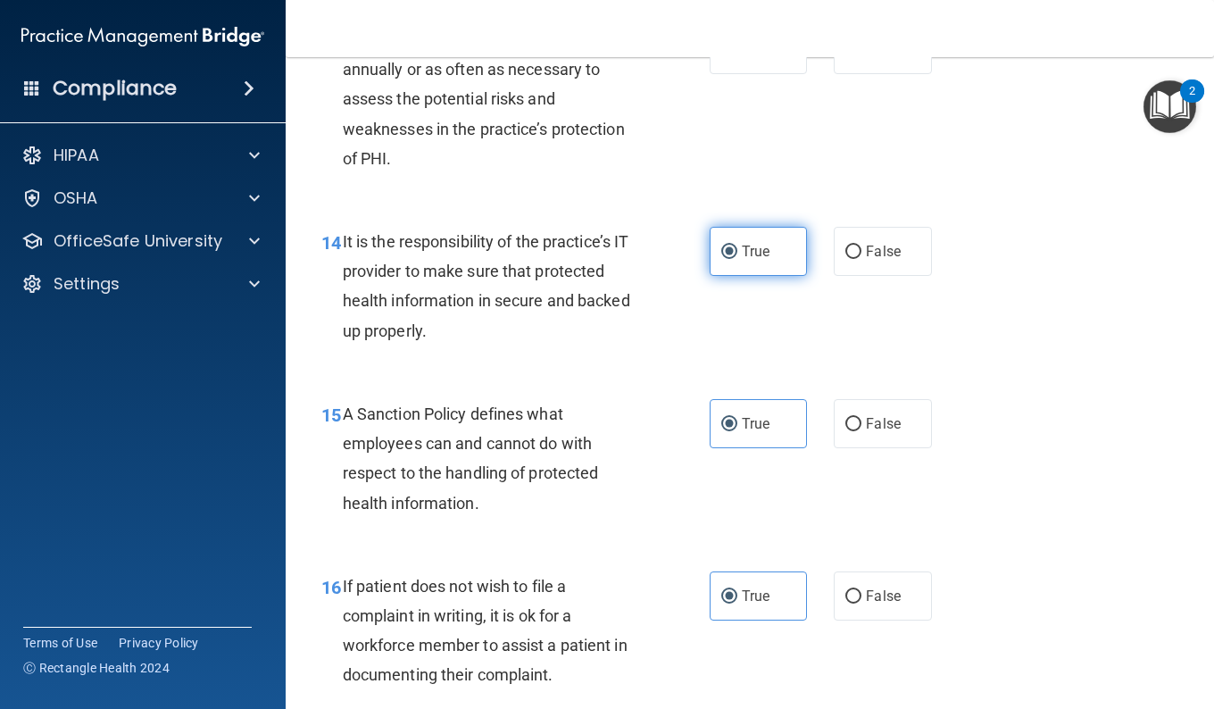
scroll to position [2548, 0]
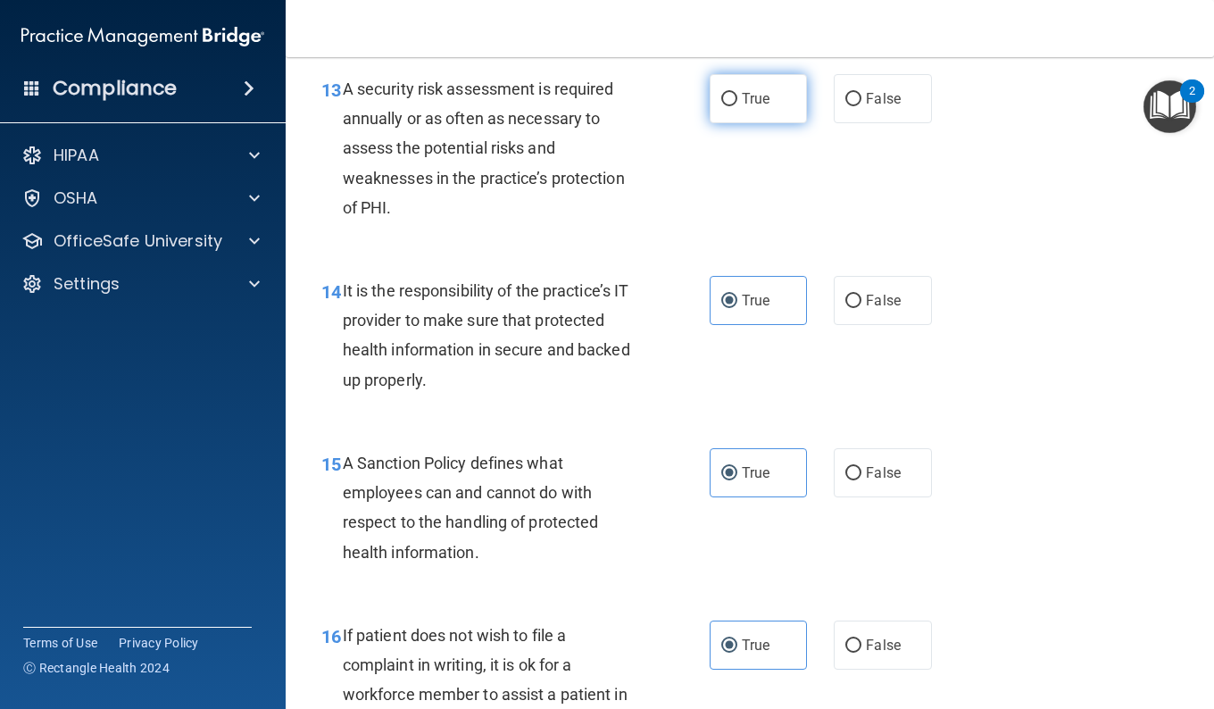
click at [775, 123] on label "True" at bounding box center [758, 98] width 97 height 49
click at [737, 106] on input "True" at bounding box center [729, 99] width 16 height 13
radio input "true"
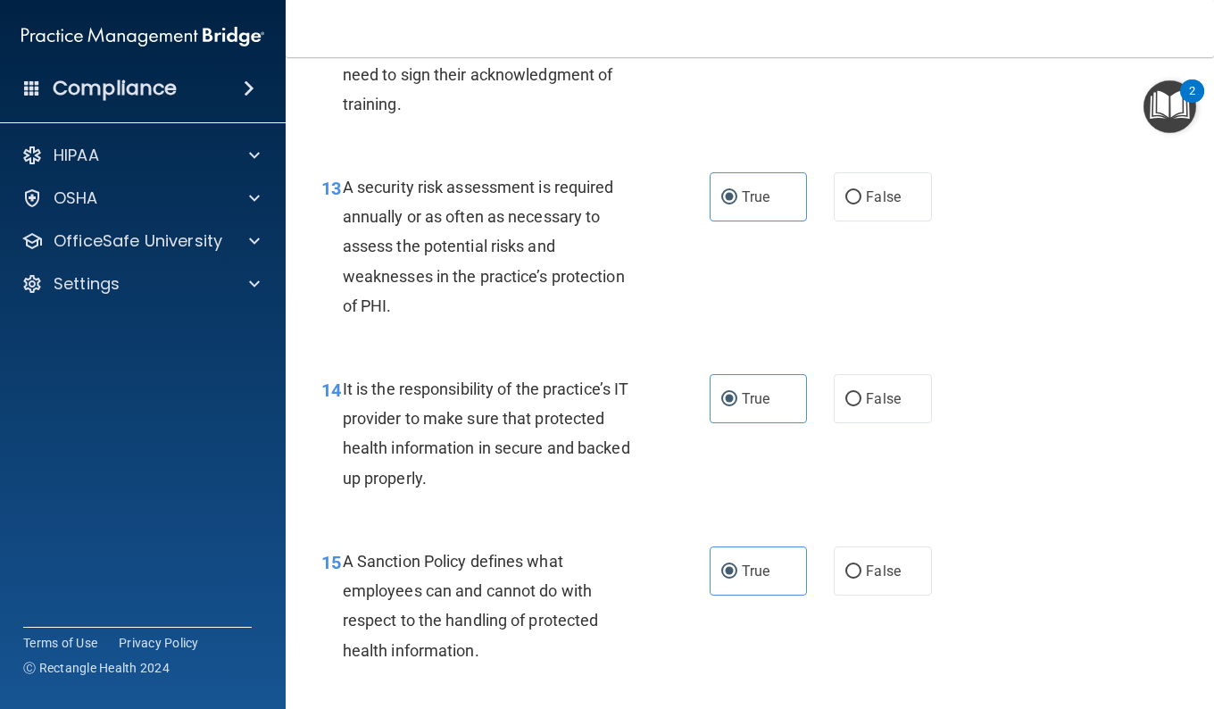
scroll to position [2370, 0]
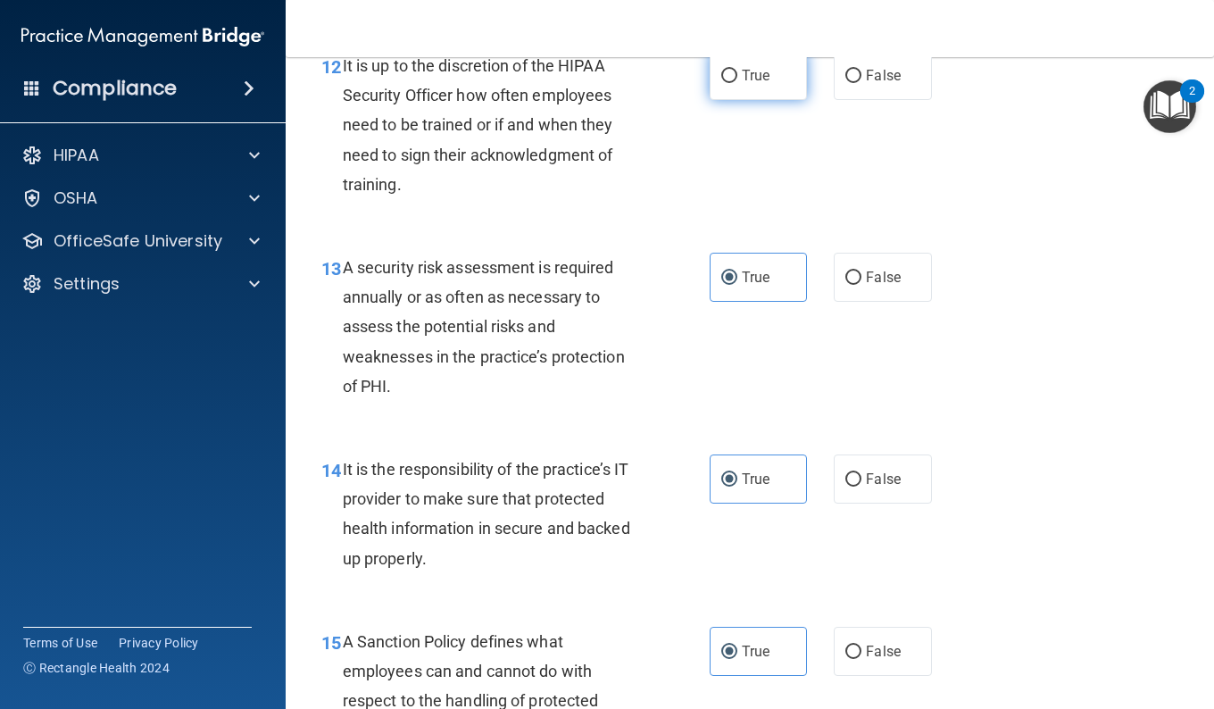
click at [779, 100] on label "True" at bounding box center [758, 75] width 97 height 49
click at [737, 83] on input "True" at bounding box center [729, 76] width 16 height 13
radio input "true"
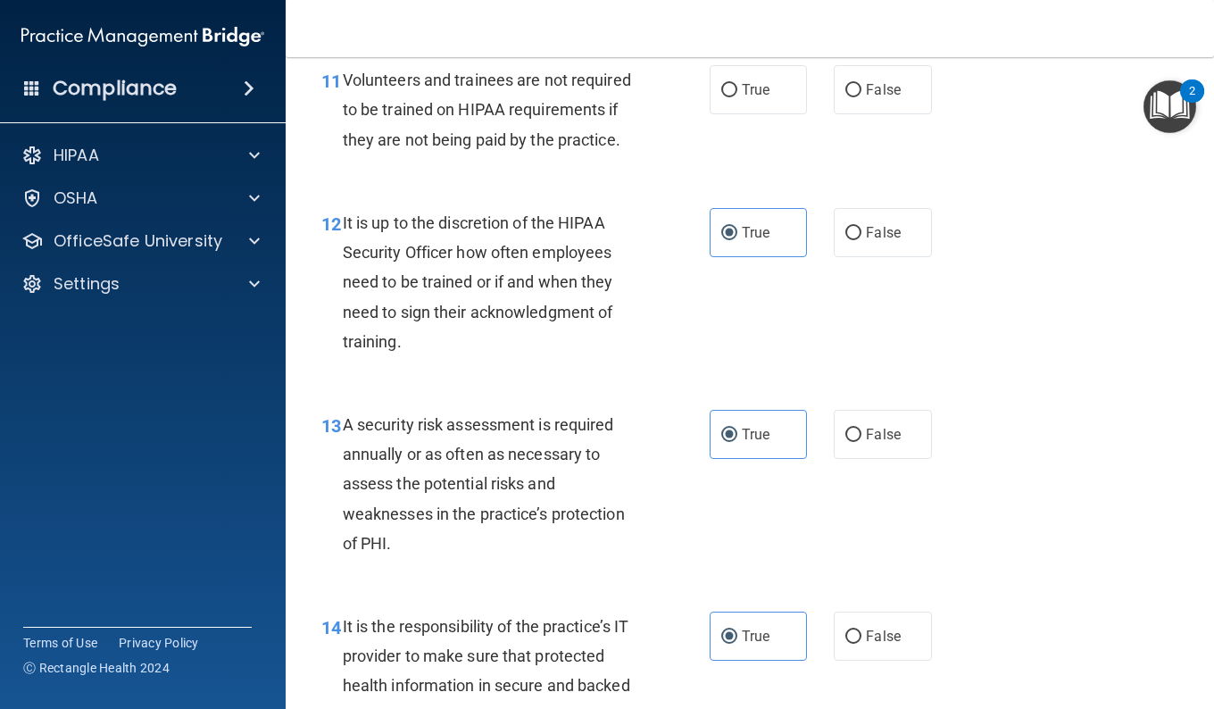
scroll to position [2191, 0]
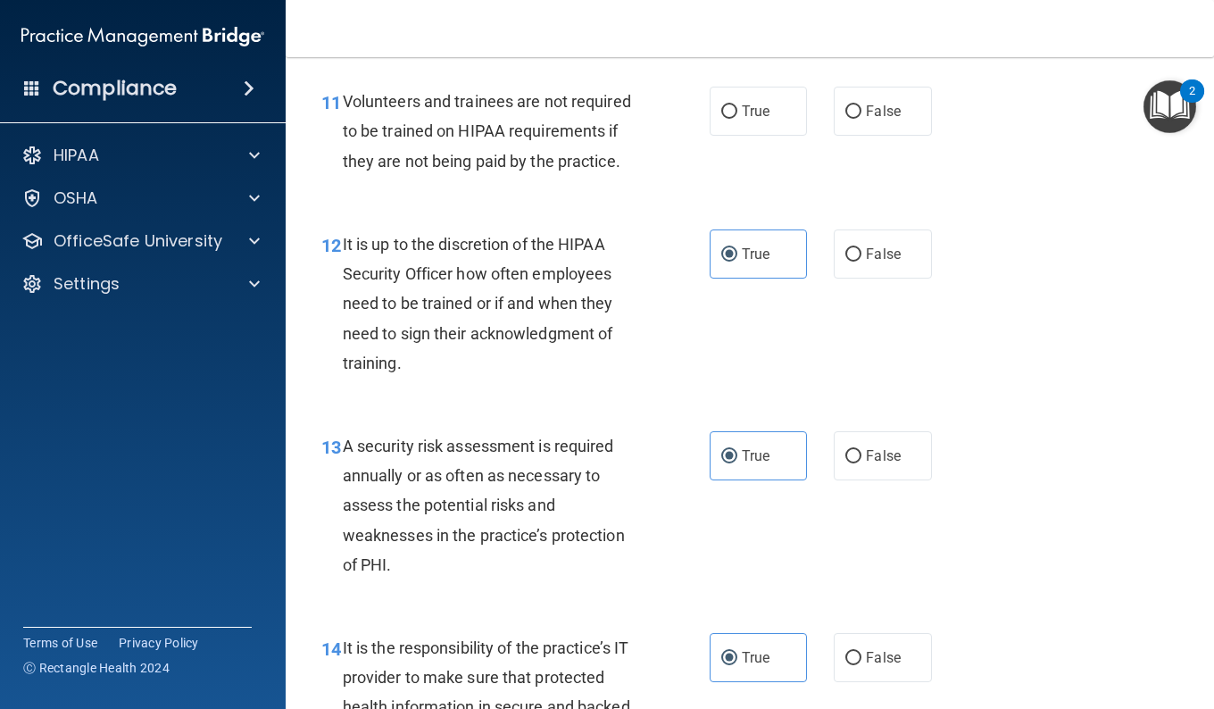
click at [748, 120] on span "True" at bounding box center [756, 111] width 28 height 17
click at [737, 119] on input "True" at bounding box center [729, 111] width 16 height 13
radio input "true"
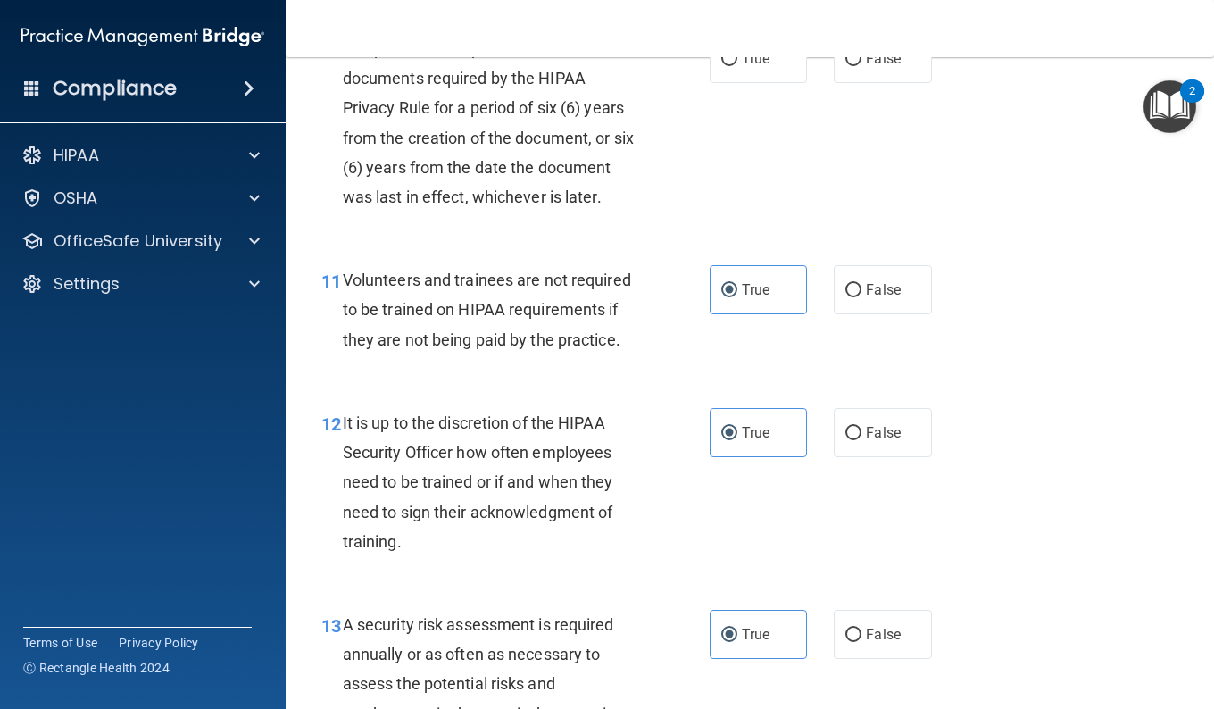
scroll to position [1834, 0]
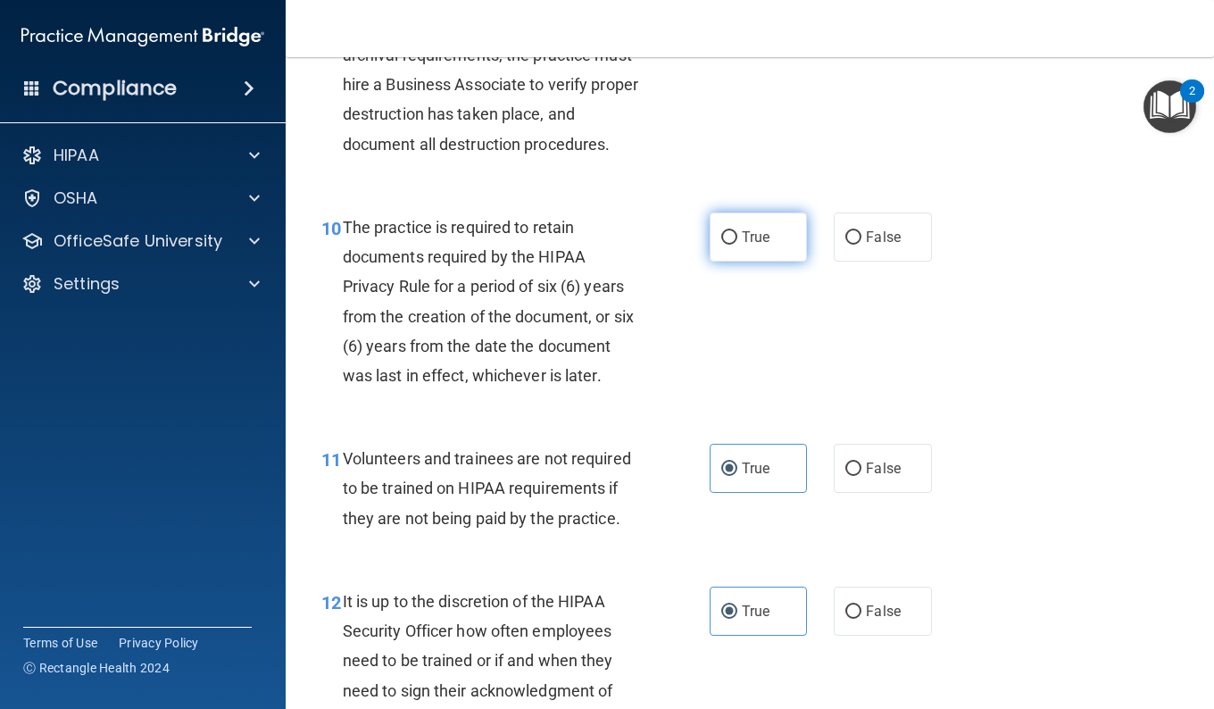
click at [721, 245] on input "True" at bounding box center [729, 237] width 16 height 13
radio input "true"
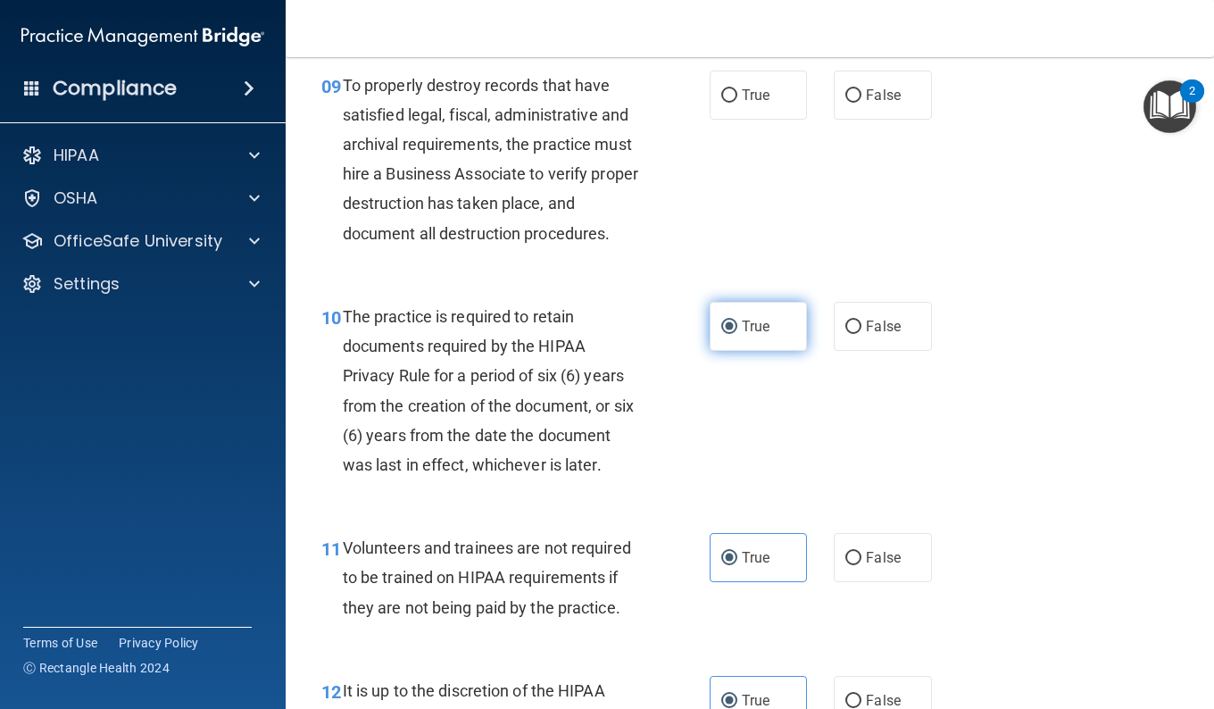
scroll to position [1656, 0]
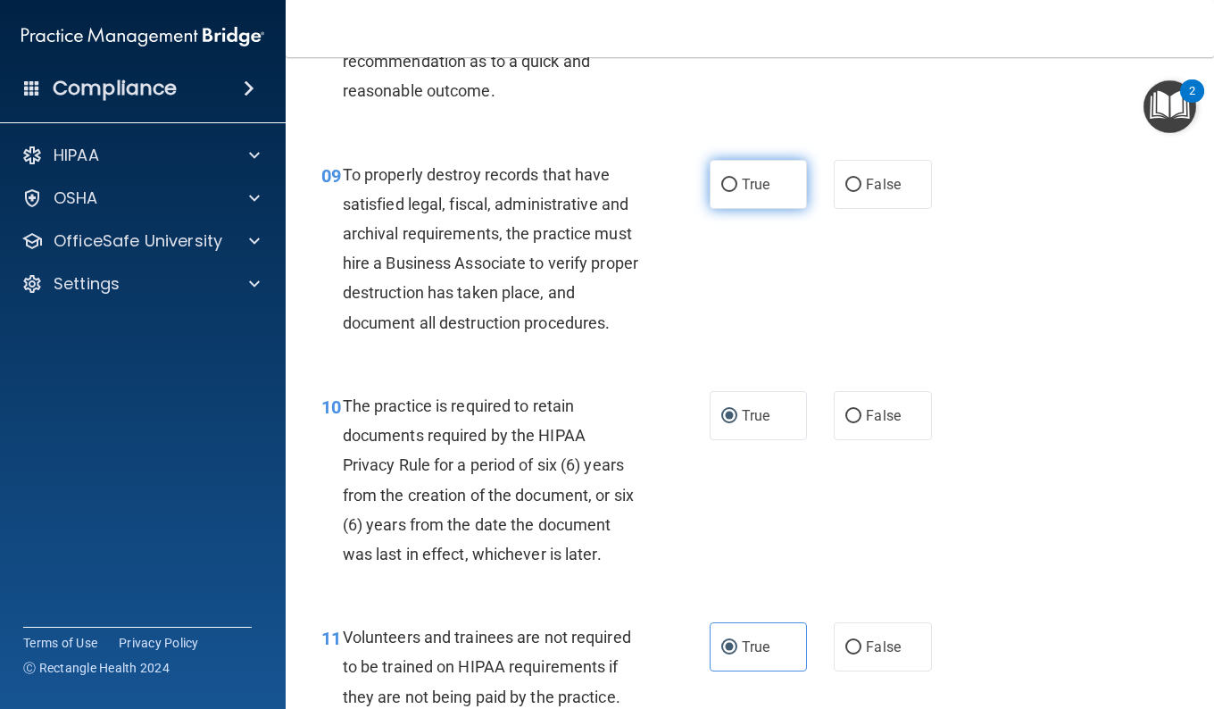
click at [735, 209] on label "True" at bounding box center [758, 184] width 97 height 49
click at [735, 192] on input "True" at bounding box center [729, 185] width 16 height 13
radio input "true"
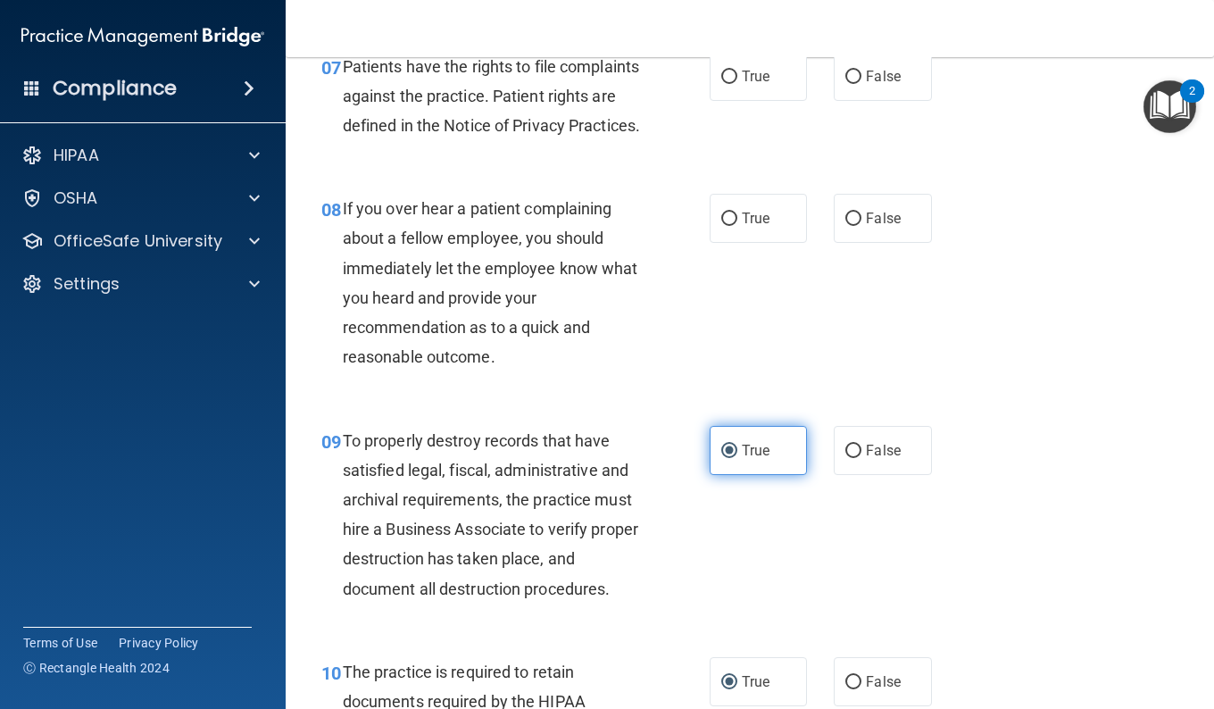
scroll to position [1388, 0]
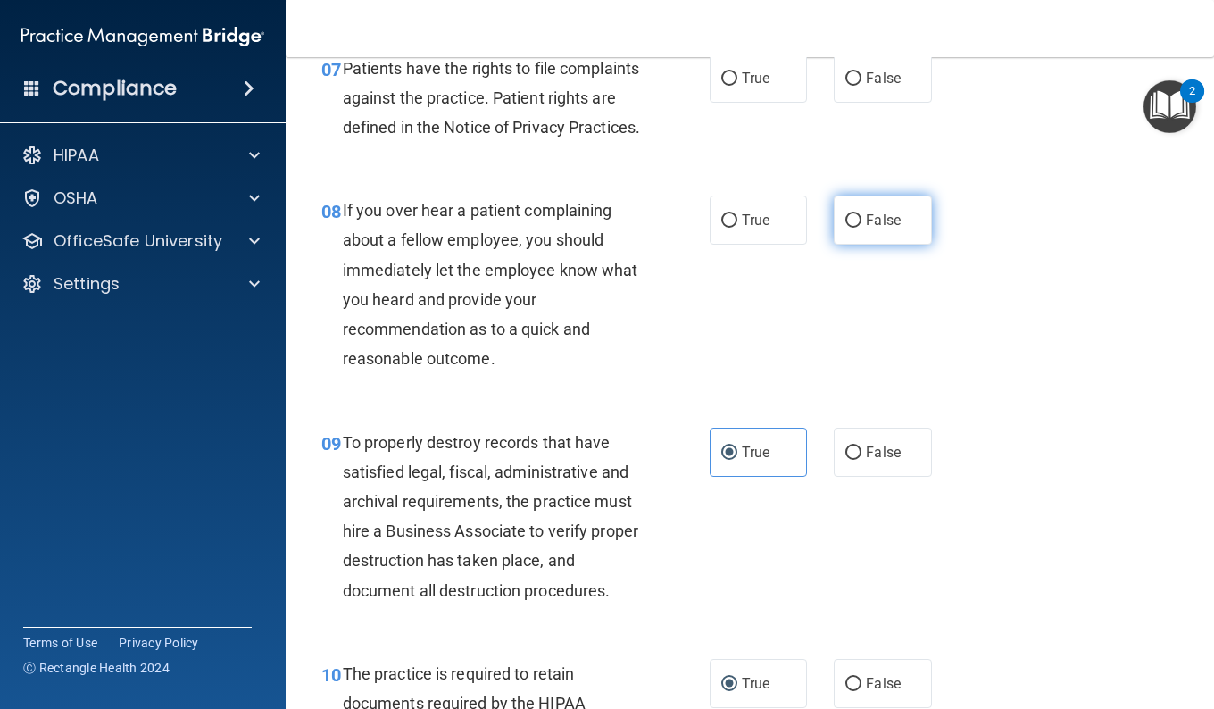
click at [847, 228] on input "False" at bounding box center [853, 220] width 16 height 13
radio input "true"
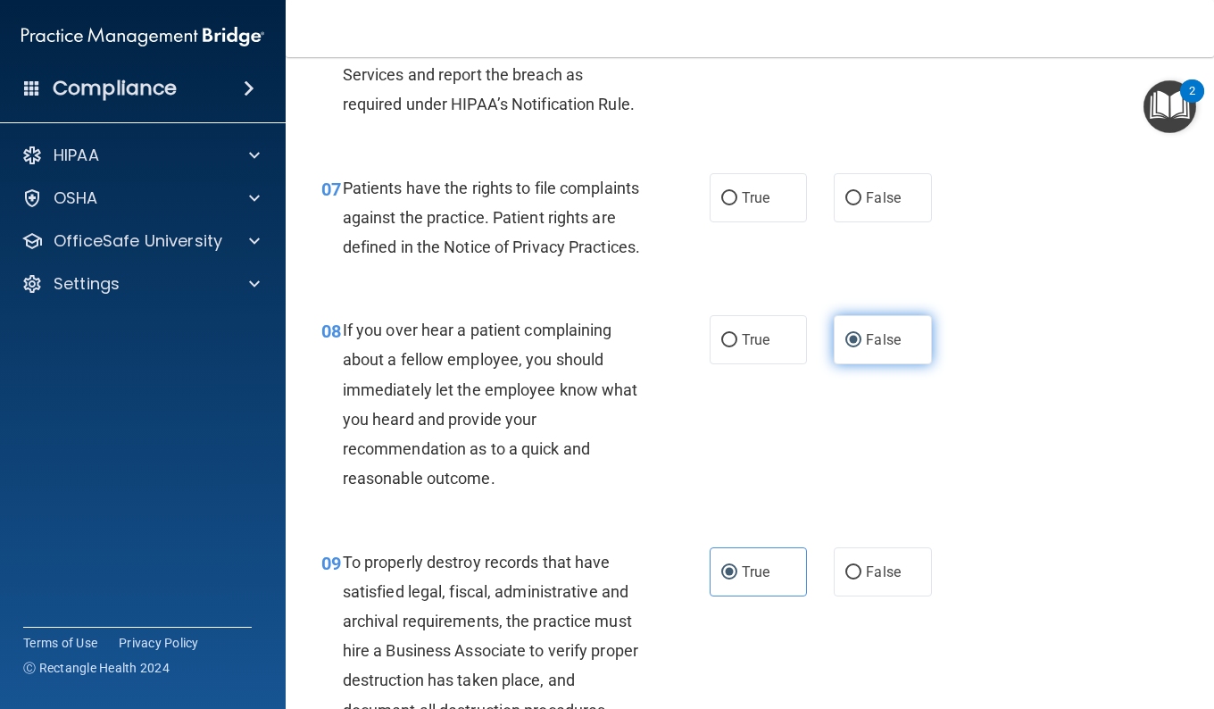
scroll to position [1209, 0]
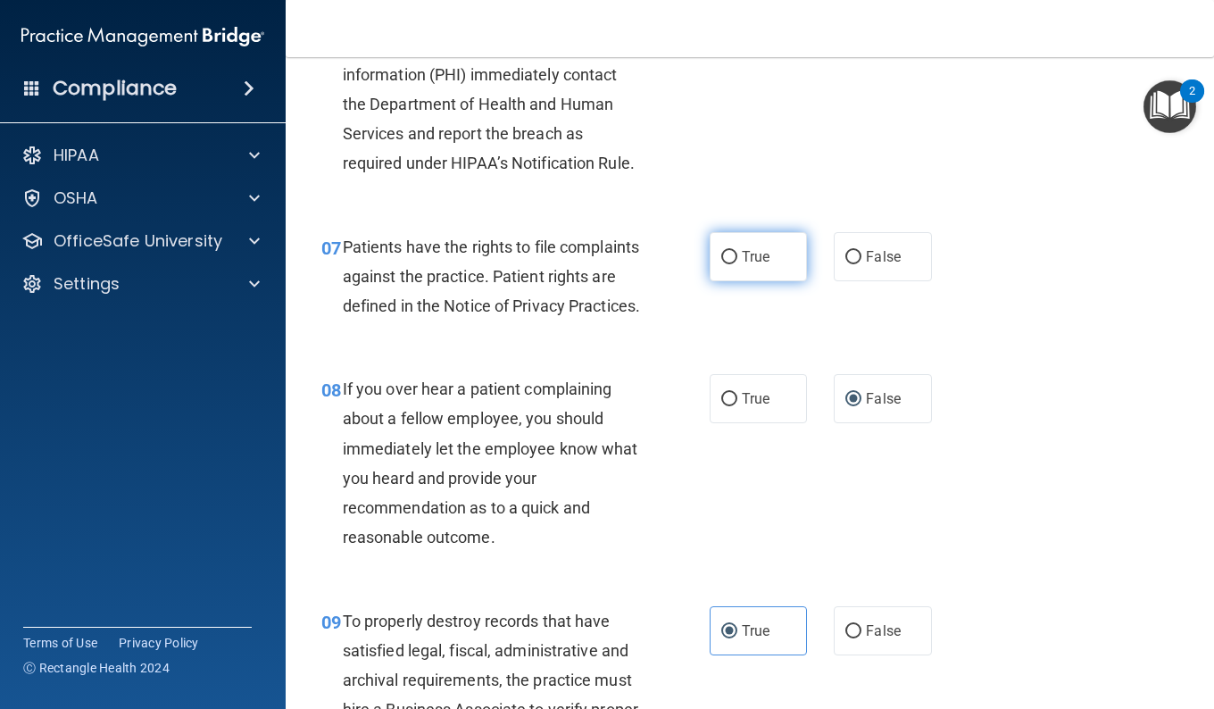
click at [735, 274] on label "True" at bounding box center [758, 256] width 97 height 49
click at [735, 264] on input "True" at bounding box center [729, 257] width 16 height 13
radio input "true"
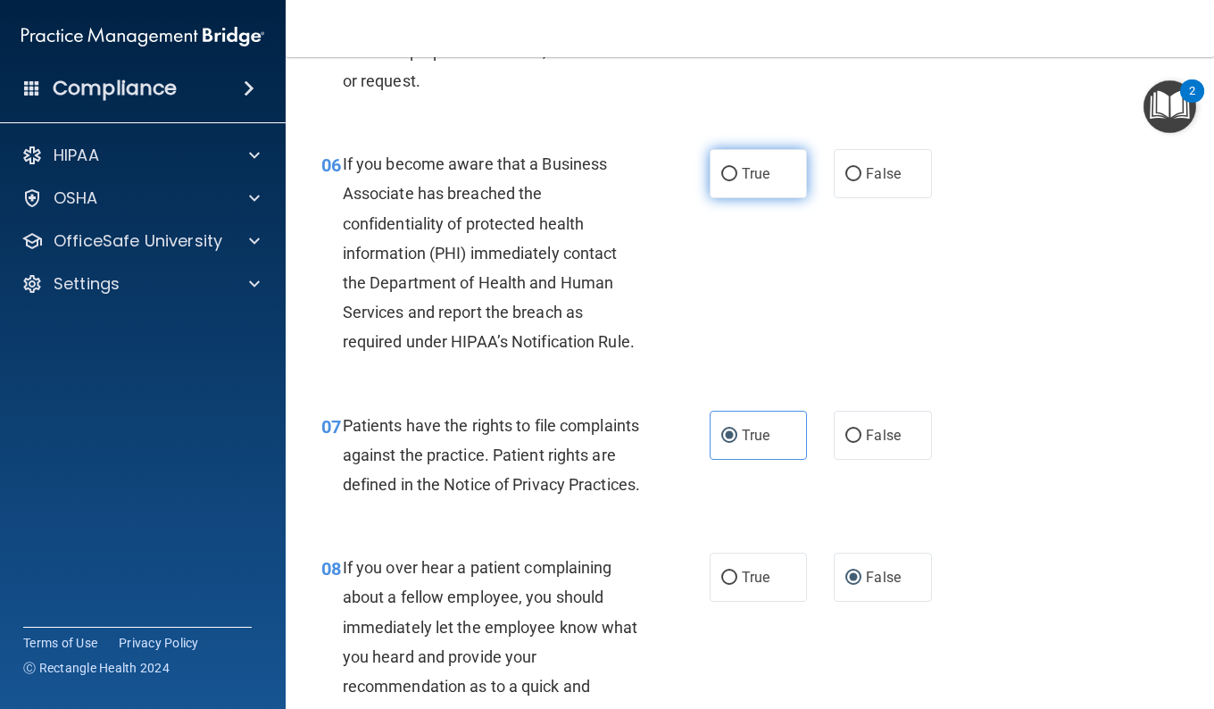
click at [771, 173] on label "True" at bounding box center [758, 173] width 97 height 49
click at [737, 173] on input "True" at bounding box center [729, 174] width 16 height 13
radio input "true"
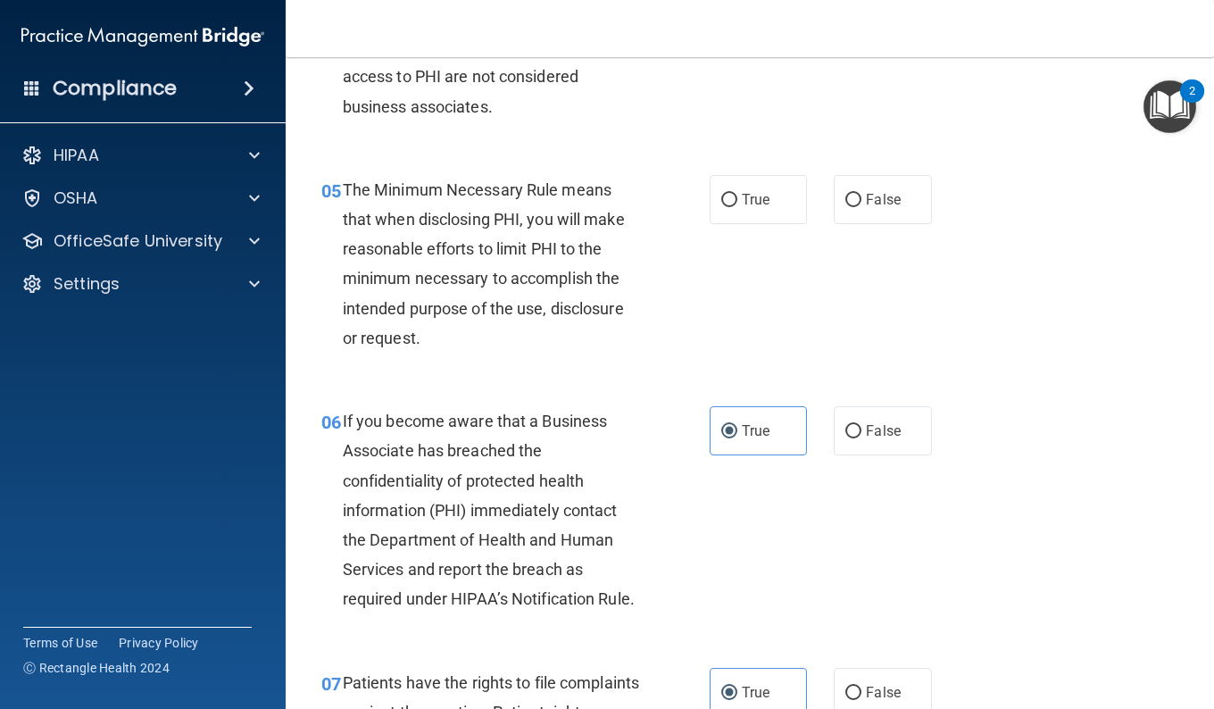
scroll to position [763, 0]
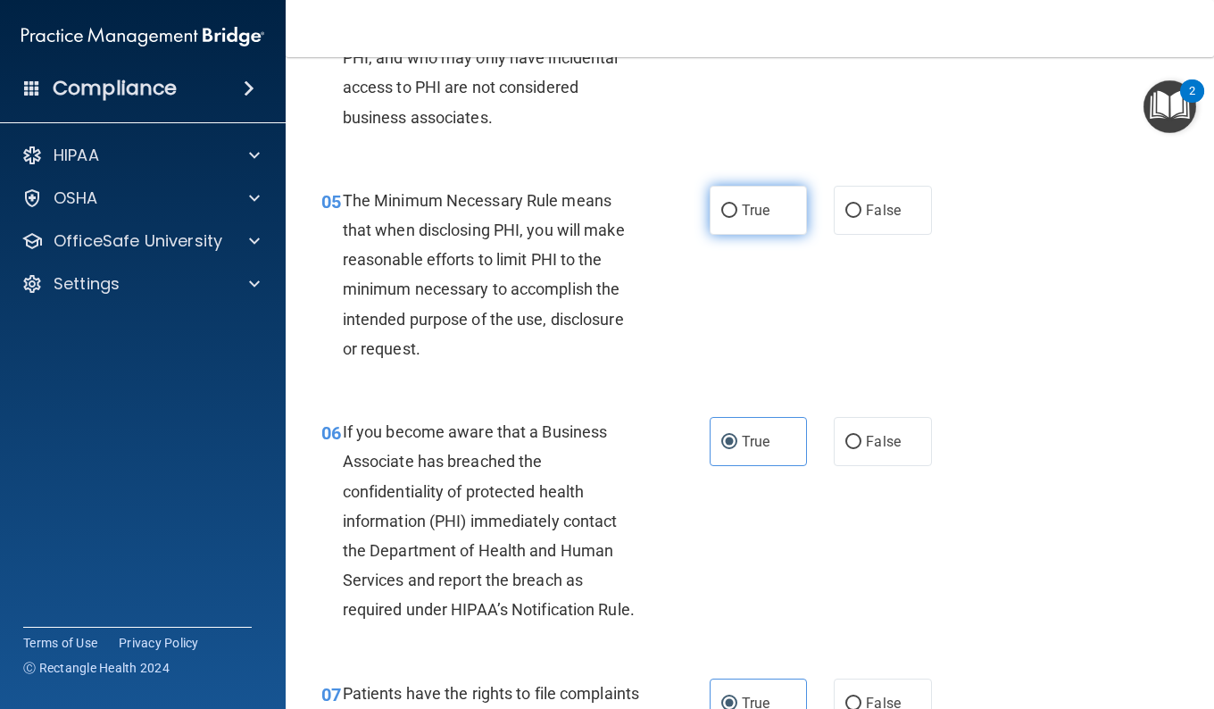
click at [776, 205] on label "True" at bounding box center [758, 210] width 97 height 49
click at [737, 205] on input "True" at bounding box center [729, 210] width 16 height 13
radio input "true"
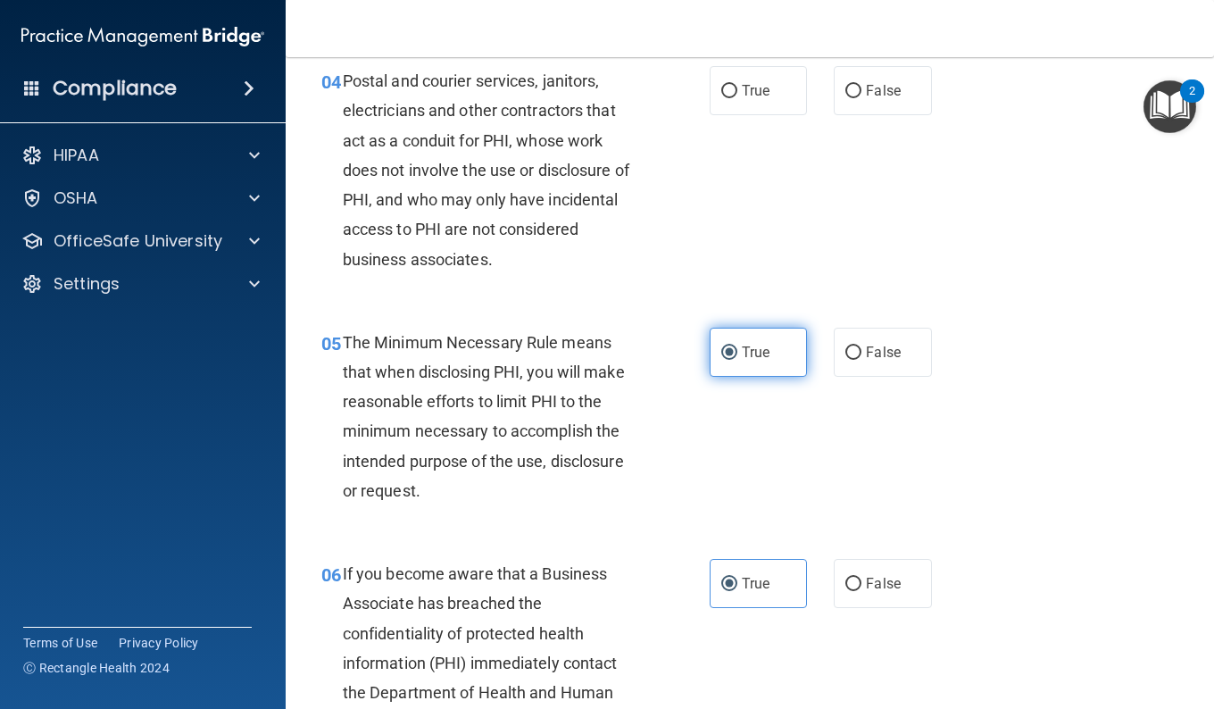
scroll to position [585, 0]
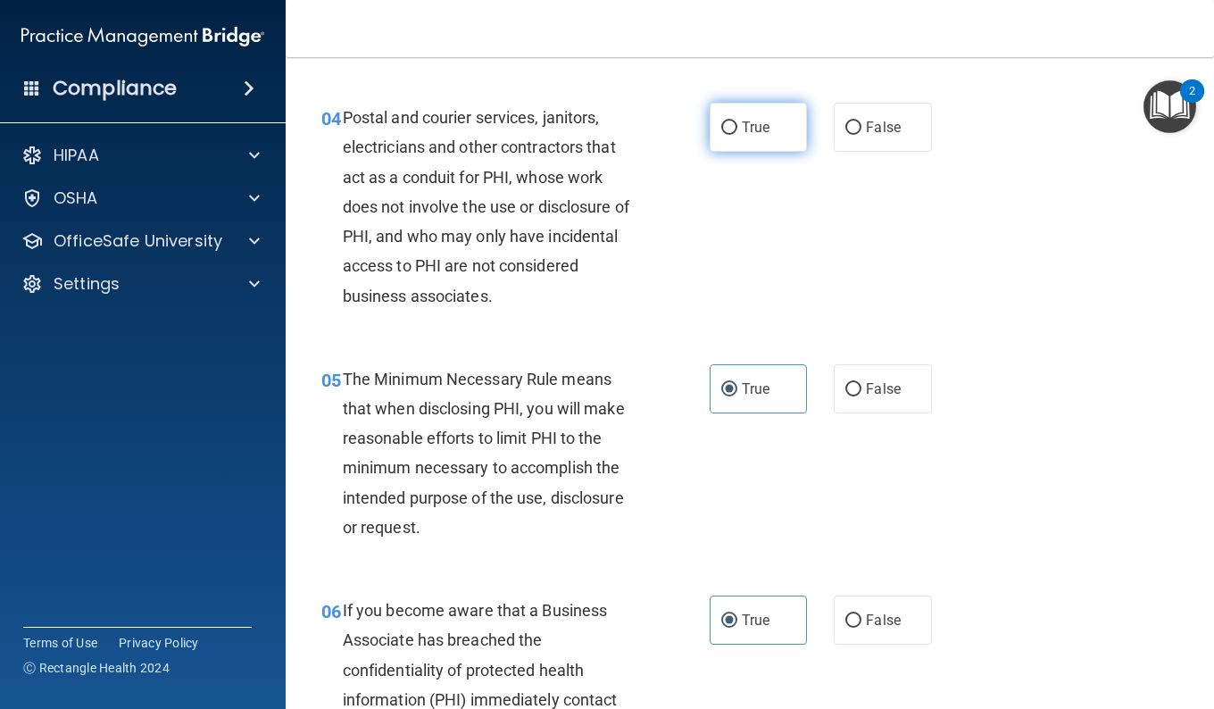
click at [777, 131] on label "True" at bounding box center [758, 127] width 97 height 49
click at [737, 131] on input "True" at bounding box center [729, 127] width 16 height 13
radio input "true"
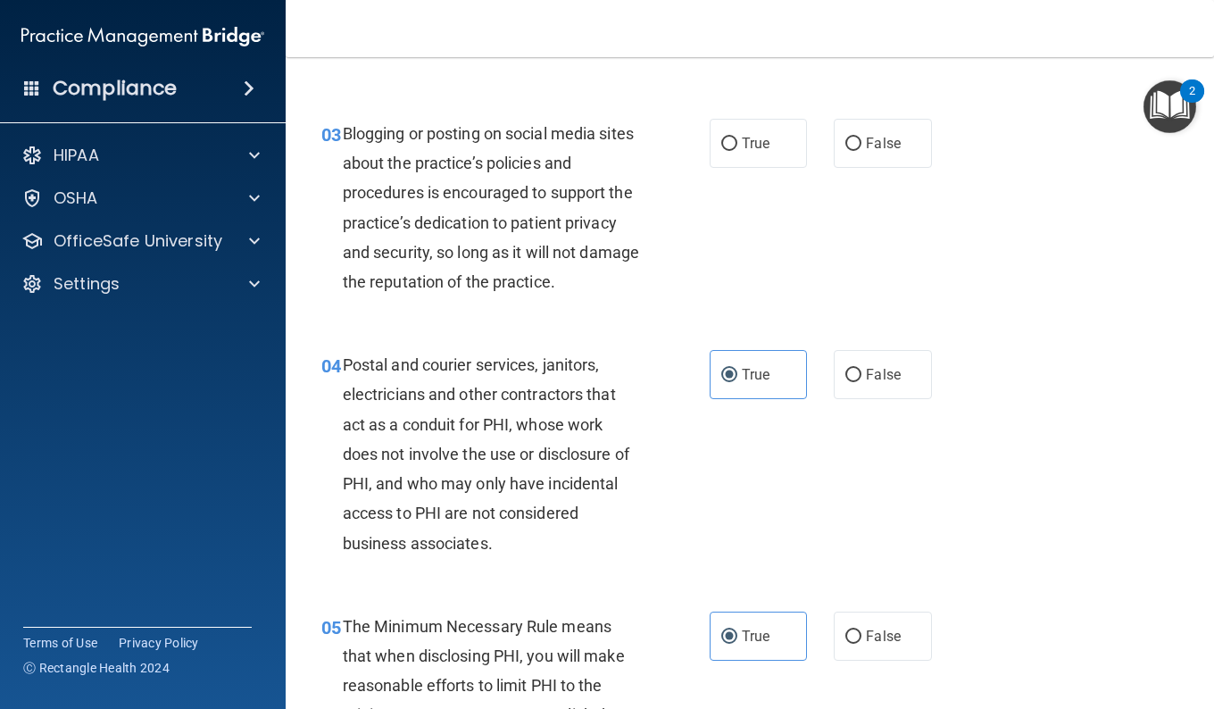
scroll to position [317, 0]
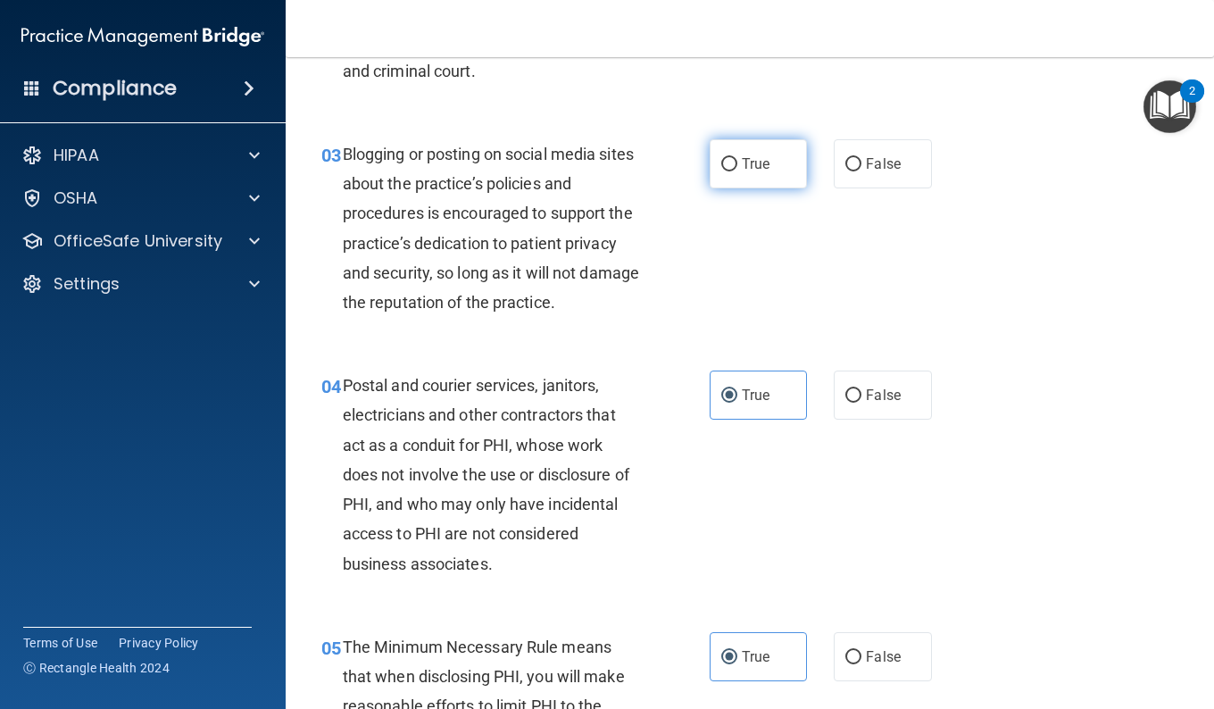
click at [783, 158] on label "True" at bounding box center [758, 163] width 97 height 49
click at [737, 158] on input "True" at bounding box center [729, 164] width 16 height 13
radio input "true"
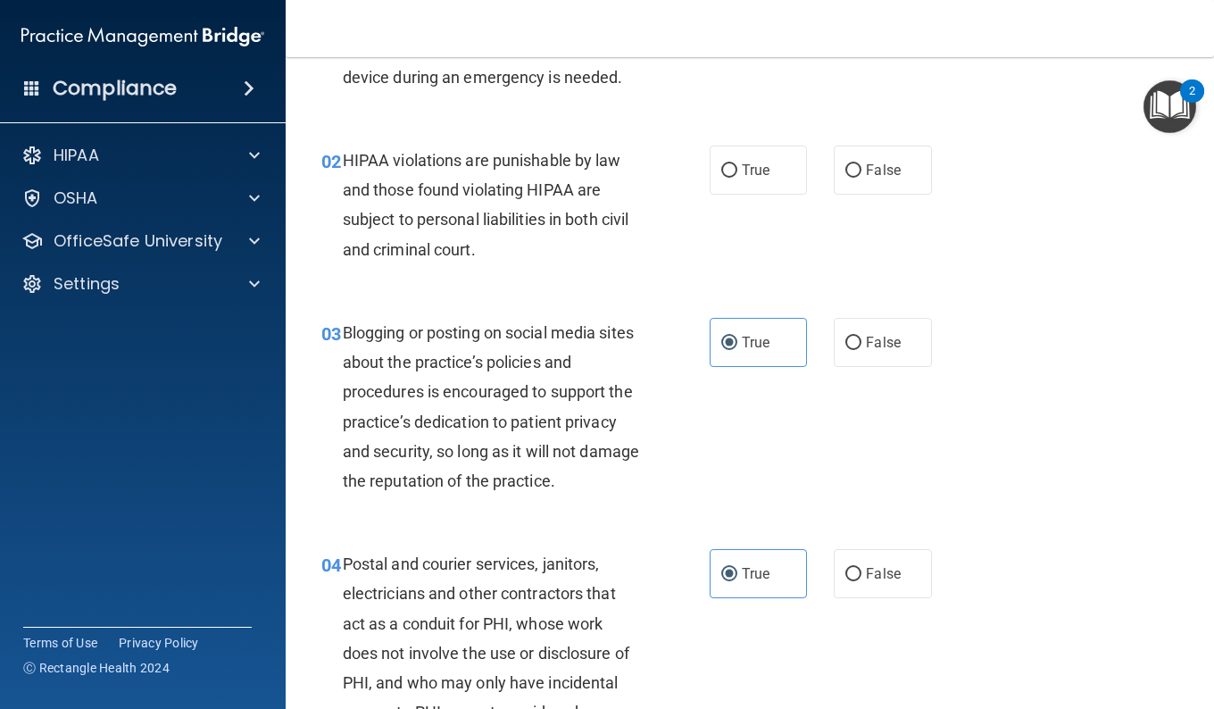
scroll to position [49, 0]
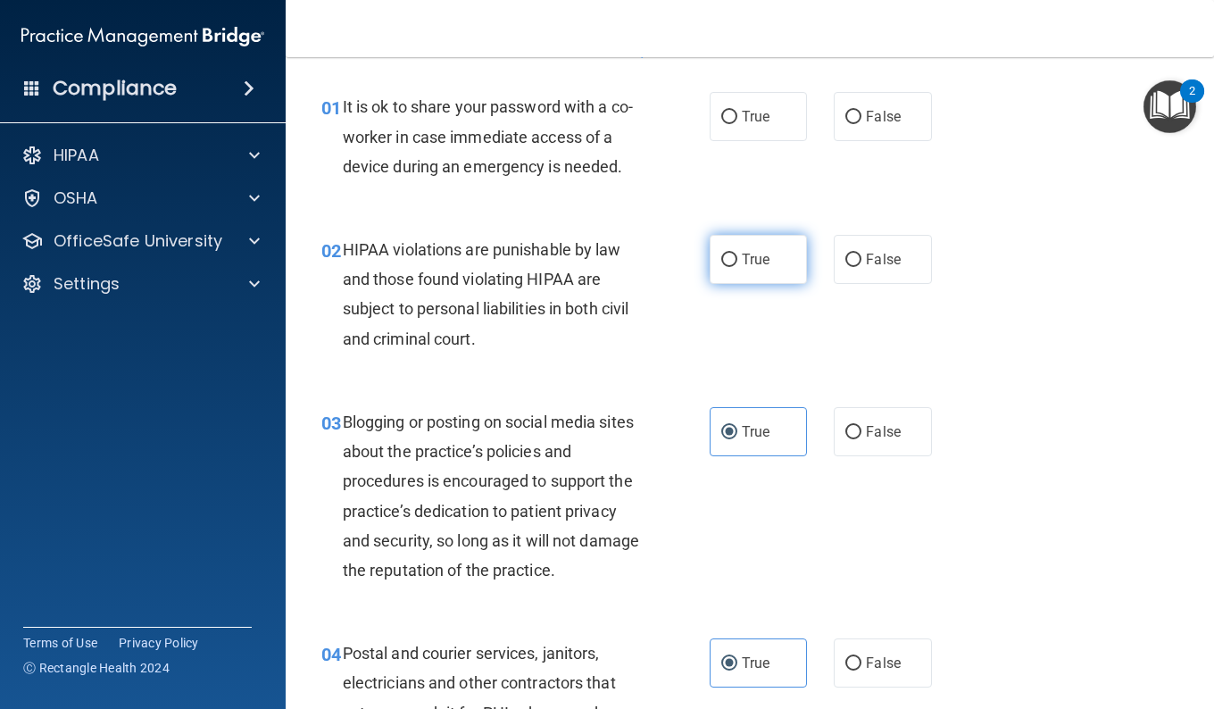
click at [770, 244] on label "True" at bounding box center [758, 259] width 97 height 49
click at [737, 253] on input "True" at bounding box center [729, 259] width 16 height 13
radio input "true"
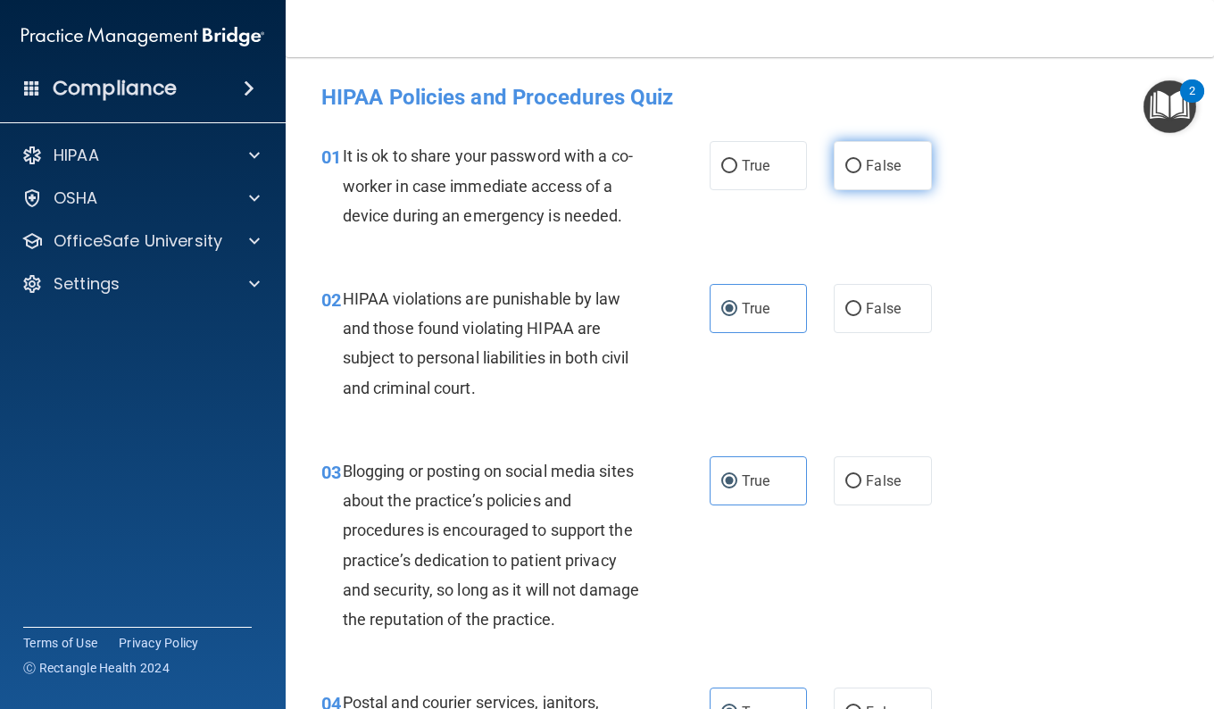
click at [876, 143] on label "False" at bounding box center [882, 165] width 97 height 49
click at [861, 160] on input "False" at bounding box center [853, 166] width 16 height 13
radio input "true"
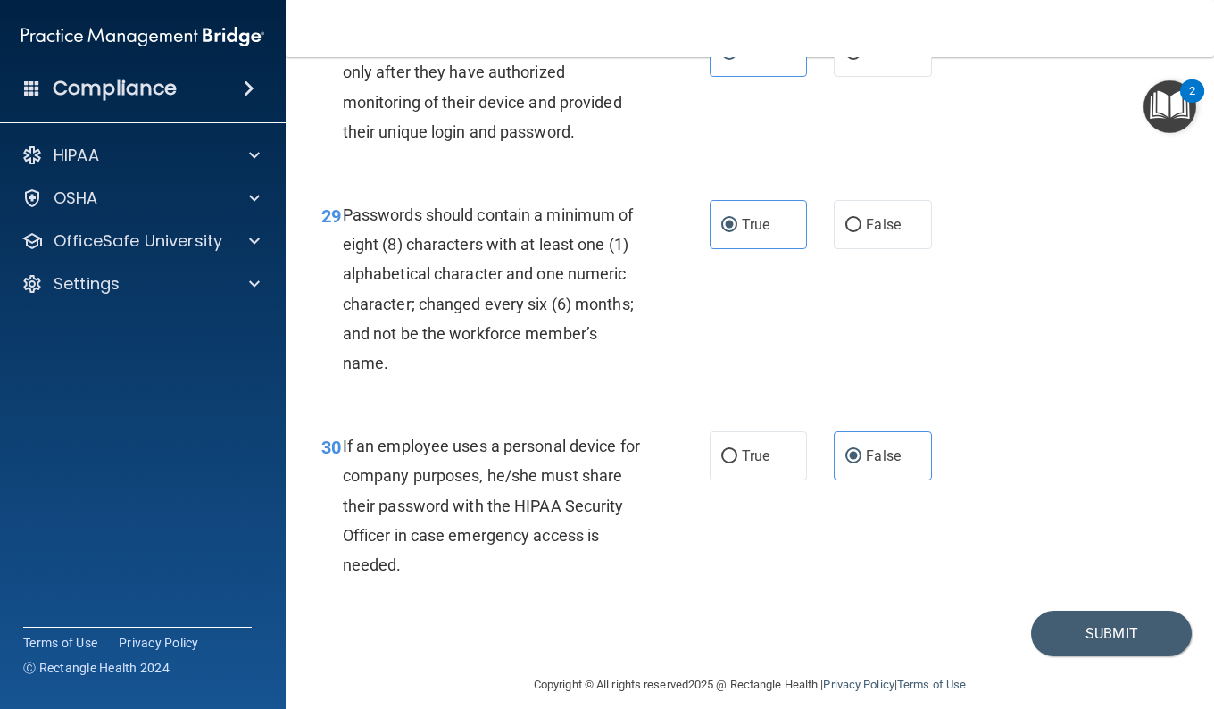
scroll to position [5315, 0]
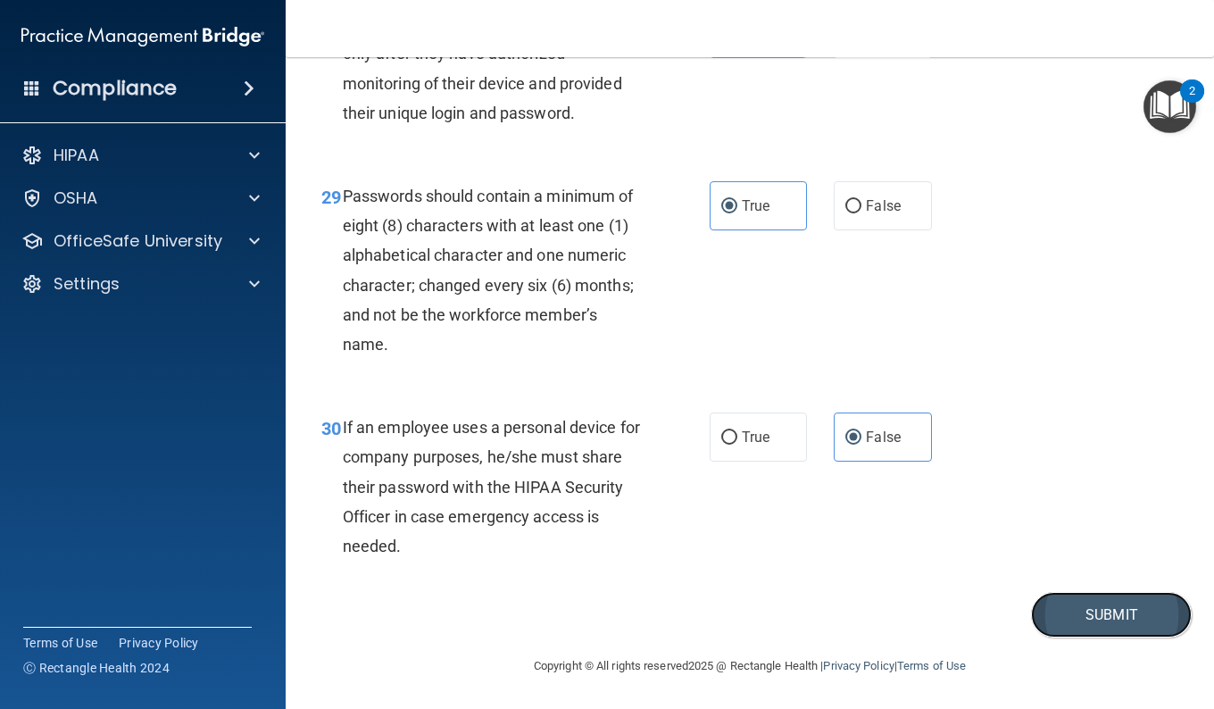
click at [1056, 605] on button "Submit" at bounding box center [1111, 615] width 161 height 46
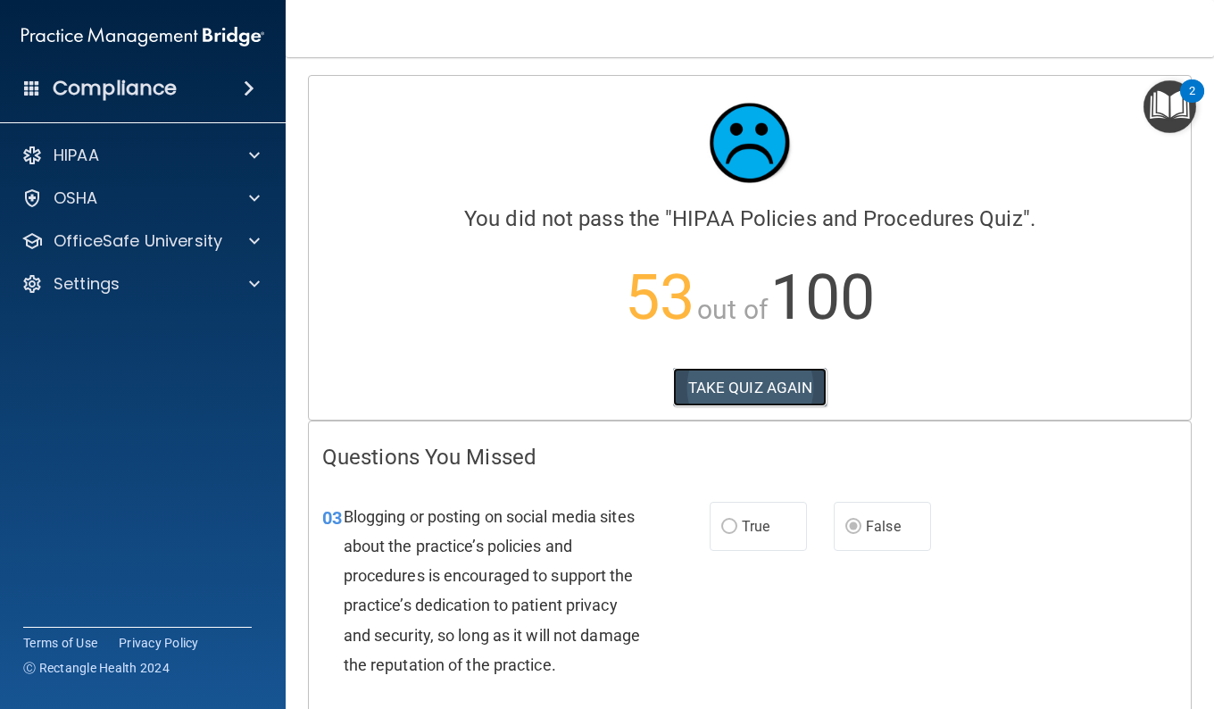
click at [744, 383] on button "TAKE QUIZ AGAIN" at bounding box center [750, 387] width 154 height 39
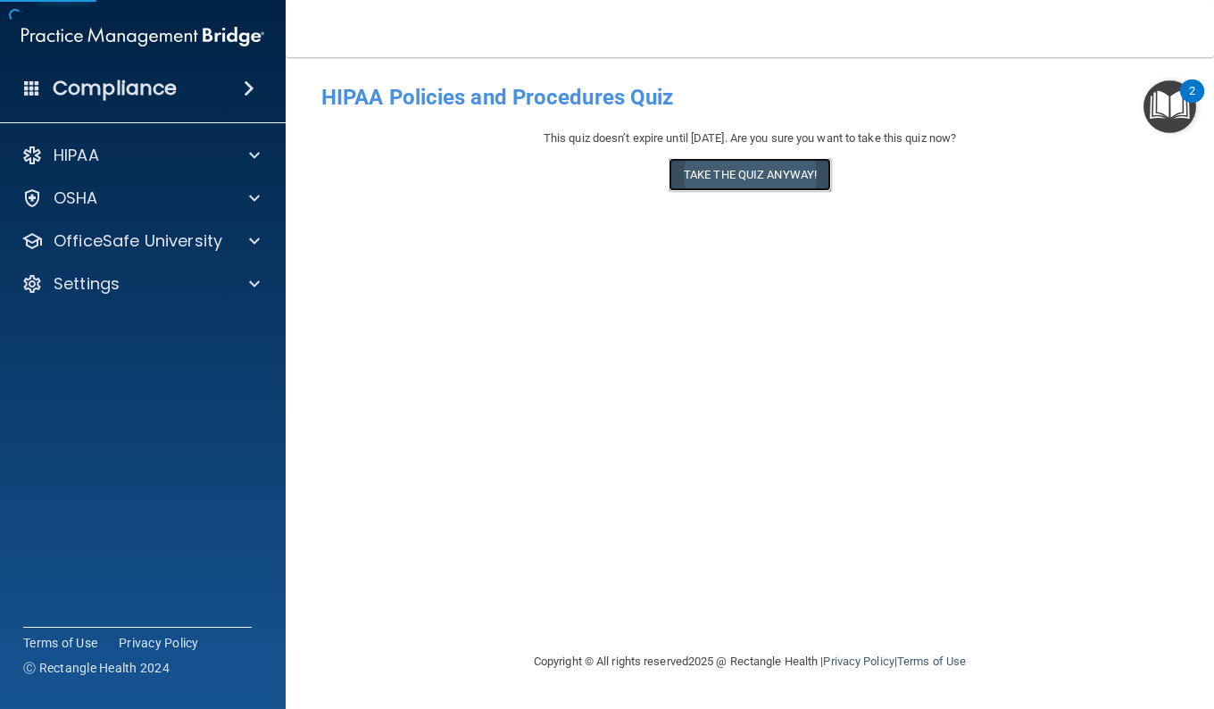
click at [703, 176] on button "Take the quiz anyway!" at bounding box center [750, 174] width 162 height 33
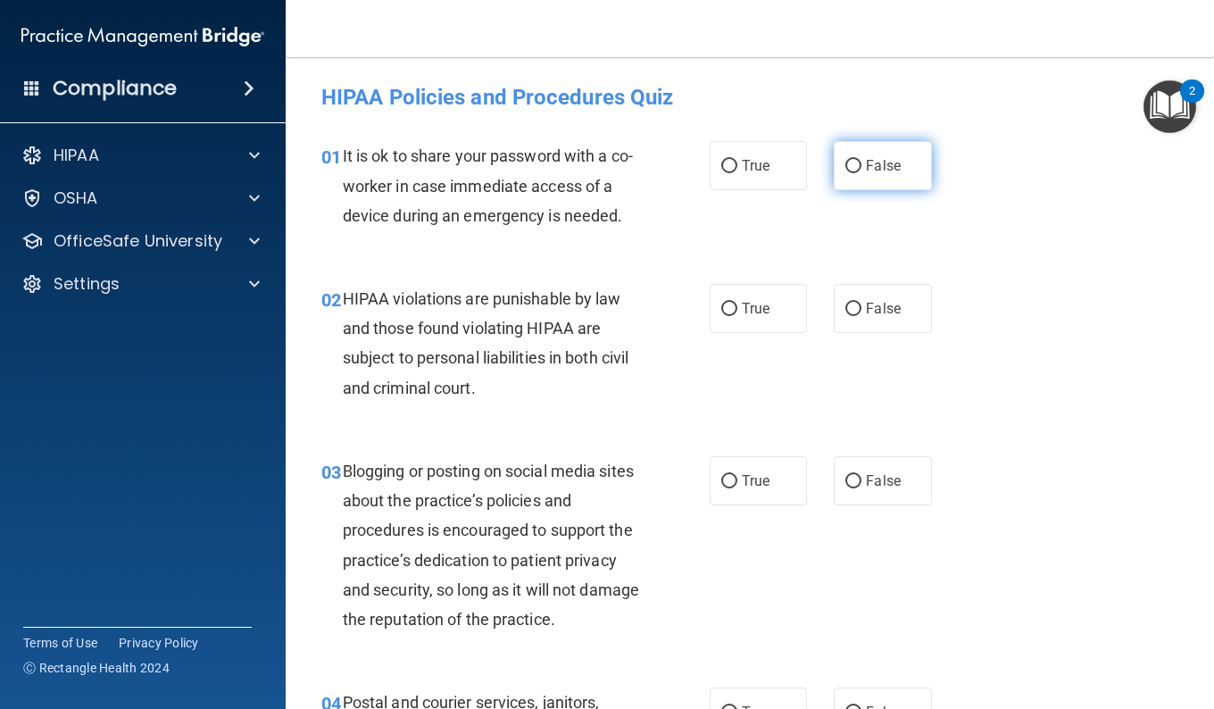
click at [861, 184] on label "False" at bounding box center [882, 165] width 97 height 49
click at [861, 173] on input "False" at bounding box center [853, 166] width 16 height 13
radio input "true"
click at [750, 290] on label "True" at bounding box center [758, 308] width 97 height 49
click at [737, 303] on input "True" at bounding box center [729, 309] width 16 height 13
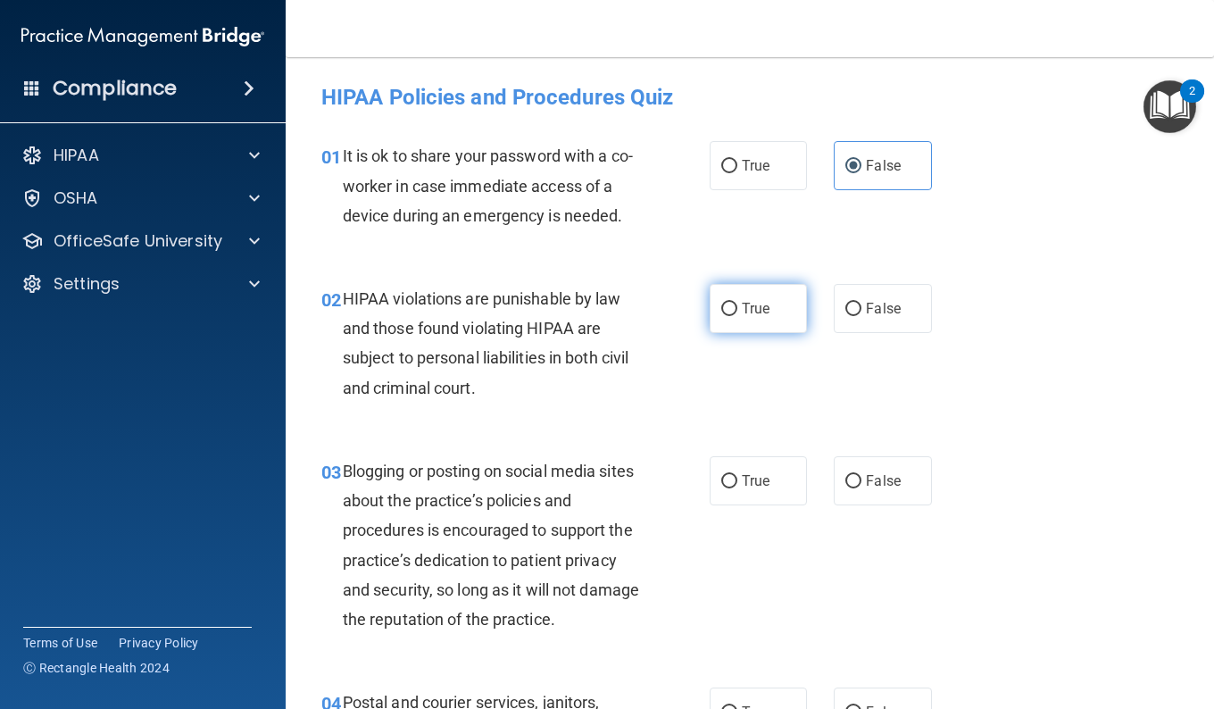
radio input "true"
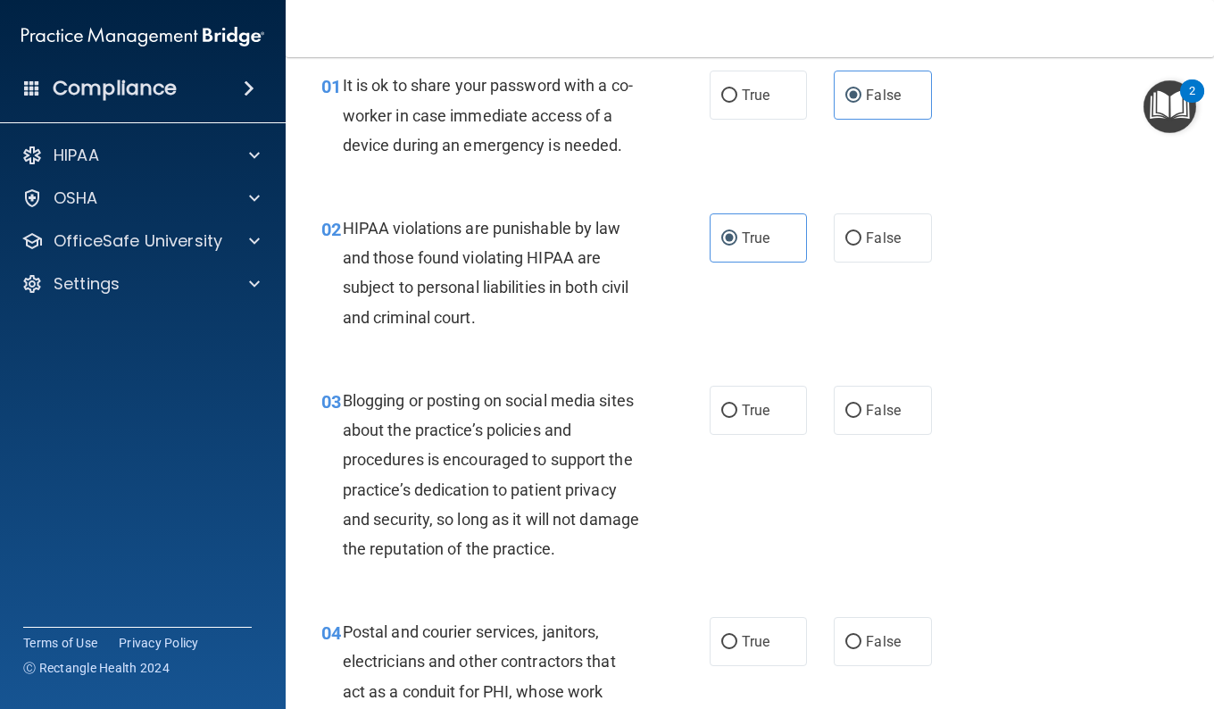
scroll to position [179, 0]
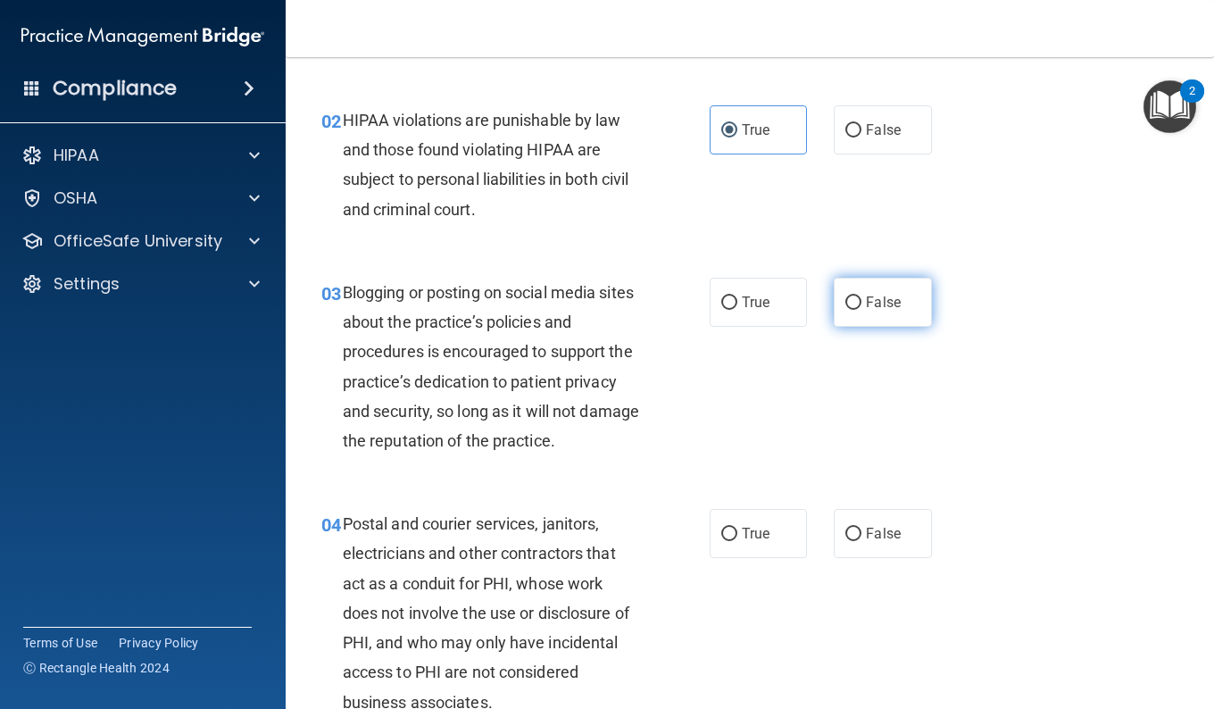
click at [846, 308] on input "False" at bounding box center [853, 302] width 16 height 13
radio input "true"
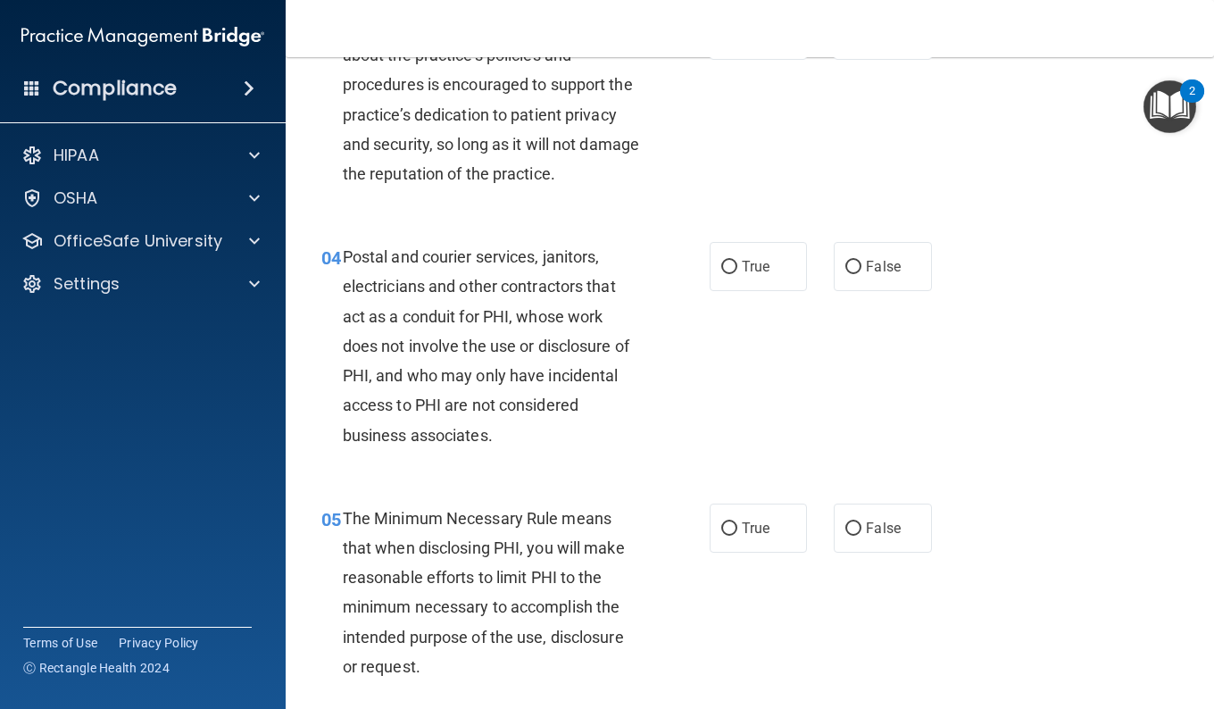
scroll to position [446, 0]
click at [768, 278] on label "True" at bounding box center [758, 265] width 97 height 49
click at [737, 273] on input "True" at bounding box center [729, 266] width 16 height 13
radio input "true"
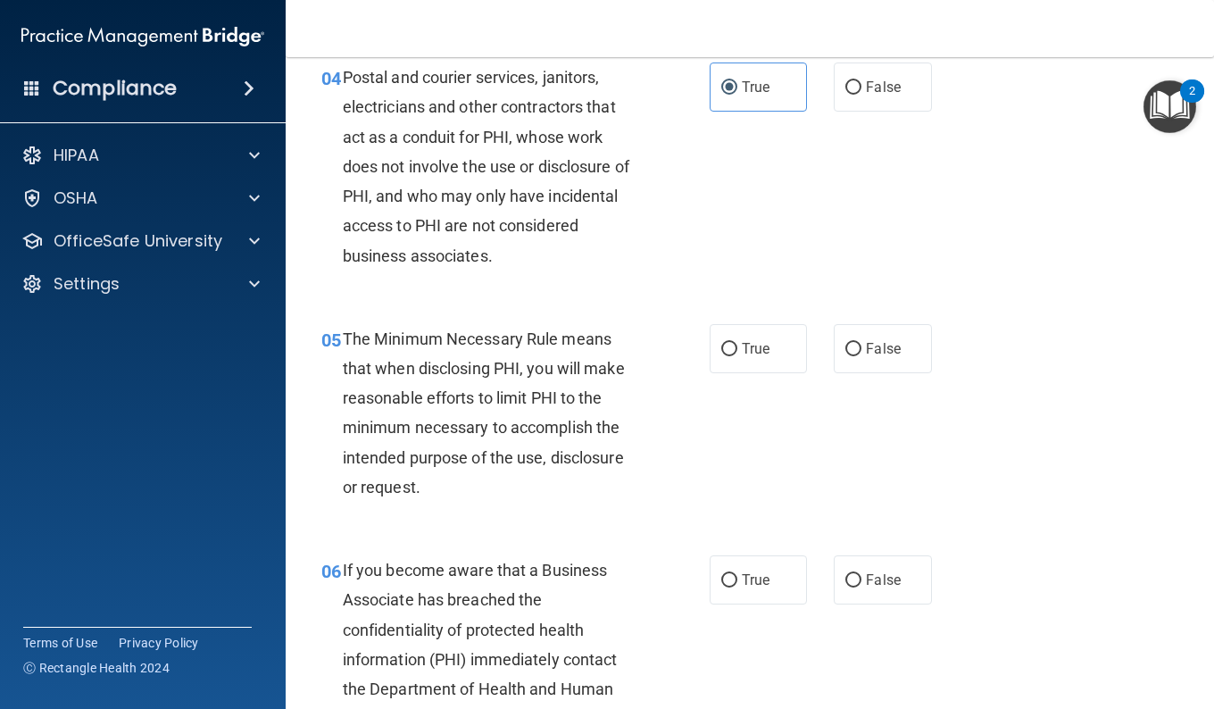
scroll to position [803, 0]
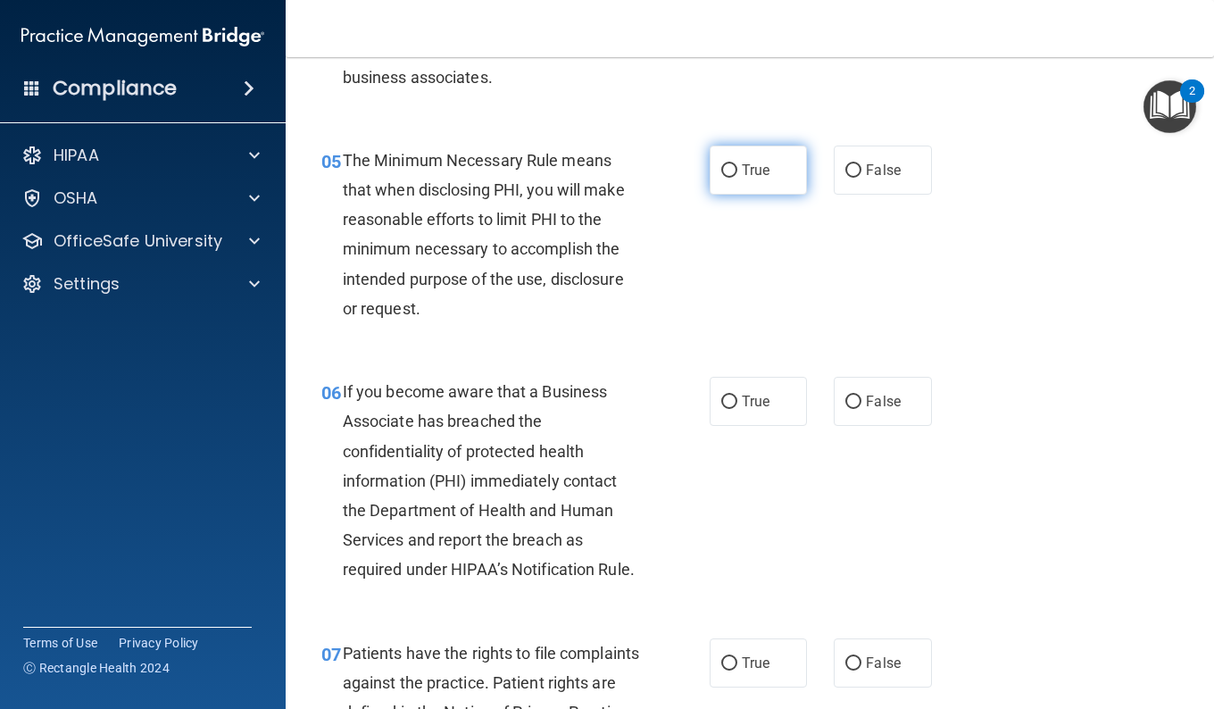
click at [713, 164] on label "True" at bounding box center [758, 169] width 97 height 49
click at [721, 164] on input "True" at bounding box center [729, 170] width 16 height 13
radio input "true"
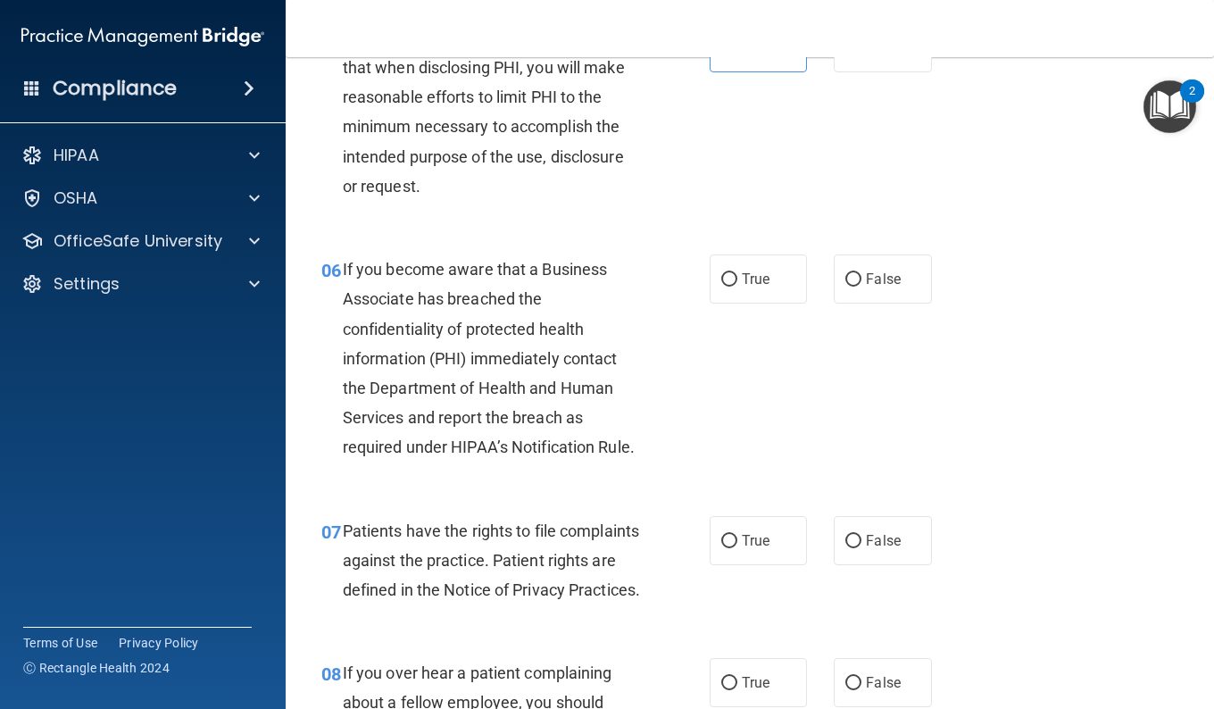
scroll to position [982, 0]
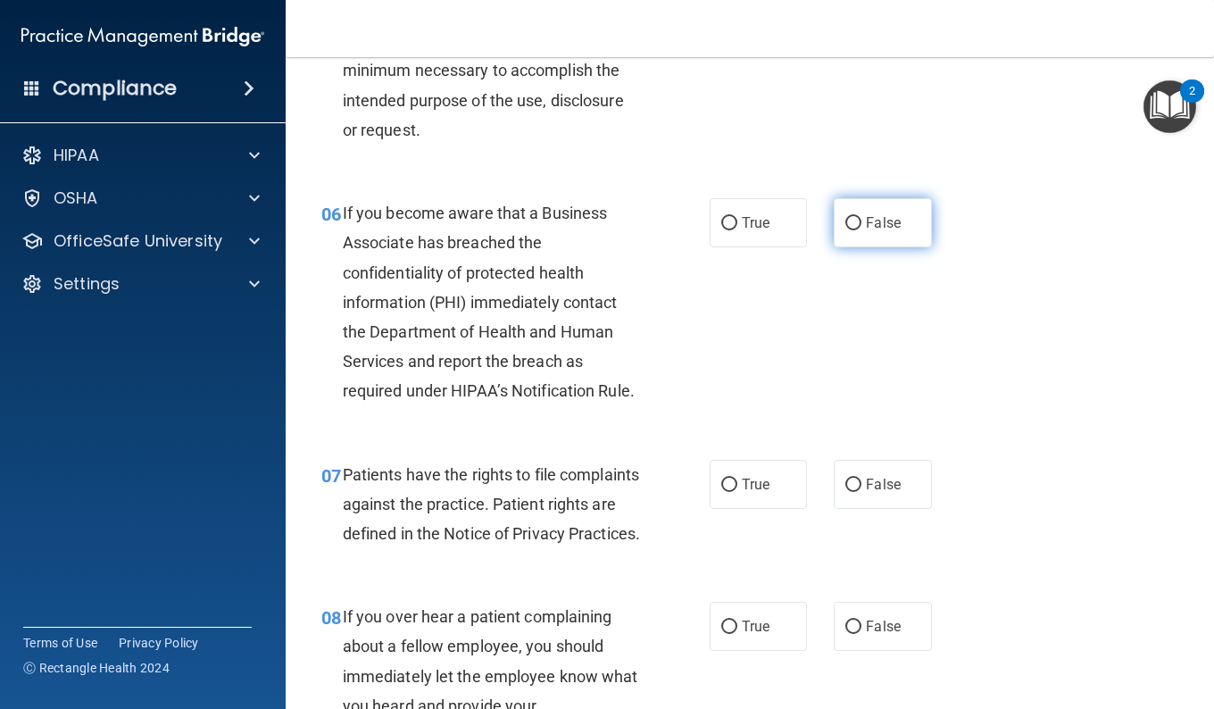
click at [899, 228] on label "False" at bounding box center [882, 222] width 97 height 49
click at [861, 228] on input "False" at bounding box center [853, 223] width 16 height 13
radio input "true"
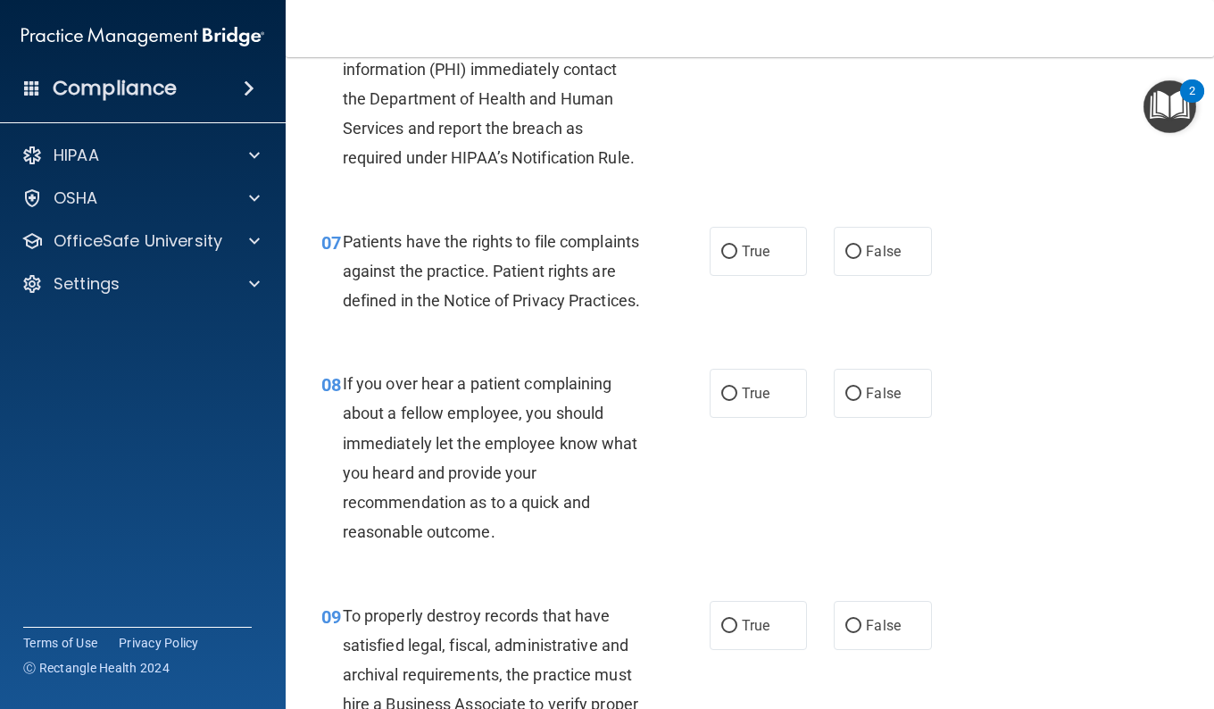
scroll to position [1250, 0]
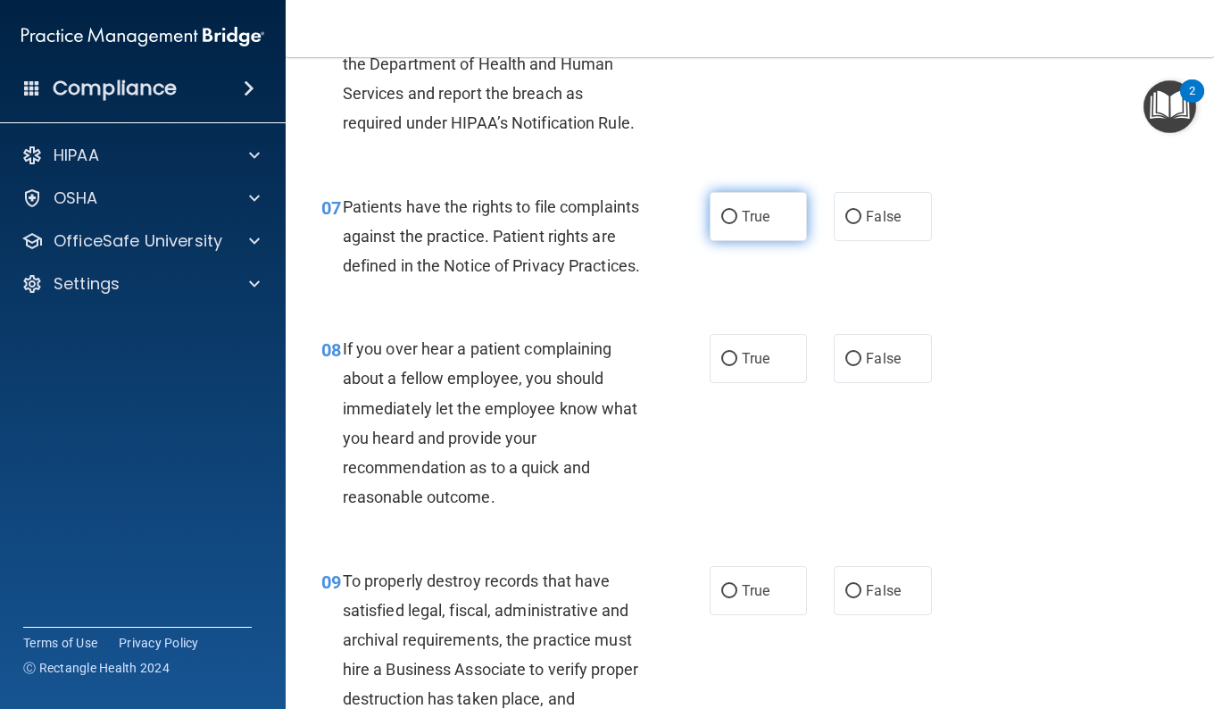
click at [751, 241] on label "True" at bounding box center [758, 216] width 97 height 49
click at [737, 224] on input "True" at bounding box center [729, 217] width 16 height 13
radio input "true"
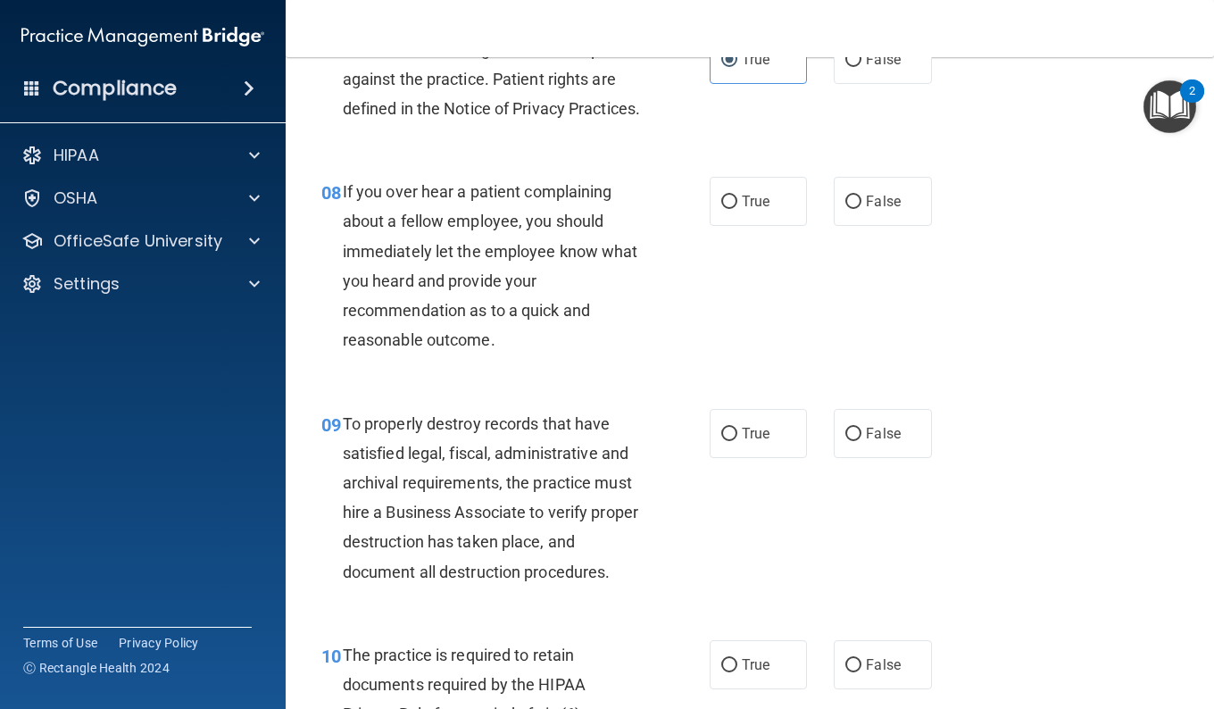
scroll to position [1428, 0]
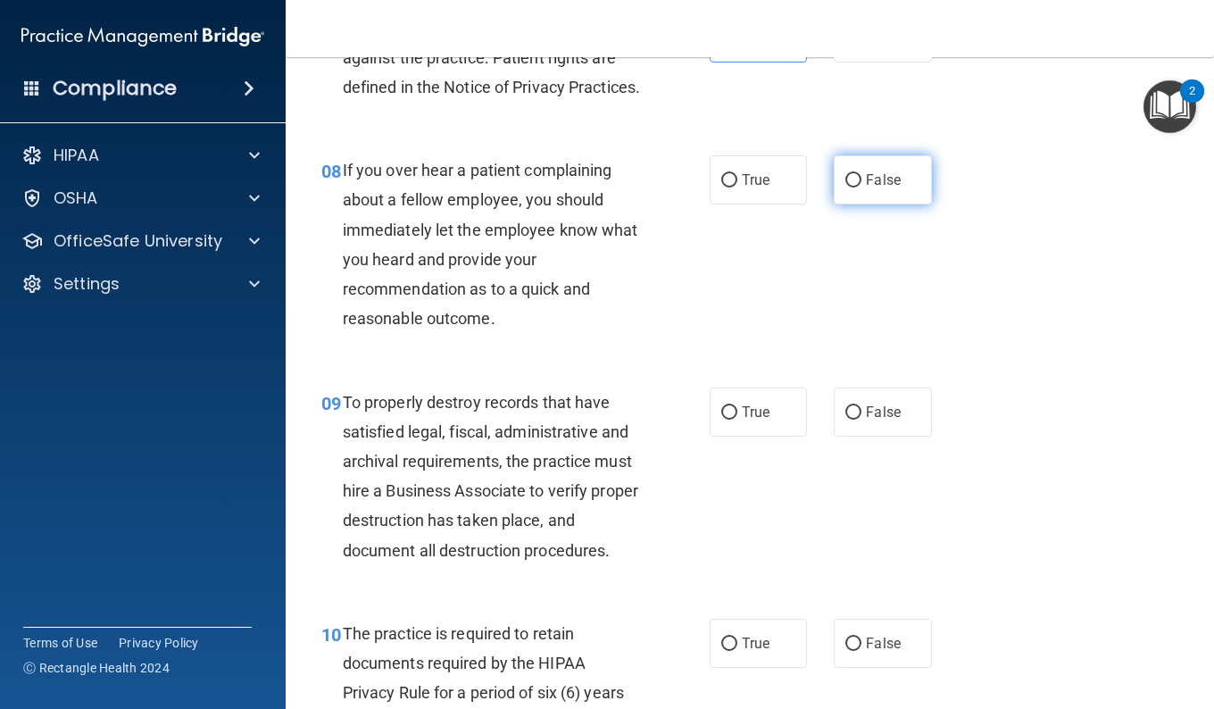
click at [874, 204] on label "False" at bounding box center [882, 179] width 97 height 49
click at [861, 187] on input "False" at bounding box center [853, 180] width 16 height 13
radio input "true"
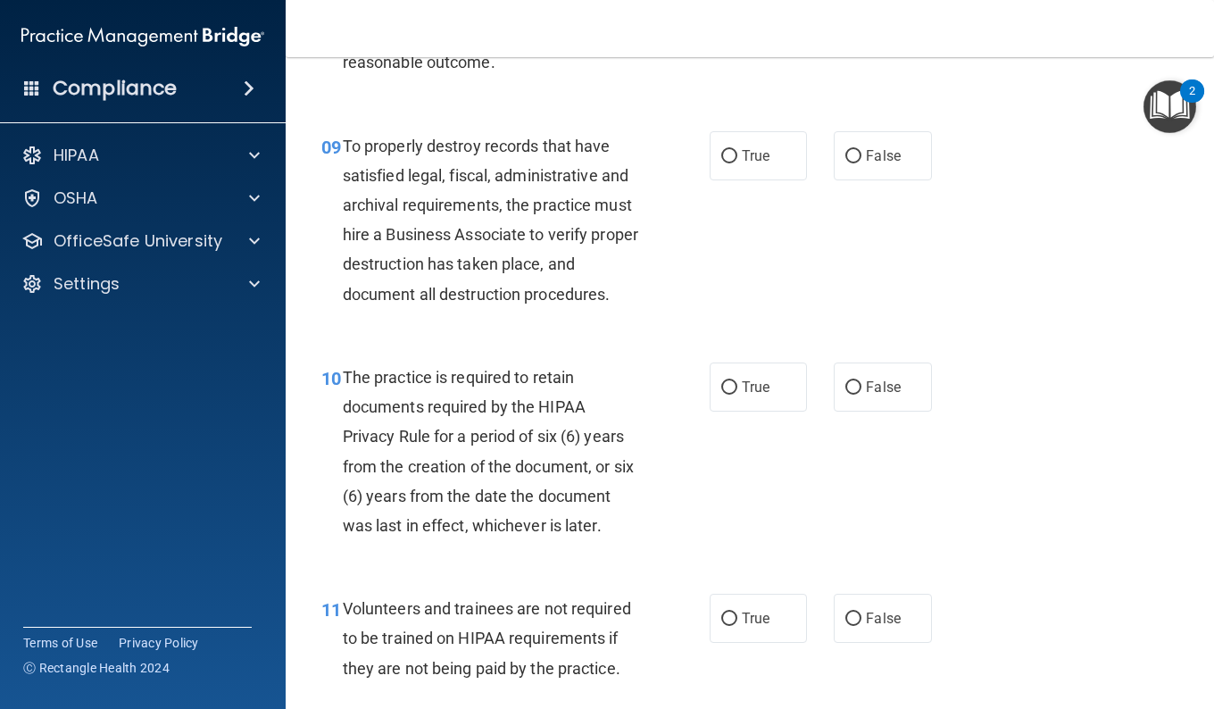
scroll to position [1696, 0]
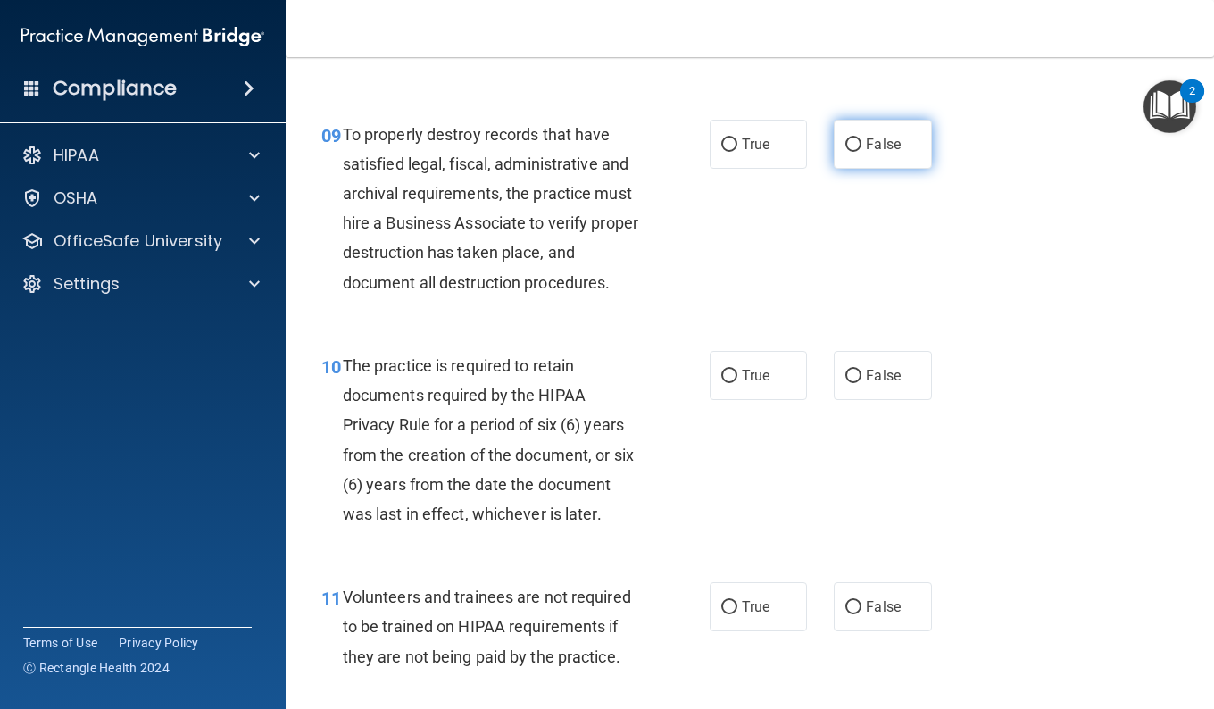
click at [835, 169] on label "False" at bounding box center [882, 144] width 97 height 49
click at [845, 152] on input "False" at bounding box center [853, 144] width 16 height 13
radio input "true"
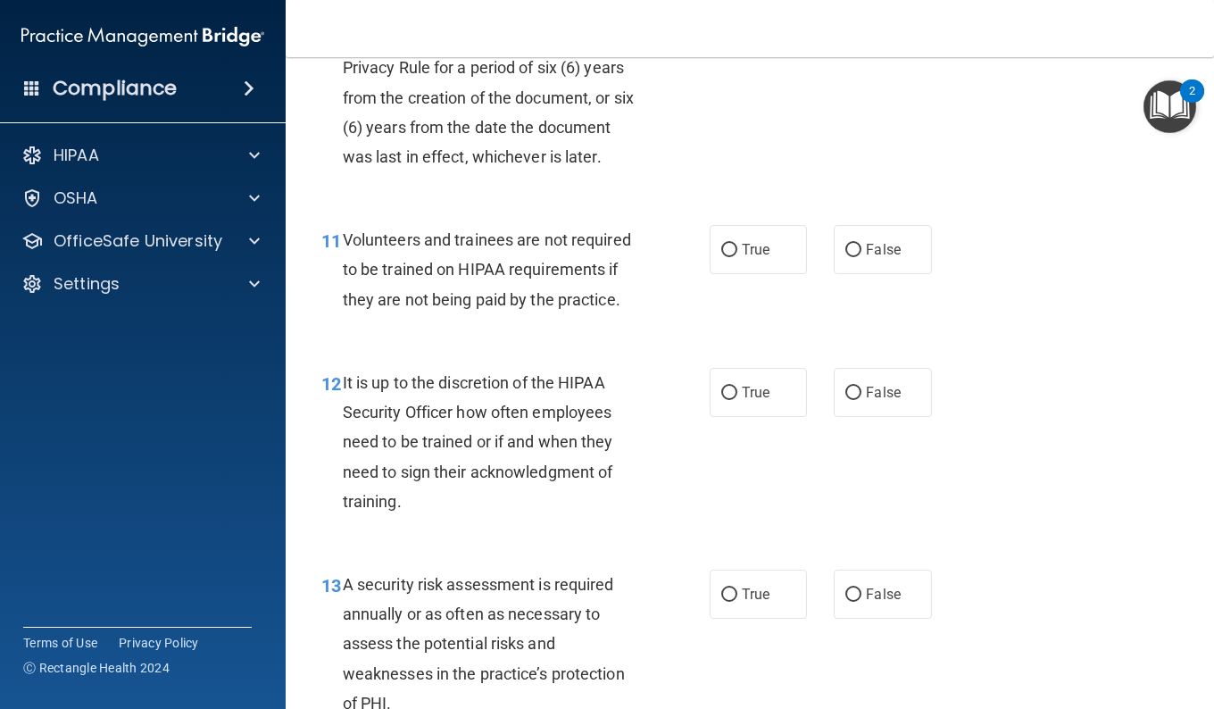
scroll to position [1964, 0]
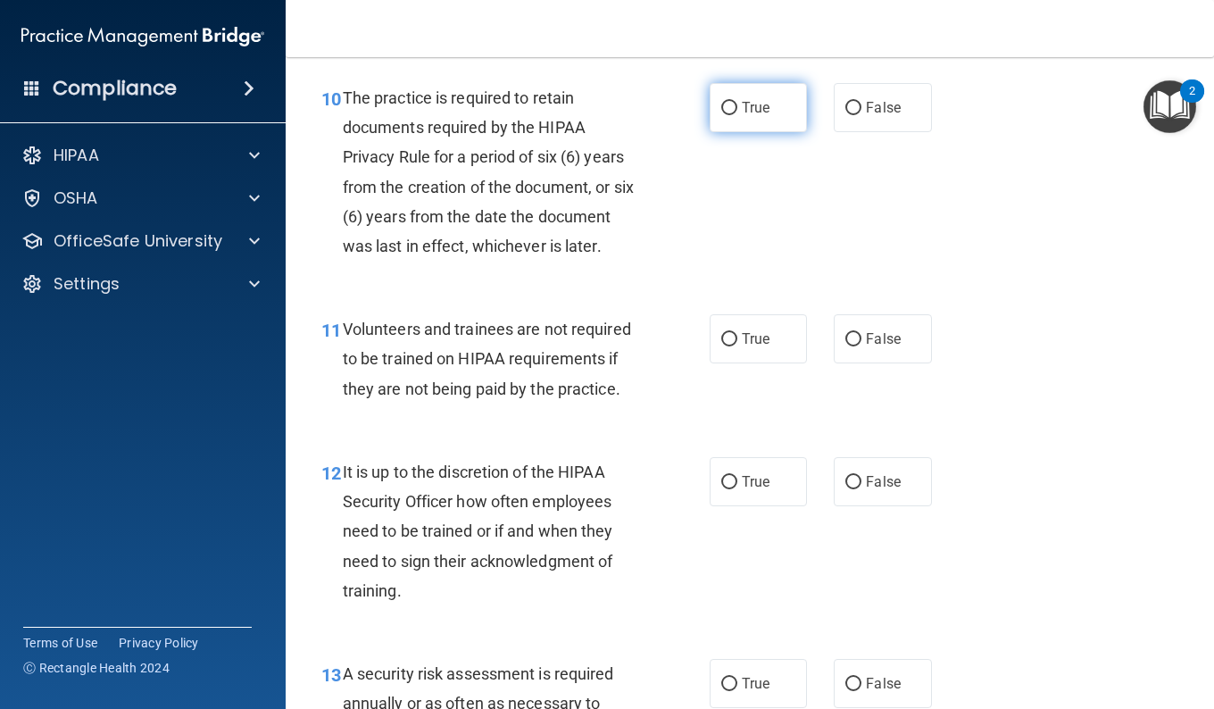
click at [738, 132] on label "True" at bounding box center [758, 107] width 97 height 49
click at [737, 115] on input "True" at bounding box center [729, 108] width 16 height 13
radio input "true"
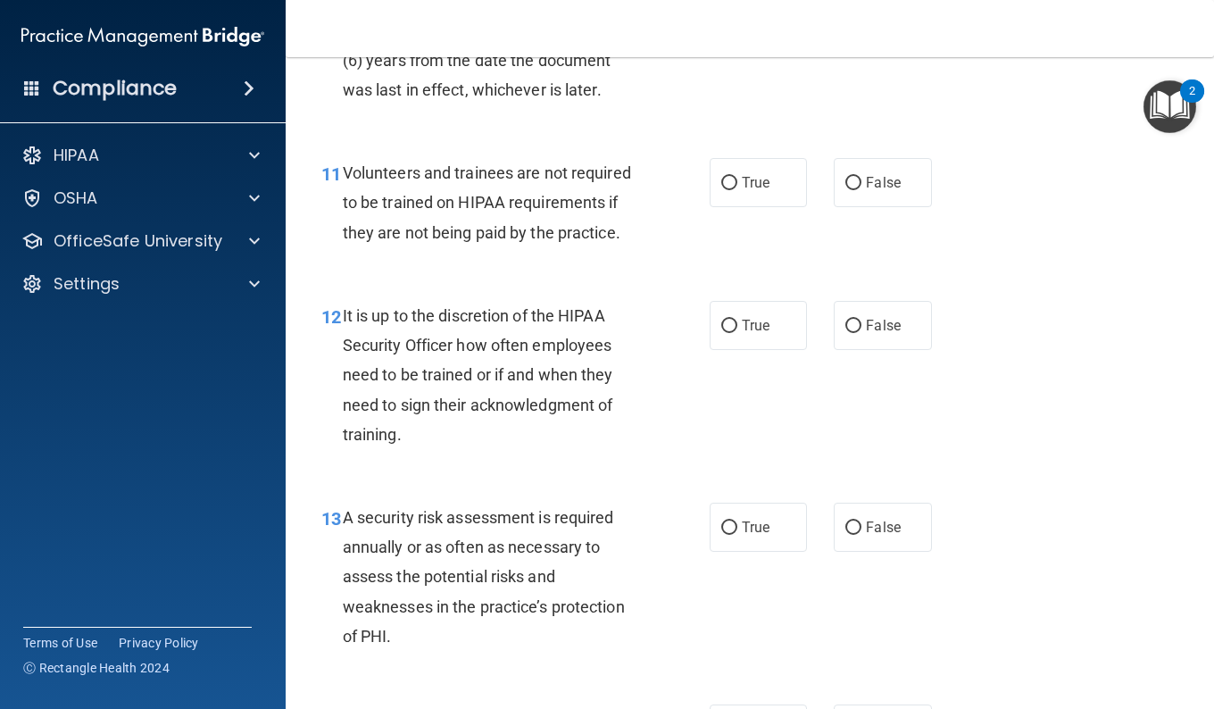
scroll to position [2142, 0]
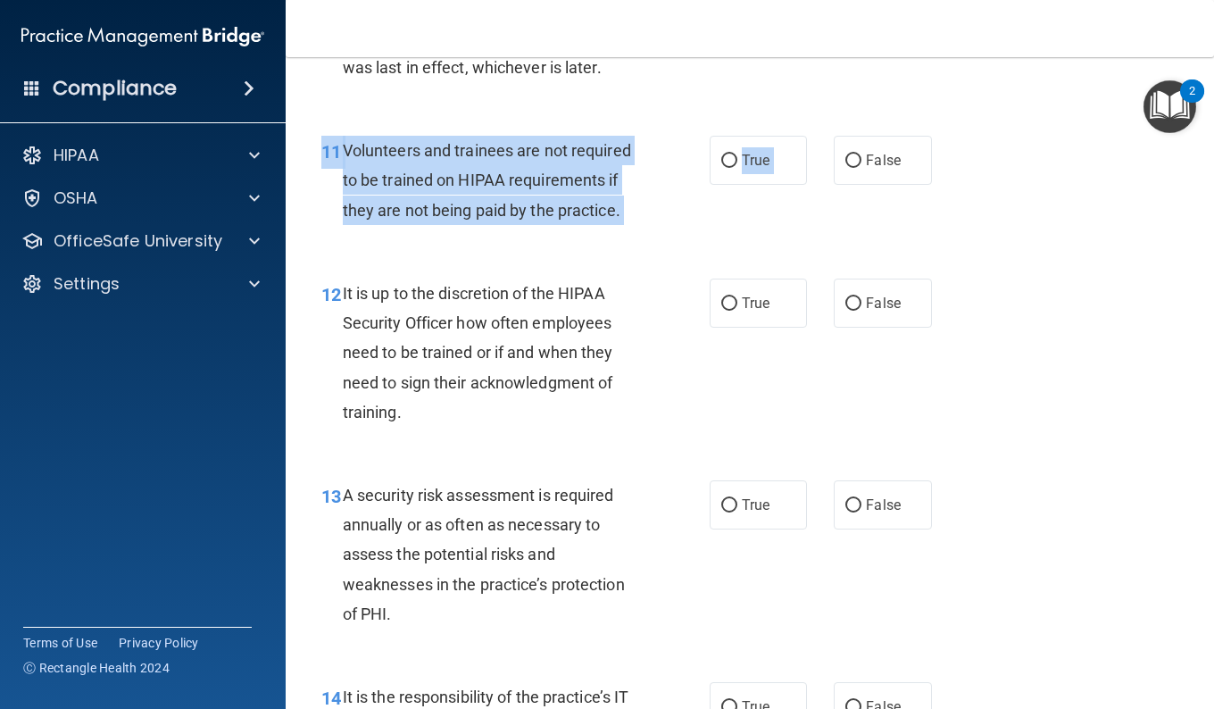
click at [835, 256] on div "11 Volunteers and trainees are not required to be trained on HIPAA requirements…" at bounding box center [750, 184] width 884 height 143
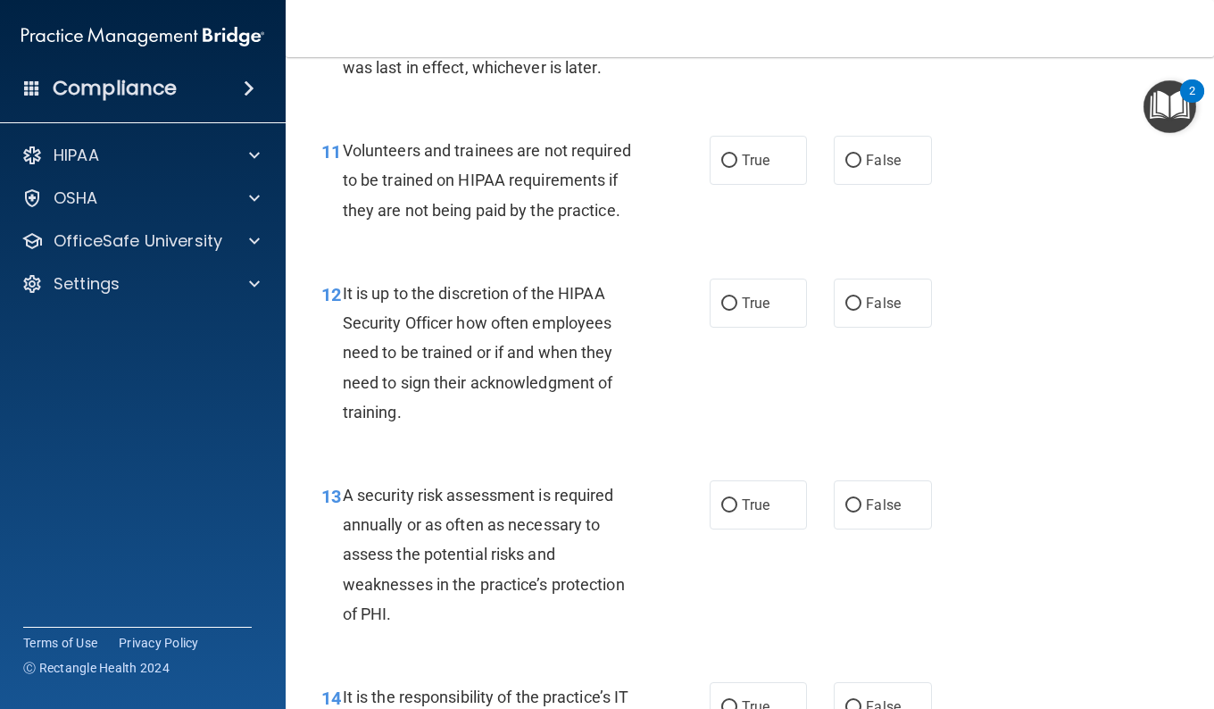
drag, startPoint x: 835, startPoint y: 274, endPoint x: 774, endPoint y: 216, distance: 84.0
click at [774, 216] on div "11 Volunteers and trainees are not required to be trained on HIPAA requirements…" at bounding box center [750, 184] width 884 height 143
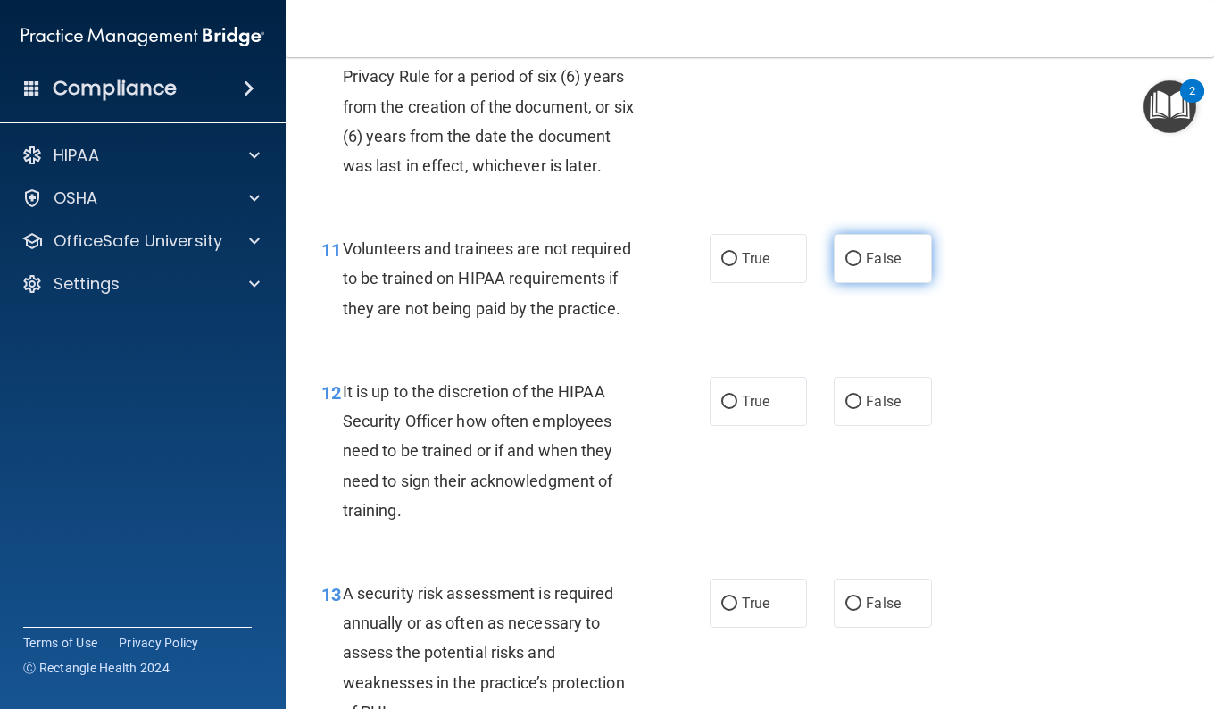
scroll to position [1964, 0]
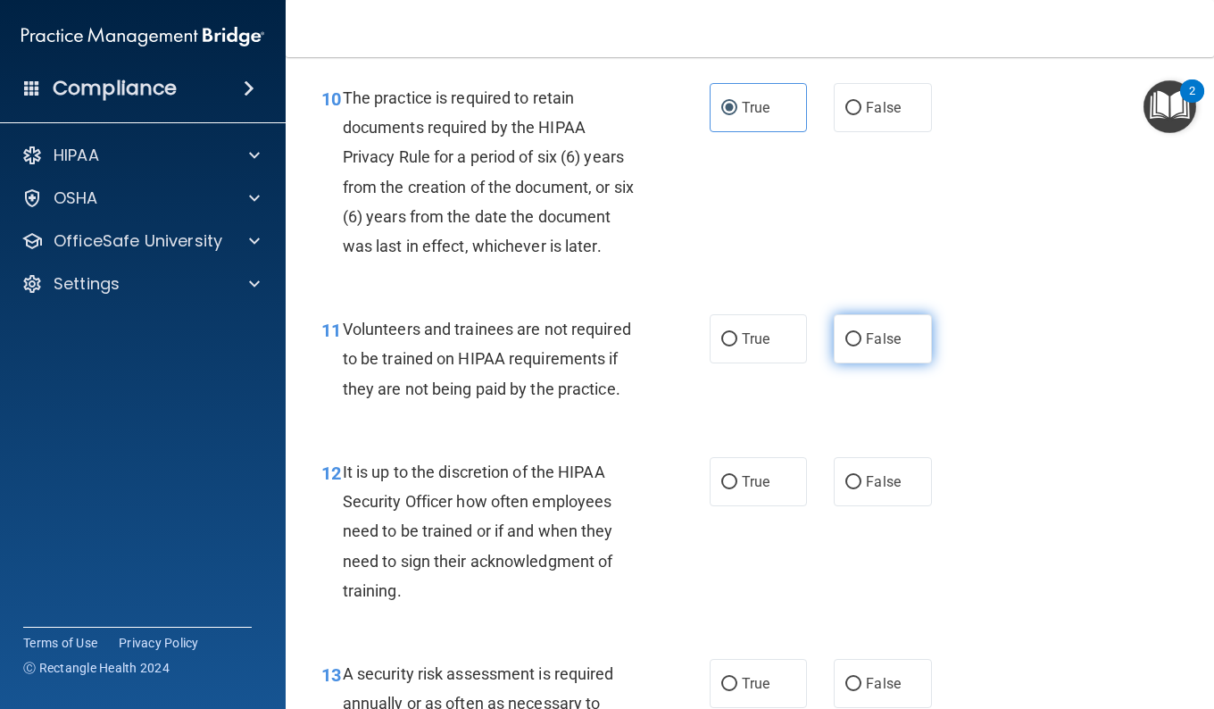
click at [896, 363] on label "False" at bounding box center [882, 338] width 97 height 49
click at [861, 346] on input "False" at bounding box center [853, 339] width 16 height 13
radio input "true"
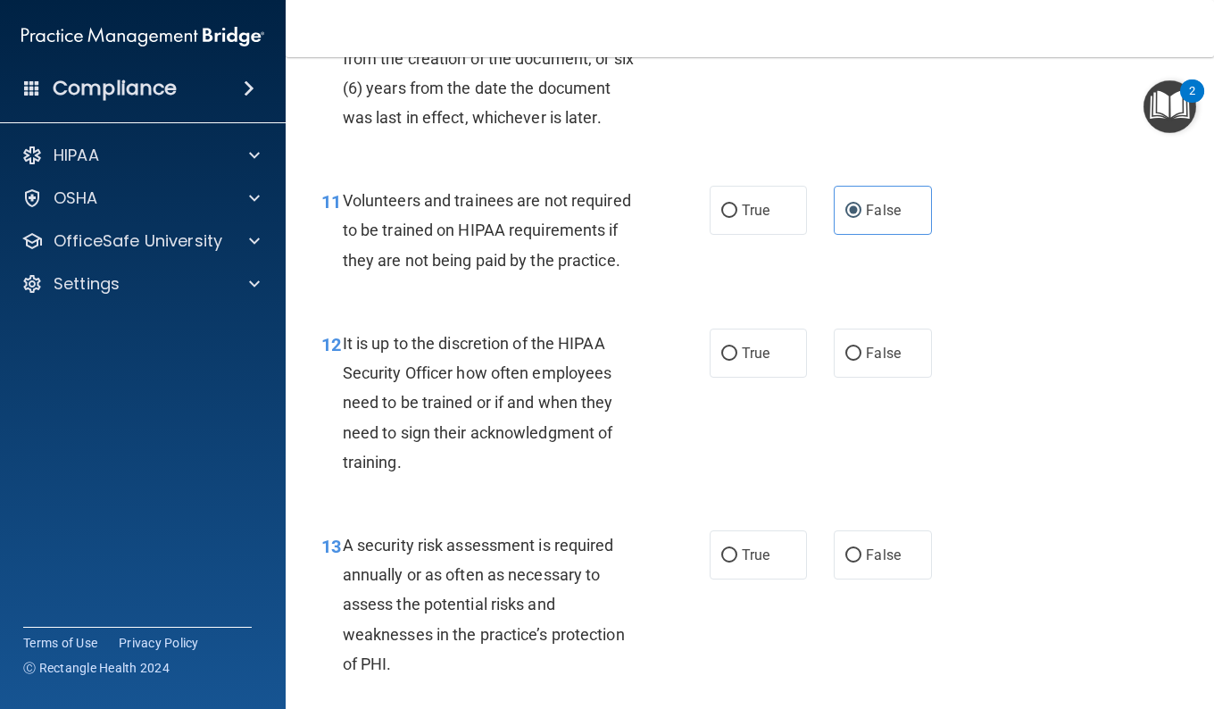
scroll to position [2231, 0]
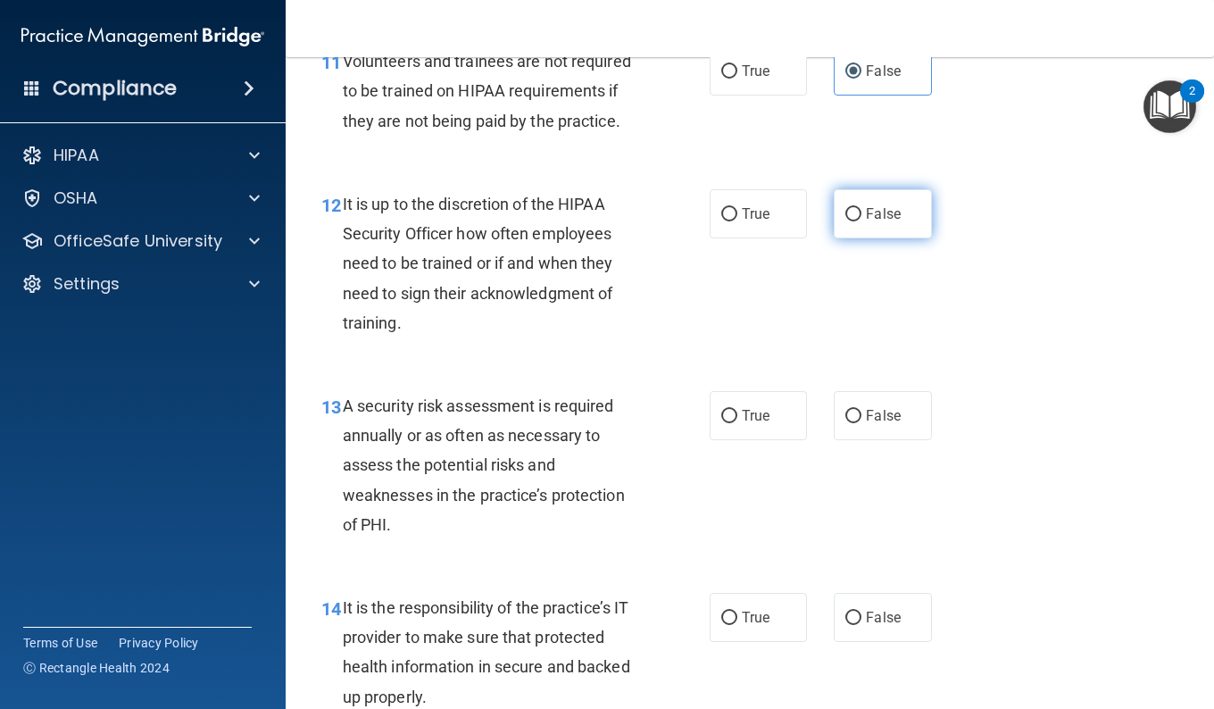
click at [844, 238] on label "False" at bounding box center [882, 213] width 97 height 49
click at [845, 221] on input "False" at bounding box center [853, 214] width 16 height 13
radio input "true"
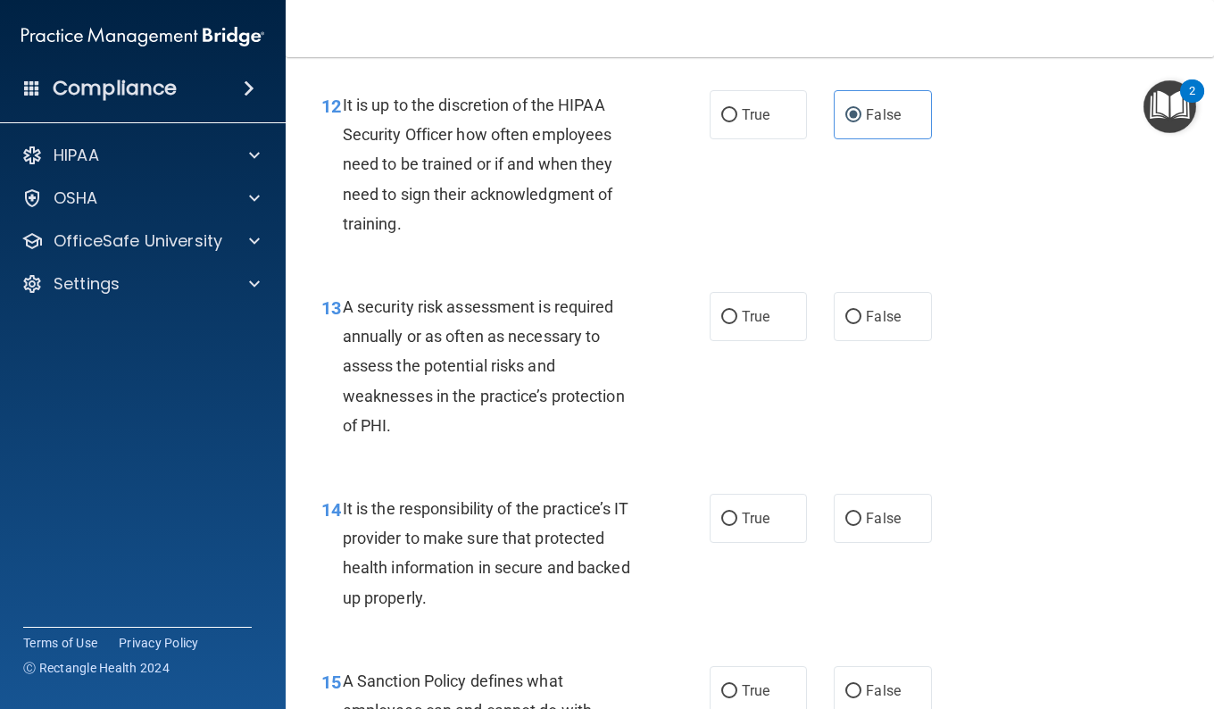
scroll to position [2410, 0]
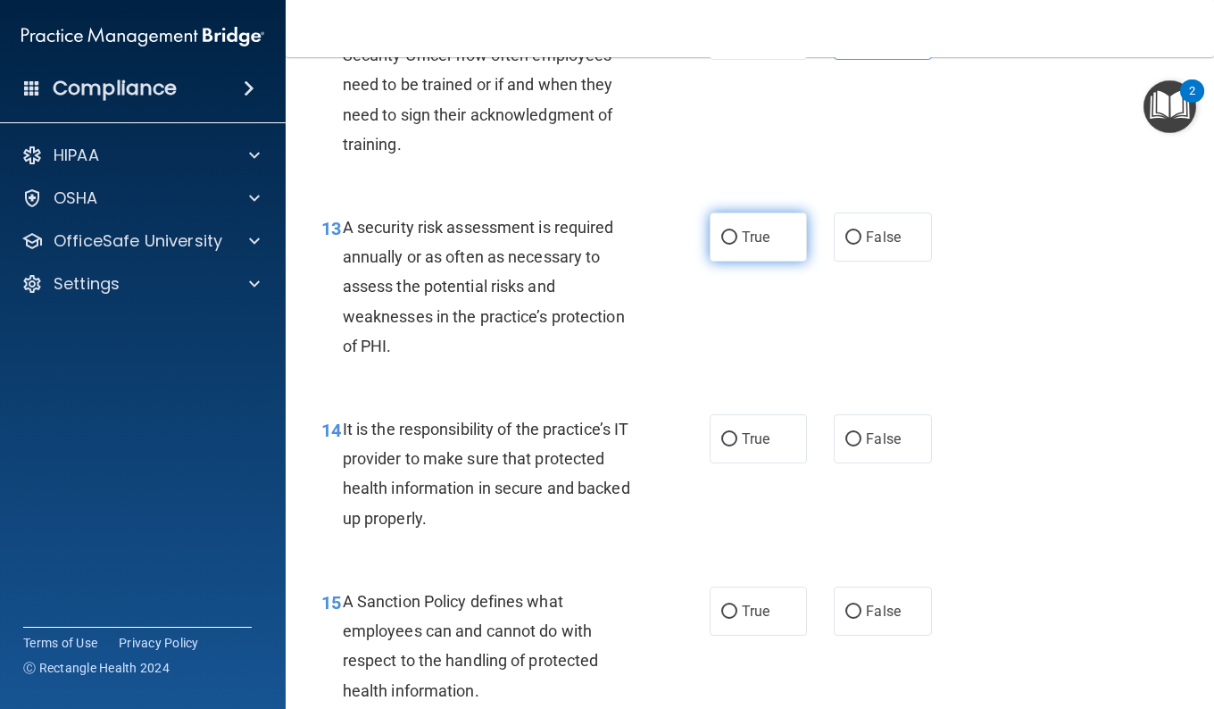
click at [725, 262] on label "True" at bounding box center [758, 236] width 97 height 49
click at [725, 245] on input "True" at bounding box center [729, 237] width 16 height 13
radio input "true"
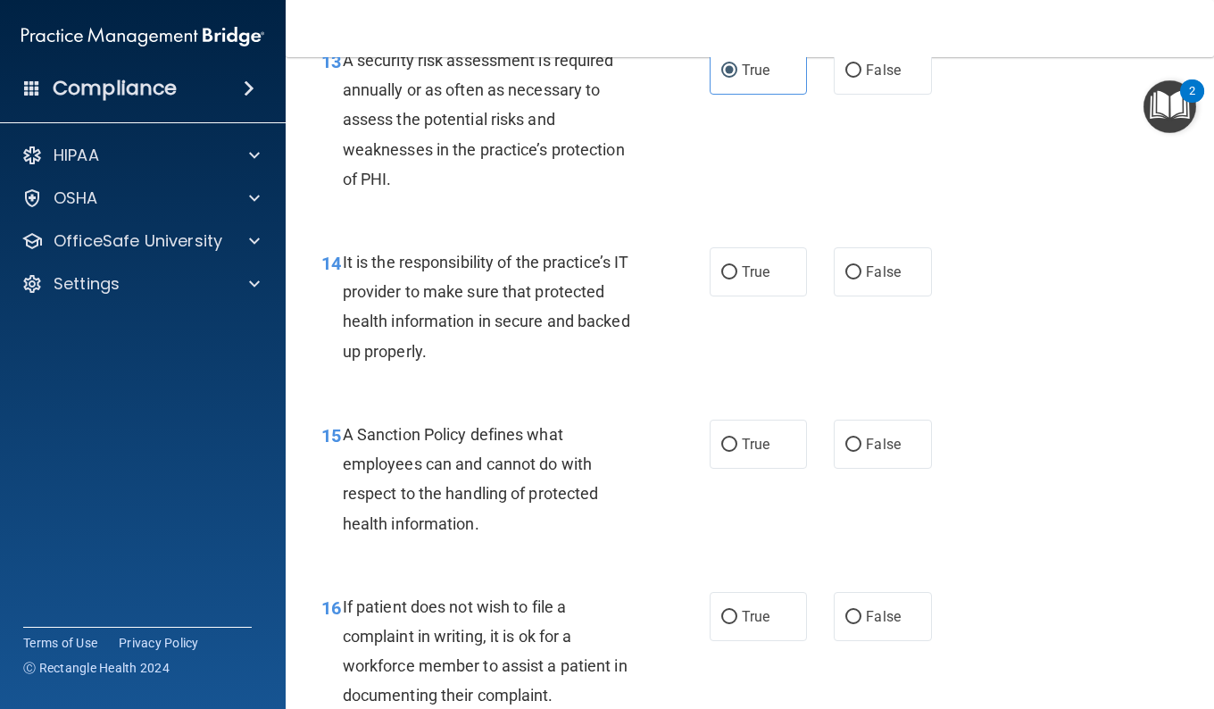
scroll to position [2588, 0]
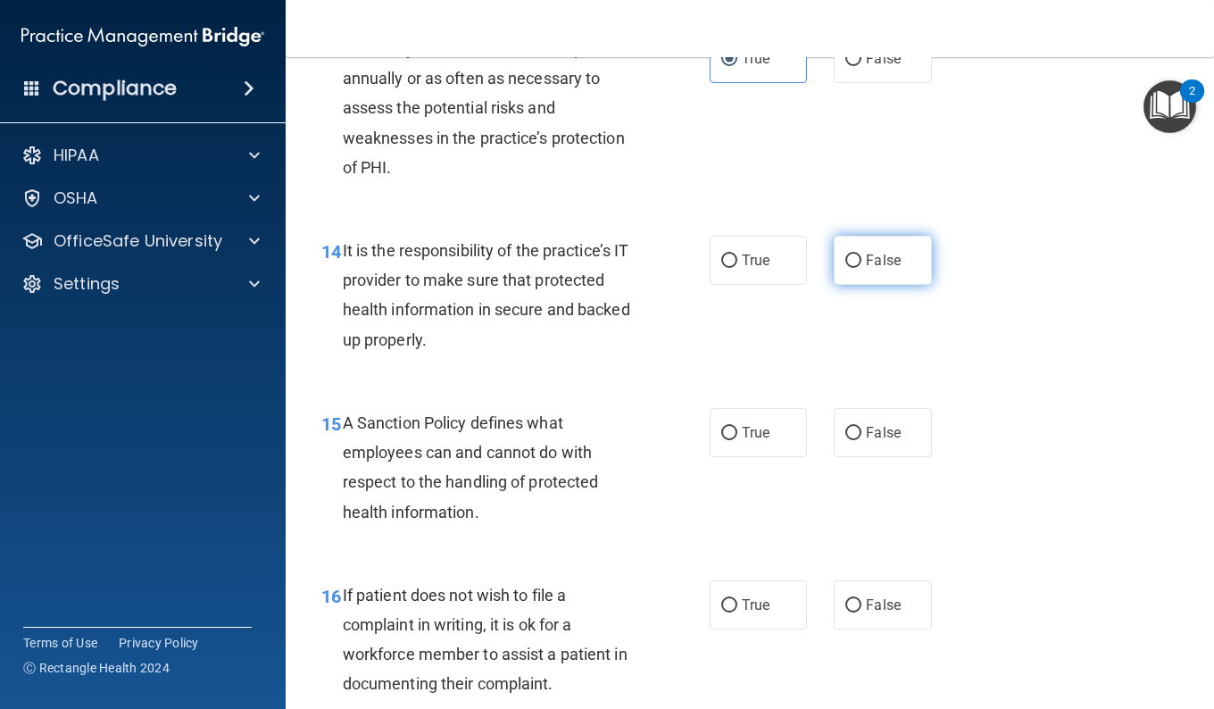
click at [845, 268] on input "False" at bounding box center [853, 260] width 16 height 13
radio input "true"
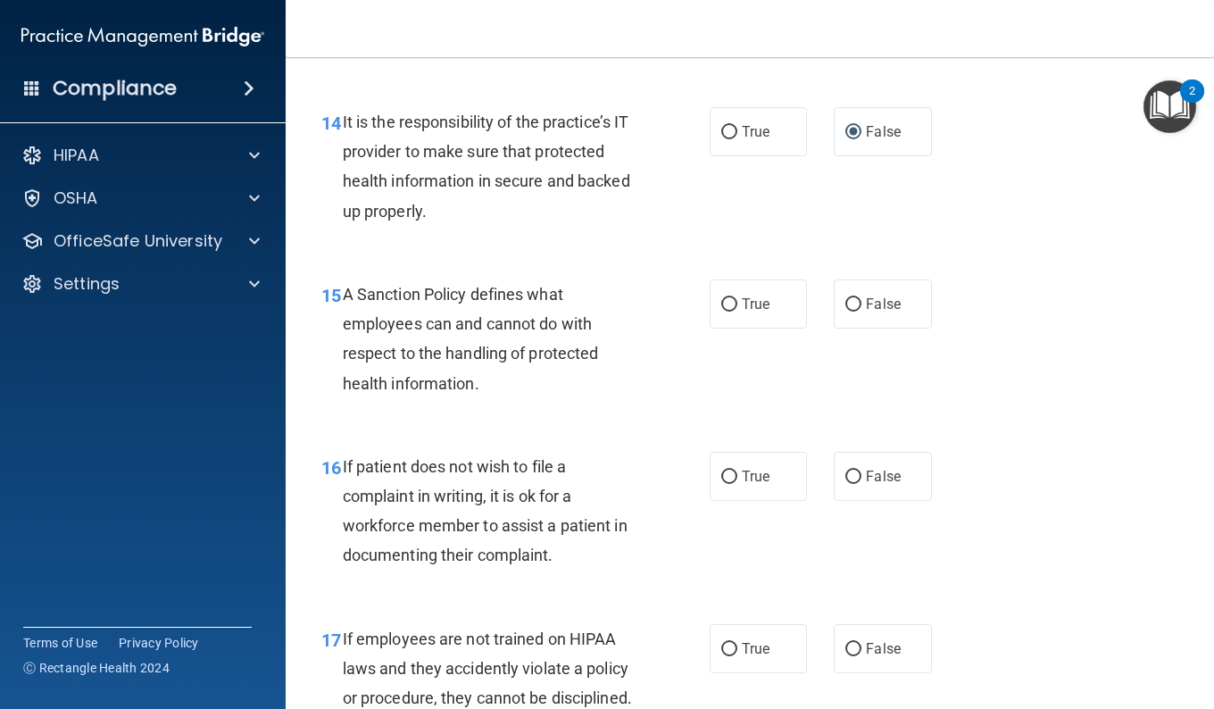
scroll to position [2767, 0]
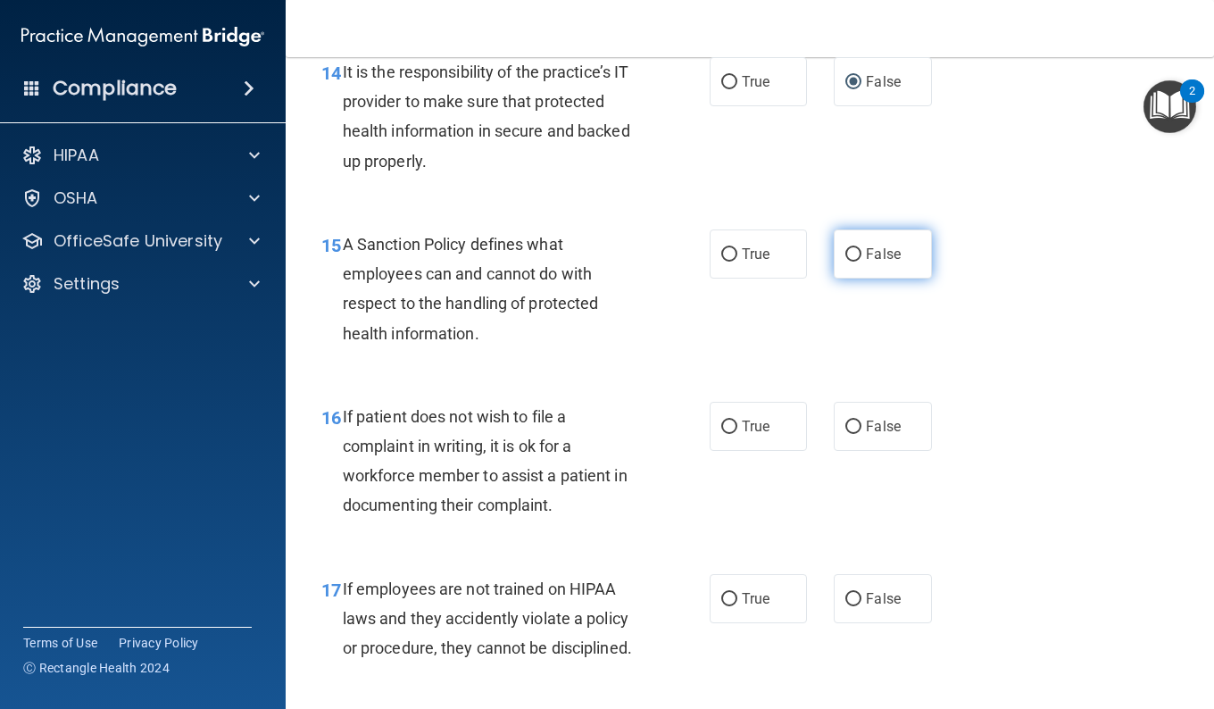
click at [868, 278] on label "False" at bounding box center [882, 253] width 97 height 49
click at [861, 262] on input "False" at bounding box center [853, 254] width 16 height 13
radio input "true"
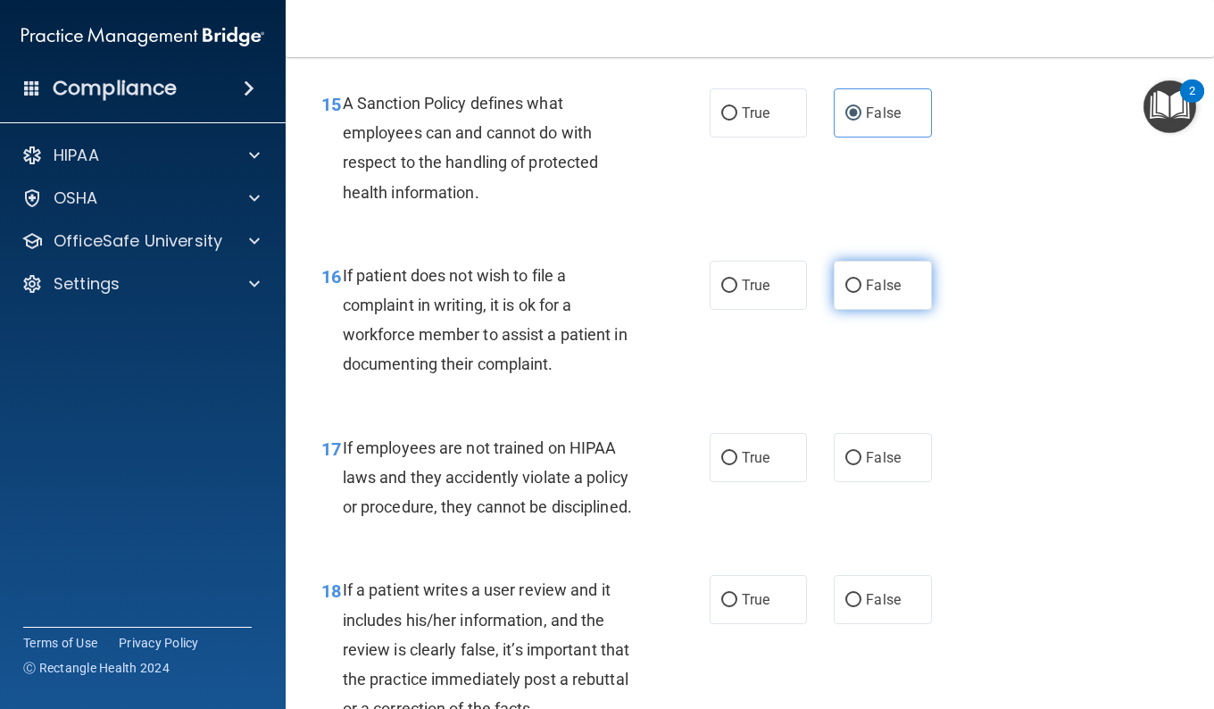
scroll to position [2945, 0]
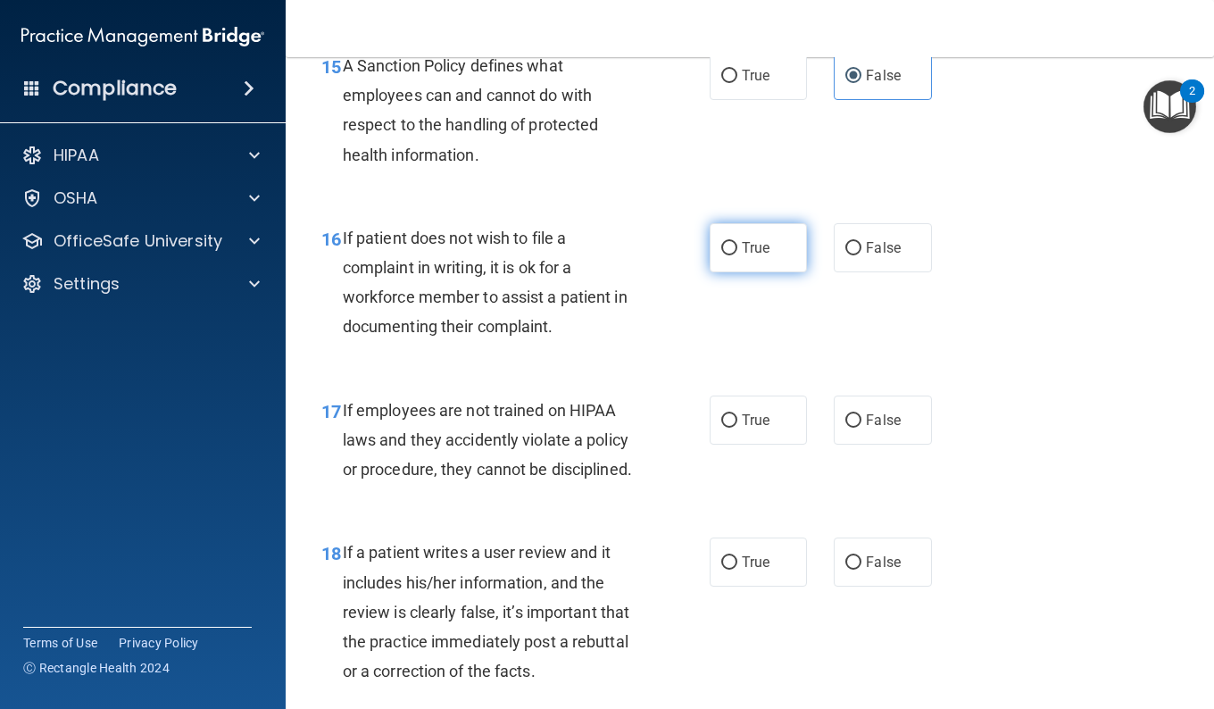
click at [747, 272] on label "True" at bounding box center [758, 247] width 97 height 49
click at [737, 255] on input "True" at bounding box center [729, 248] width 16 height 13
radio input "true"
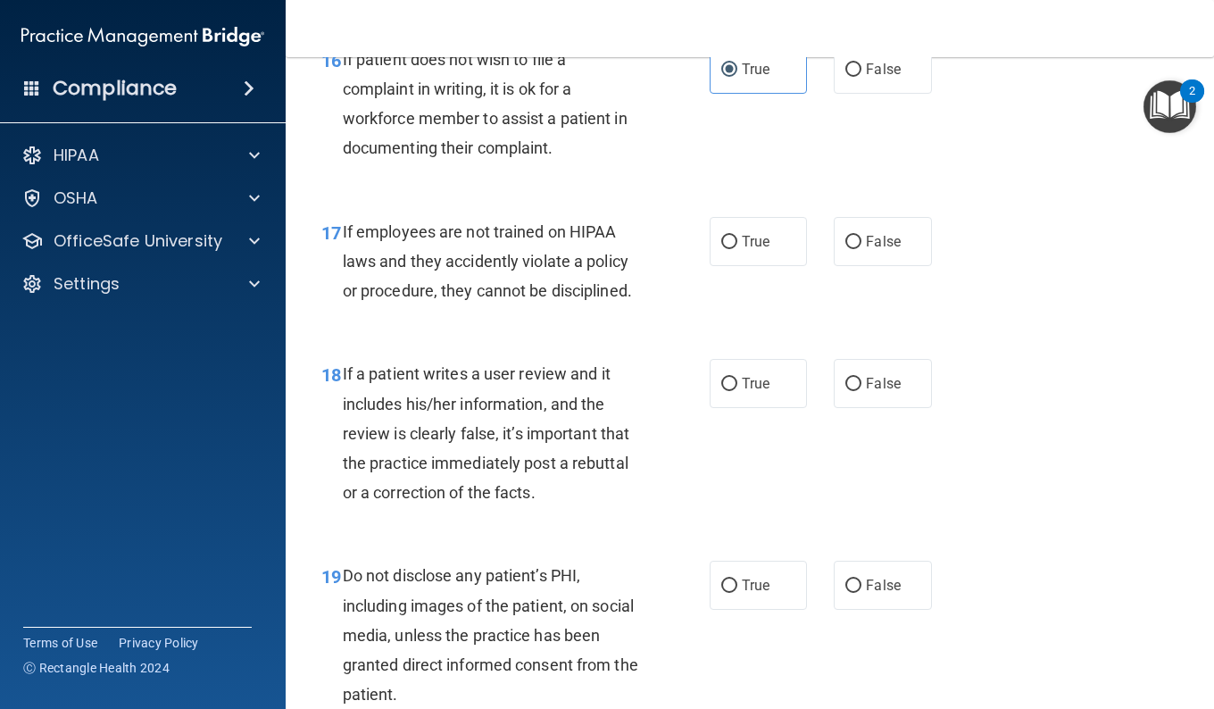
scroll to position [3213, 0]
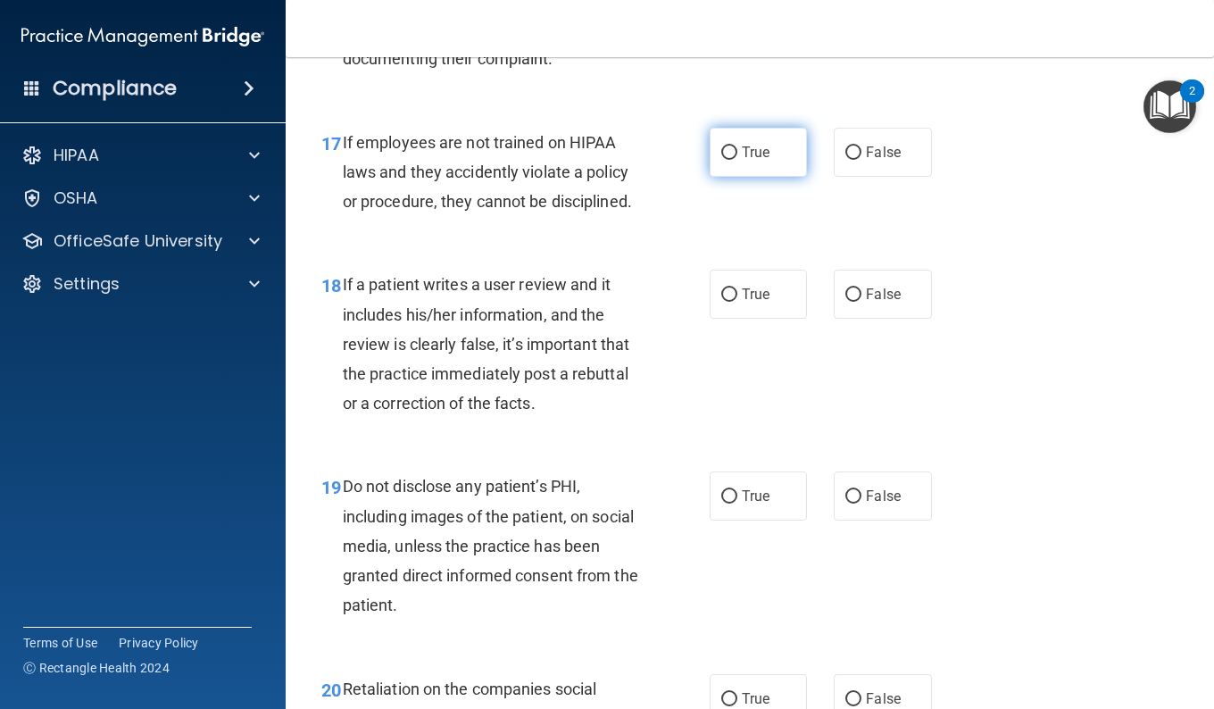
click at [761, 177] on label "True" at bounding box center [758, 152] width 97 height 49
click at [737, 160] on input "True" at bounding box center [729, 152] width 16 height 13
radio input "true"
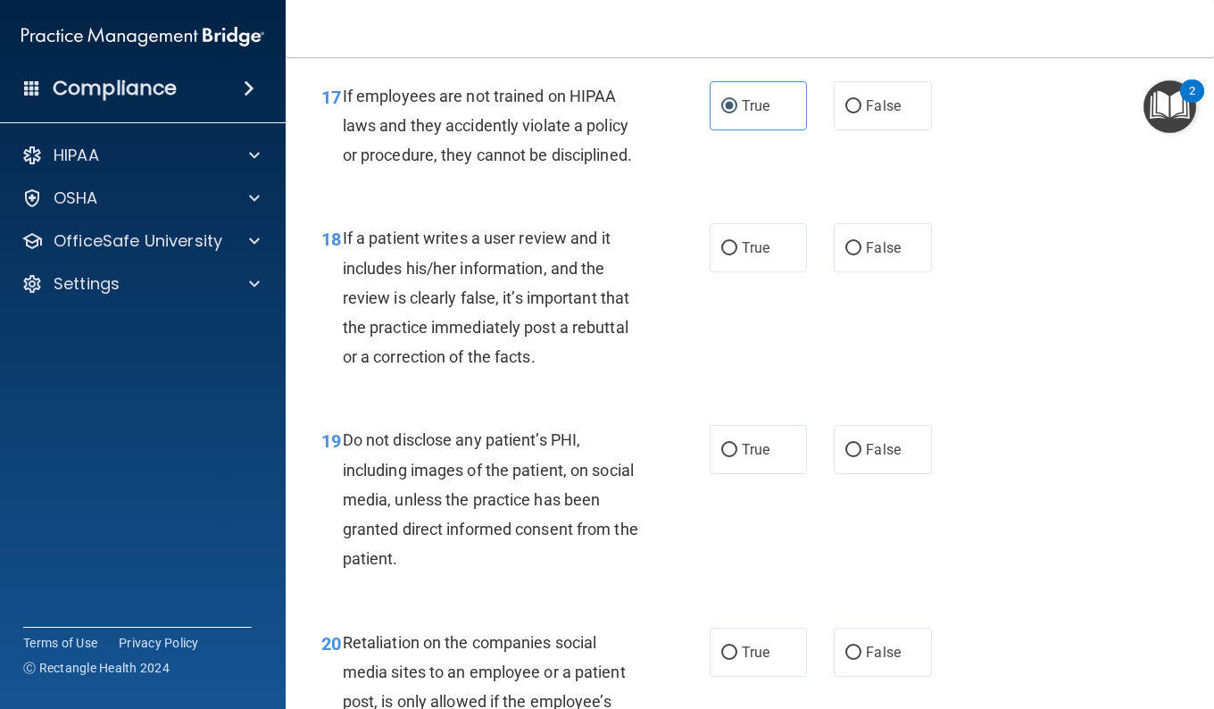
scroll to position [3392, 0]
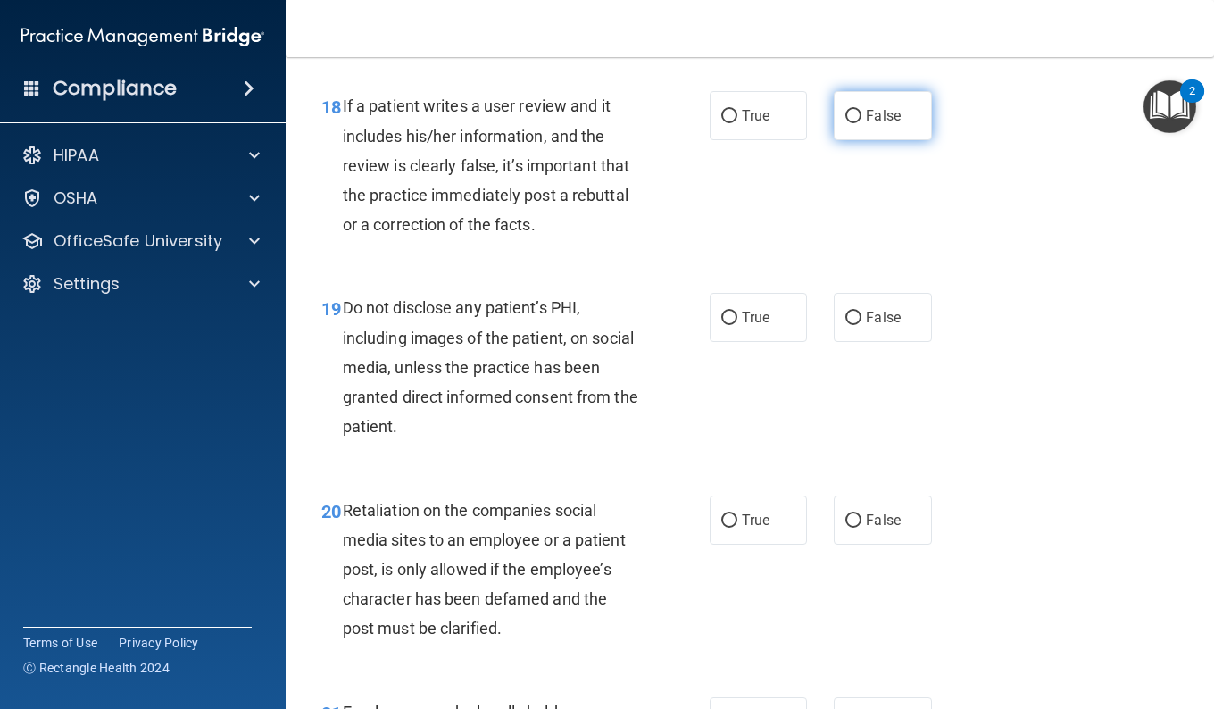
click at [856, 140] on label "False" at bounding box center [882, 115] width 97 height 49
click at [856, 123] on input "False" at bounding box center [853, 116] width 16 height 13
radio input "true"
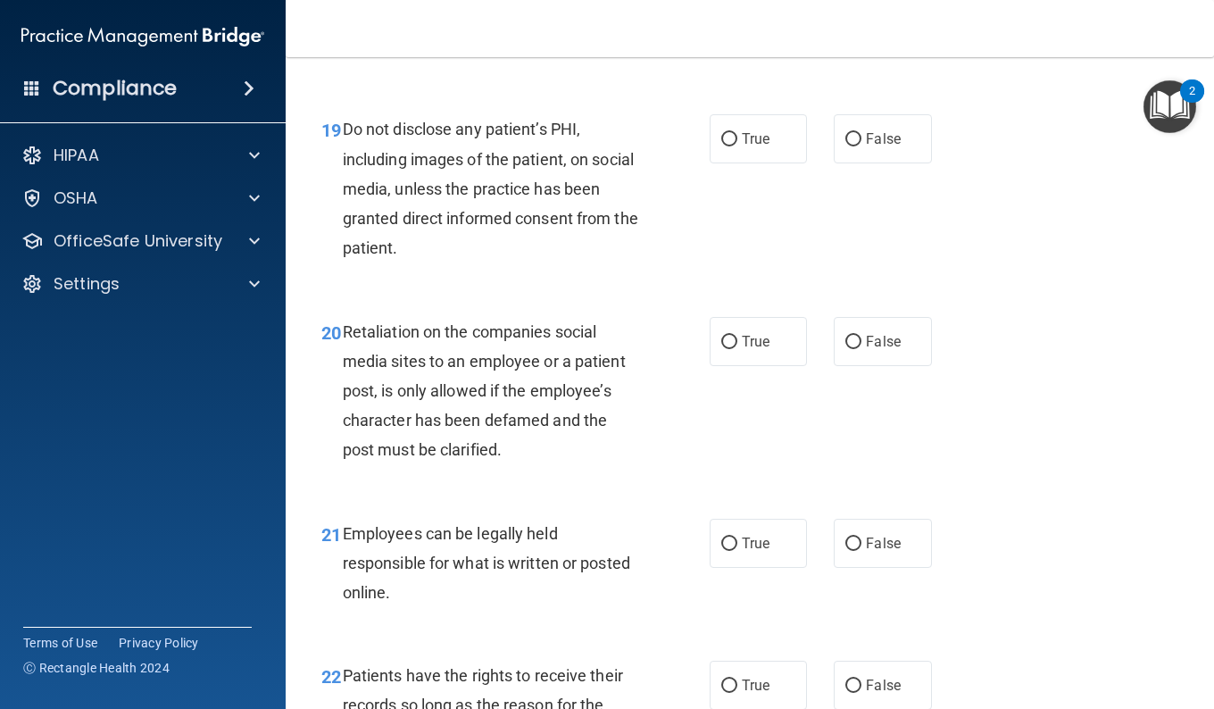
click at [528, 257] on span "Do not disclose any patient’s PHI, including images of the patient, on social m…" at bounding box center [490, 188] width 295 height 137
click at [765, 163] on label "True" at bounding box center [758, 138] width 97 height 49
click at [737, 146] on input "True" at bounding box center [729, 139] width 16 height 13
radio input "true"
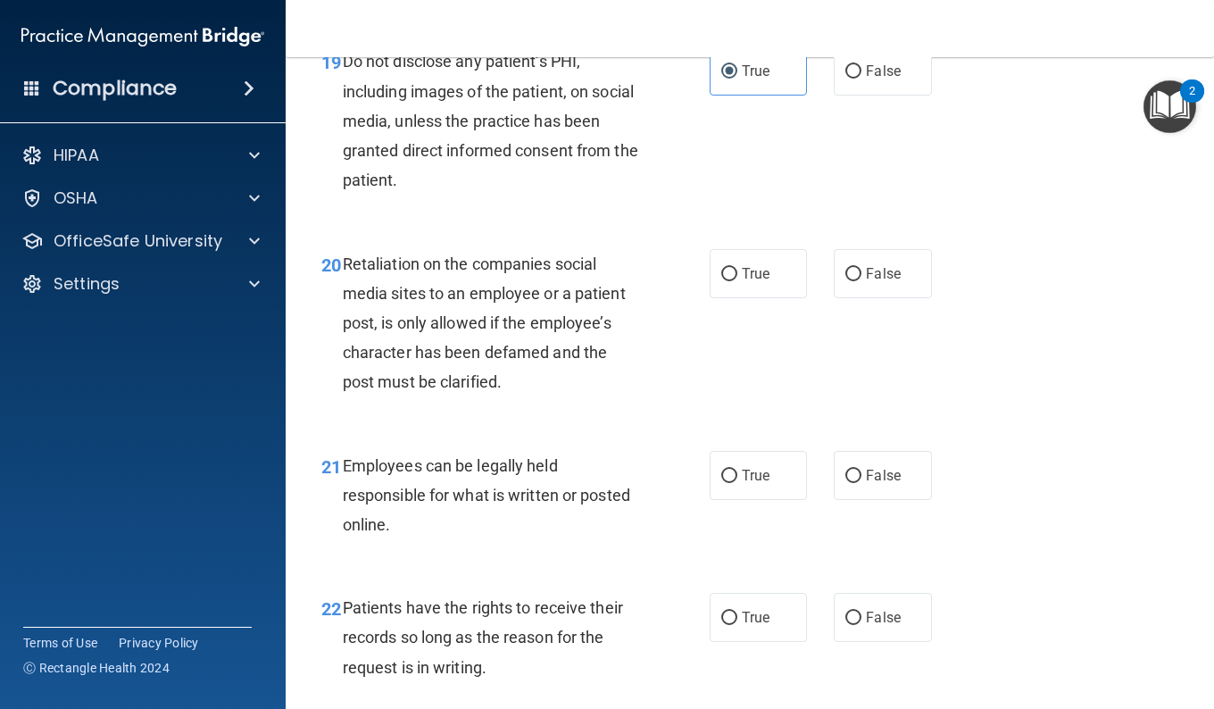
scroll to position [3660, 0]
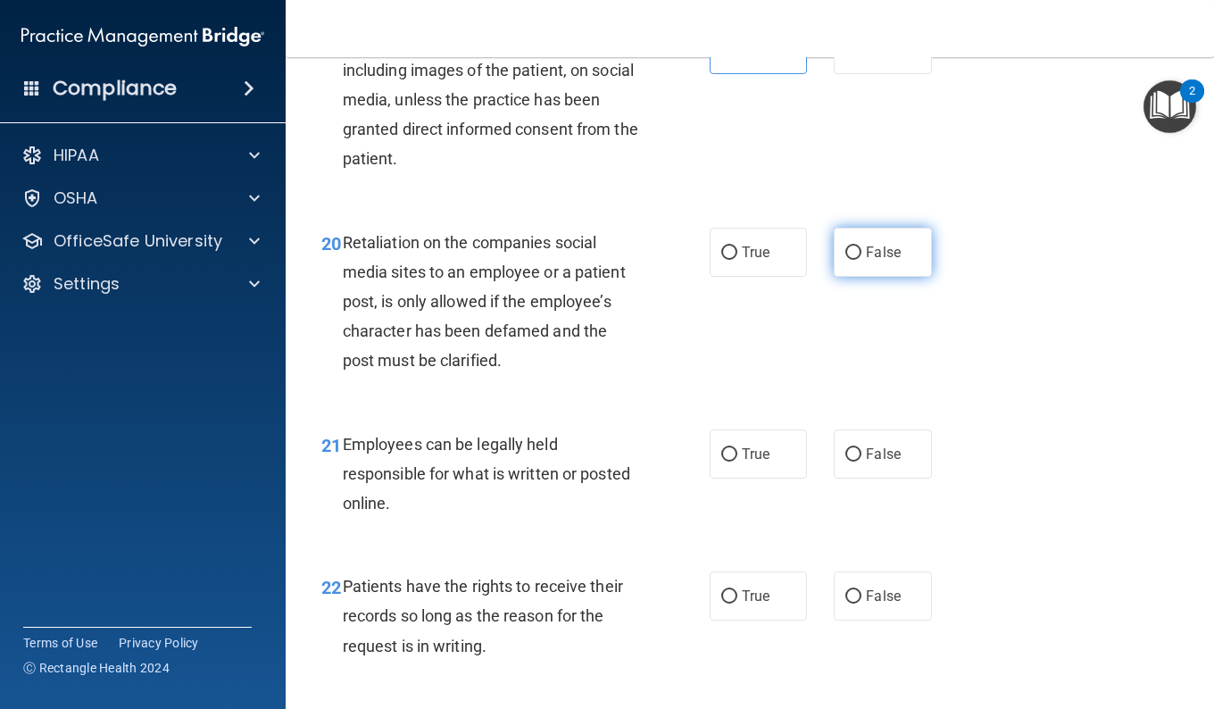
click at [846, 277] on label "False" at bounding box center [882, 252] width 97 height 49
click at [846, 260] on input "False" at bounding box center [853, 252] width 16 height 13
radio input "true"
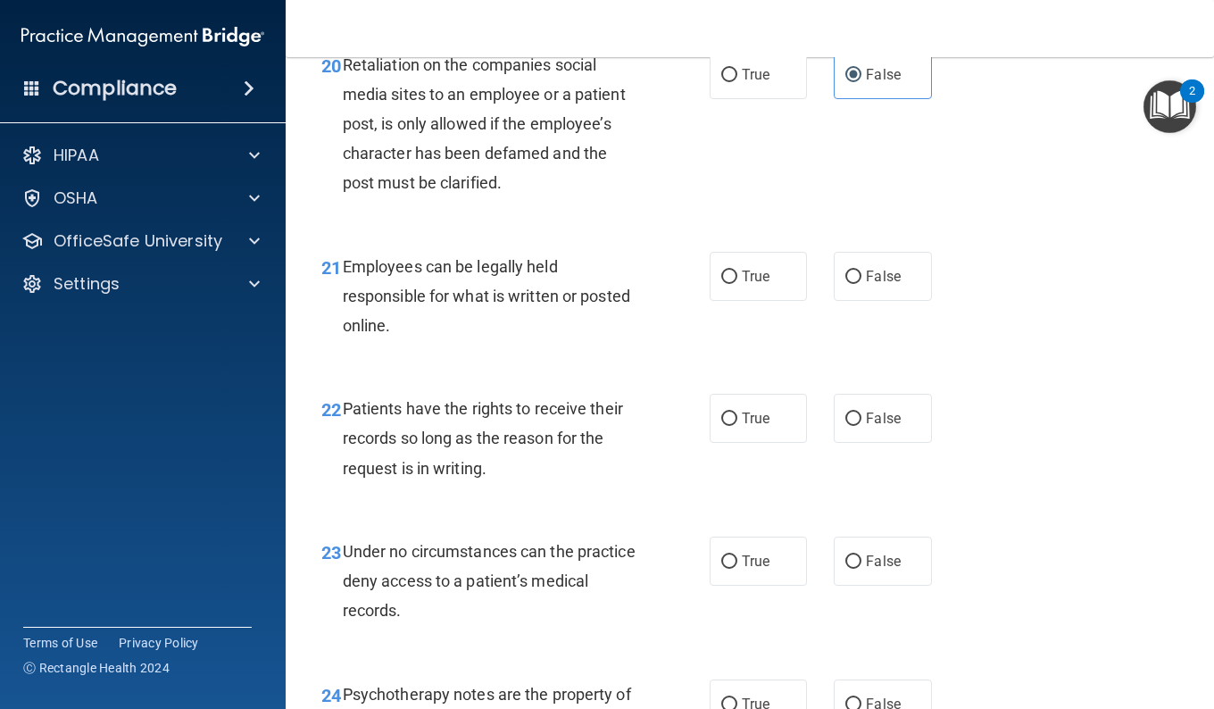
scroll to position [3838, 0]
click at [772, 300] on label "True" at bounding box center [758, 275] width 97 height 49
click at [737, 283] on input "True" at bounding box center [729, 276] width 16 height 13
radio input "true"
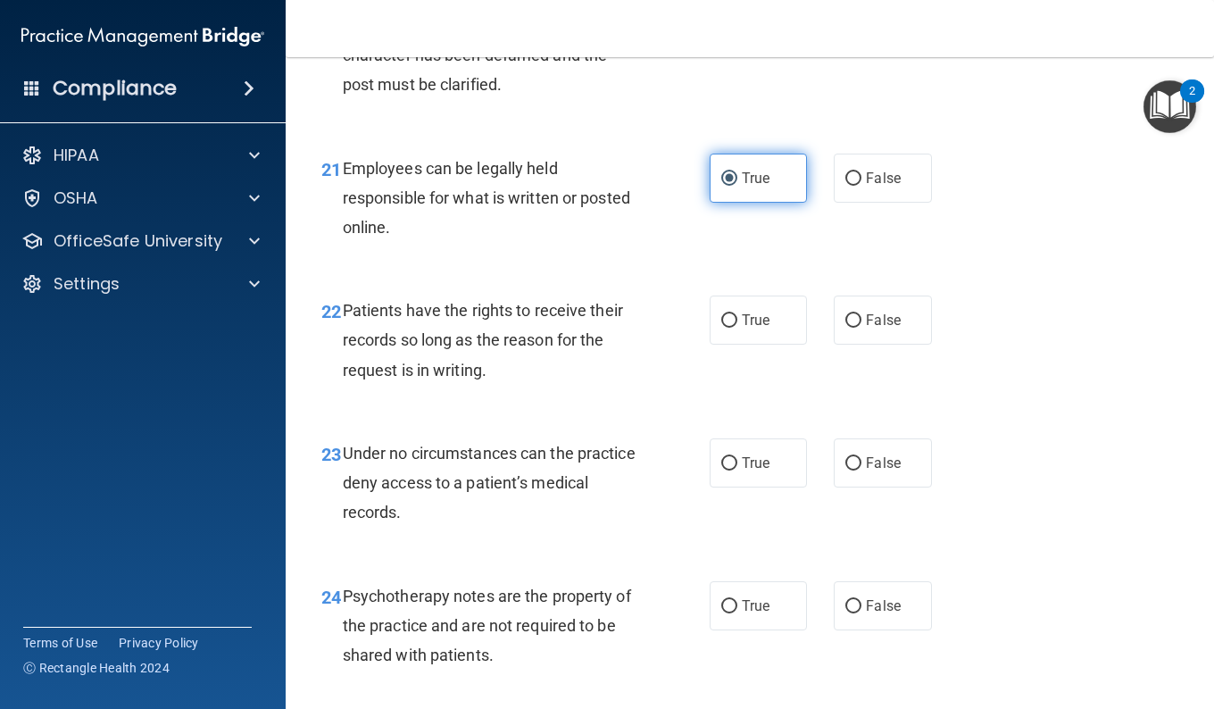
scroll to position [4017, 0]
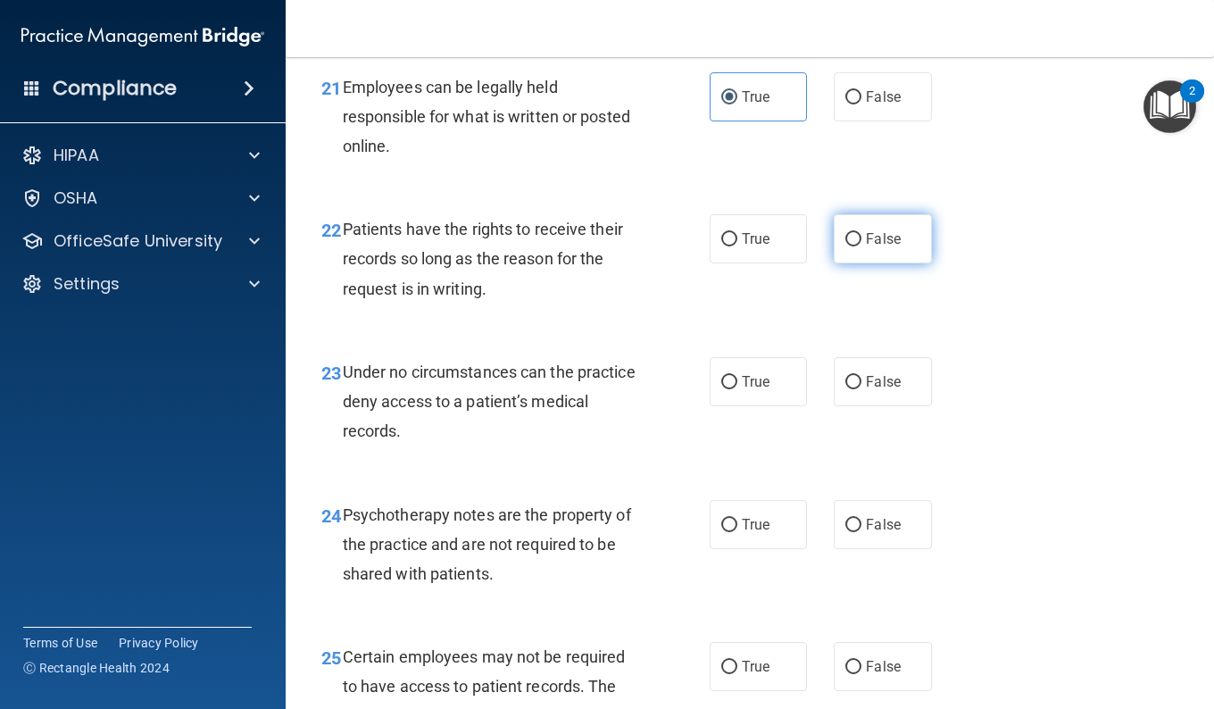
click at [854, 263] on label "False" at bounding box center [882, 238] width 97 height 49
click at [854, 246] on input "False" at bounding box center [853, 239] width 16 height 13
radio input "true"
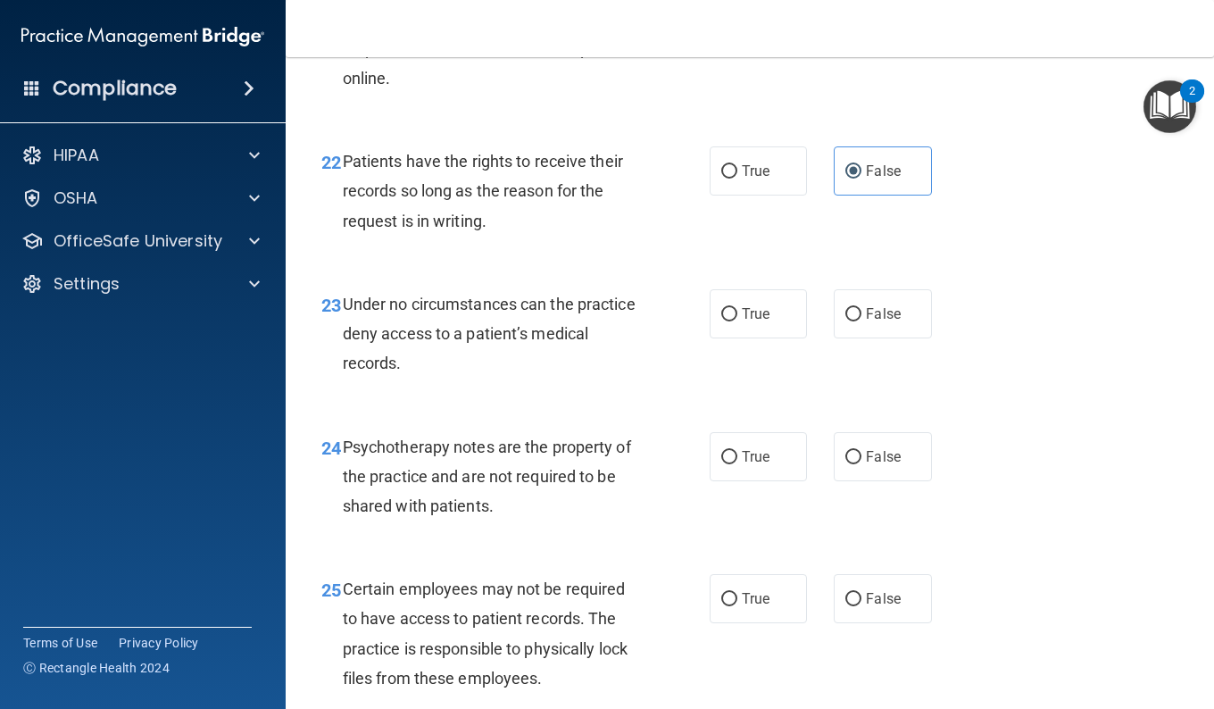
scroll to position [4106, 0]
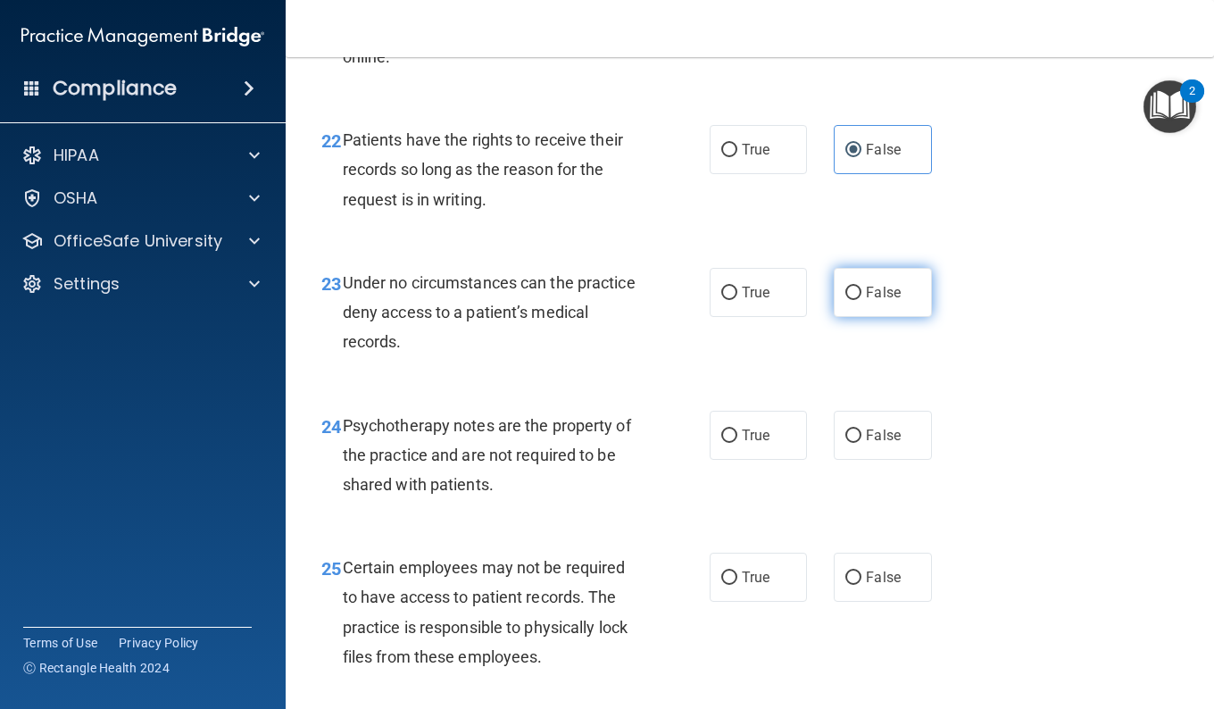
click at [867, 301] on span "False" at bounding box center [883, 292] width 35 height 17
click at [861, 300] on input "False" at bounding box center [853, 293] width 16 height 13
radio input "true"
click at [710, 460] on label "True" at bounding box center [758, 435] width 97 height 49
click at [721, 443] on input "True" at bounding box center [729, 435] width 16 height 13
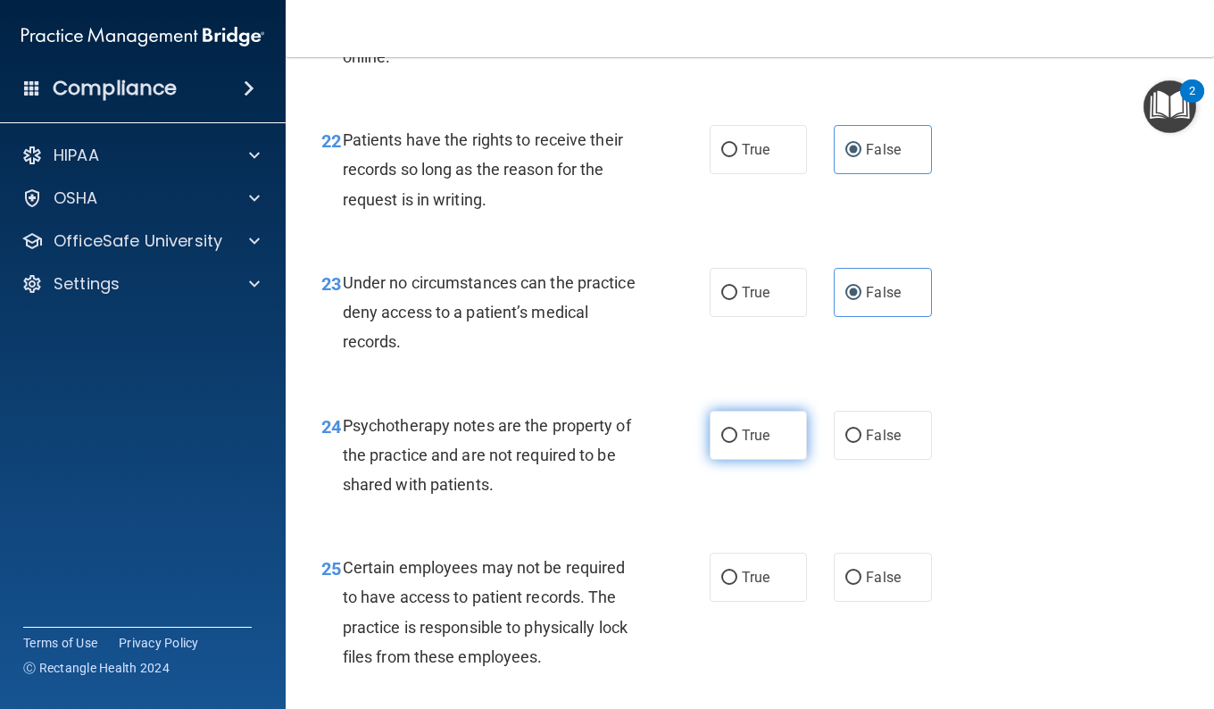
radio input "true"
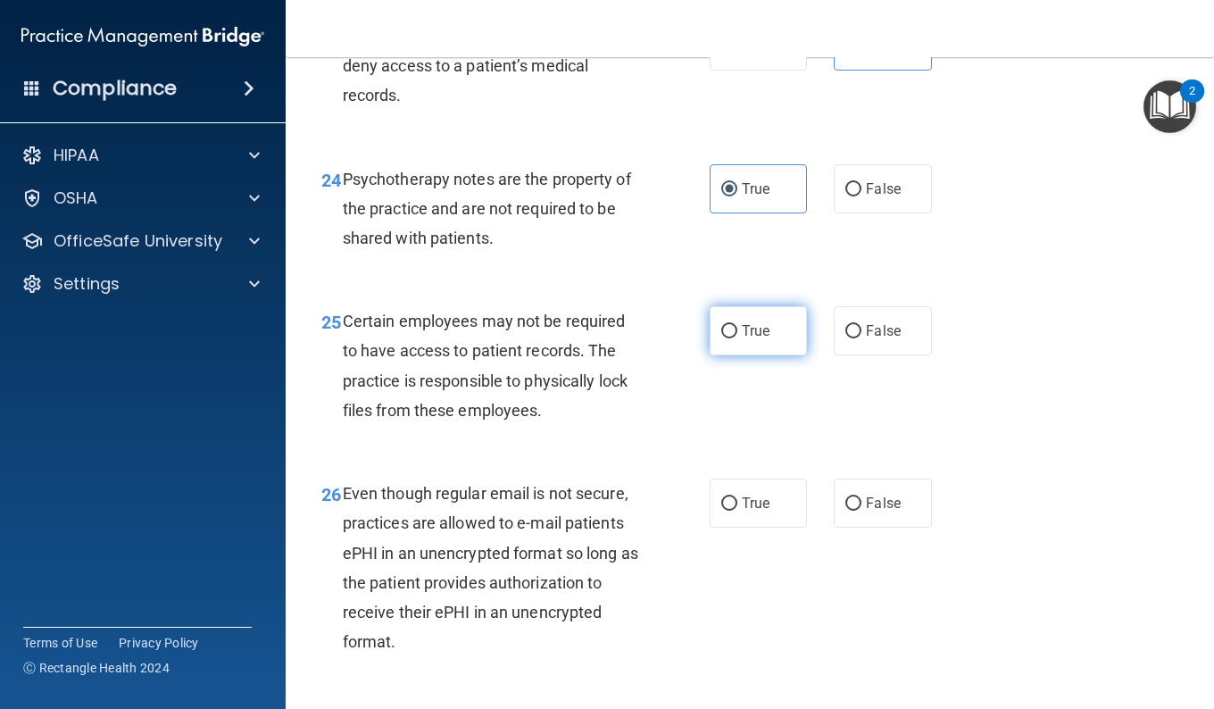
scroll to position [4374, 0]
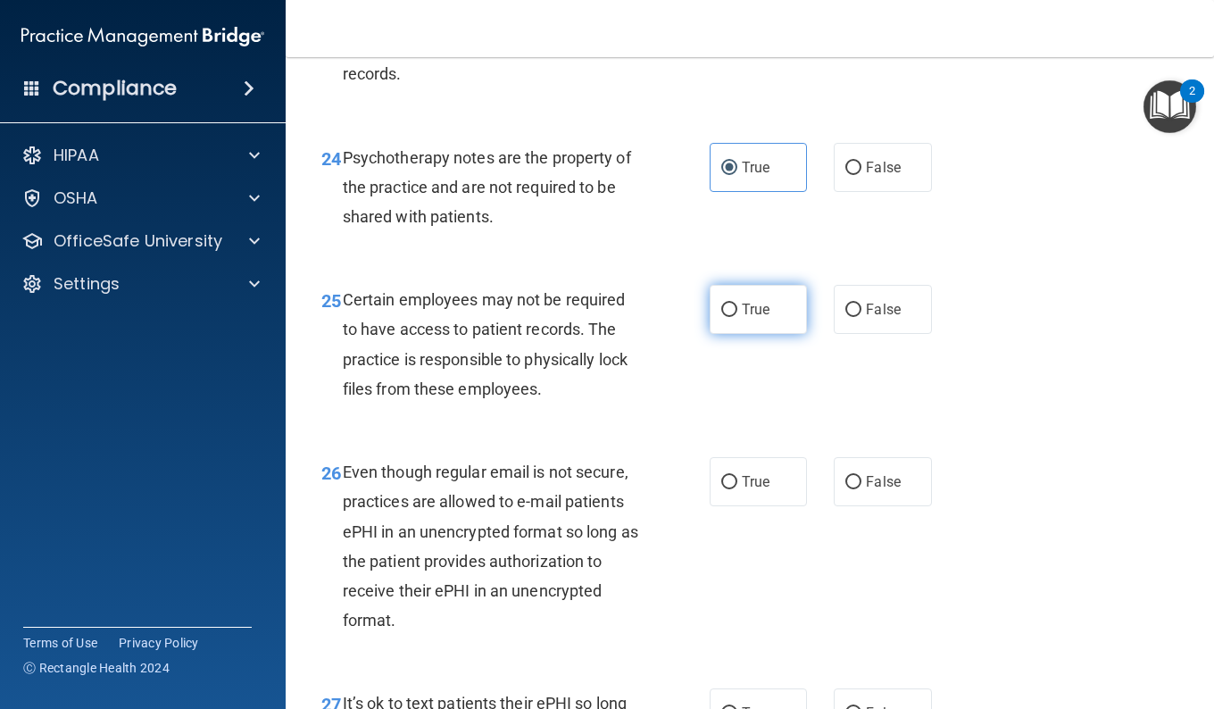
drag, startPoint x: 729, startPoint y: 389, endPoint x: 737, endPoint y: 396, distance: 10.7
click at [737, 334] on label "True" at bounding box center [758, 309] width 97 height 49
click at [737, 317] on input "True" at bounding box center [729, 309] width 16 height 13
radio input "true"
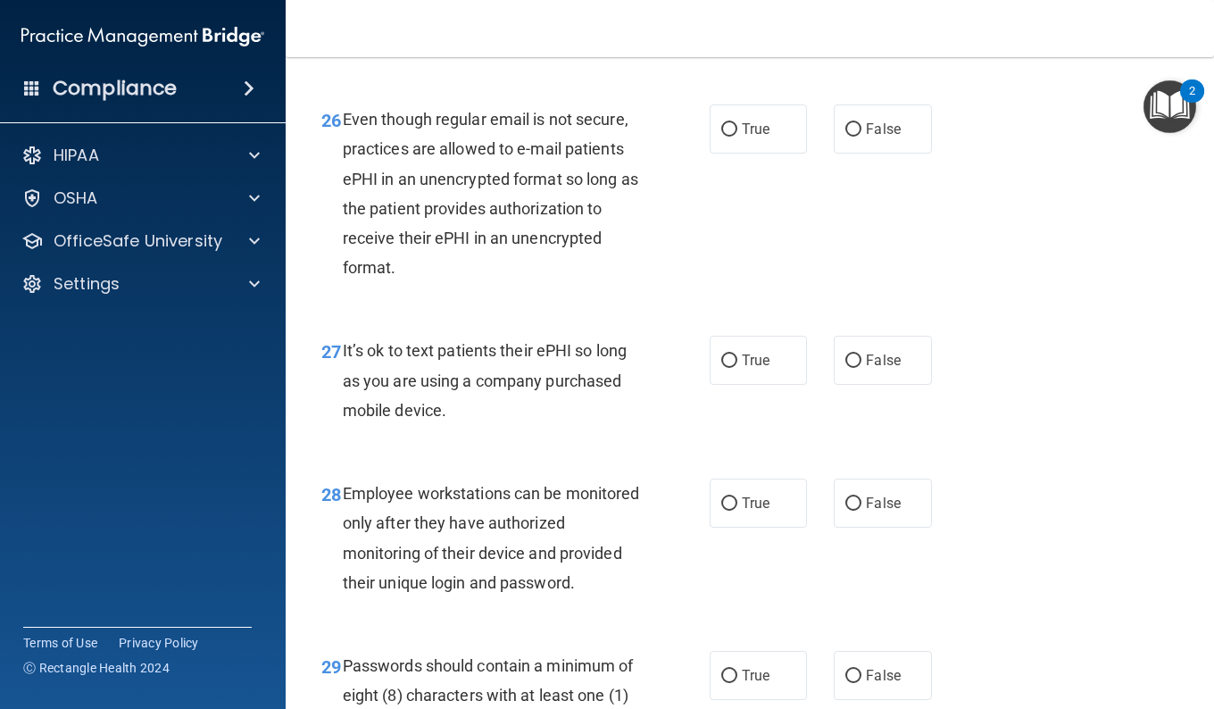
scroll to position [4731, 0]
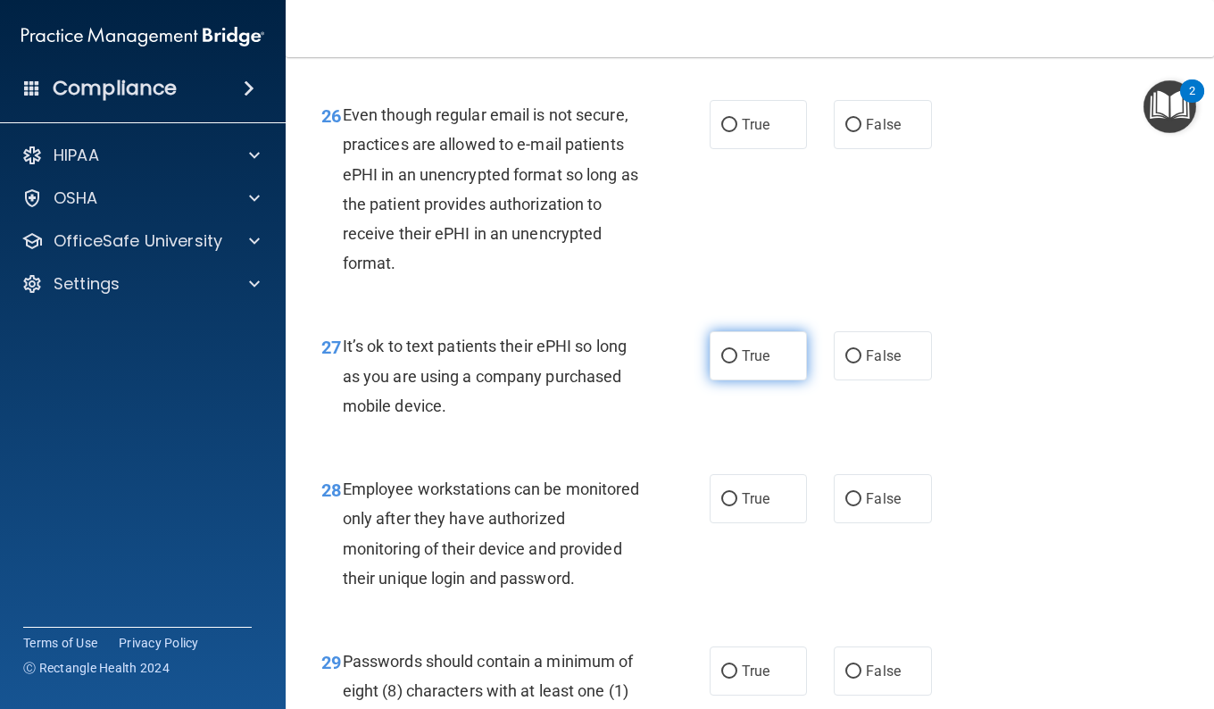
click at [744, 364] on span "True" at bounding box center [756, 355] width 28 height 17
click at [737, 363] on input "True" at bounding box center [729, 356] width 16 height 13
radio input "true"
click at [744, 364] on span "True" at bounding box center [756, 355] width 28 height 17
click at [737, 363] on input "True" at bounding box center [729, 356] width 16 height 13
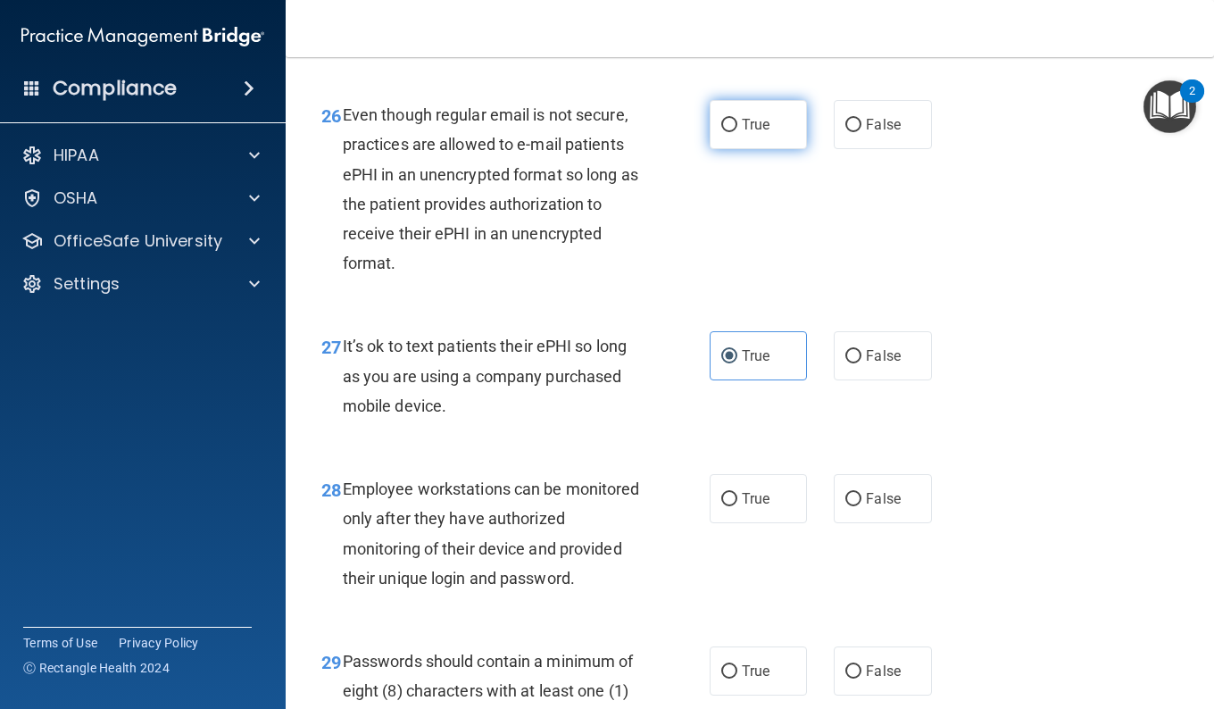
click at [742, 133] on span "True" at bounding box center [756, 124] width 28 height 17
click at [737, 132] on input "True" at bounding box center [729, 125] width 16 height 13
radio input "true"
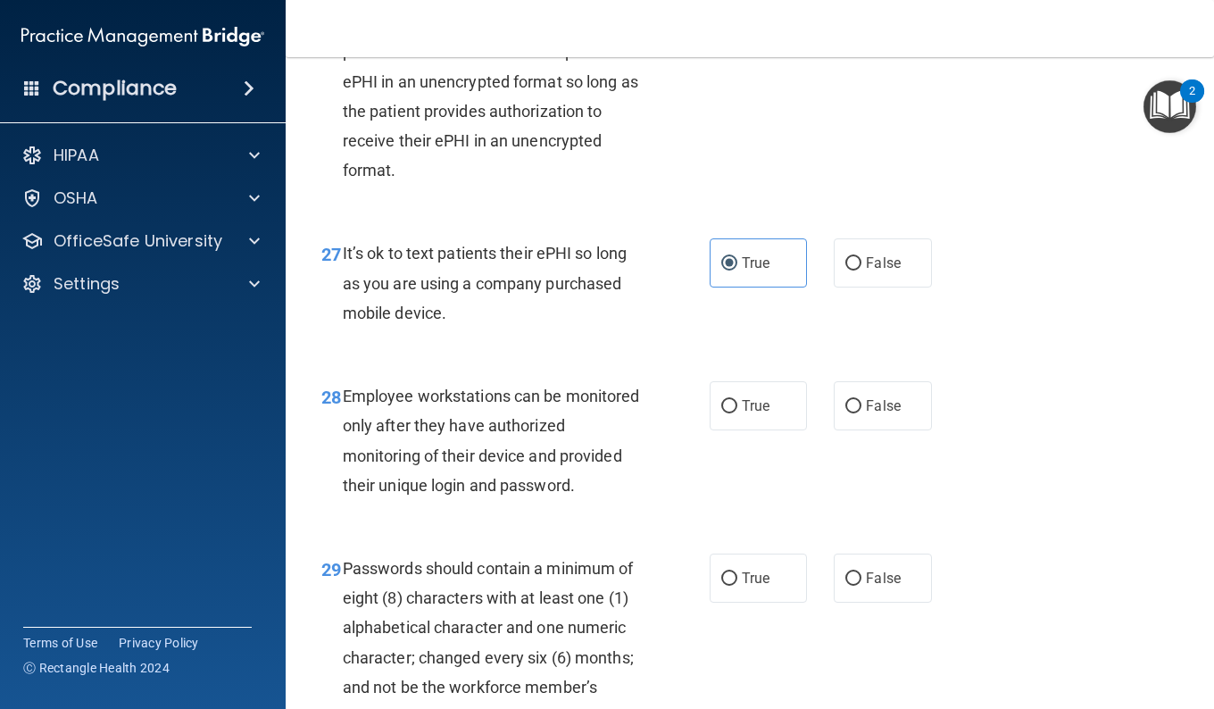
scroll to position [4909, 0]
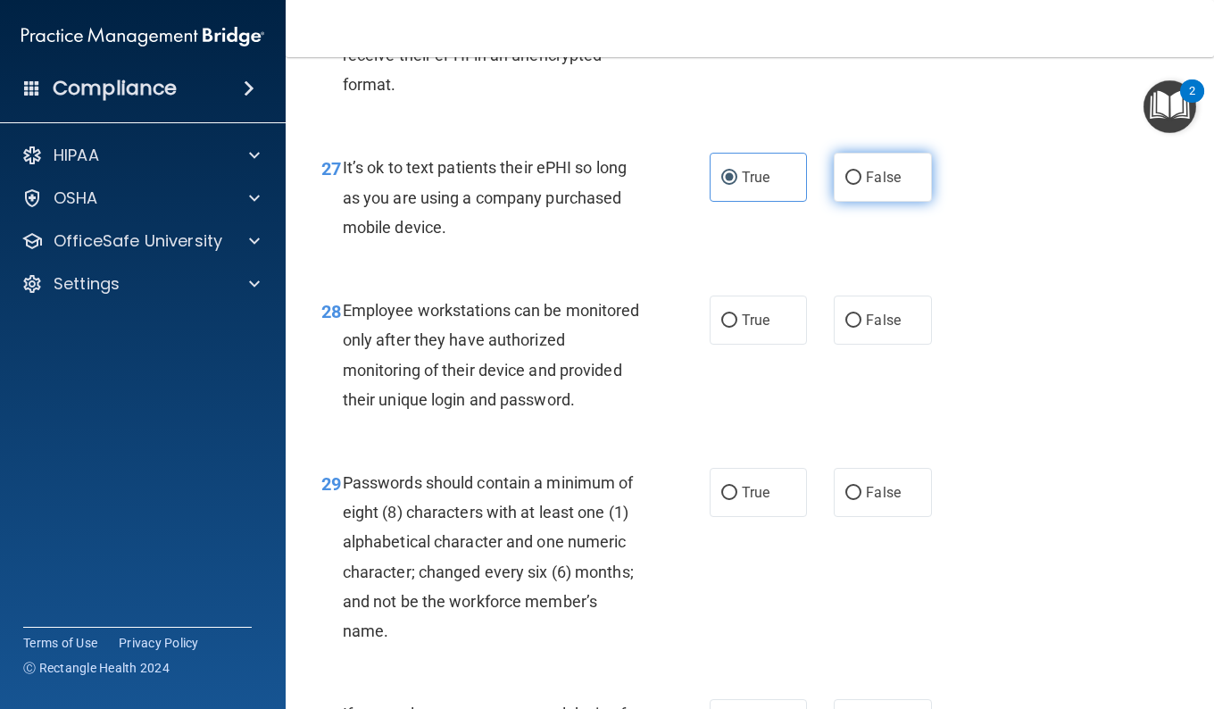
click at [843, 202] on label "False" at bounding box center [882, 177] width 97 height 49
click at [845, 185] on input "False" at bounding box center [853, 177] width 16 height 13
radio input "true"
radio input "false"
click at [849, 328] on input "False" at bounding box center [853, 320] width 16 height 13
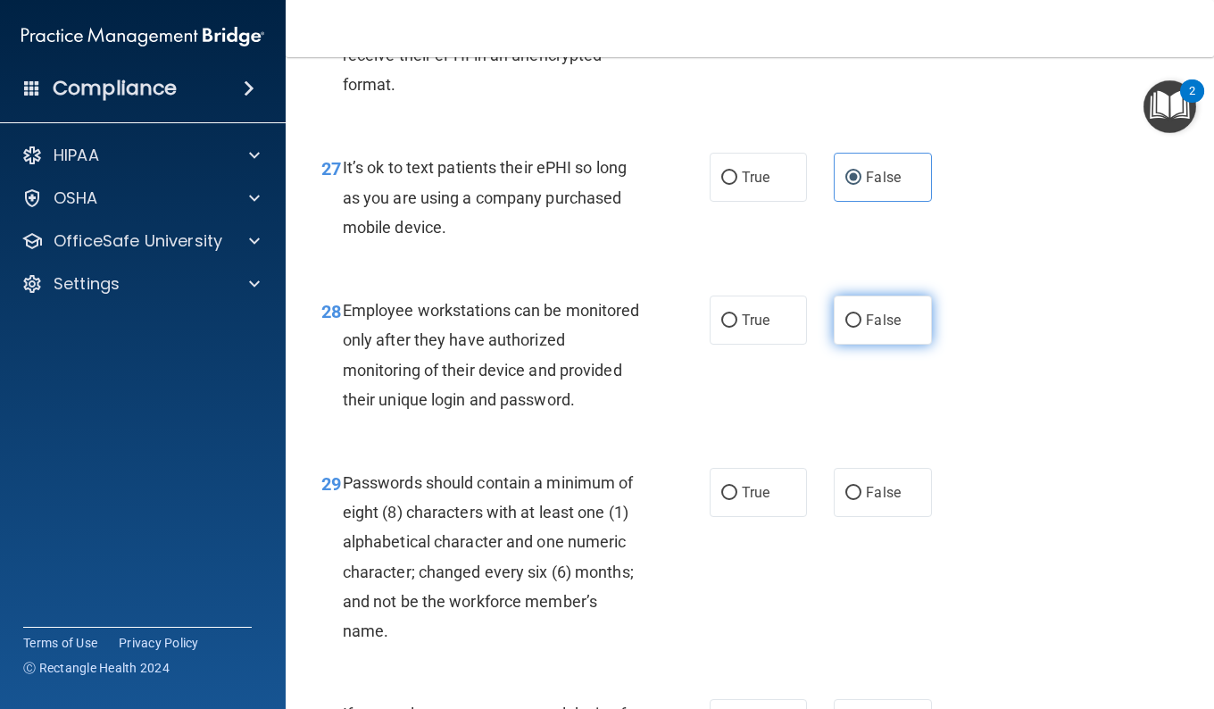
radio input "true"
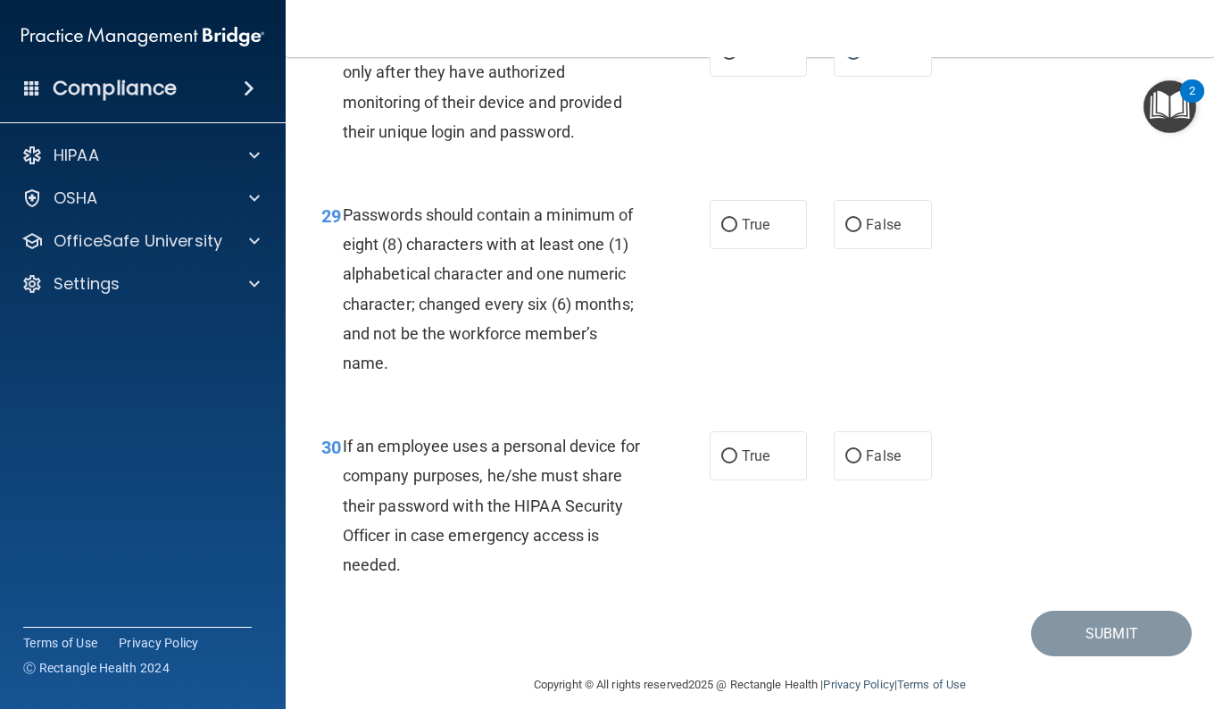
scroll to position [5266, 0]
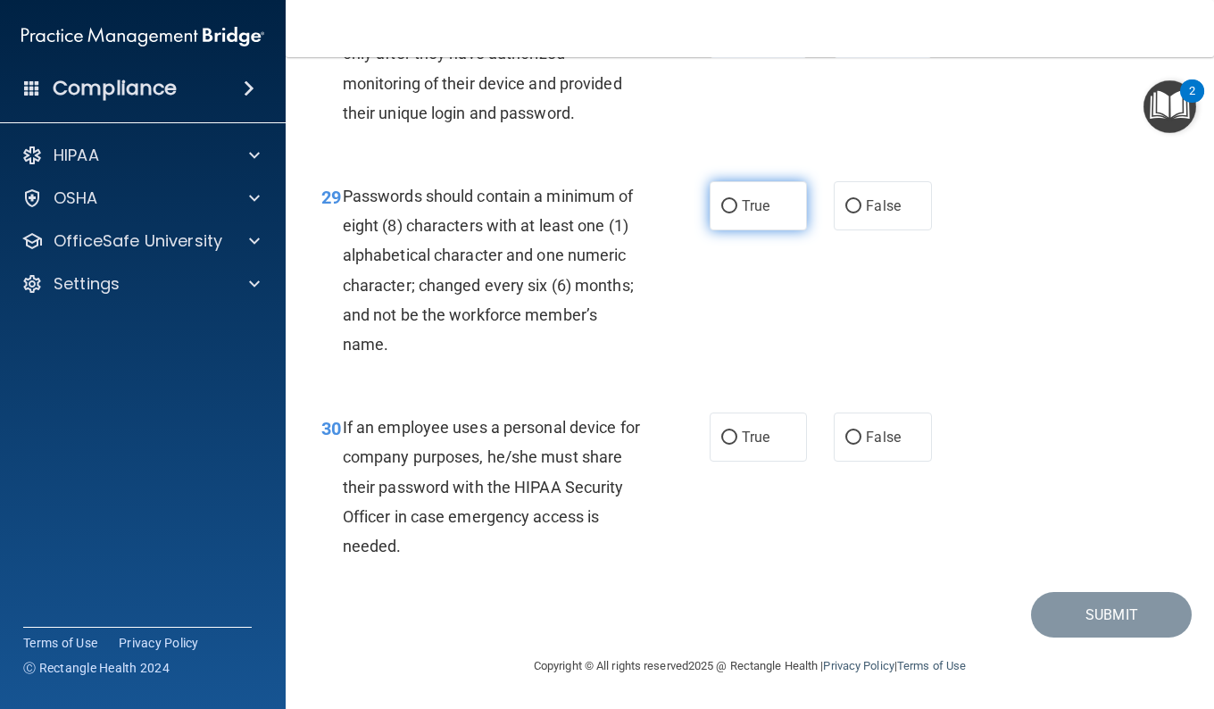
click at [771, 230] on label "True" at bounding box center [758, 205] width 97 height 49
click at [737, 213] on input "True" at bounding box center [729, 206] width 16 height 13
radio input "true"
click at [855, 461] on label "False" at bounding box center [882, 436] width 97 height 49
click at [855, 444] on input "False" at bounding box center [853, 437] width 16 height 13
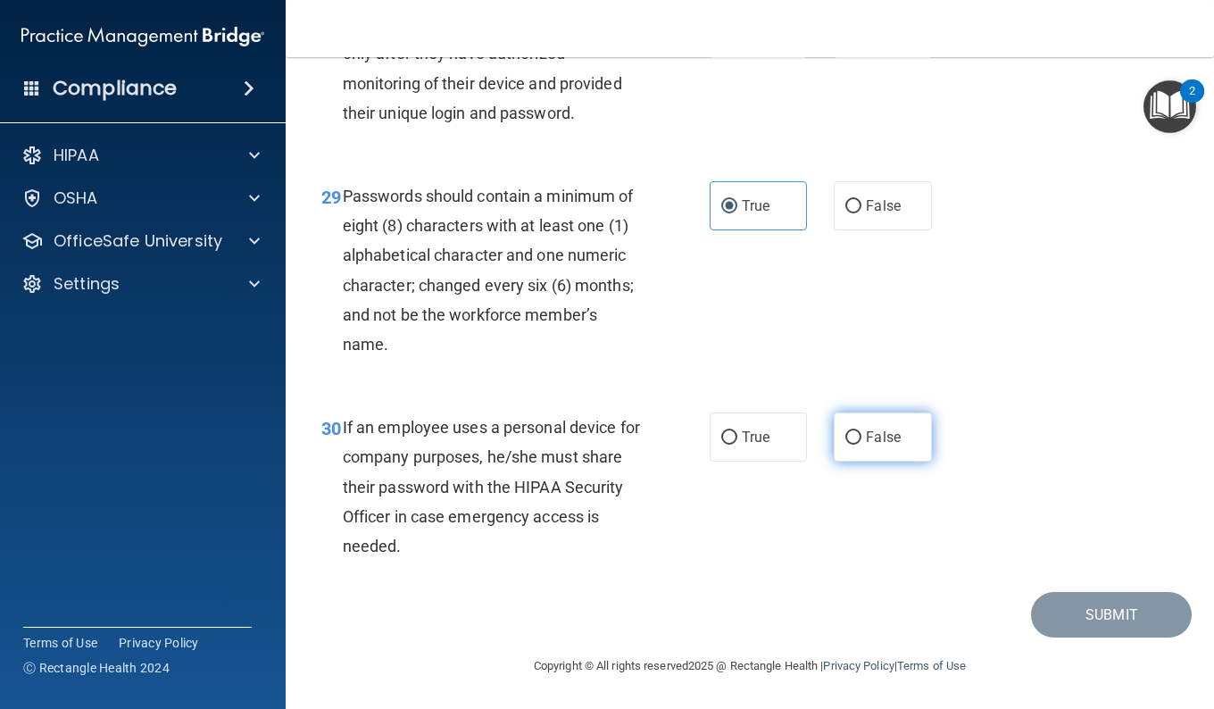
radio input "true"
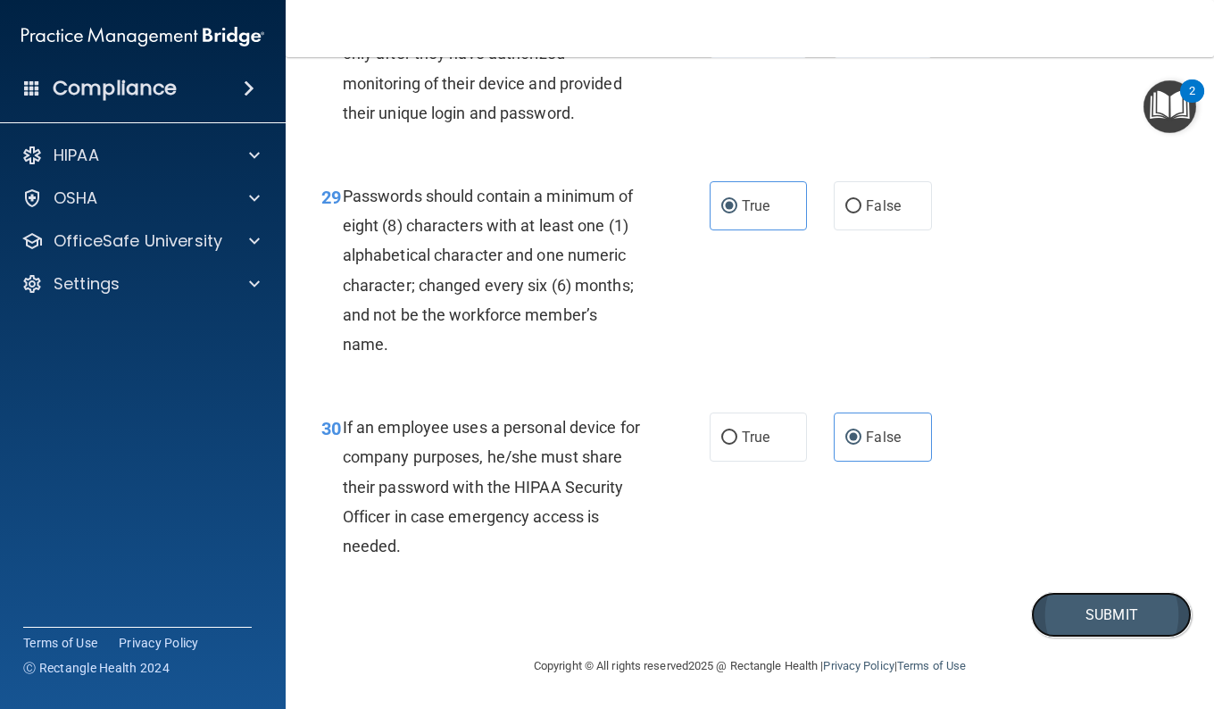
click at [1107, 637] on button "Submit" at bounding box center [1111, 615] width 161 height 46
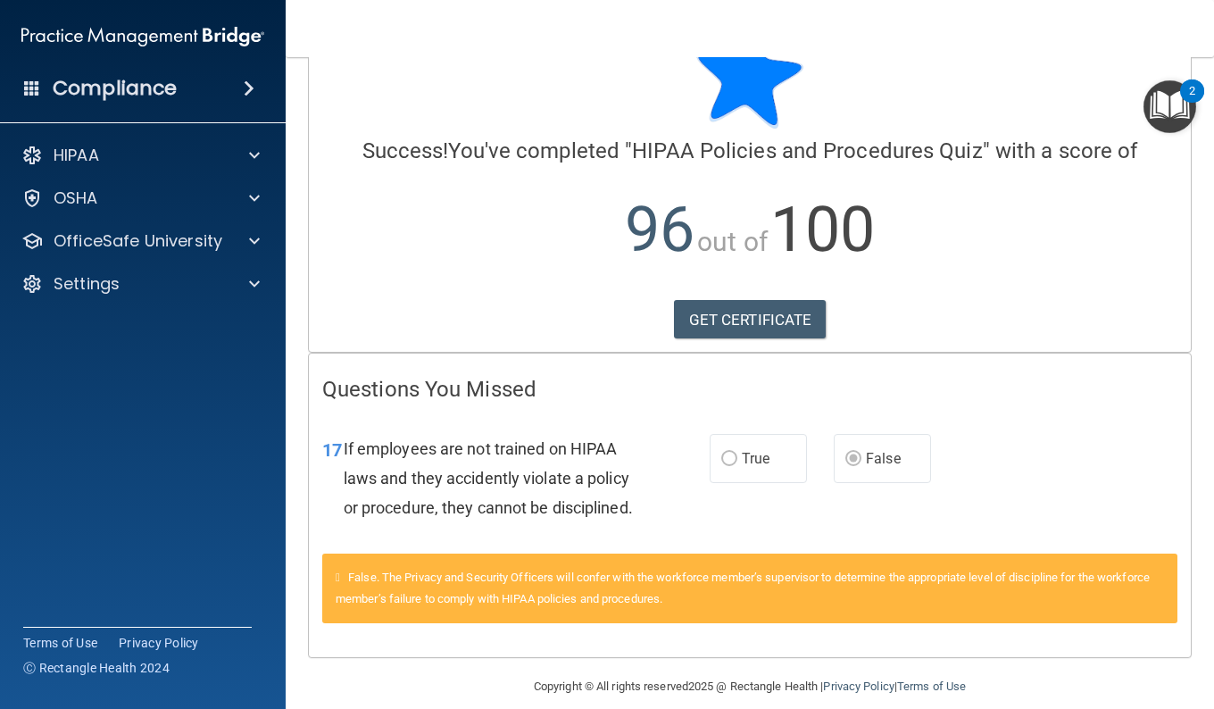
scroll to position [88, 0]
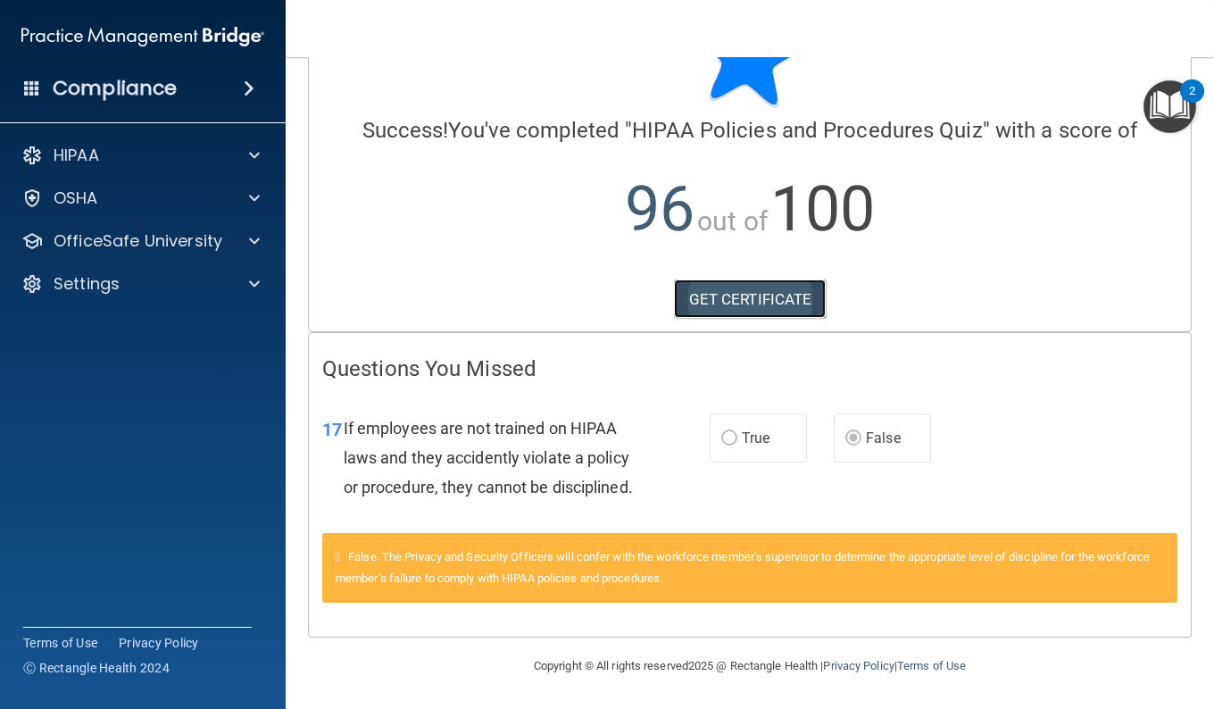
click at [719, 298] on link "GET CERTIFICATE" at bounding box center [750, 298] width 153 height 39
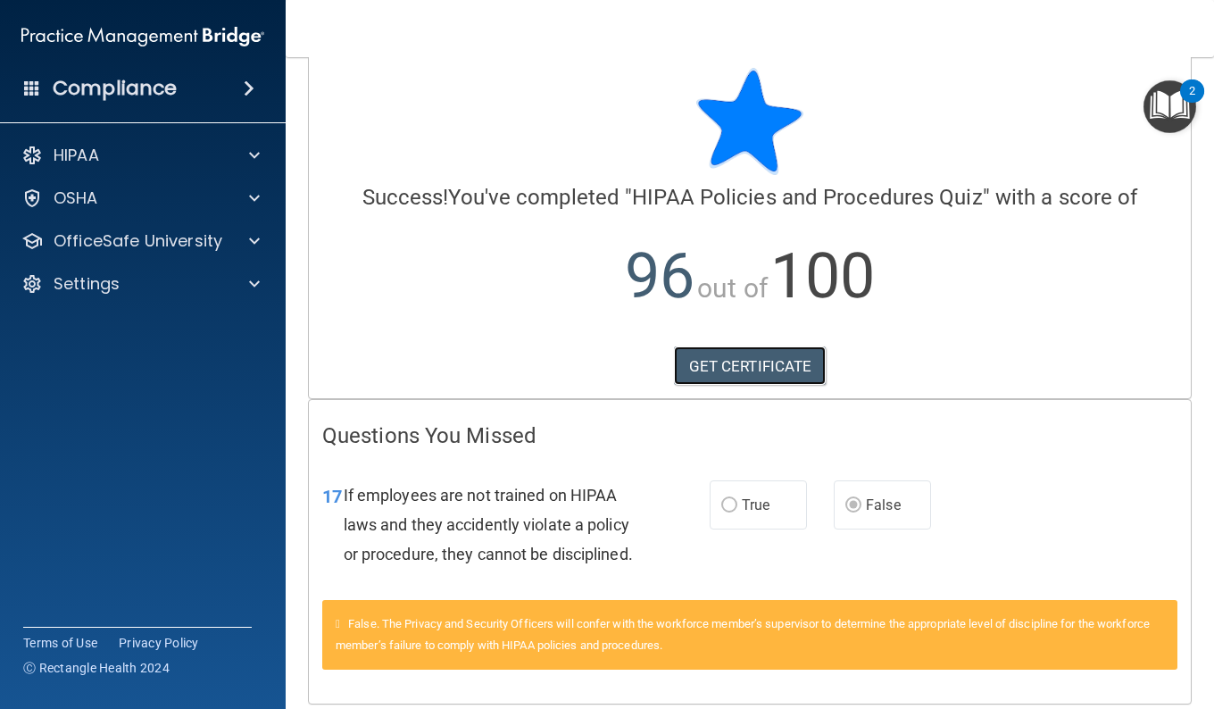
scroll to position [0, 0]
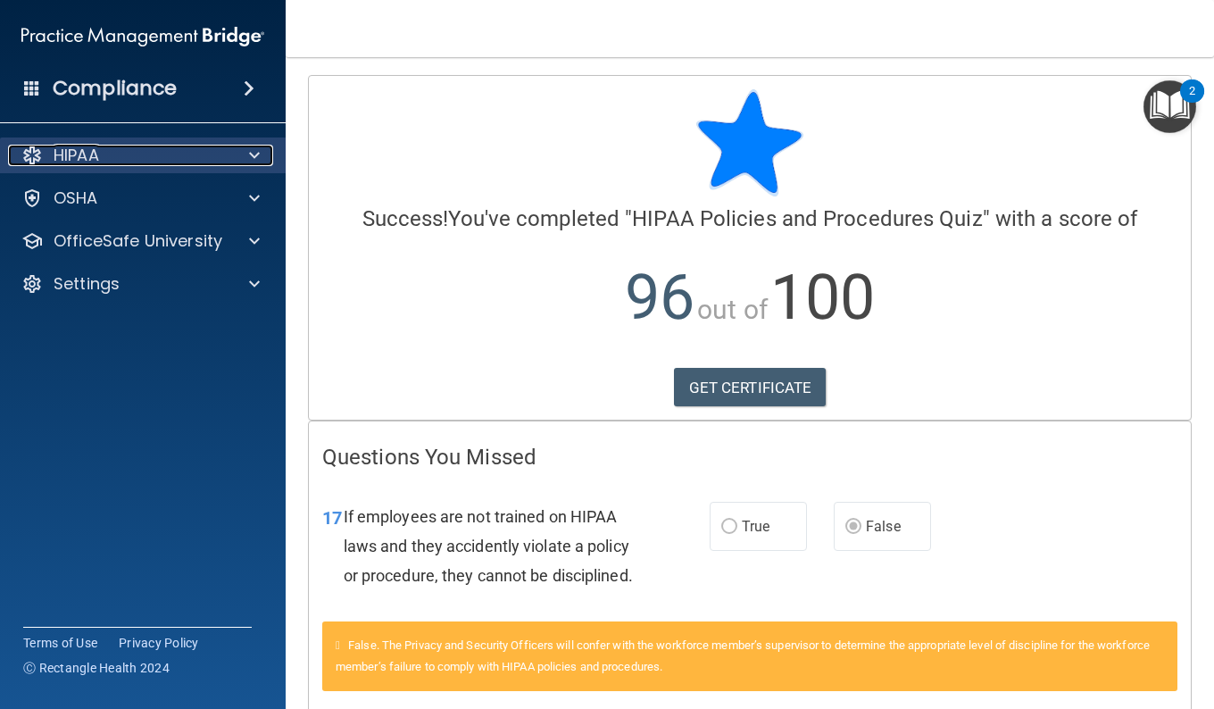
click at [246, 158] on div at bounding box center [251, 155] width 45 height 21
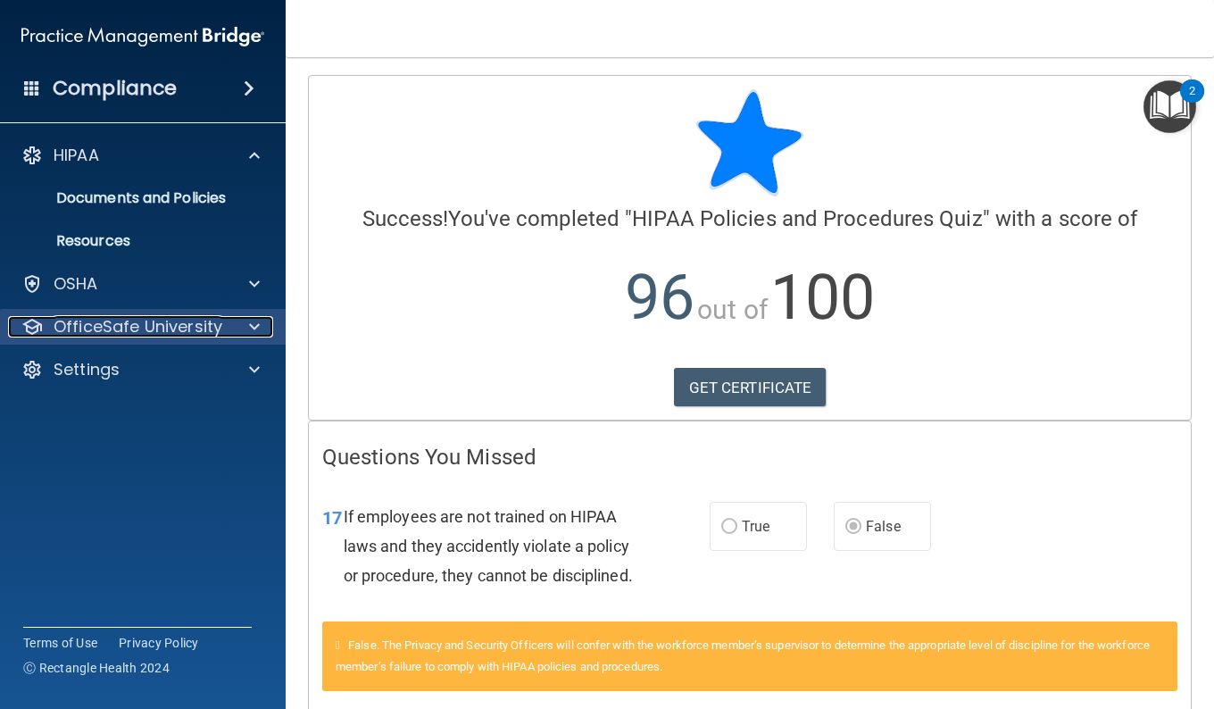
click at [210, 337] on p "OfficeSafe University" at bounding box center [138, 326] width 169 height 21
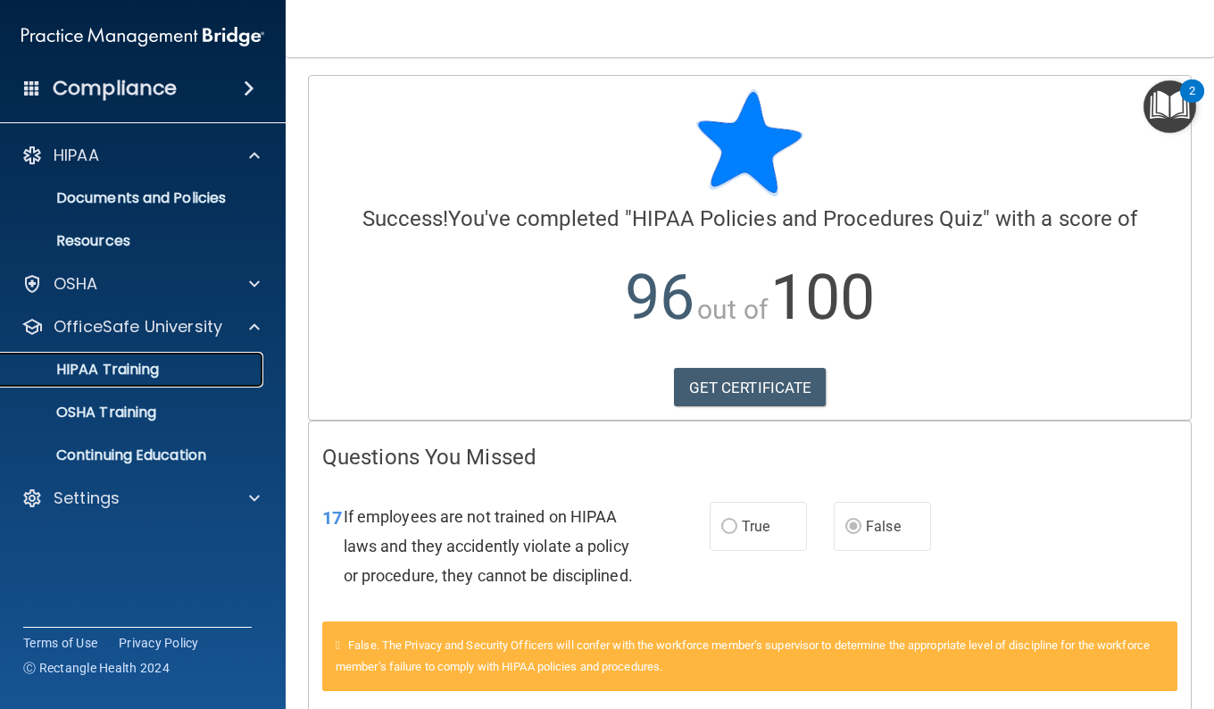
click at [129, 368] on p "HIPAA Training" at bounding box center [85, 370] width 147 height 18
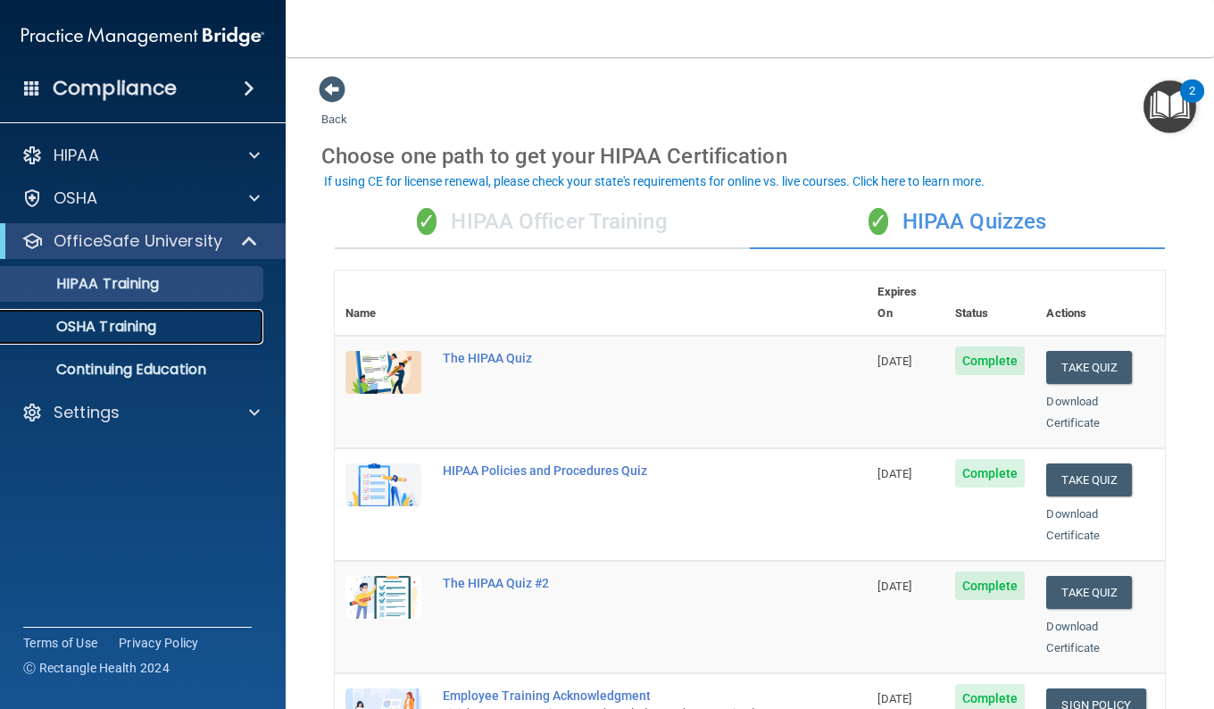
click at [112, 329] on p "OSHA Training" at bounding box center [84, 327] width 145 height 18
